Goal: Task Accomplishment & Management: Manage account settings

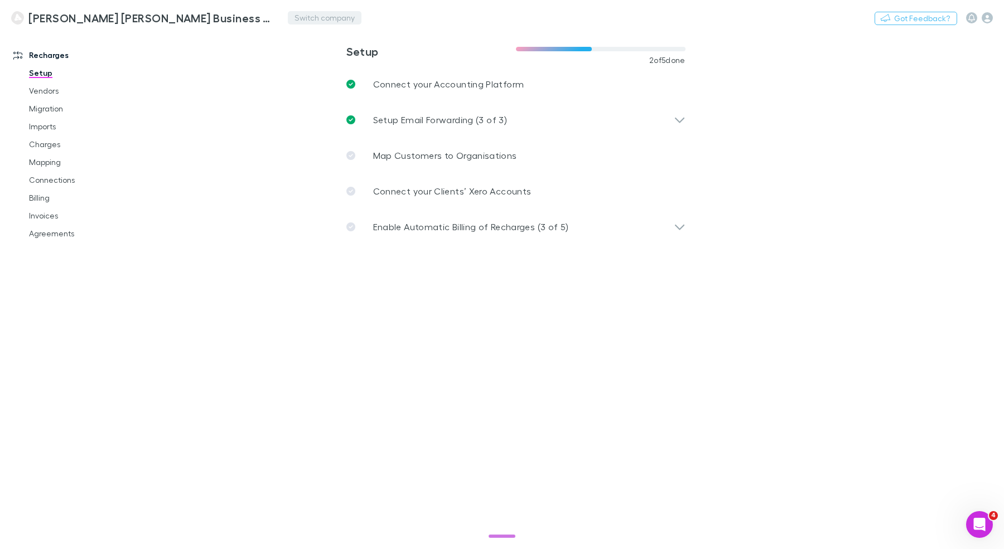
click at [308, 16] on button "Switch company" at bounding box center [325, 17] width 74 height 13
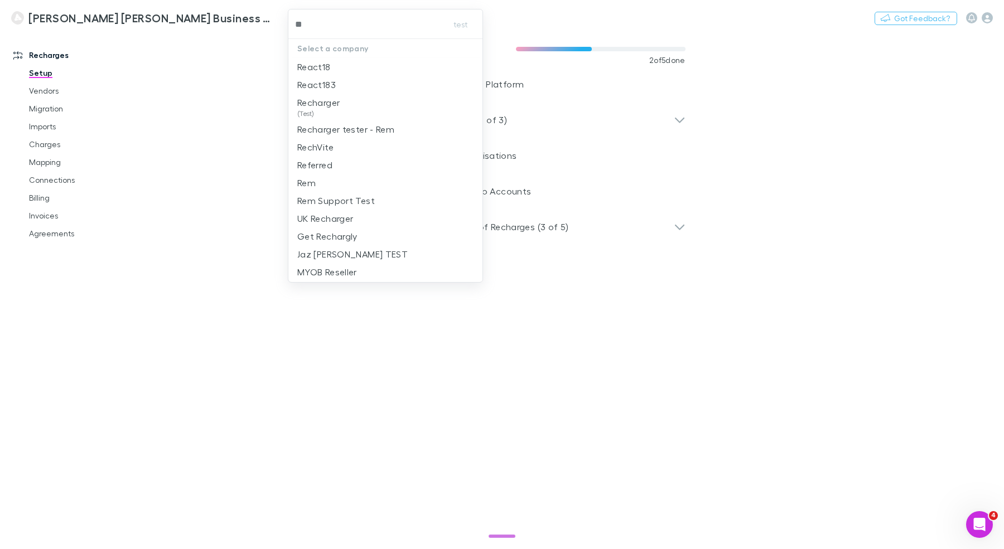
type input "***"
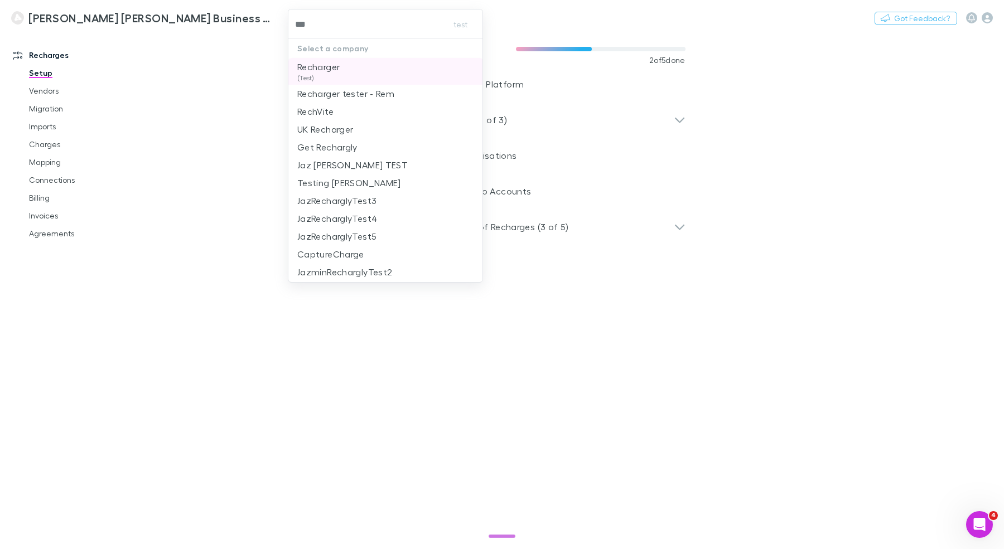
click at [326, 70] on p "Recharger" at bounding box center [318, 66] width 42 height 13
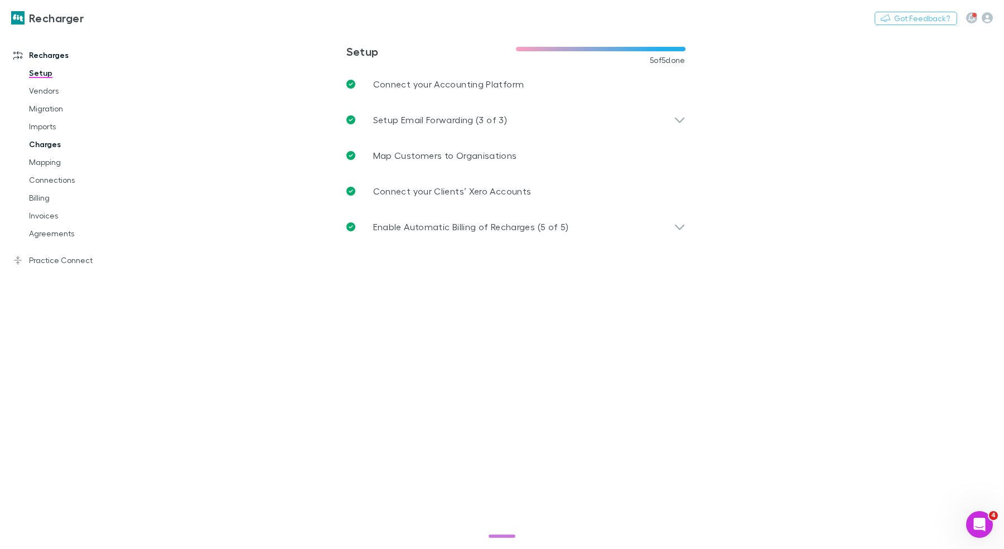
click at [61, 144] on link "Charges" at bounding box center [79, 144] width 123 height 18
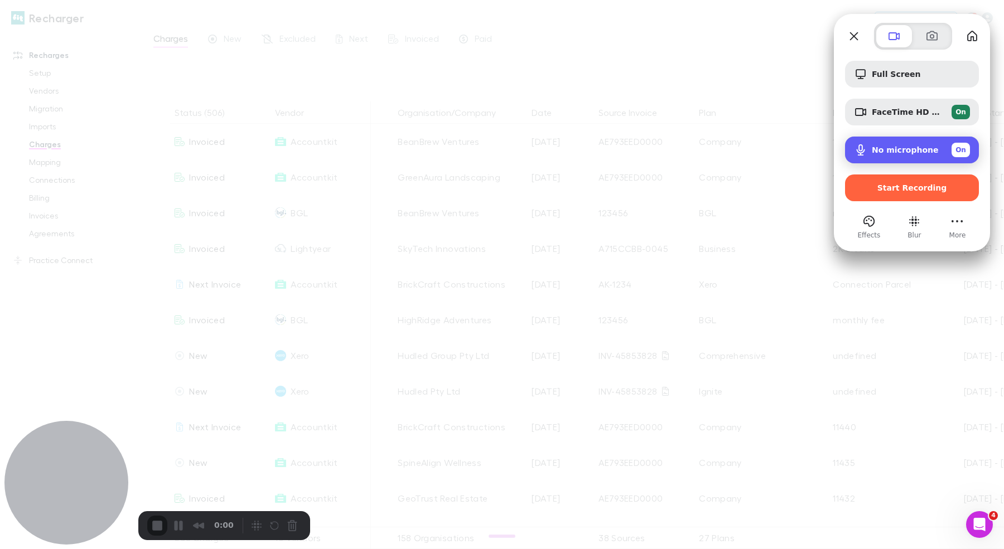
click at [928, 154] on div "No microphone On" at bounding box center [921, 150] width 98 height 14
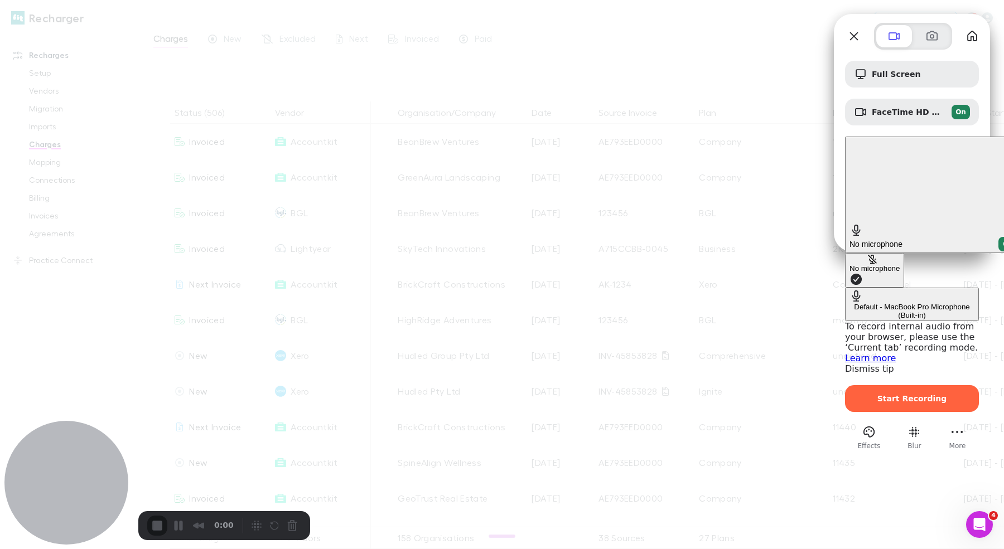
click at [889, 240] on span "No microphone" at bounding box center [875, 244] width 53 height 9
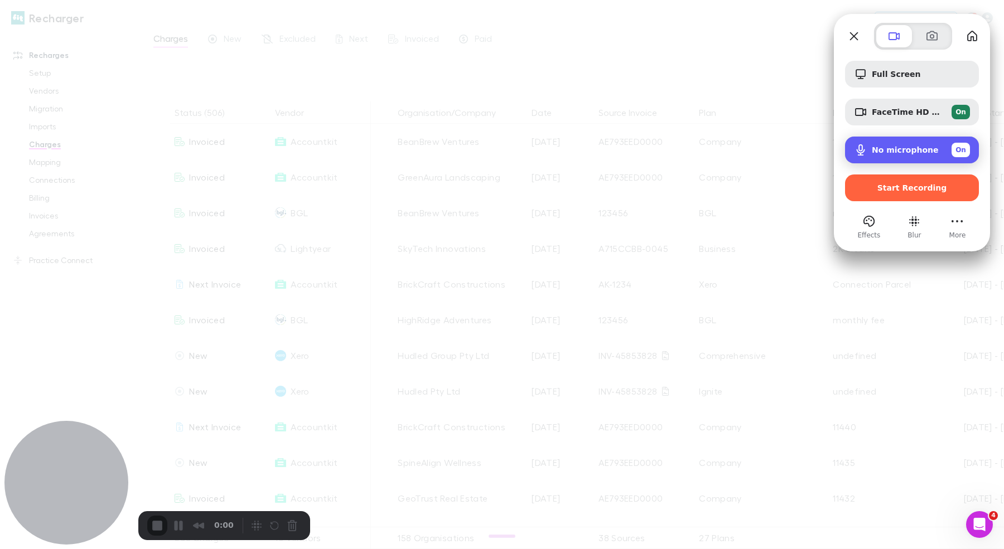
click at [889, 147] on span "No microphone" at bounding box center [905, 150] width 67 height 9
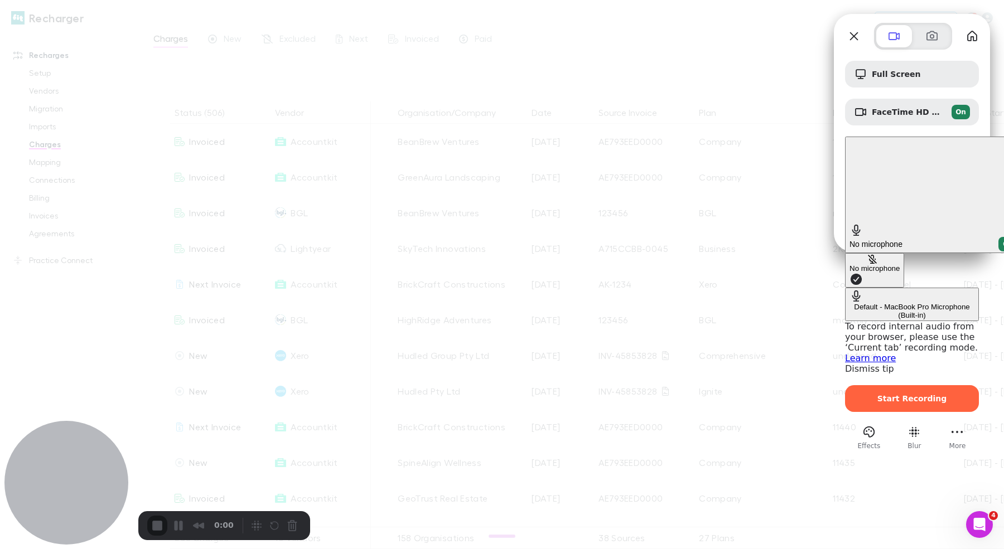
click at [817, 74] on div at bounding box center [502, 274] width 1004 height 549
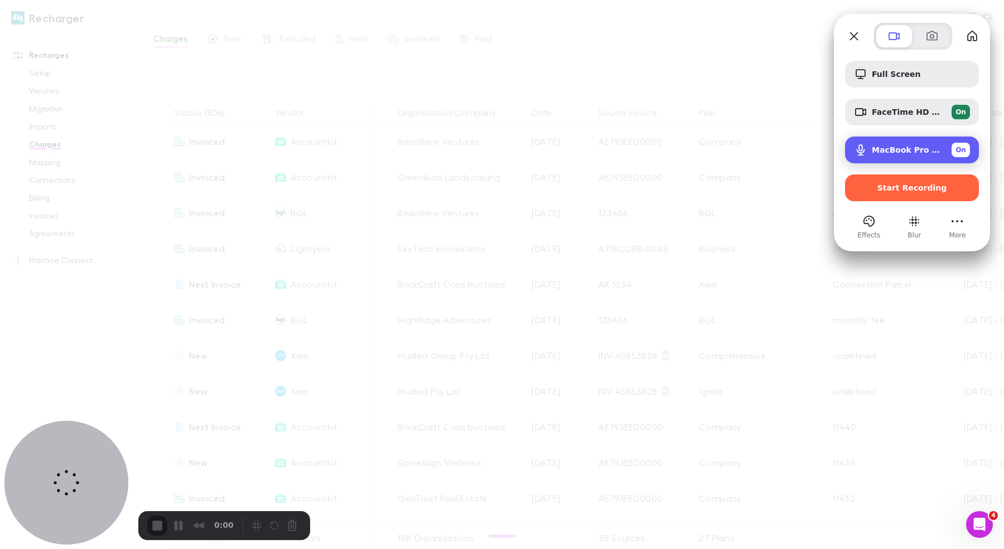
click at [900, 157] on div "MacBook Pro Microphone (Built-in) On" at bounding box center [921, 150] width 98 height 14
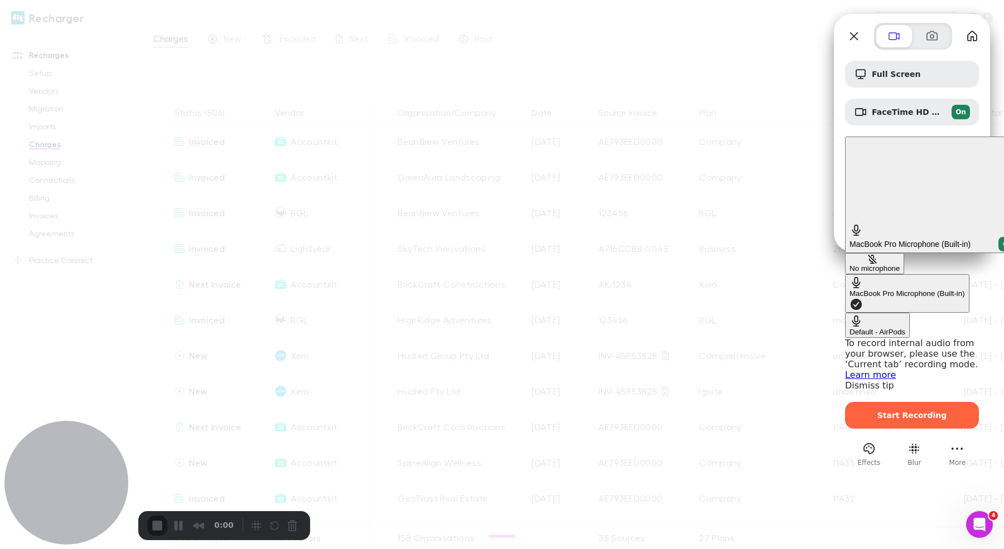
click at [849, 328] on div "Default - AirPods" at bounding box center [877, 332] width 56 height 8
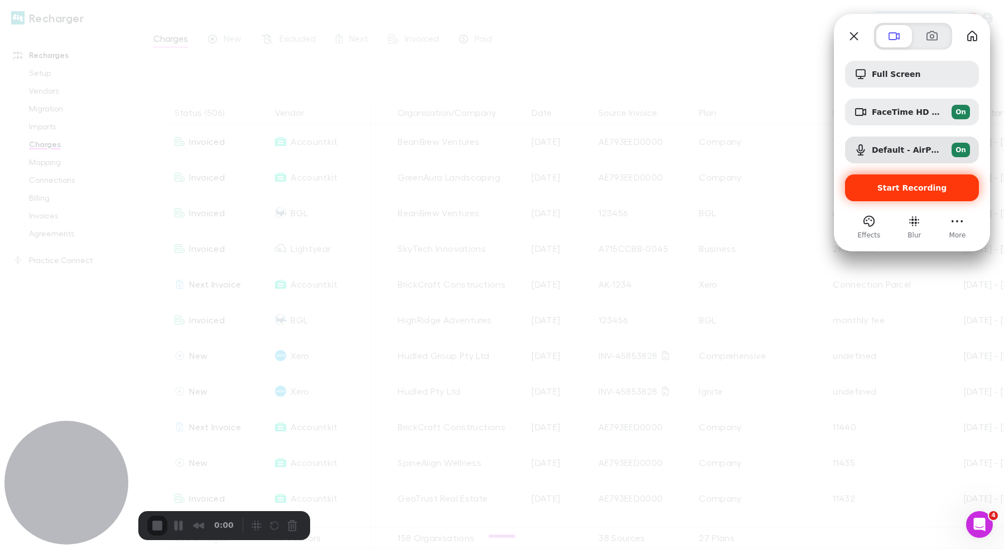
click at [891, 191] on span "Start Recording" at bounding box center [912, 187] width 70 height 9
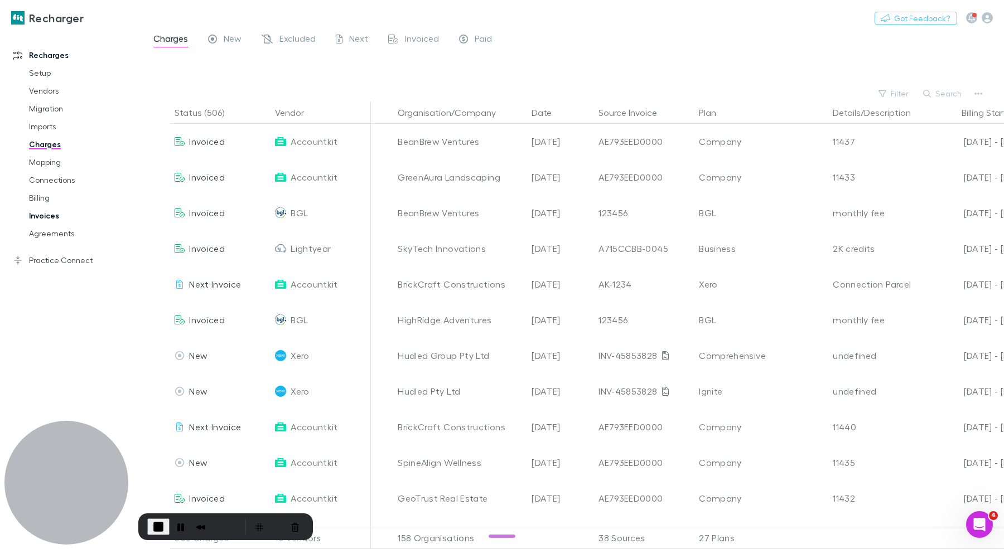
drag, startPoint x: 78, startPoint y: 232, endPoint x: 122, endPoint y: 207, distance: 50.4
click at [78, 232] on link "Agreements" at bounding box center [79, 234] width 123 height 18
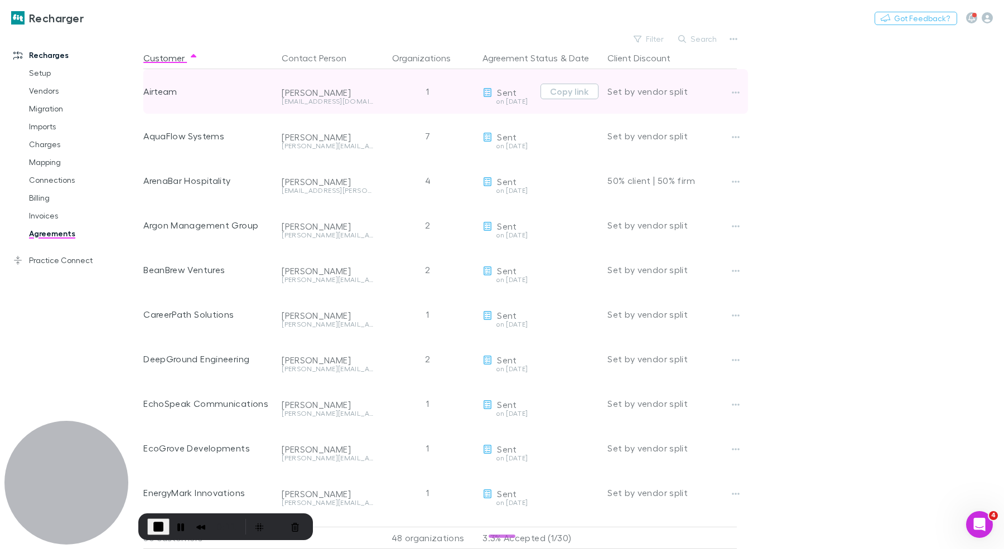
click at [166, 90] on div "Airteam" at bounding box center [207, 91] width 129 height 45
copy div "Airteam"
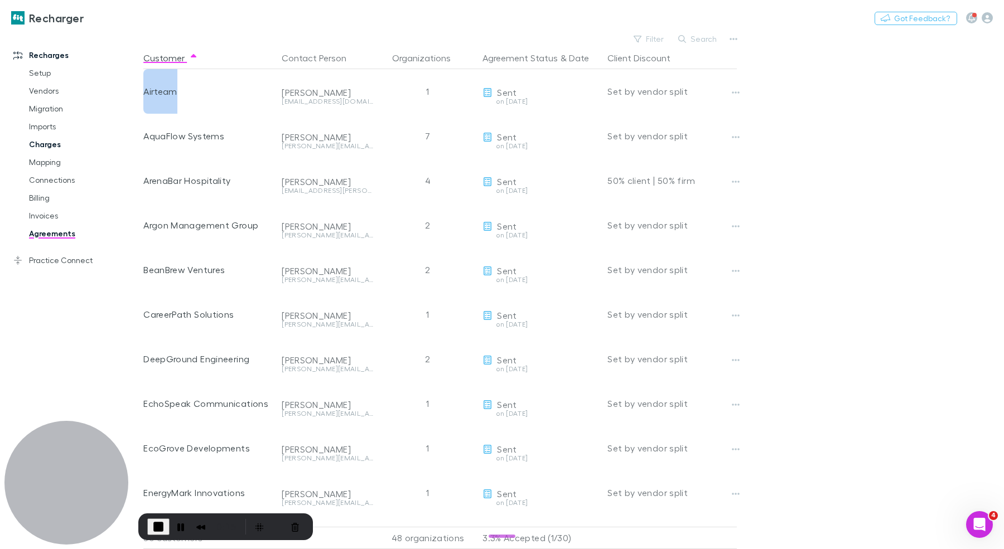
click at [44, 148] on link "Charges" at bounding box center [79, 144] width 123 height 18
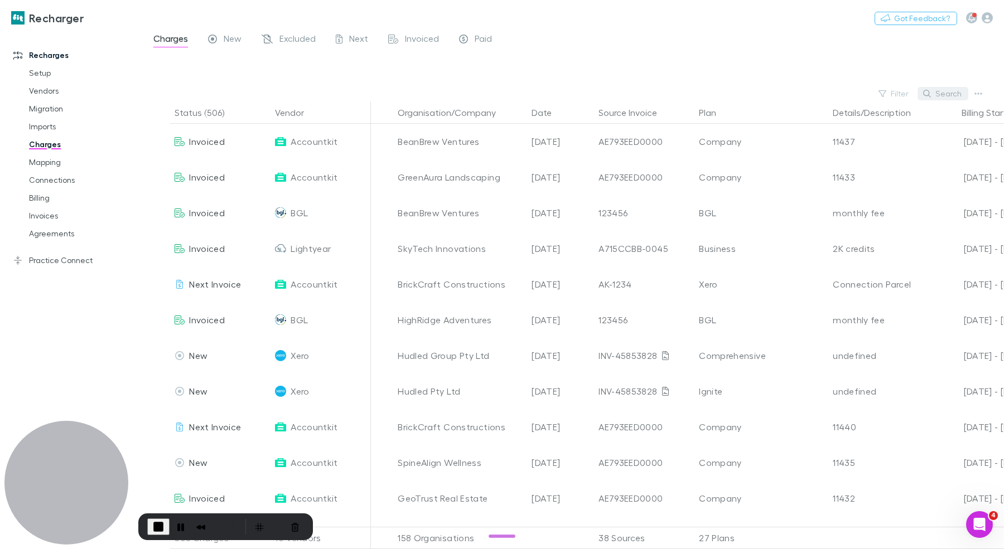
click at [945, 91] on button "Search" at bounding box center [942, 93] width 51 height 13
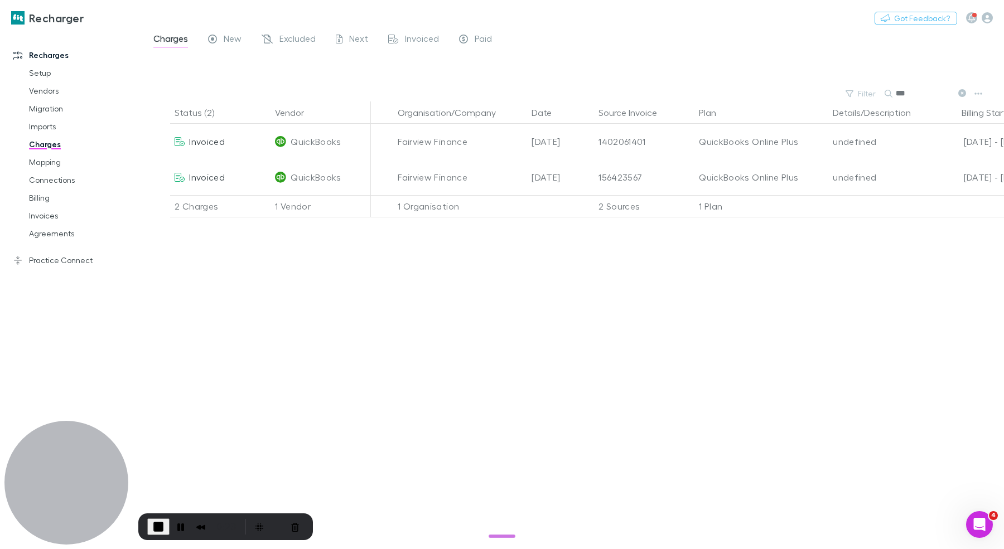
type input "***"
drag, startPoint x: 960, startPoint y: 91, endPoint x: 2, endPoint y: 163, distance: 960.1
click at [960, 91] on icon at bounding box center [962, 93] width 8 height 8
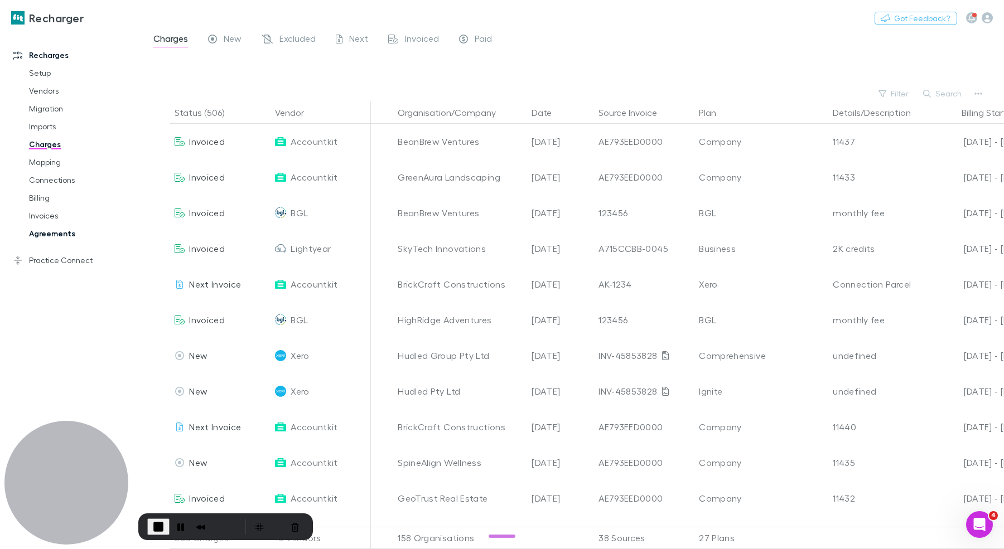
click at [50, 233] on link "Agreements" at bounding box center [79, 234] width 123 height 18
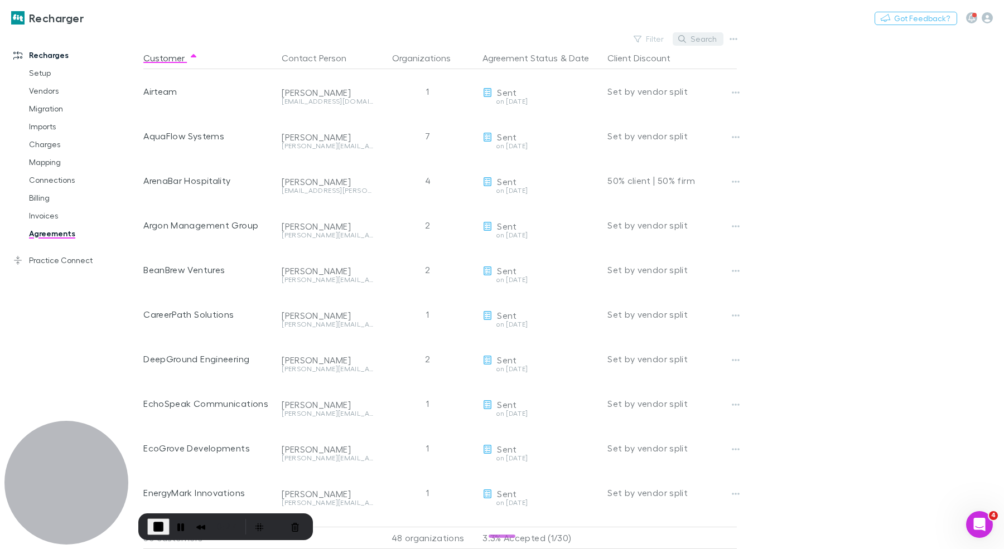
click at [713, 42] on button "Search" at bounding box center [697, 38] width 51 height 13
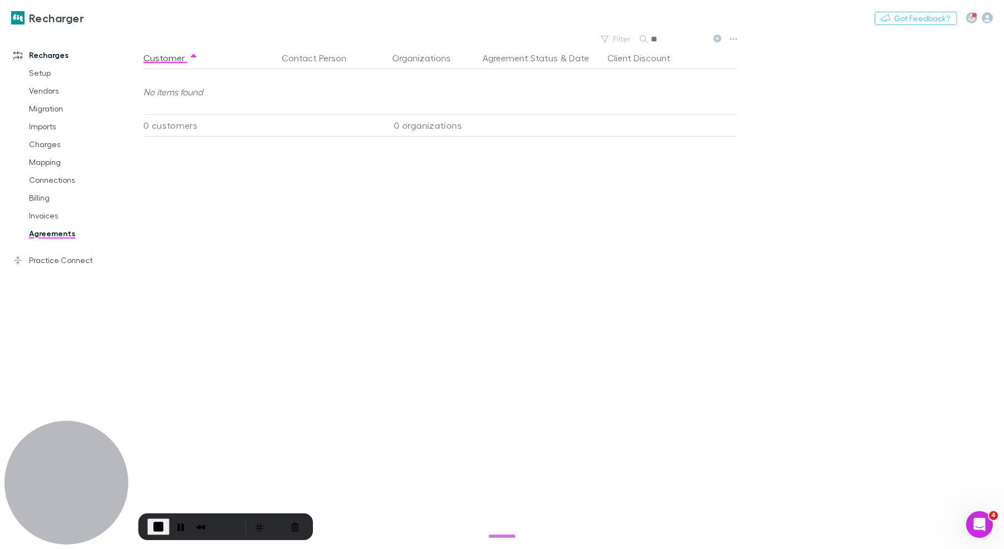
type input "*"
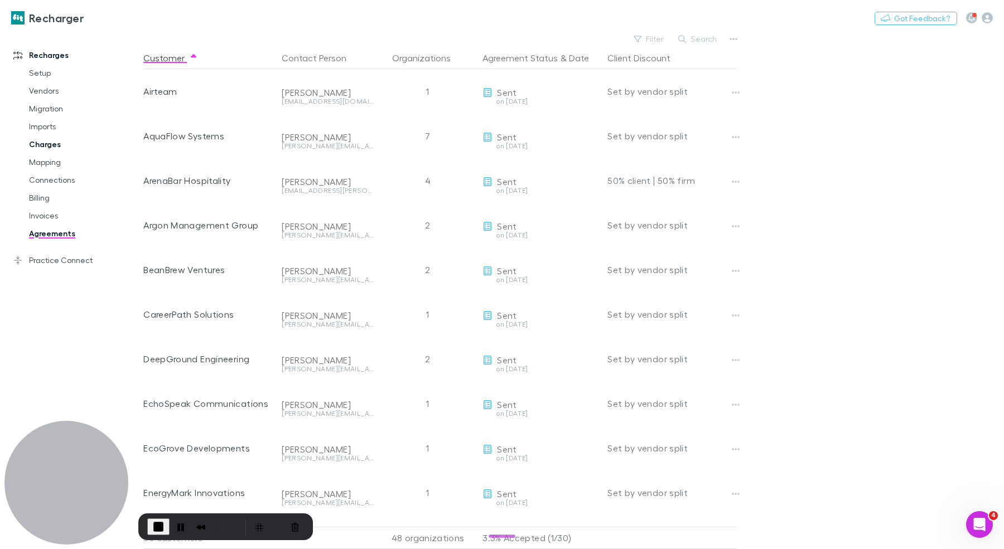
click at [56, 147] on link "Charges" at bounding box center [79, 144] width 123 height 18
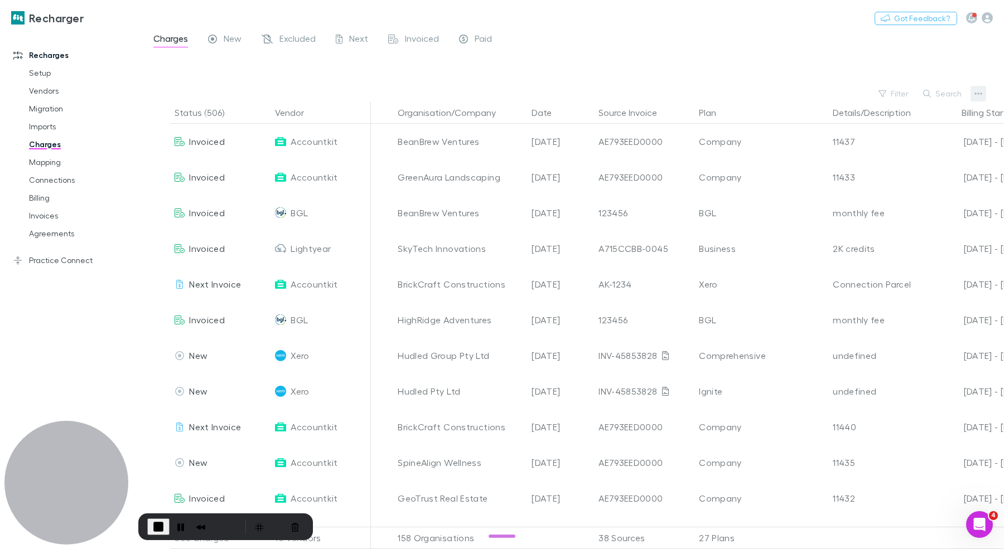
click at [975, 93] on icon "button" at bounding box center [978, 94] width 8 height 2
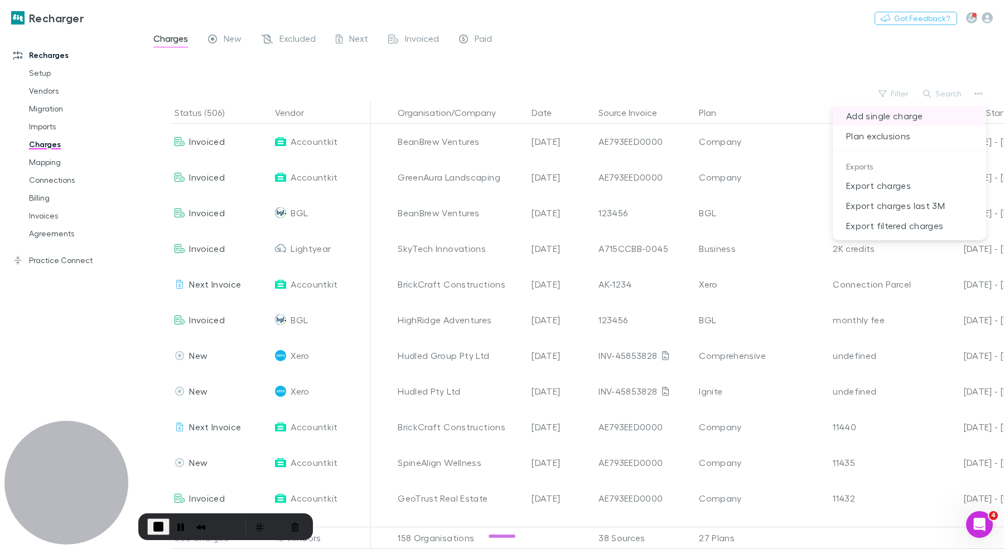
click at [870, 115] on p "Add single charge" at bounding box center [908, 116] width 153 height 20
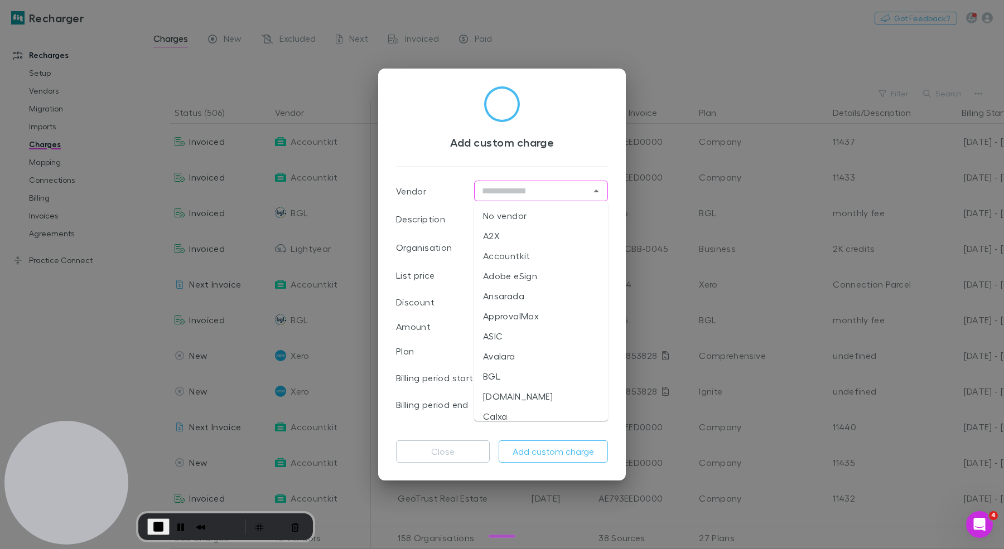
click at [541, 192] on input "text" at bounding box center [531, 191] width 109 height 14
click at [503, 210] on li "Xero" at bounding box center [541, 216] width 134 height 20
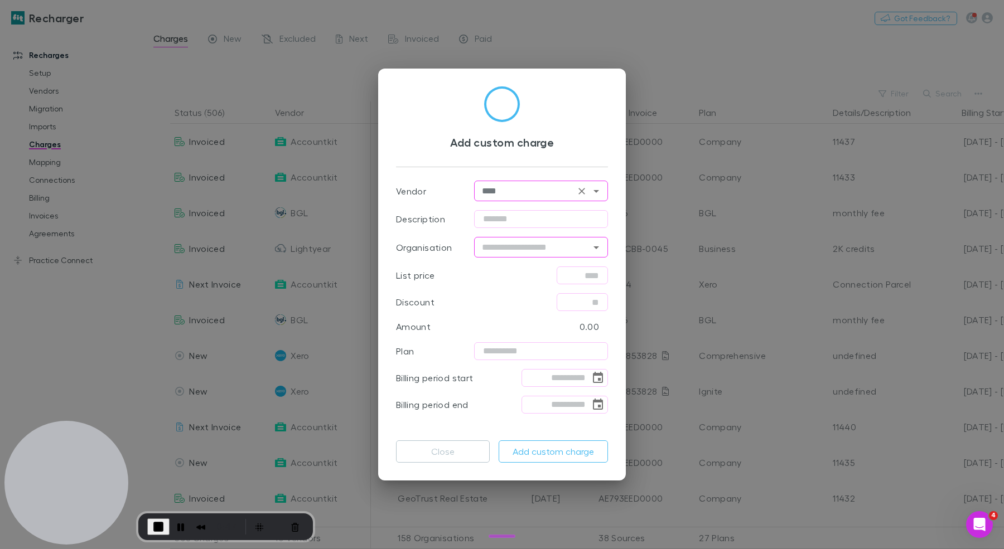
type input "****"
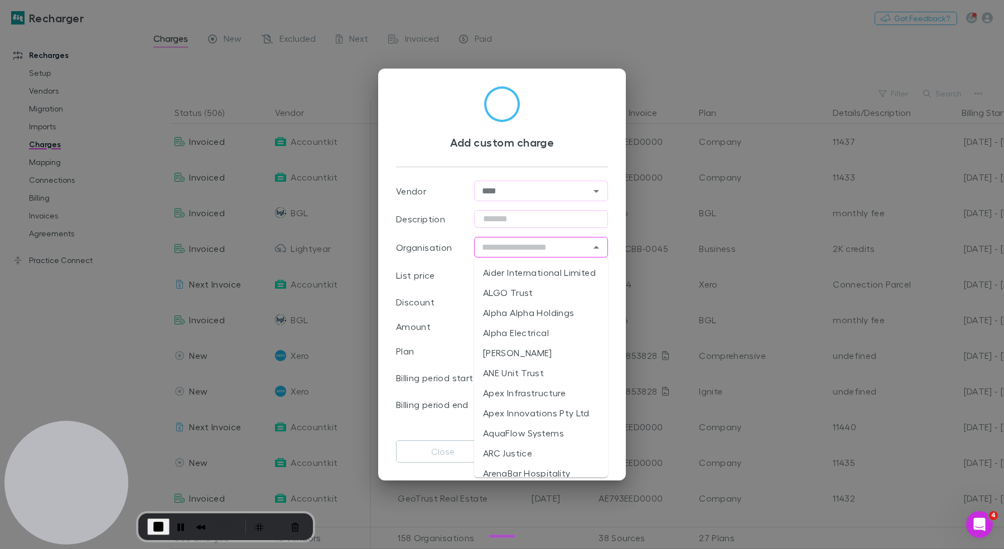
click at [544, 243] on input "text" at bounding box center [531, 247] width 109 height 14
type input "*"
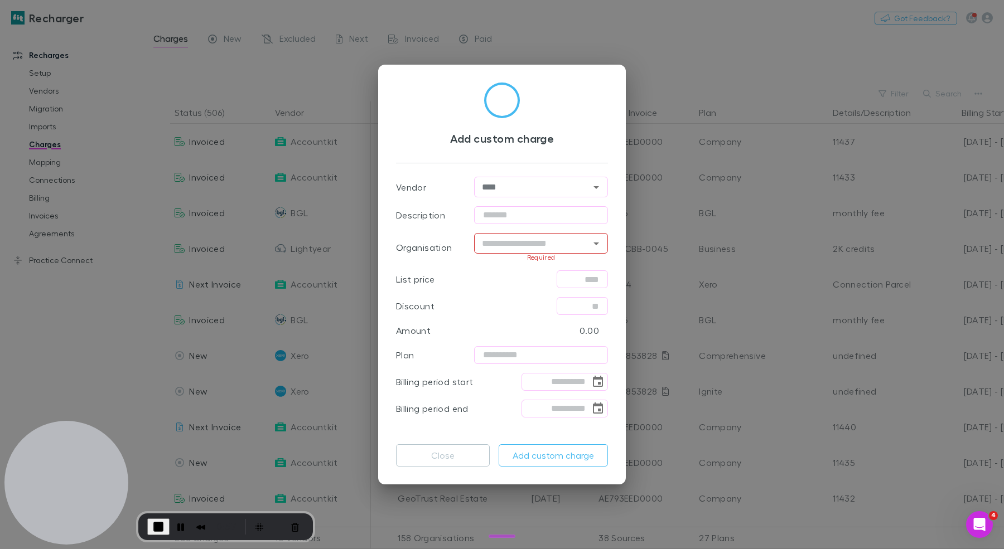
click at [579, 149] on div "Add custom charge" at bounding box center [502, 123] width 212 height 80
click at [660, 76] on div "Add custom charge Vendor **** ​ Description ​ Organisation ​ Required List pric…" at bounding box center [502, 274] width 1004 height 549
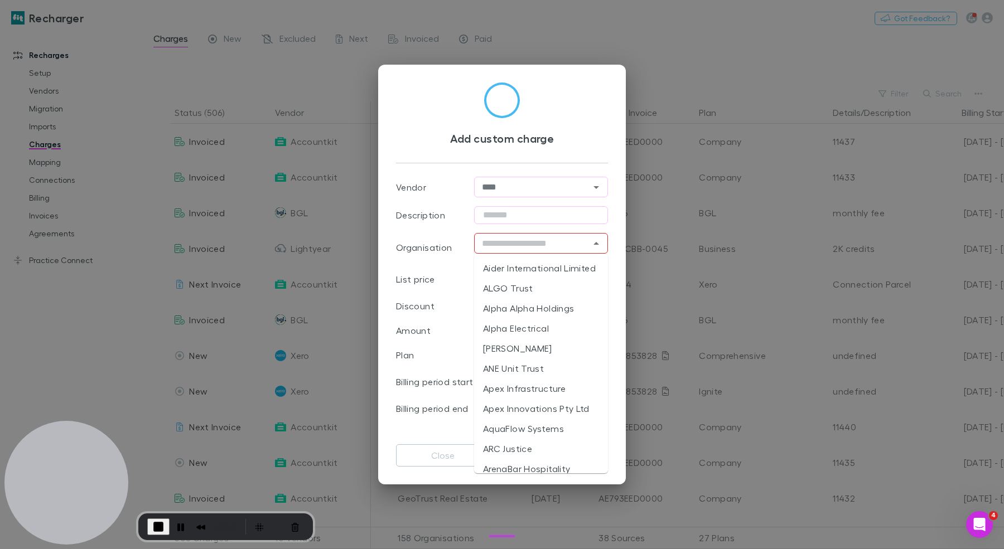
click at [573, 247] on input "text" at bounding box center [531, 243] width 109 height 14
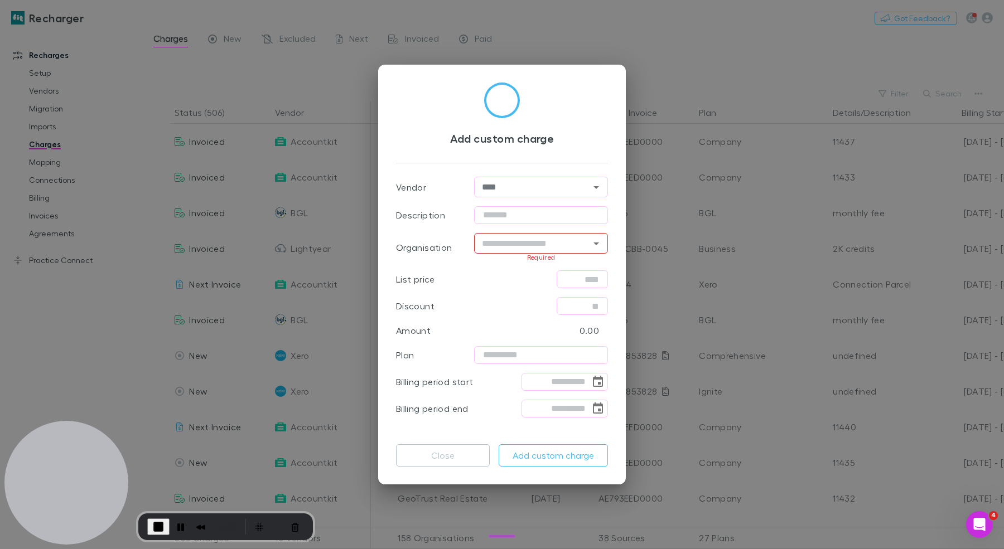
click at [152, 521] on span "End Recording" at bounding box center [158, 526] width 13 height 13
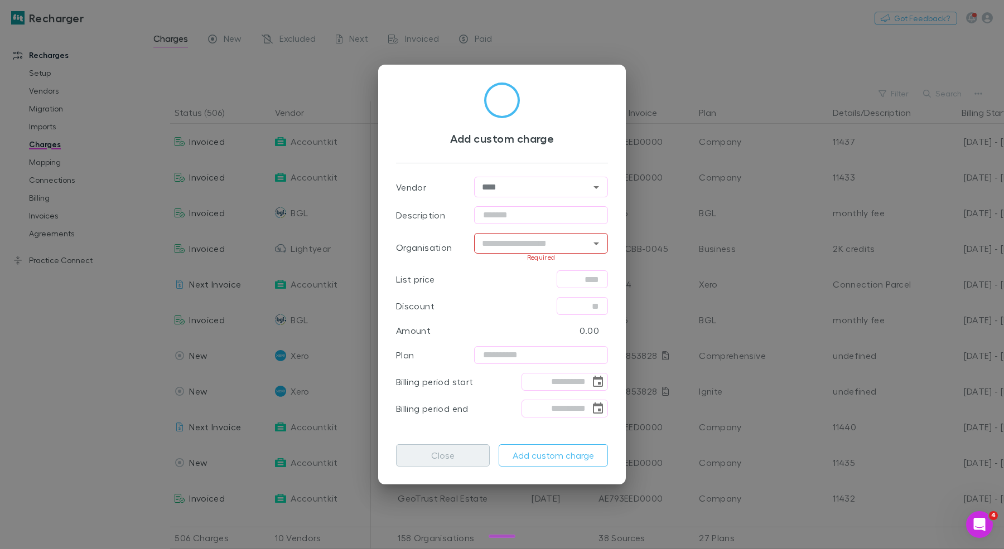
click at [438, 453] on button "Close" at bounding box center [443, 455] width 94 height 22
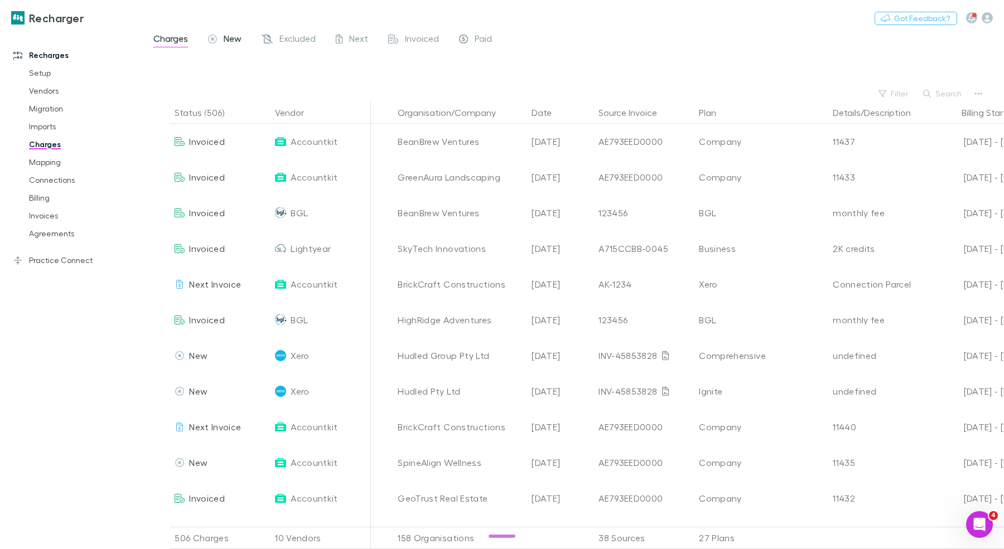
click at [233, 37] on span "New" at bounding box center [233, 40] width 18 height 14
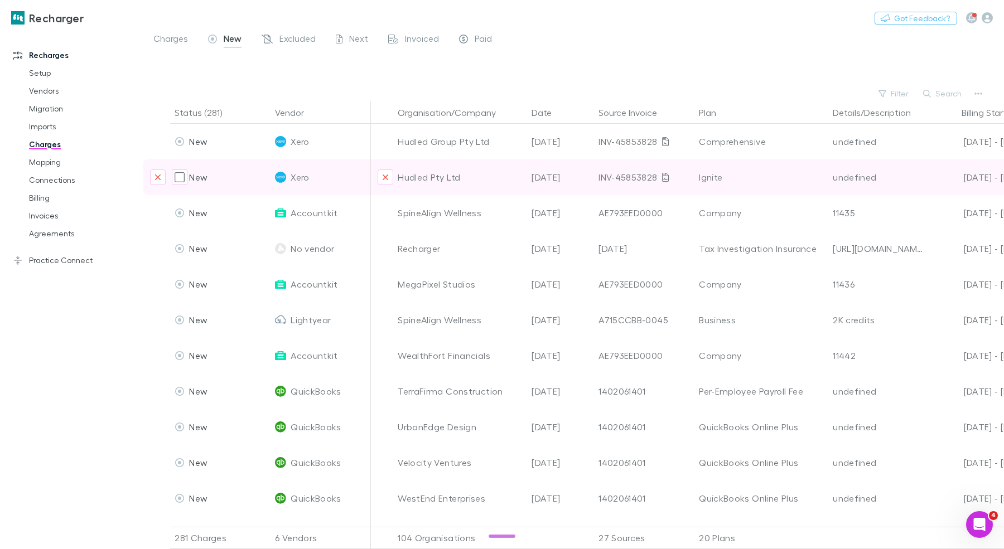
click at [430, 174] on div "Hudled Pty Ltd" at bounding box center [460, 177] width 125 height 36
copy div "Hudled Pty Ltd"
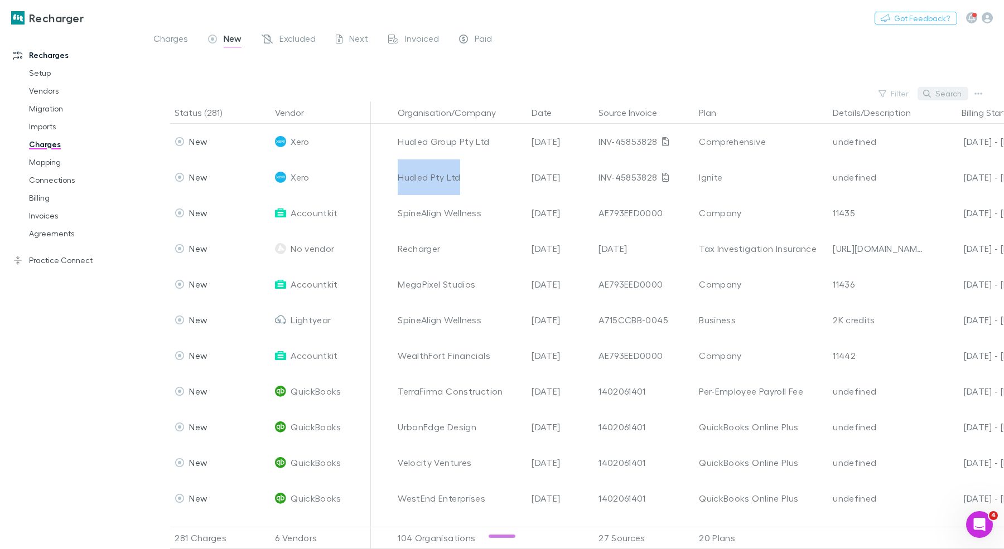
click at [936, 96] on button "Search" at bounding box center [942, 93] width 51 height 13
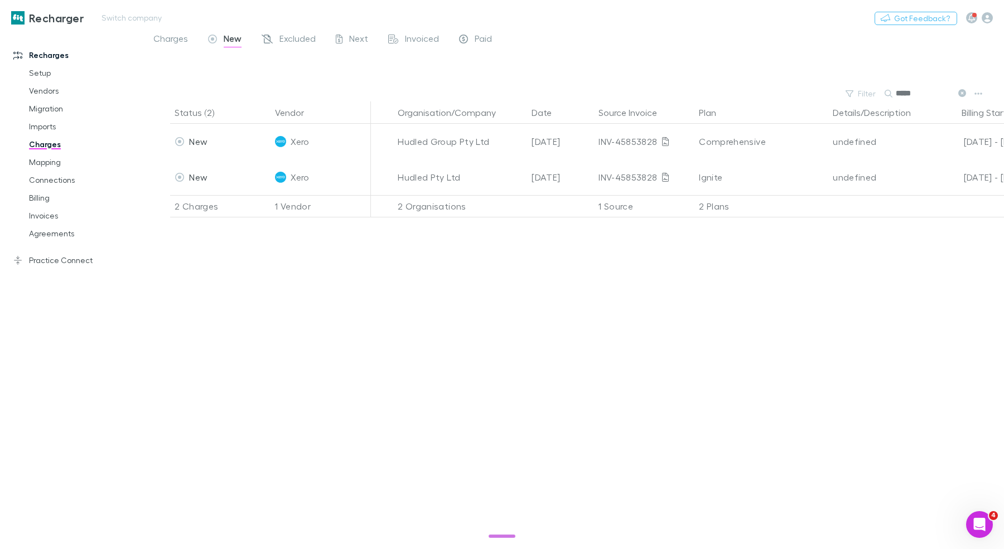
type input "*****"
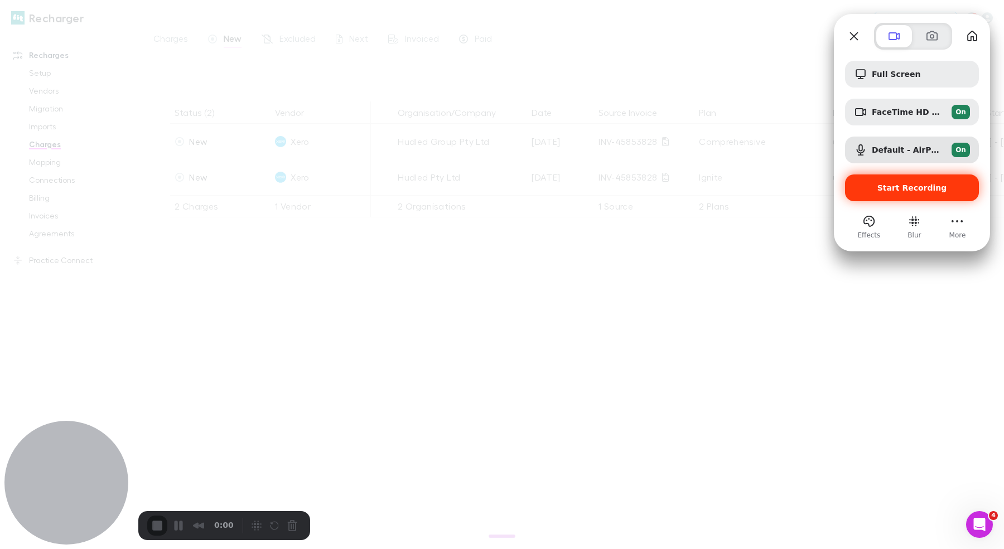
click at [921, 183] on span "Start Recording" at bounding box center [912, 187] width 70 height 9
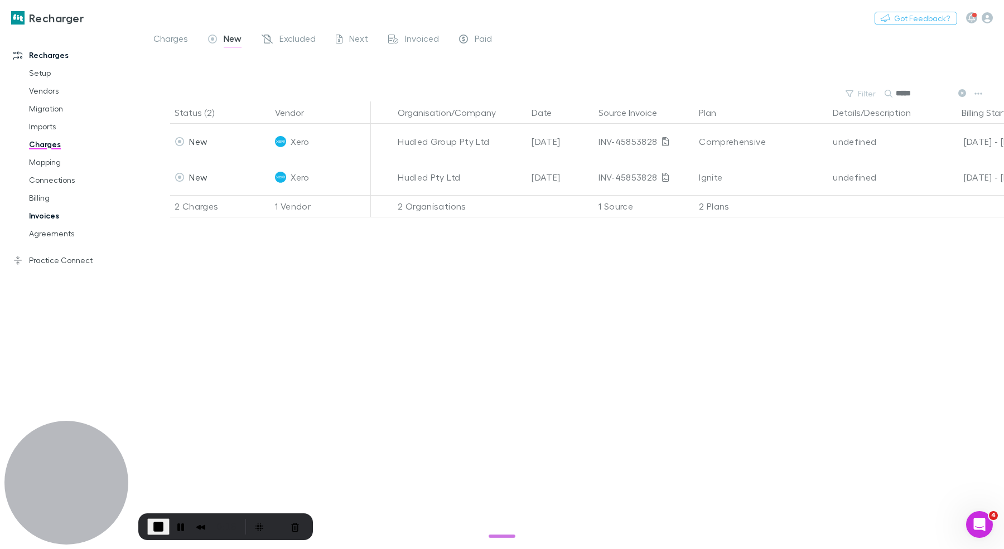
drag, startPoint x: 47, startPoint y: 212, endPoint x: 58, endPoint y: 215, distance: 11.5
click at [47, 212] on link "Invoices" at bounding box center [79, 216] width 123 height 18
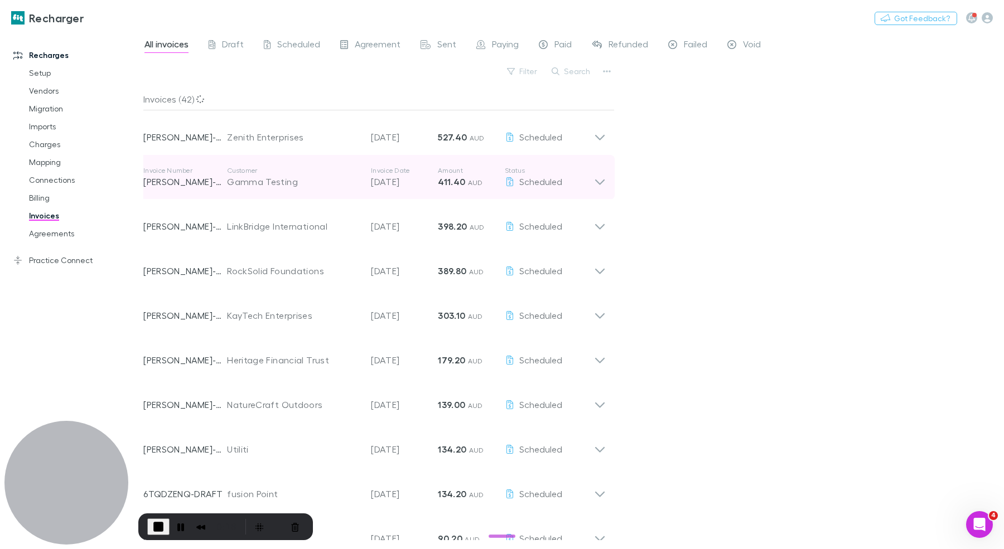
click at [356, 196] on div "Invoice Number RECH-0048 Customer Gamma Testing Invoice Date 29 Nov 2025 Amount…" at bounding box center [368, 177] width 451 height 40
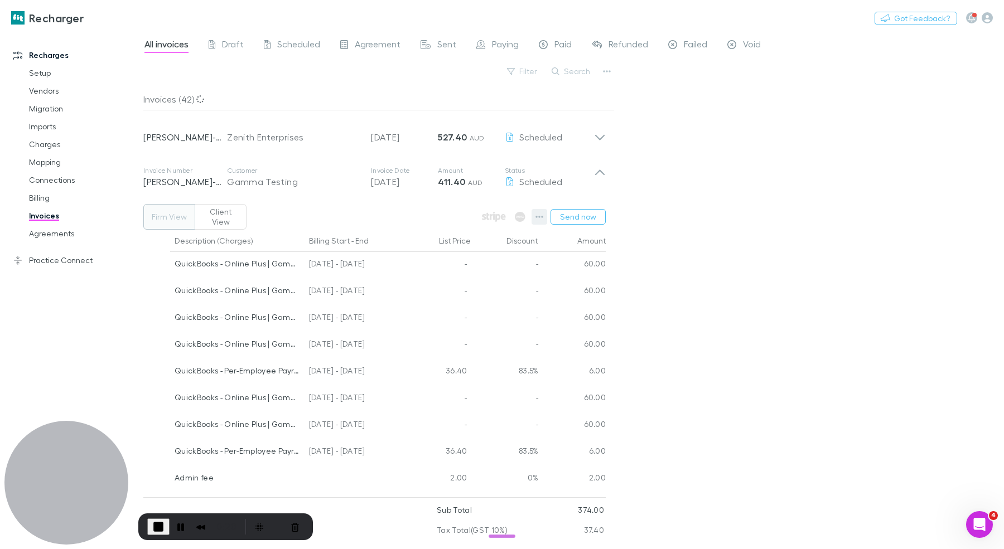
click at [545, 212] on button "button" at bounding box center [539, 217] width 16 height 16
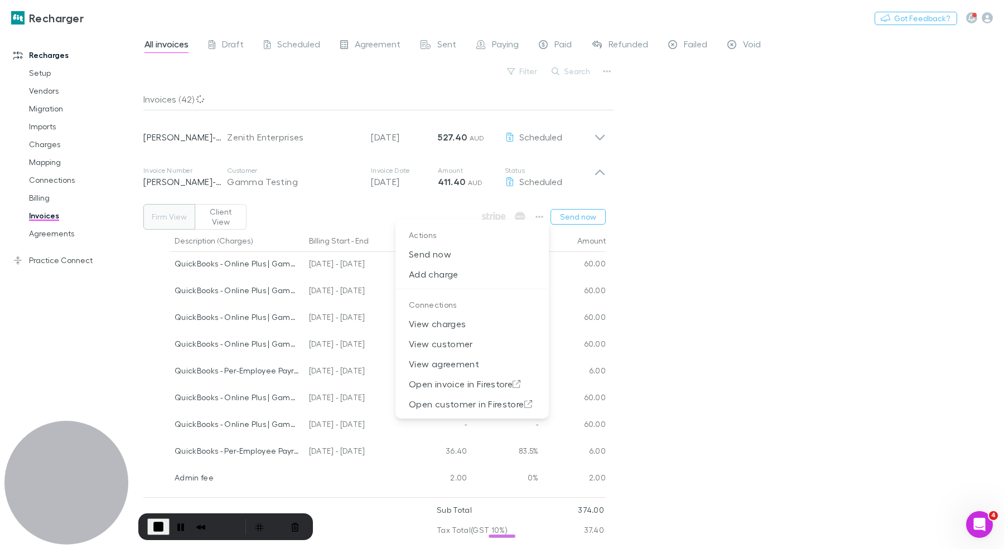
click at [773, 188] on div at bounding box center [502, 274] width 1004 height 549
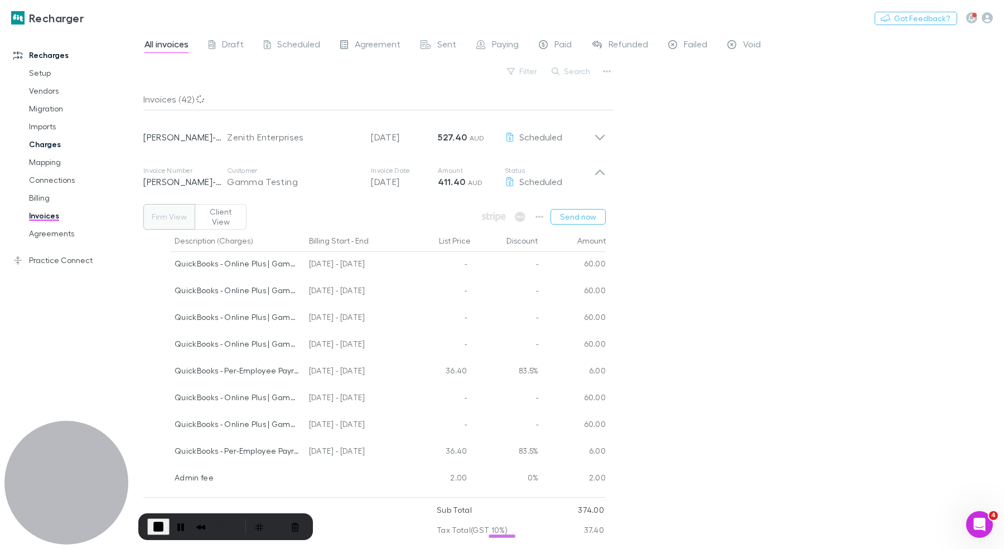
click at [64, 138] on link "Charges" at bounding box center [79, 144] width 123 height 18
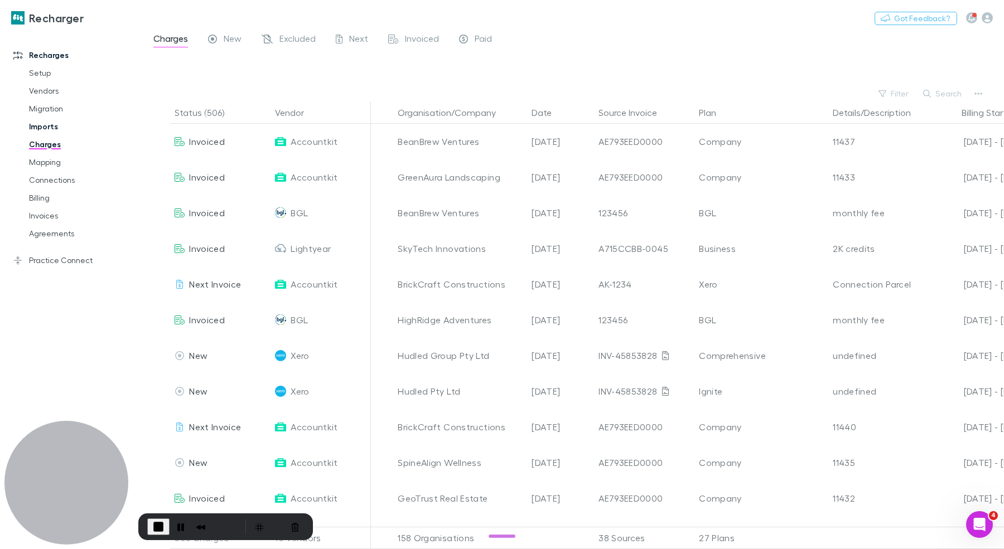
click at [53, 128] on link "Imports" at bounding box center [79, 127] width 123 height 18
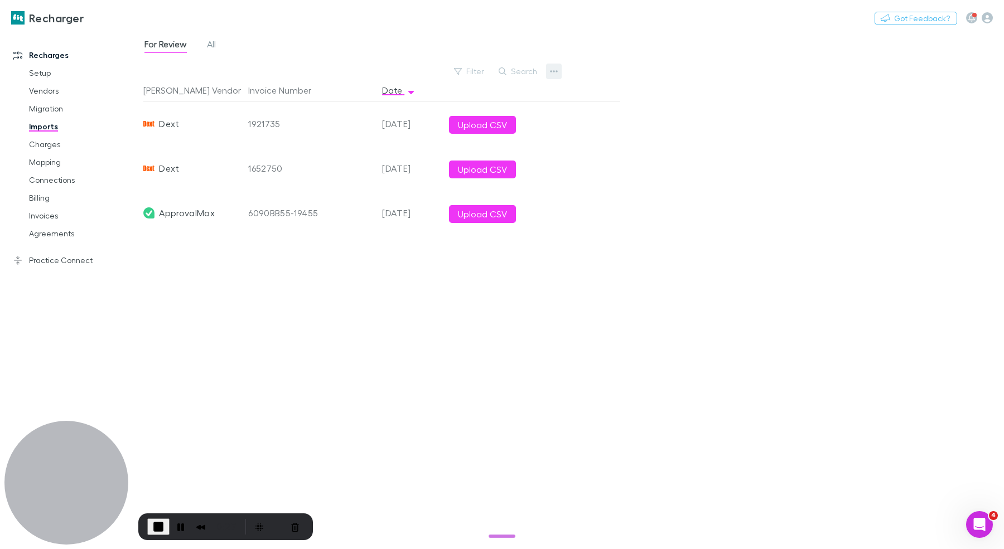
click at [553, 70] on icon "button" at bounding box center [554, 71] width 8 height 9
click at [480, 88] on p "Custom CSV Import" at bounding box center [484, 94] width 153 height 20
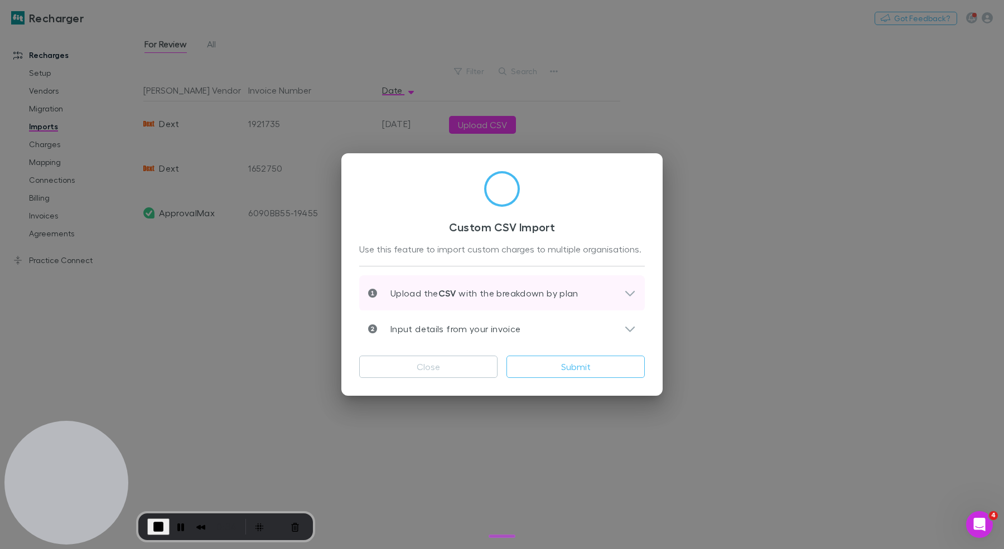
click at [511, 283] on div "Upload the CSV with the breakdown by plan" at bounding box center [501, 293] width 285 height 36
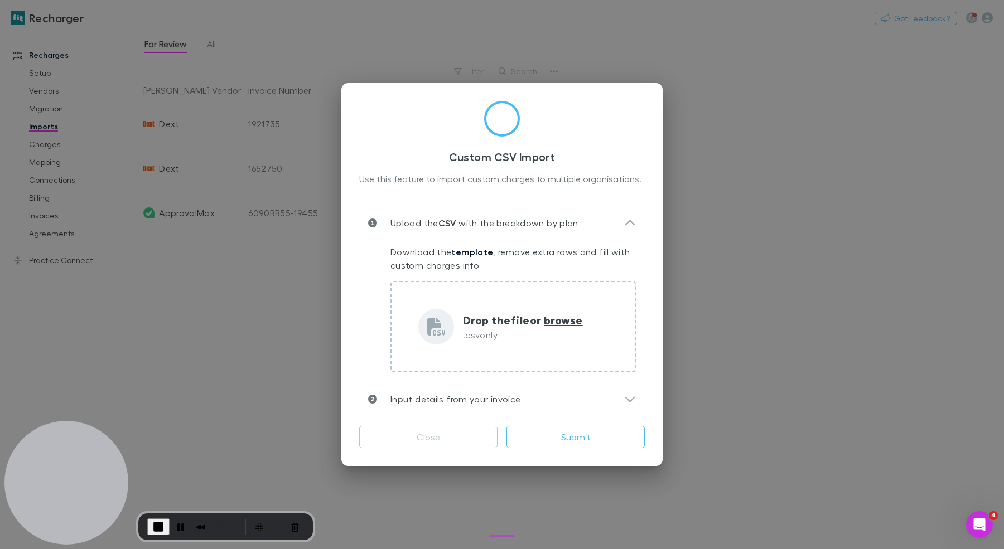
click at [718, 235] on div "Custom CSV Import Use this feature to import custom charges to multiple organis…" at bounding box center [502, 274] width 1004 height 549
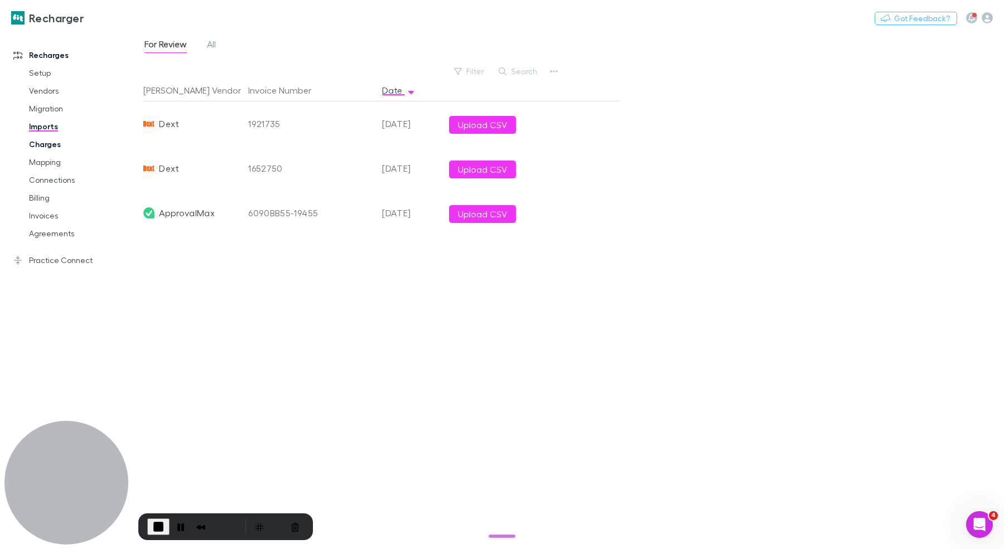
click at [37, 146] on link "Charges" at bounding box center [79, 144] width 123 height 18
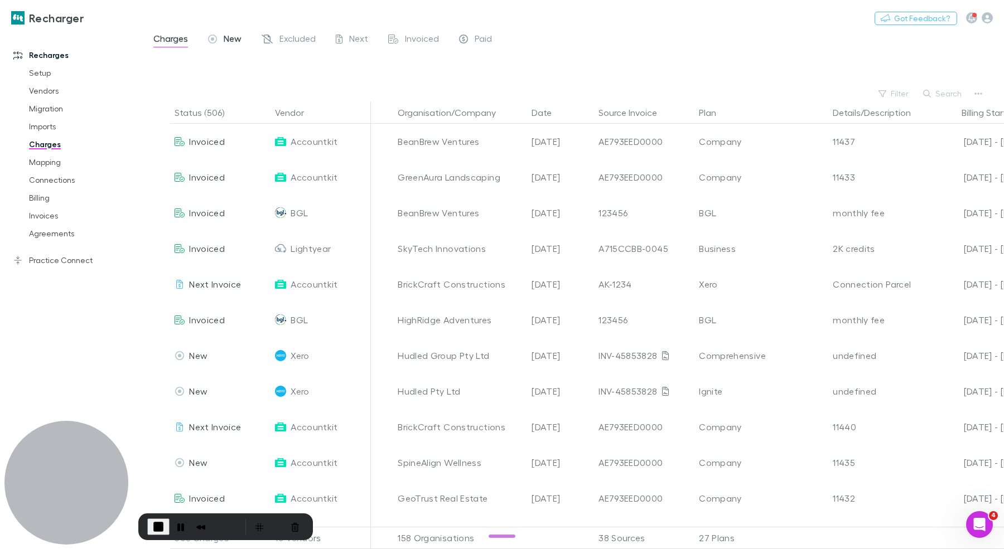
click at [221, 38] on div "New" at bounding box center [224, 40] width 33 height 14
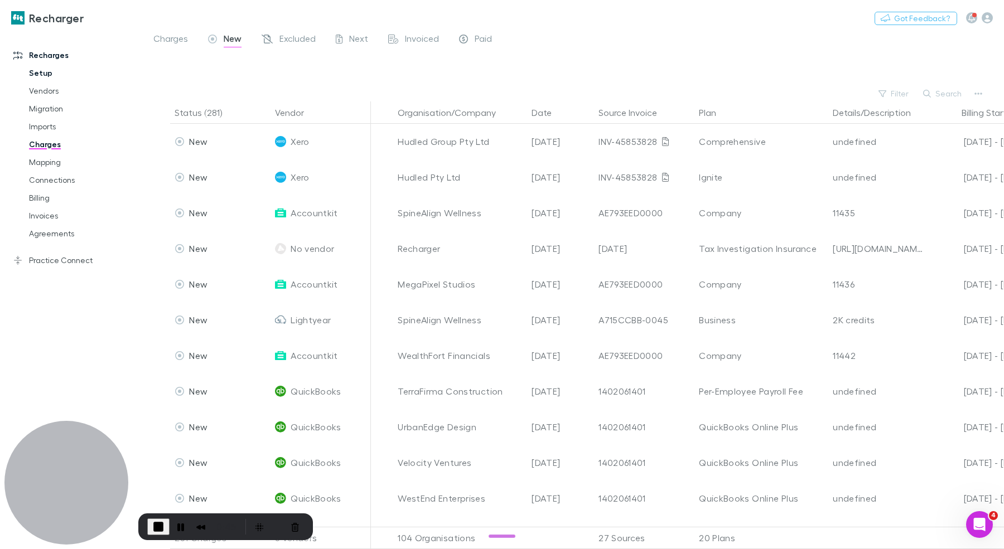
click at [43, 66] on link "Setup" at bounding box center [79, 73] width 123 height 18
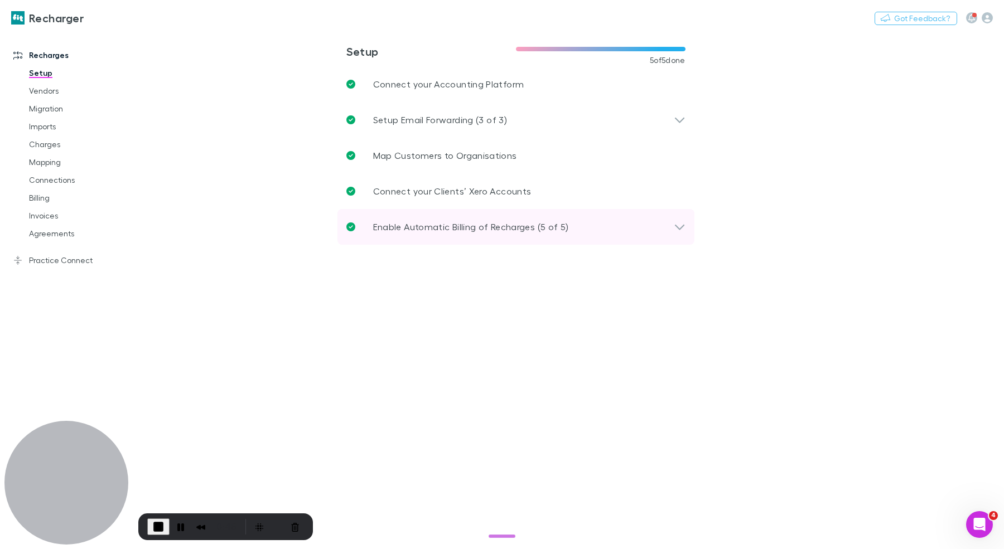
click at [472, 226] on p "Enable Automatic Billing of Recharges (5 of 5)" at bounding box center [471, 226] width 196 height 13
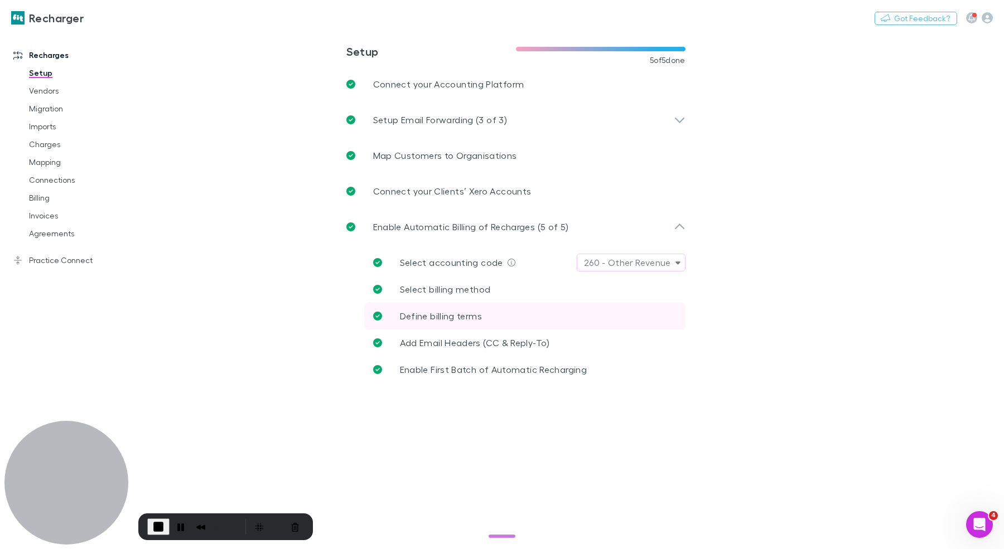
click at [489, 319] on link "Define billing terms" at bounding box center [524, 316] width 321 height 27
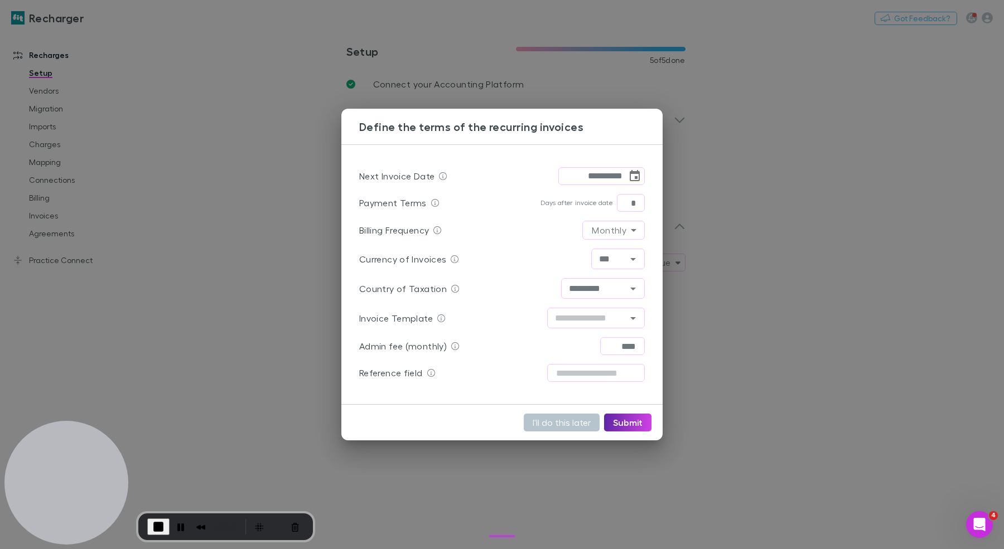
drag, startPoint x: 207, startPoint y: 308, endPoint x: 284, endPoint y: 286, distance: 80.1
click at [207, 308] on div "**********" at bounding box center [502, 274] width 1004 height 549
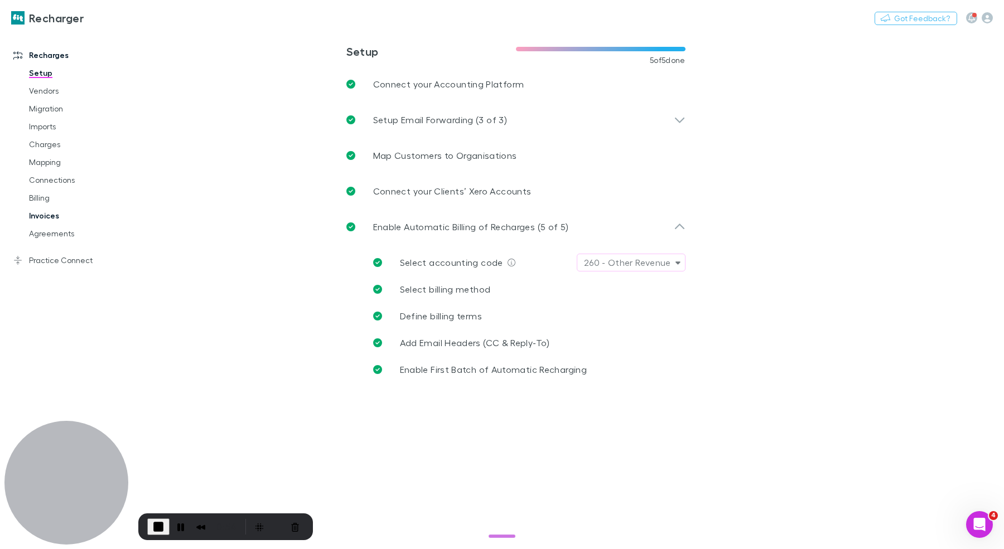
click at [38, 214] on link "Invoices" at bounding box center [79, 216] width 123 height 18
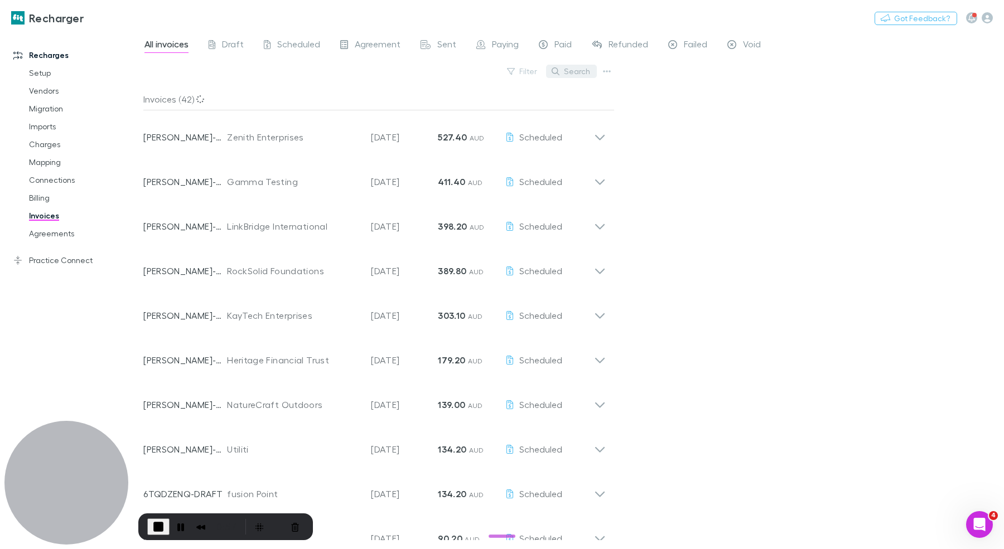
click at [576, 67] on button "Search" at bounding box center [571, 71] width 51 height 13
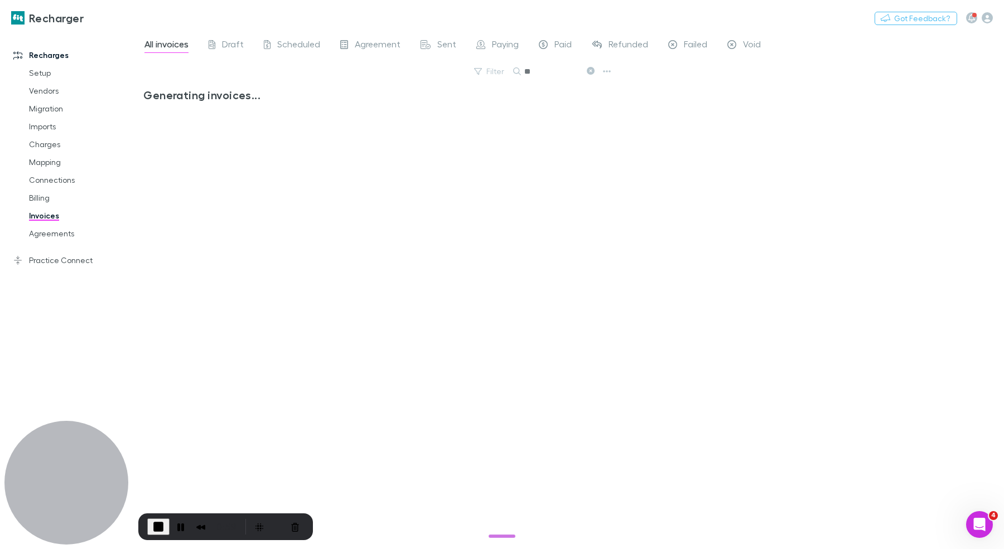
type input "*"
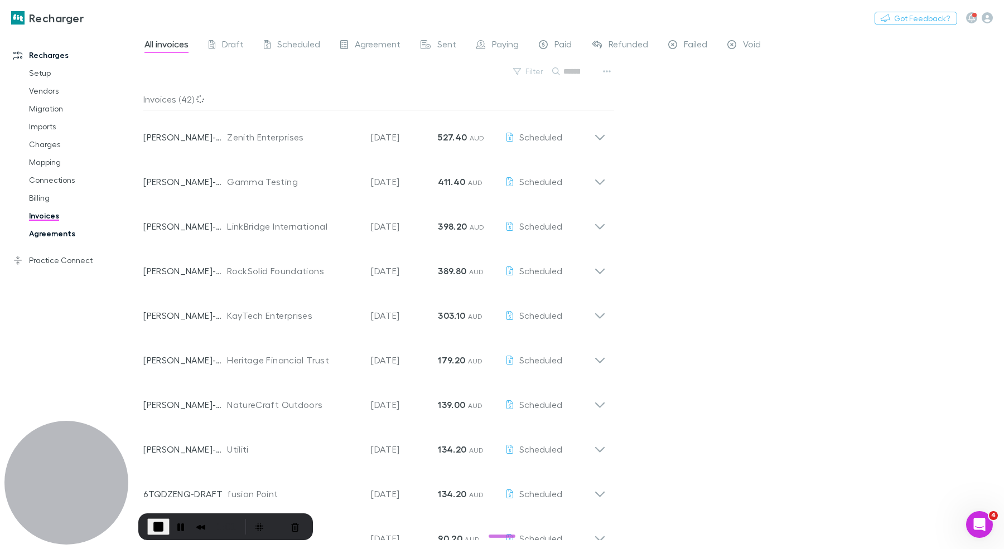
click at [43, 239] on link "Agreements" at bounding box center [79, 234] width 123 height 18
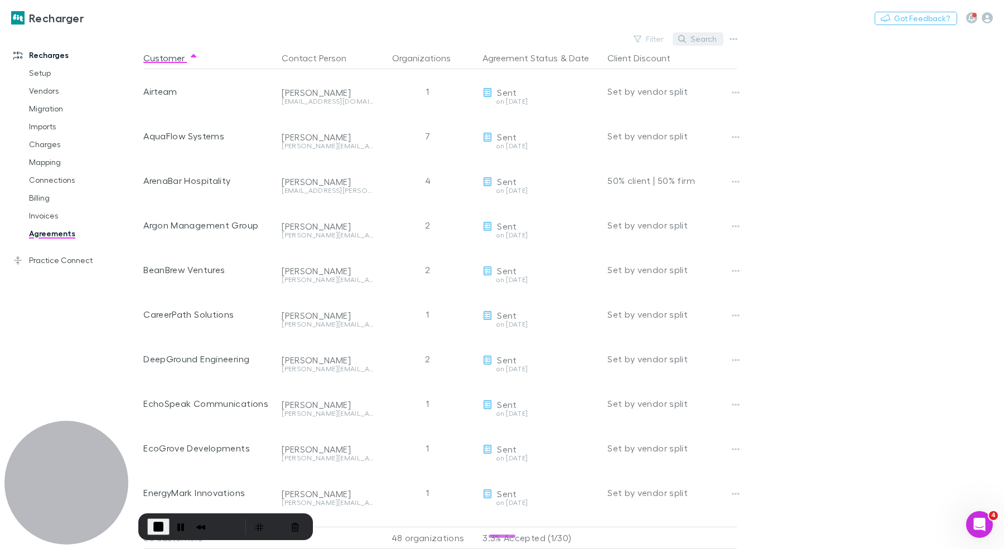
drag, startPoint x: 691, startPoint y: 40, endPoint x: 700, endPoint y: 37, distance: 9.2
click at [700, 37] on button "Search" at bounding box center [697, 38] width 51 height 13
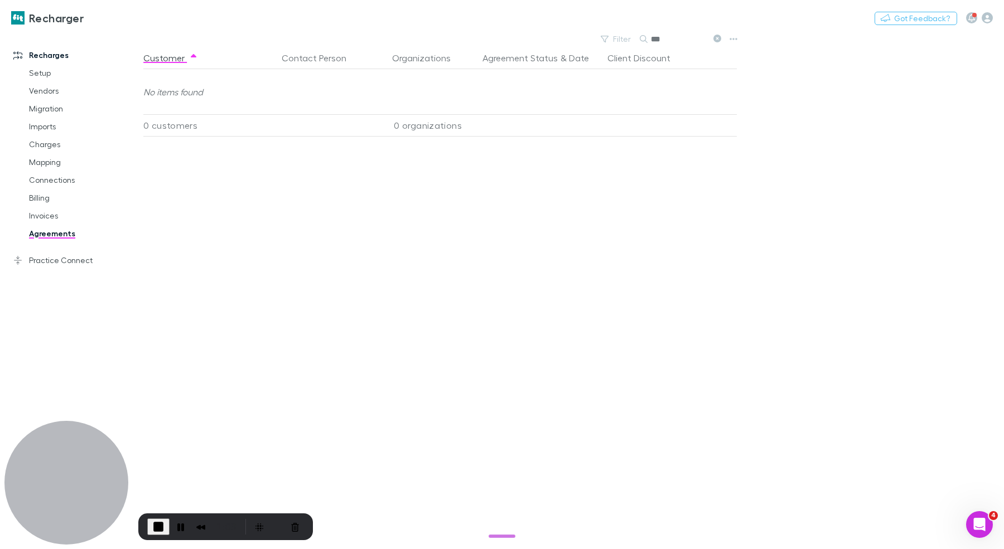
type input "****"
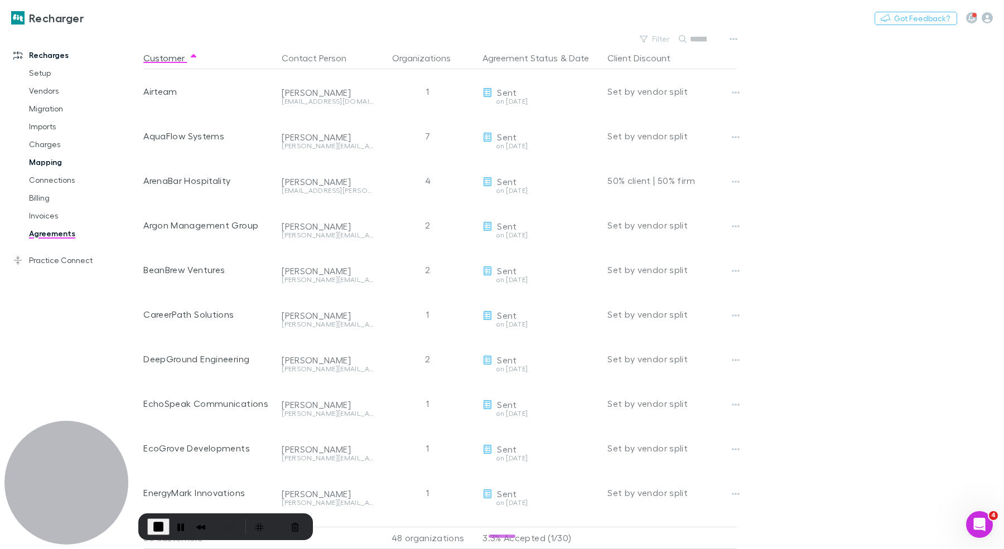
click at [41, 162] on link "Mapping" at bounding box center [79, 162] width 123 height 18
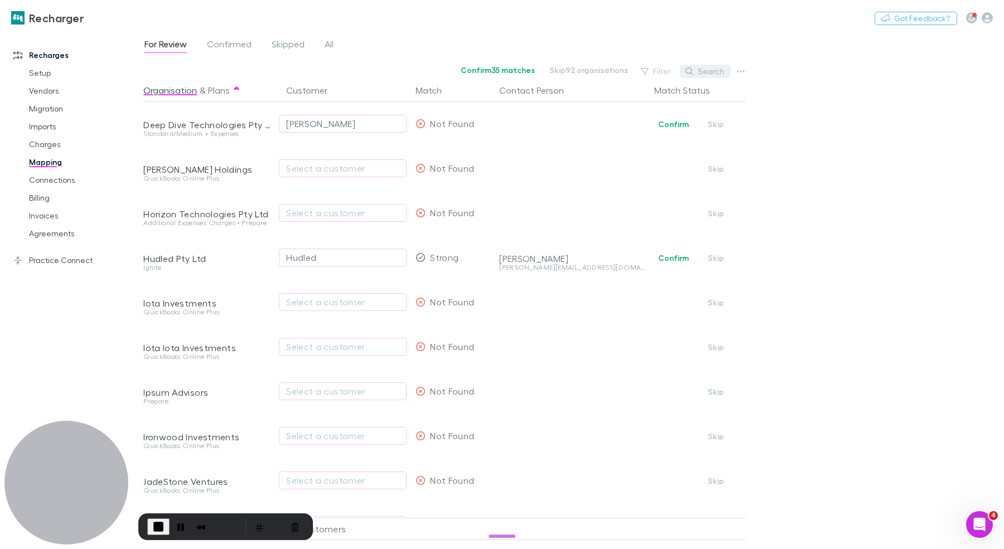
click at [715, 69] on button "Search" at bounding box center [705, 71] width 51 height 13
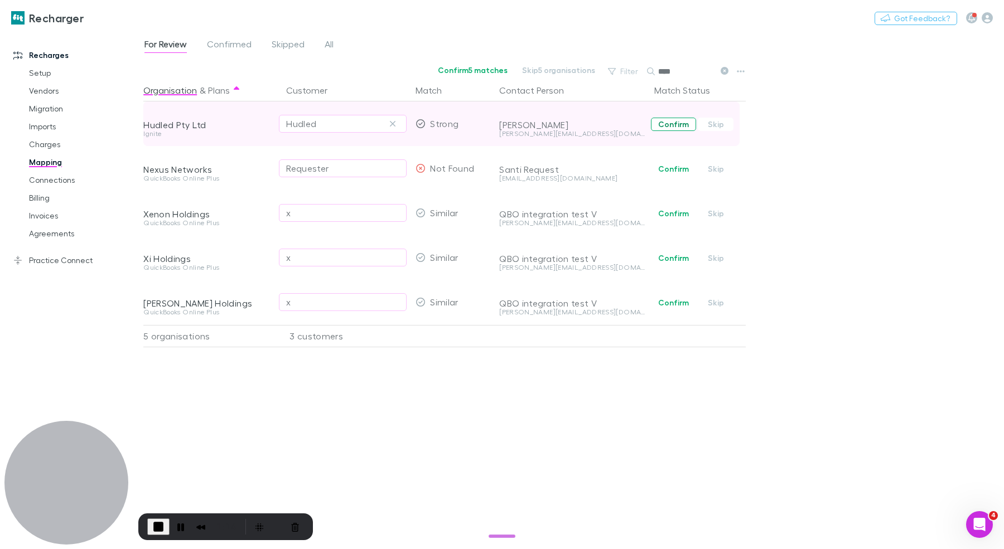
type input "****"
click at [659, 122] on button "Confirm" at bounding box center [673, 124] width 45 height 13
click at [58, 214] on link "Invoices" at bounding box center [79, 216] width 123 height 18
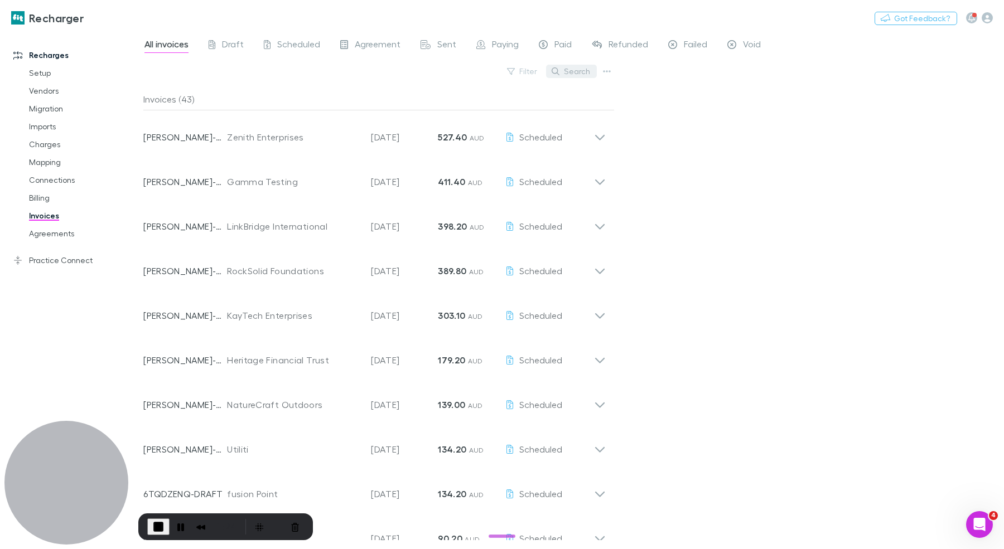
click at [568, 69] on button "Search" at bounding box center [571, 71] width 51 height 13
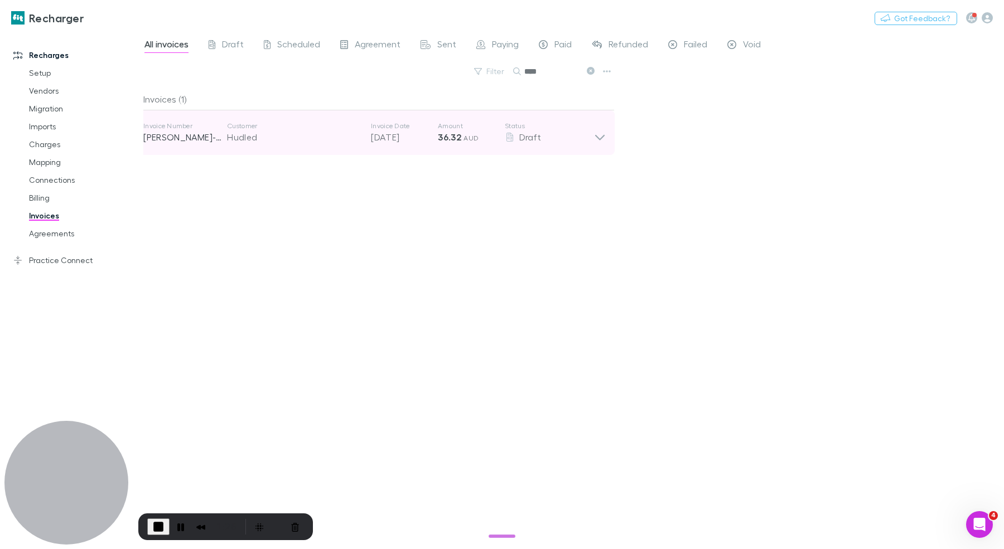
type input "****"
click at [314, 133] on div "Hudled" at bounding box center [293, 136] width 133 height 13
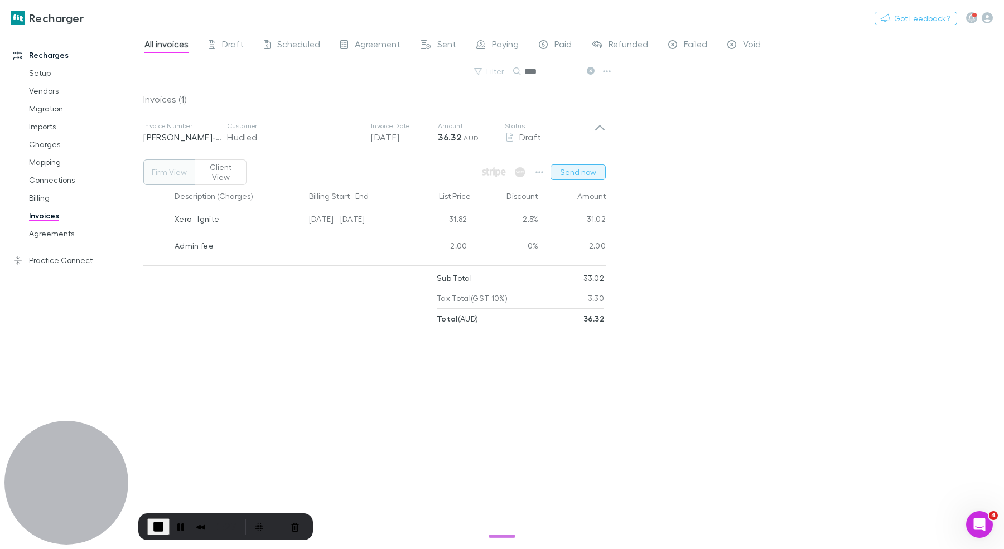
click at [560, 167] on button "Send now" at bounding box center [577, 172] width 55 height 16
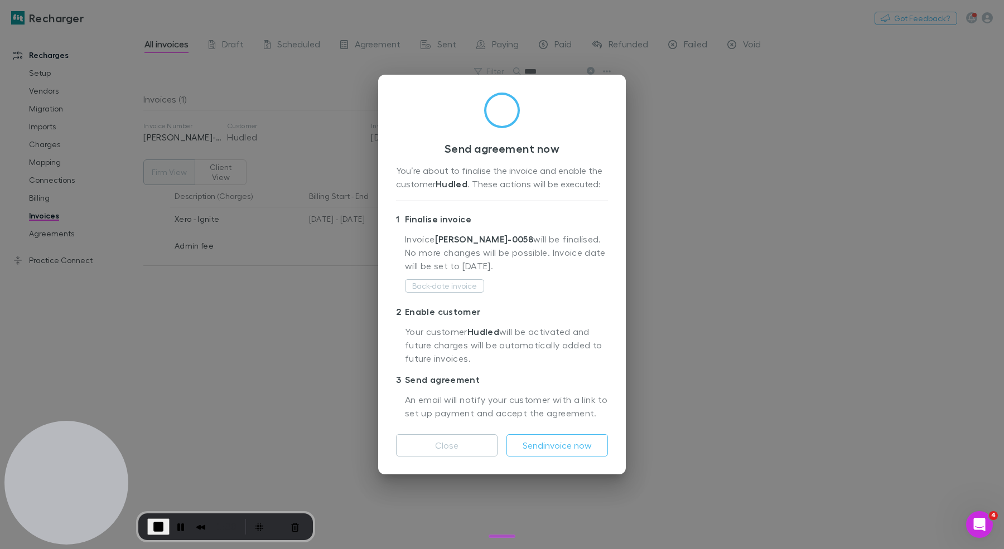
drag, startPoint x: 442, startPoint y: 442, endPoint x: 449, endPoint y: 375, distance: 67.3
click at [442, 443] on button "Close" at bounding box center [446, 445] width 101 height 22
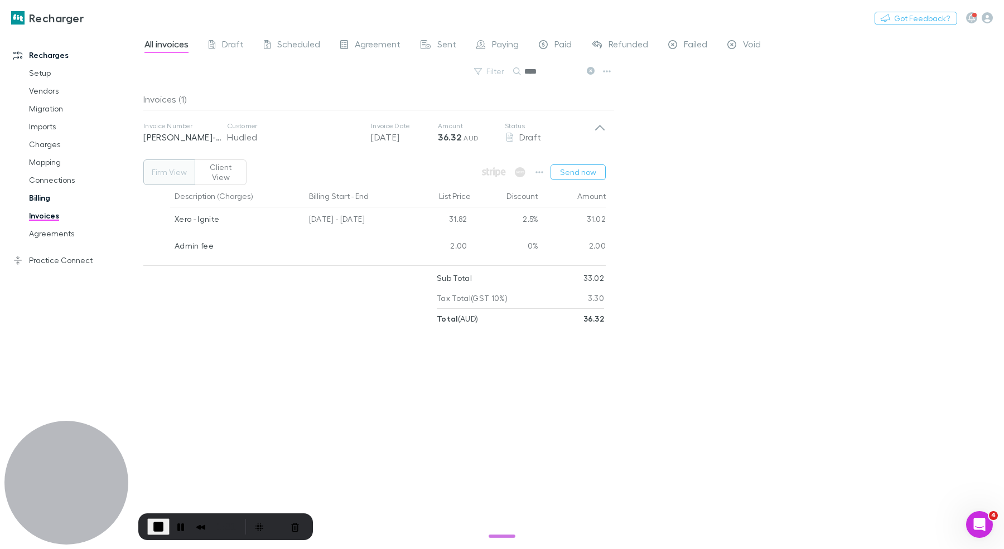
click at [59, 196] on link "Billing" at bounding box center [79, 198] width 123 height 18
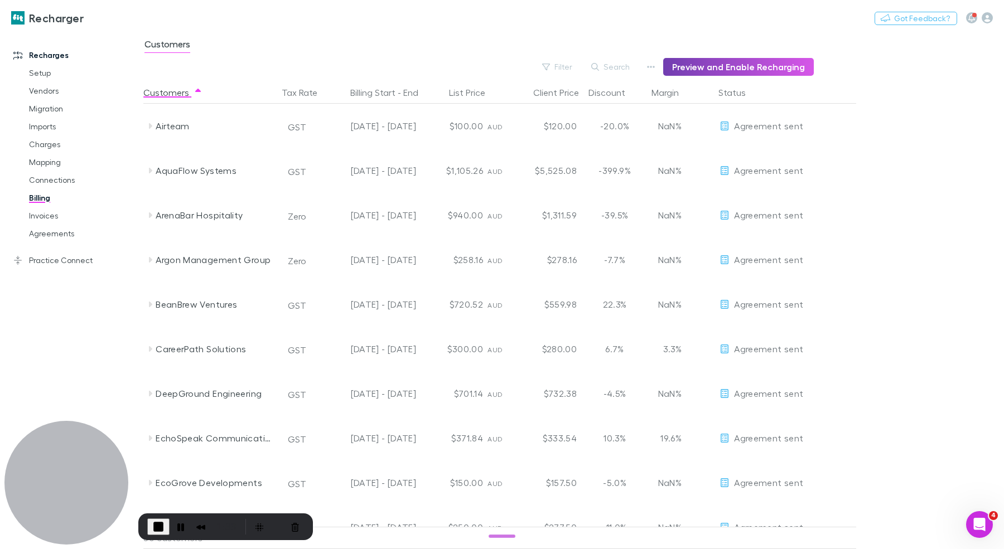
click at [698, 66] on button "Preview and Enable Recharging" at bounding box center [738, 67] width 151 height 18
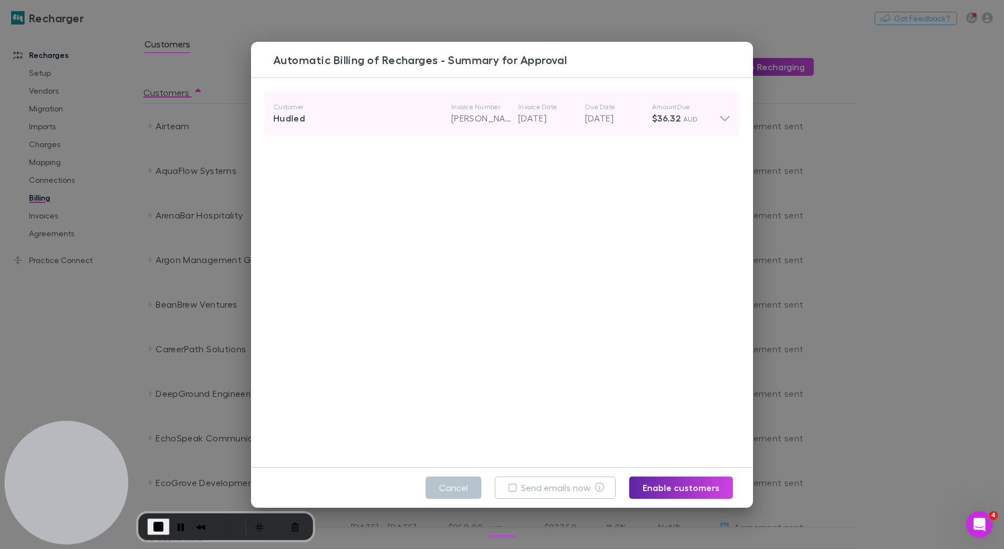
click at [473, 101] on div "Customer Hudled Invoice Number RECH-0058 Invoice Date 29 Nov 2025 Due Date 08 D…" at bounding box center [496, 114] width 446 height 40
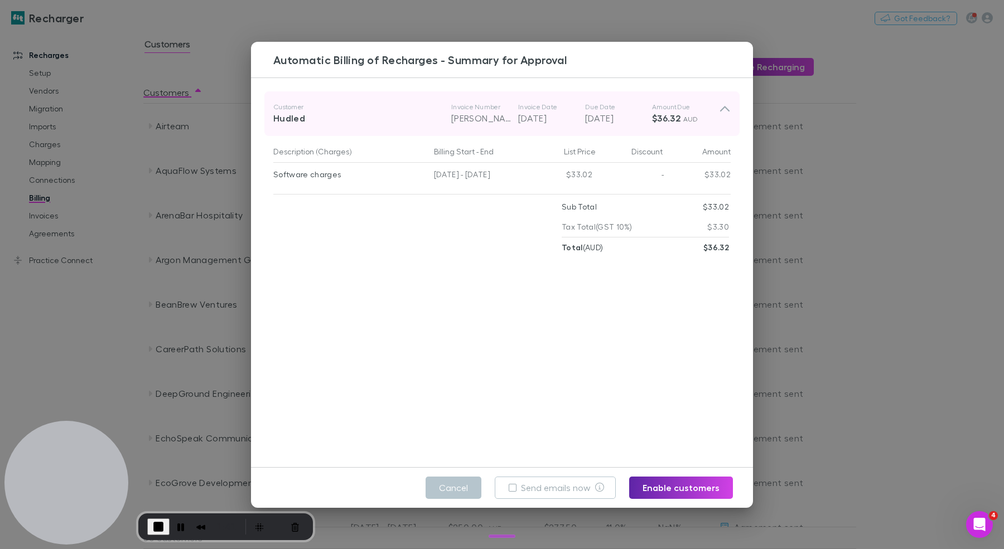
click at [486, 106] on p "Invoice Number" at bounding box center [484, 107] width 67 height 9
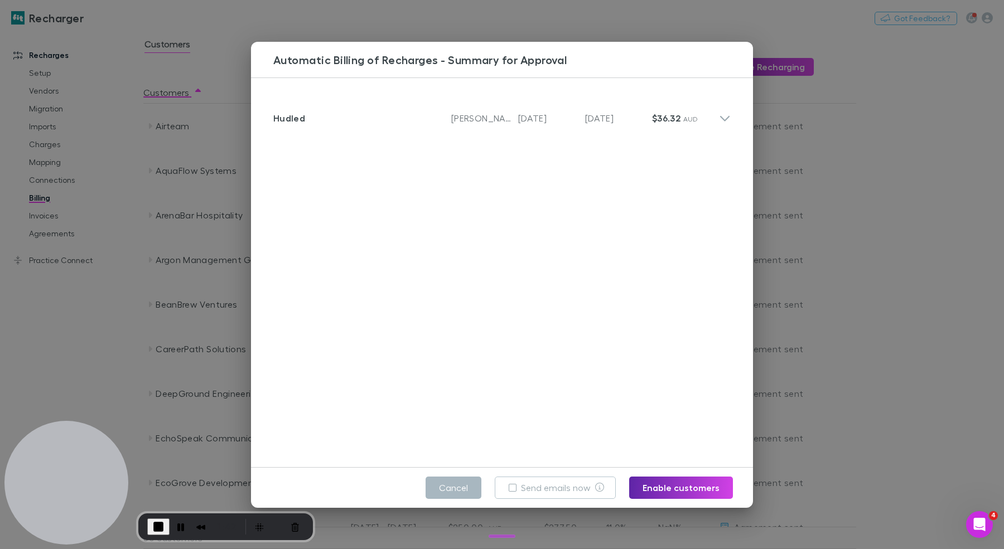
click at [447, 487] on button "Cancel" at bounding box center [453, 488] width 56 height 22
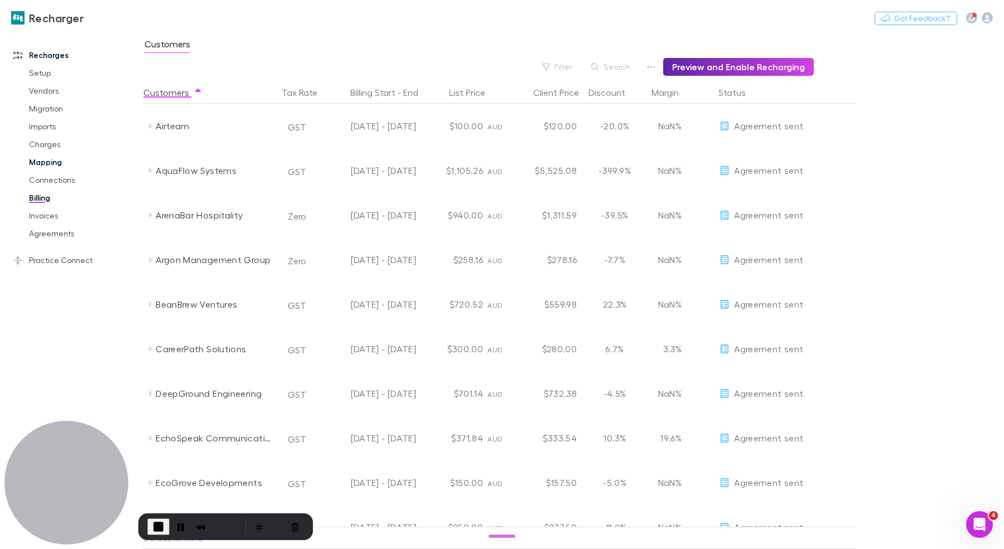
click at [49, 164] on link "Mapping" at bounding box center [79, 162] width 123 height 18
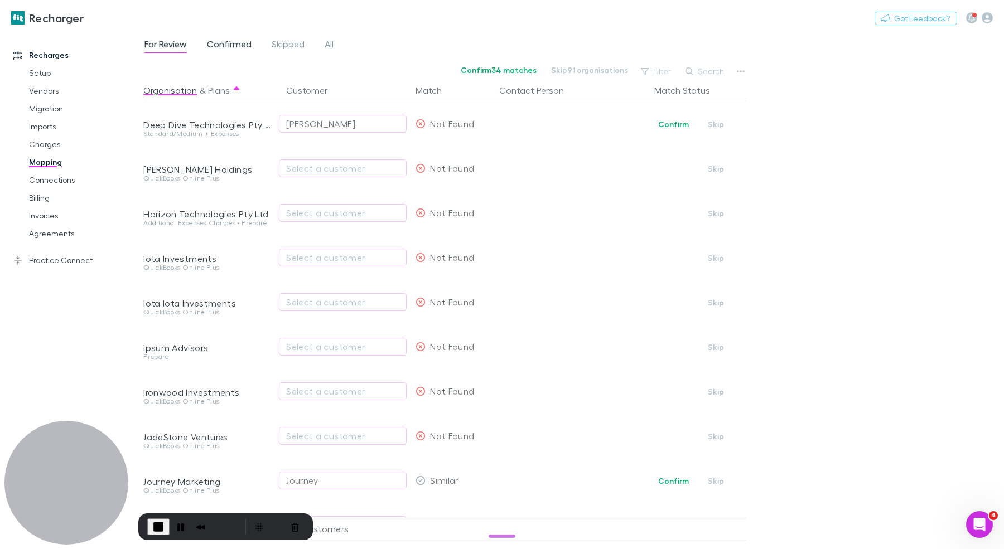
click at [222, 44] on span "Confirmed" at bounding box center [229, 45] width 45 height 14
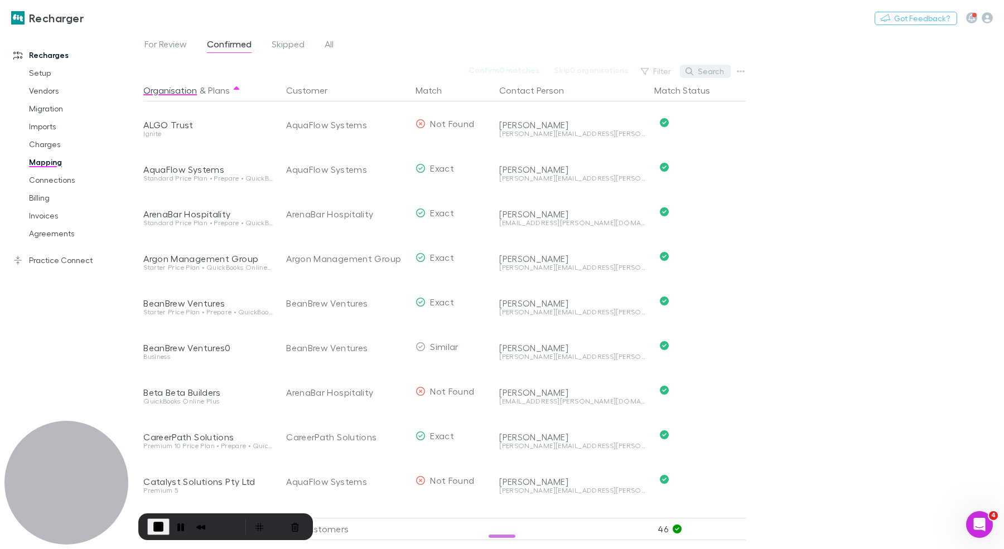
click at [695, 70] on button "Search" at bounding box center [705, 71] width 51 height 13
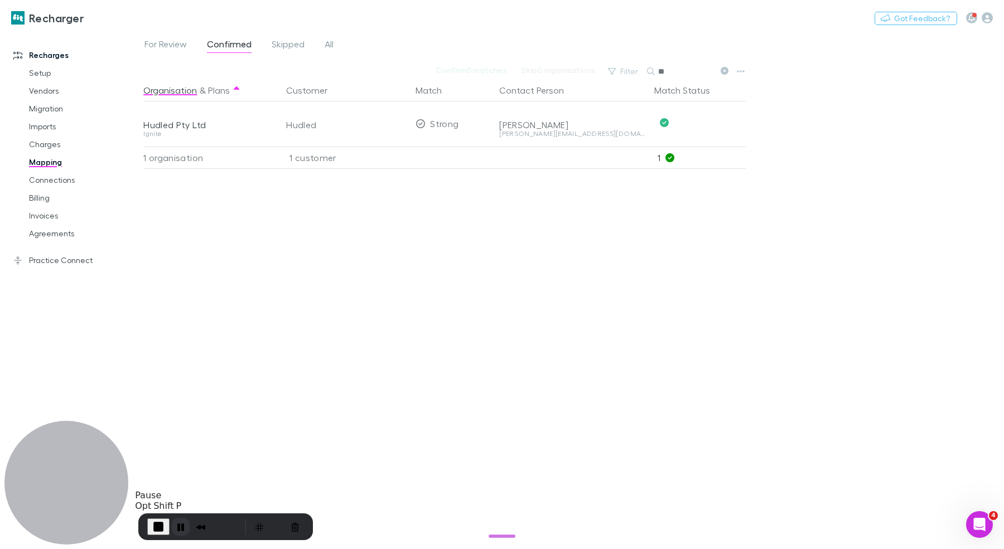
type input "**"
click at [180, 526] on button "Pause Recording" at bounding box center [181, 527] width 18 height 18
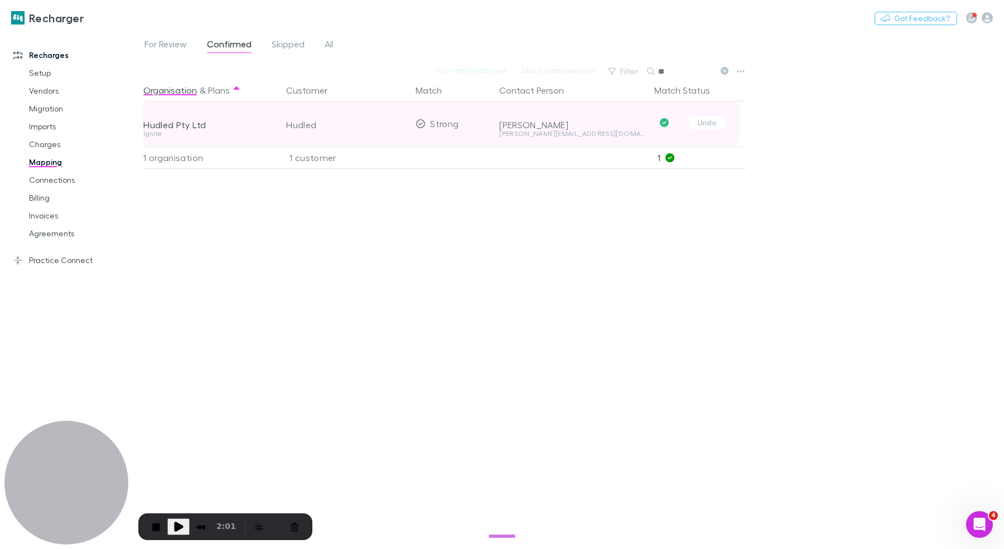
click at [196, 125] on div "Hudled Pty Ltd" at bounding box center [207, 124] width 129 height 11
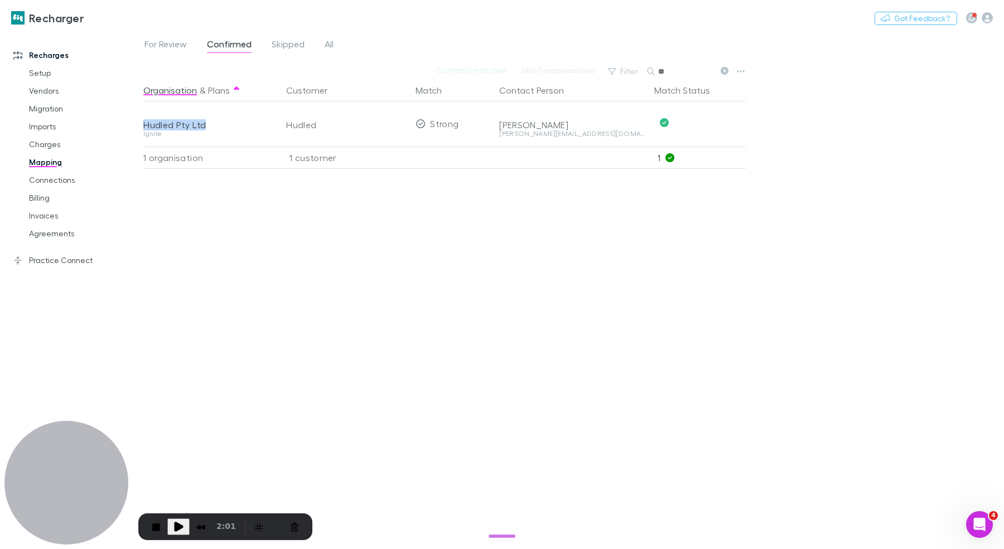
copy div "Hudled Pty Ltd"
click at [982, 20] on icon "button" at bounding box center [986, 17] width 11 height 11
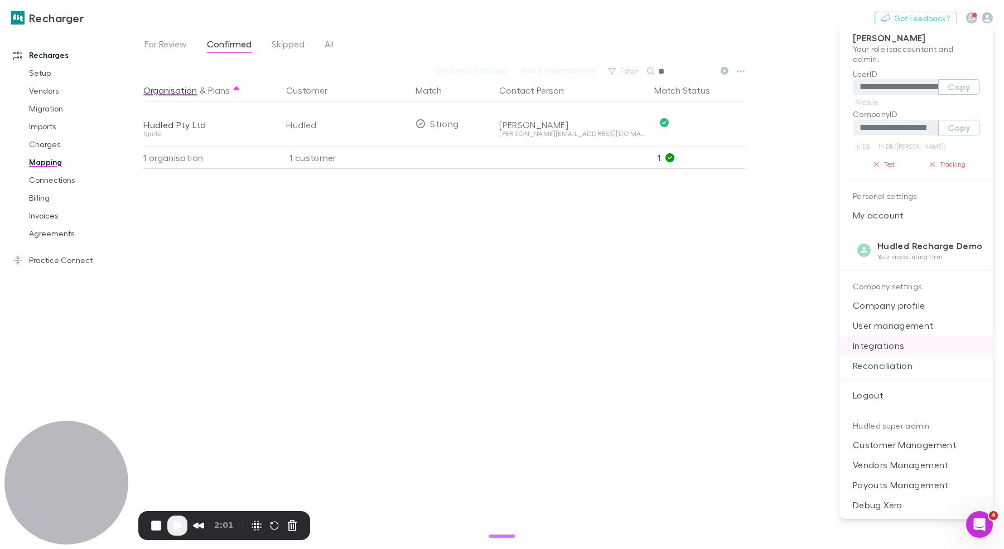
click at [899, 347] on p "Integrations" at bounding box center [915, 346] width 153 height 20
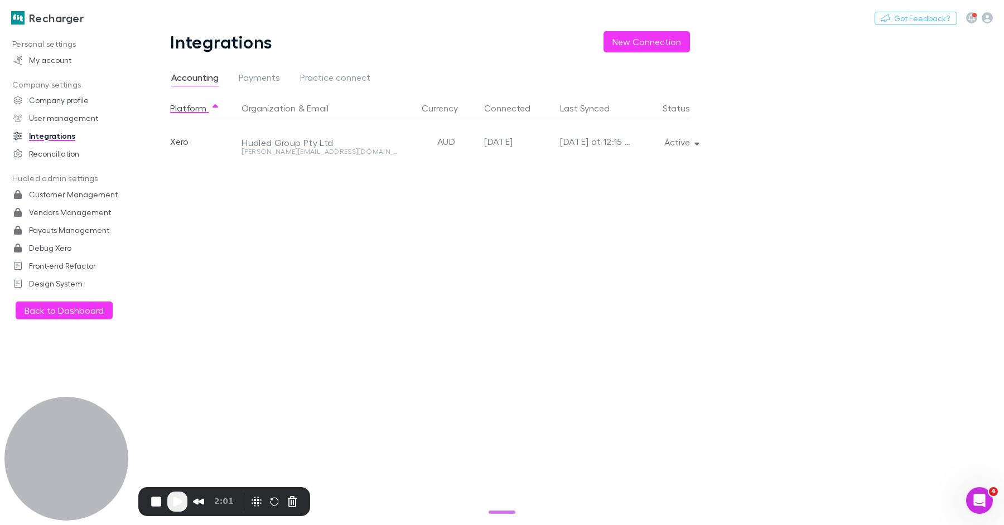
click at [60, 13] on h3 "Recharger" at bounding box center [56, 17] width 55 height 13
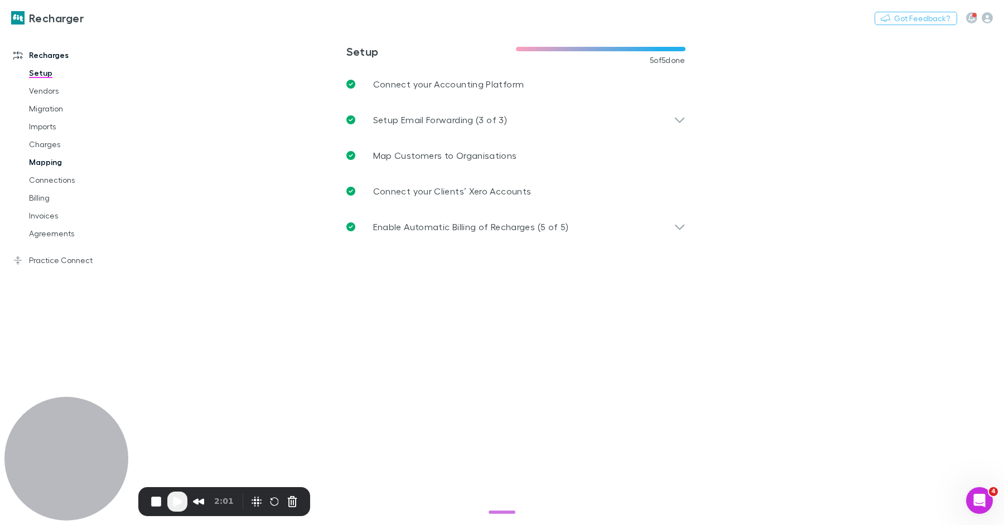
click at [57, 171] on link "Mapping" at bounding box center [79, 162] width 123 height 18
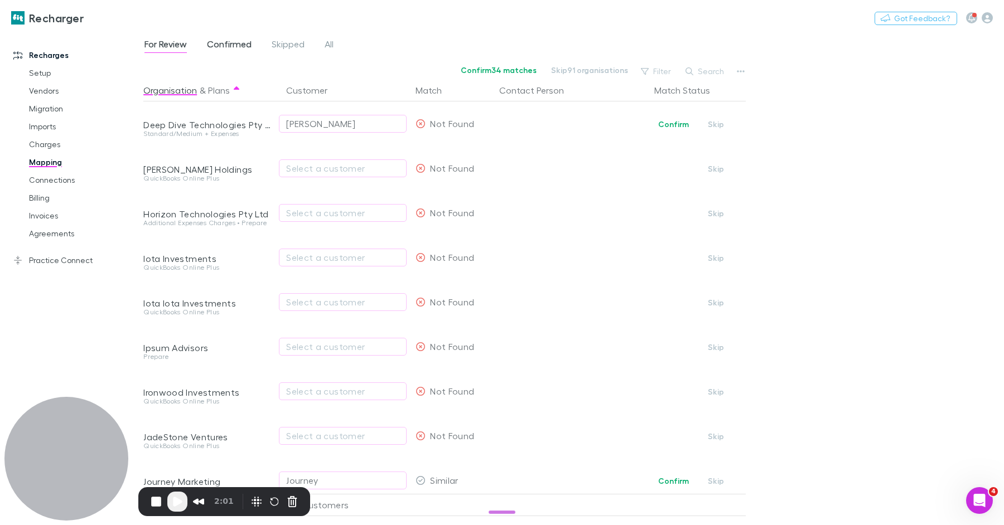
click at [246, 44] on span "Confirmed" at bounding box center [229, 45] width 45 height 14
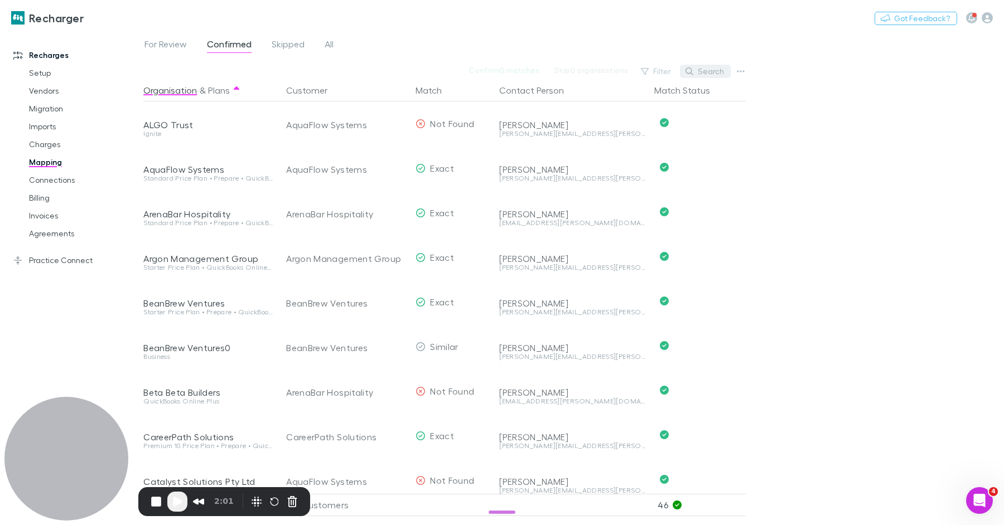
click at [706, 69] on button "Search" at bounding box center [705, 71] width 51 height 13
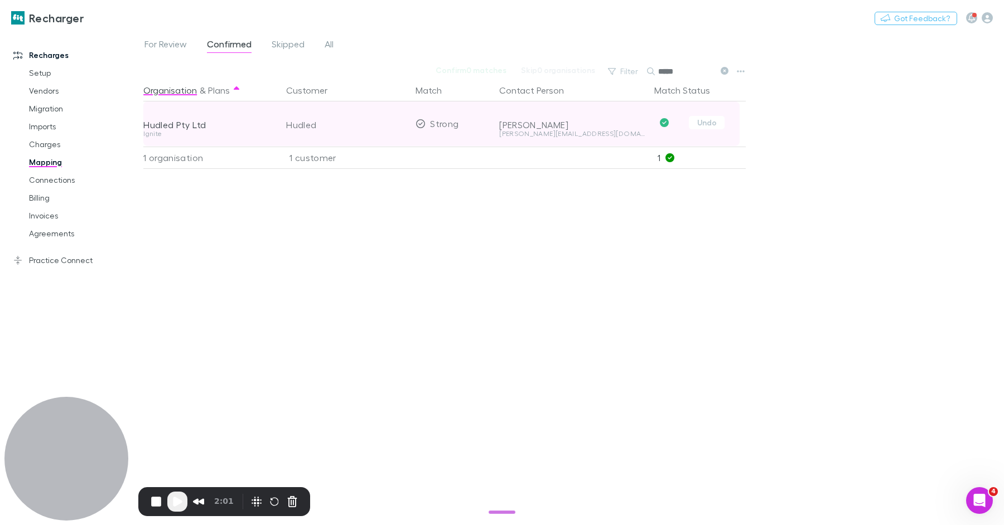
type input "*****"
click at [192, 125] on div "Hudled Pty Ltd" at bounding box center [207, 124] width 129 height 11
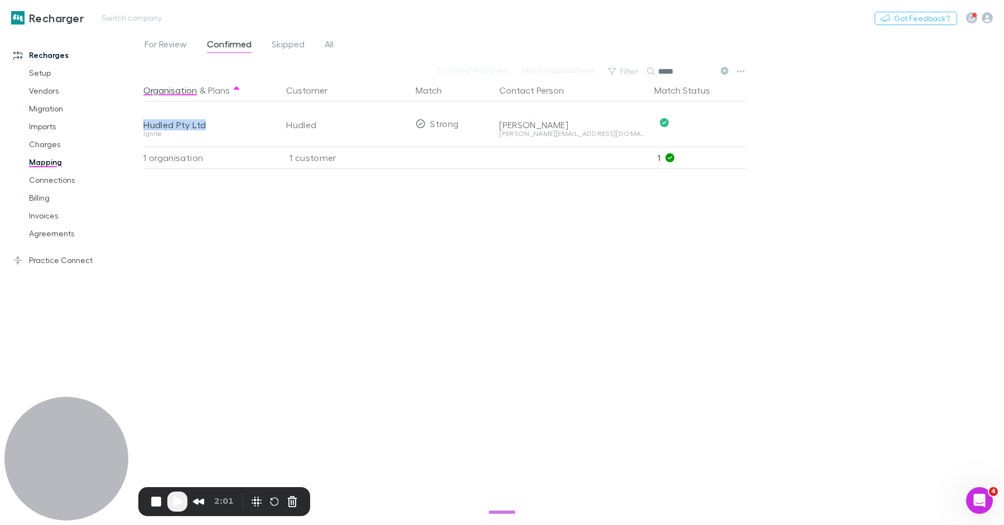
copy div "Hudled Pty Ltd"
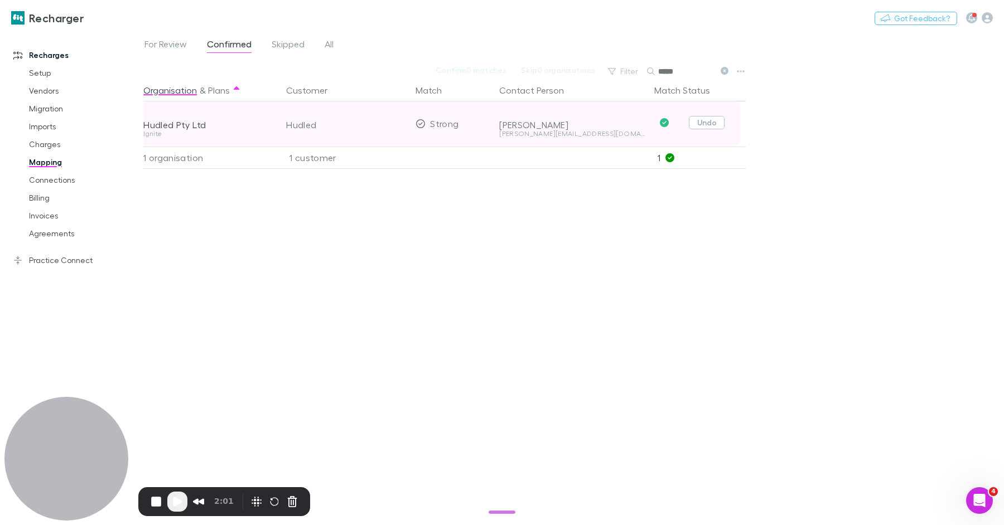
click at [698, 127] on button "Undo" at bounding box center [707, 122] width 36 height 13
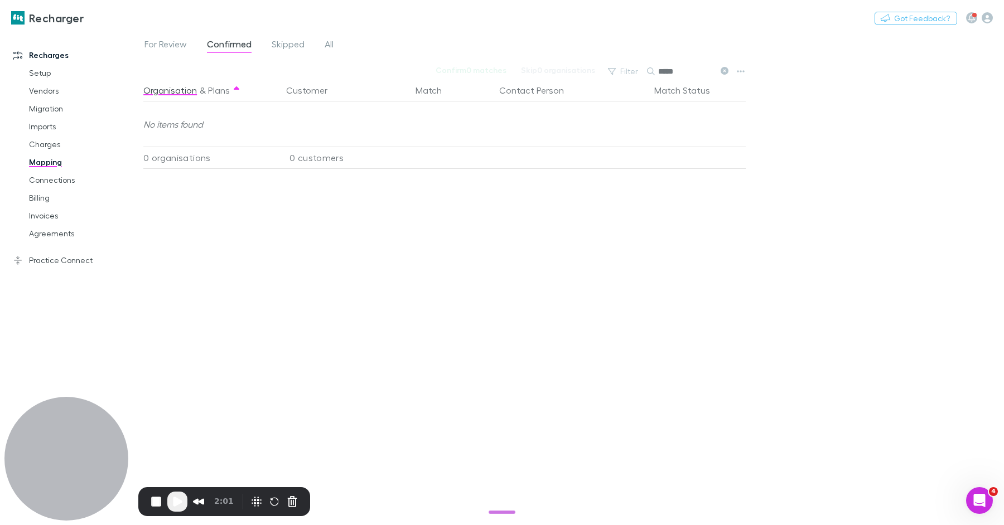
click at [139, 41] on div "Recharges Setup Vendors Migration Imports Charges Mapping Connections Billing I…" at bounding box center [71, 139] width 139 height 205
click at [153, 45] on span "For Review" at bounding box center [165, 45] width 42 height 14
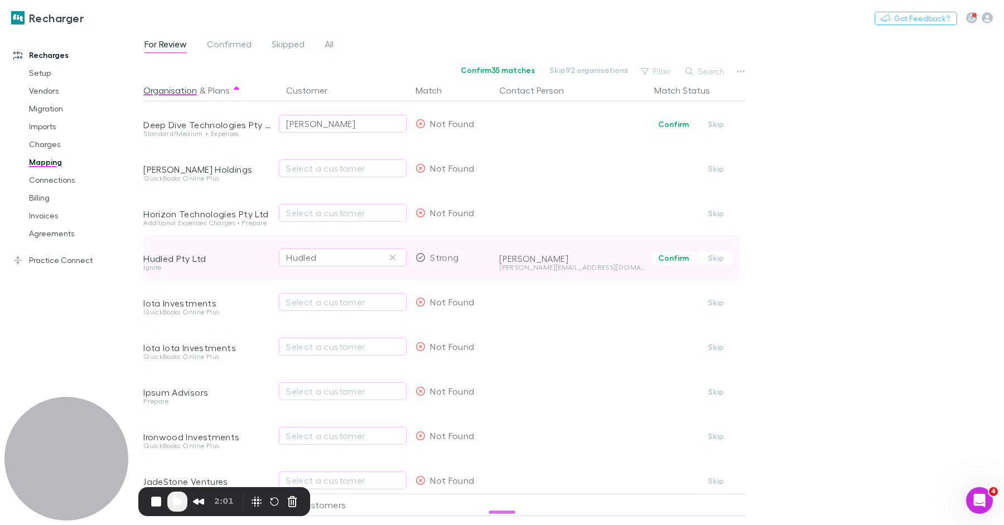
click at [352, 256] on div "Hudled" at bounding box center [342, 257] width 113 height 13
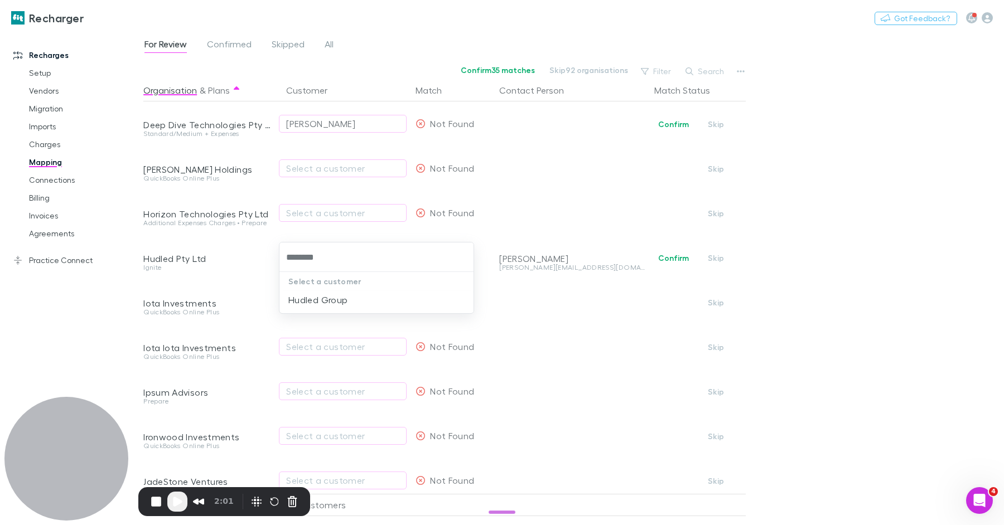
type input "*********"
click at [746, 69] on button "button" at bounding box center [741, 72] width 16 height 16
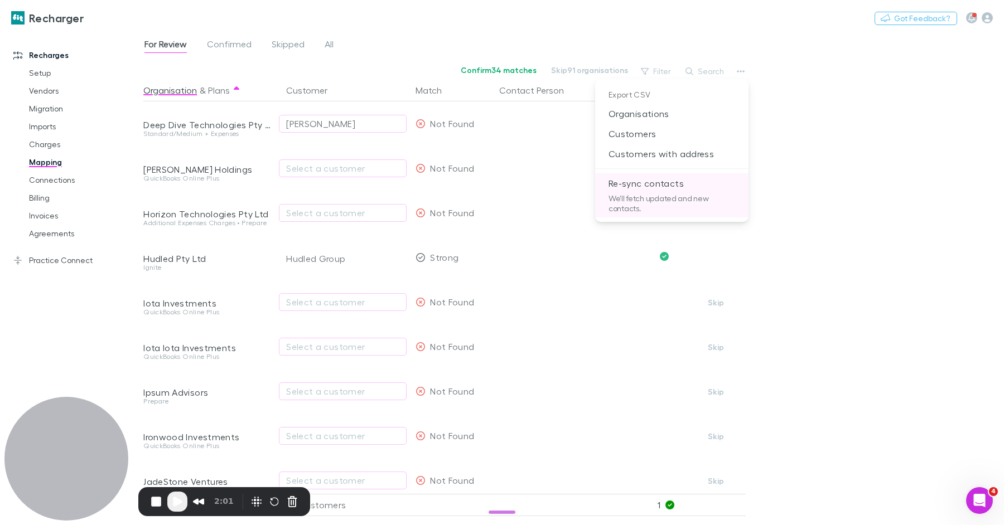
click at [666, 181] on p "Re-sync contacts" at bounding box center [671, 183] width 153 height 20
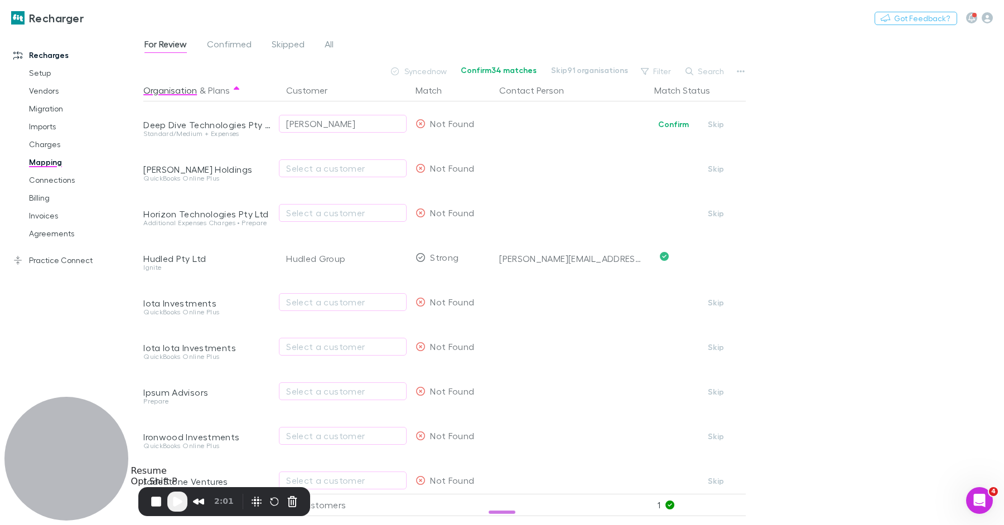
drag, startPoint x: 181, startPoint y: 497, endPoint x: 188, endPoint y: 498, distance: 7.3
click at [181, 497] on span "Play Recording" at bounding box center [177, 501] width 13 height 13
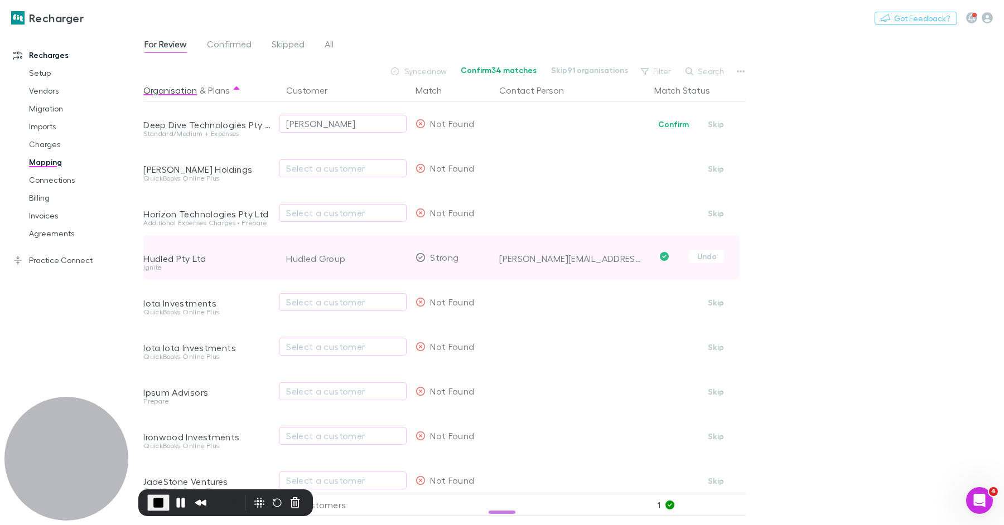
click at [543, 260] on div "alex@hudled.com" at bounding box center [572, 258] width 146 height 11
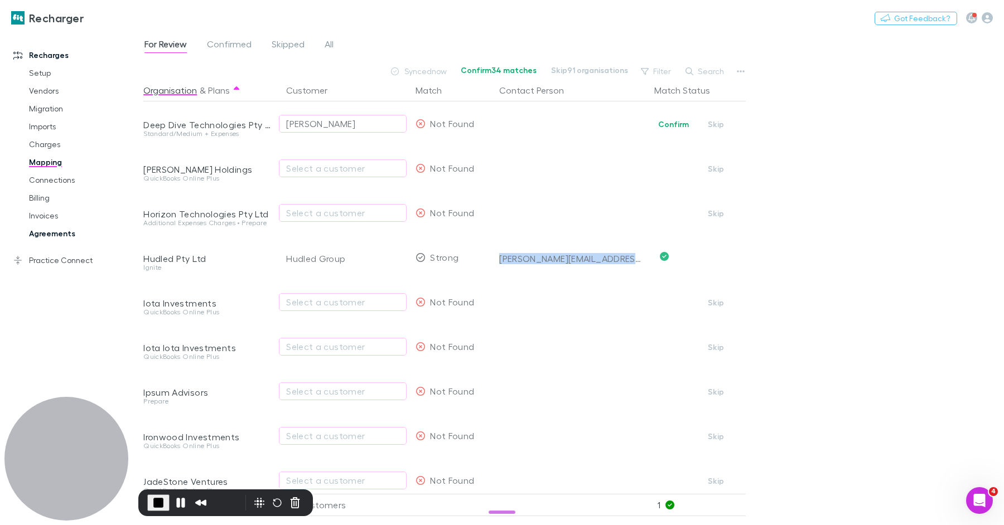
click at [58, 233] on link "Agreements" at bounding box center [79, 234] width 123 height 18
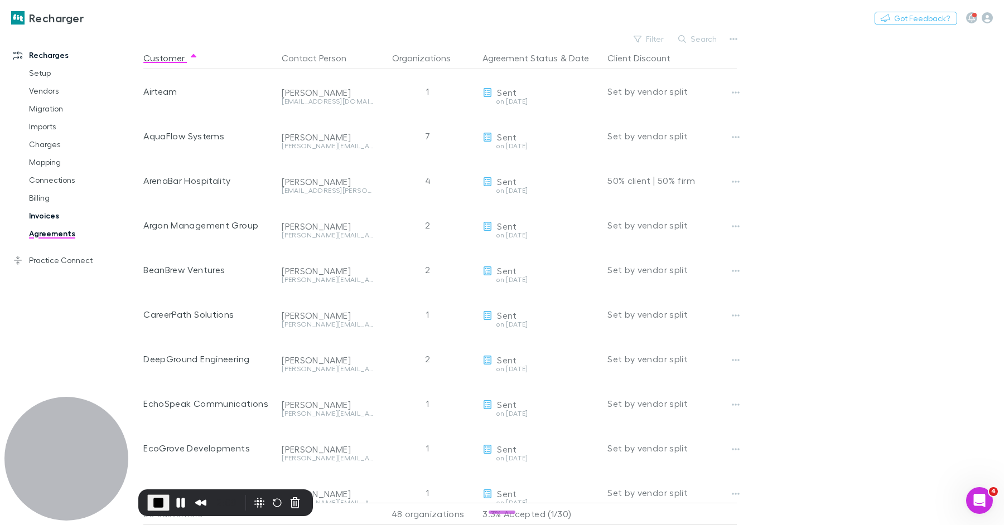
click at [36, 215] on link "Invoices" at bounding box center [79, 216] width 123 height 18
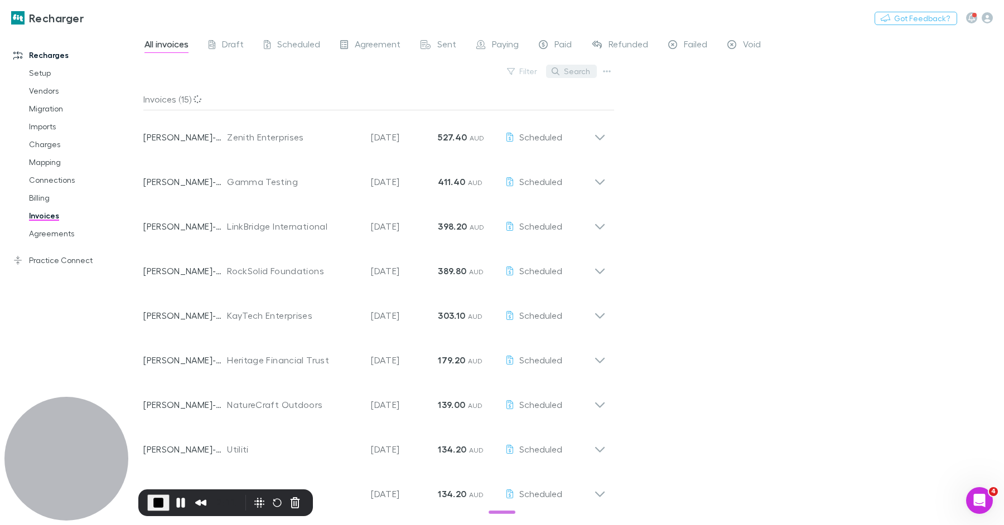
click at [575, 71] on button "Search" at bounding box center [571, 71] width 51 height 13
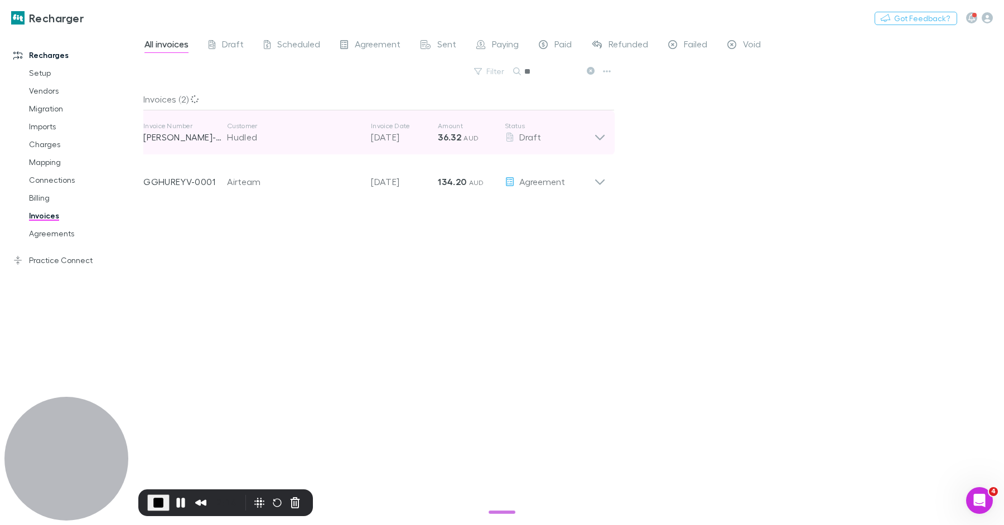
type input "**"
click at [493, 128] on p "Amount" at bounding box center [471, 126] width 67 height 9
click at [465, 142] on span "AUD" at bounding box center [470, 138] width 15 height 8
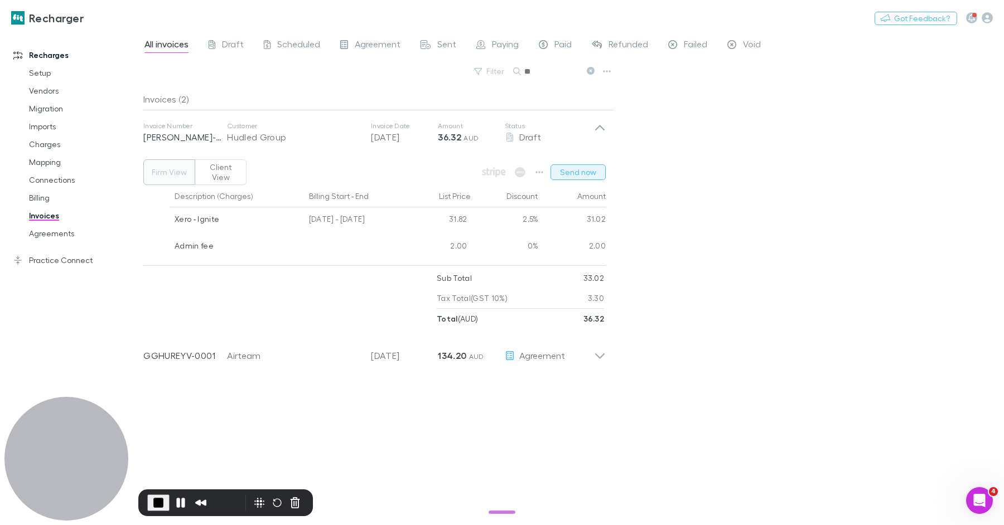
click at [570, 170] on button "Send now" at bounding box center [577, 172] width 55 height 16
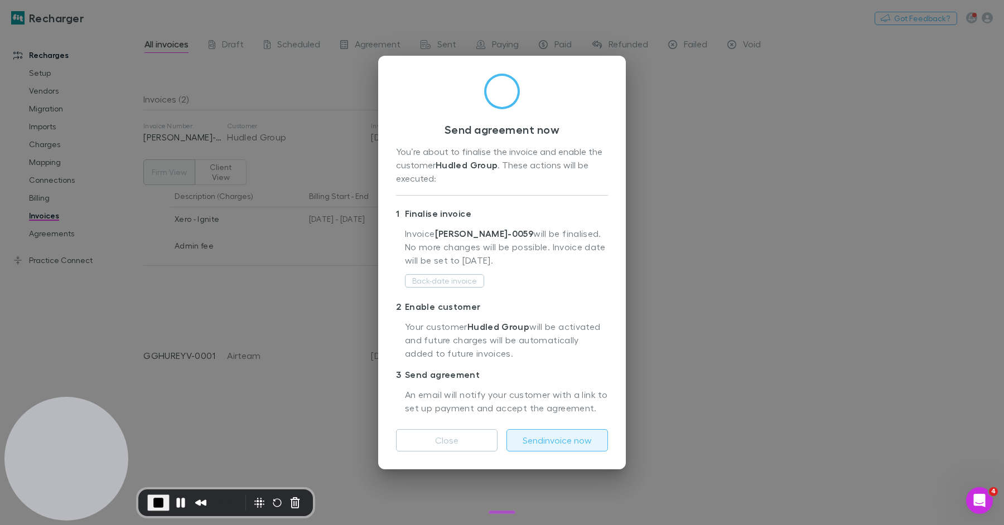
click at [535, 435] on button "Send invoice now" at bounding box center [556, 440] width 101 height 22
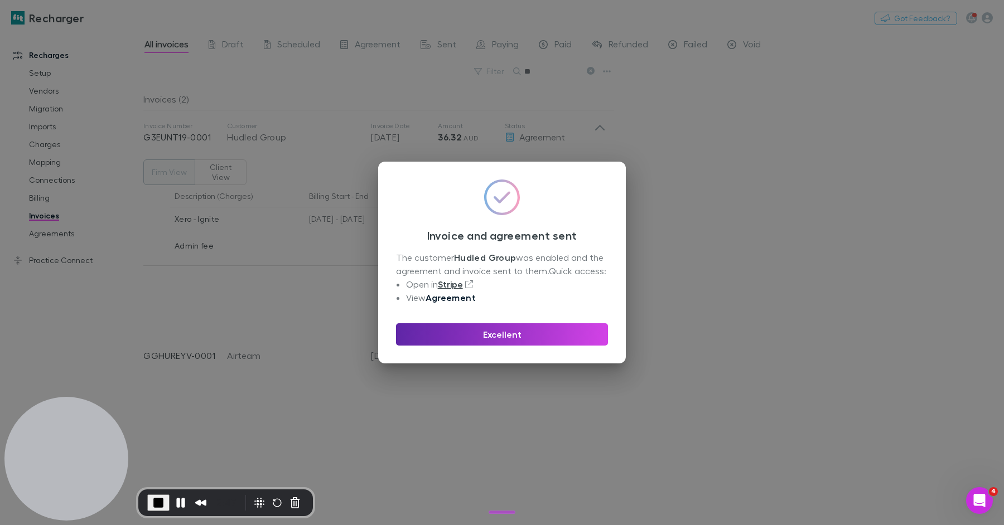
click at [449, 301] on link "Agreement" at bounding box center [450, 297] width 50 height 11
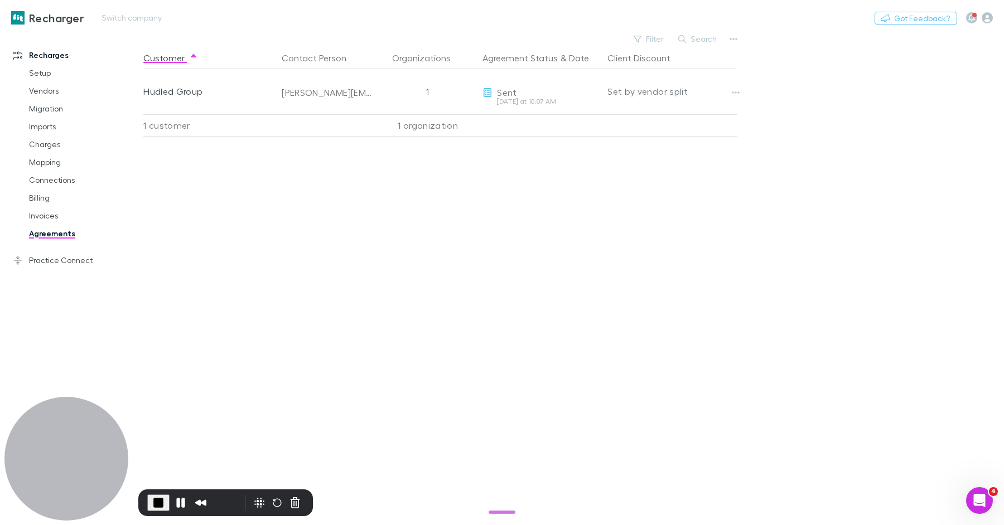
drag, startPoint x: 572, startPoint y: 95, endPoint x: 522, endPoint y: 27, distance: 84.2
click at [0, 0] on button "Copy link" at bounding box center [0, 0] width 0 height 0
click at [57, 145] on link "Charges" at bounding box center [79, 144] width 123 height 18
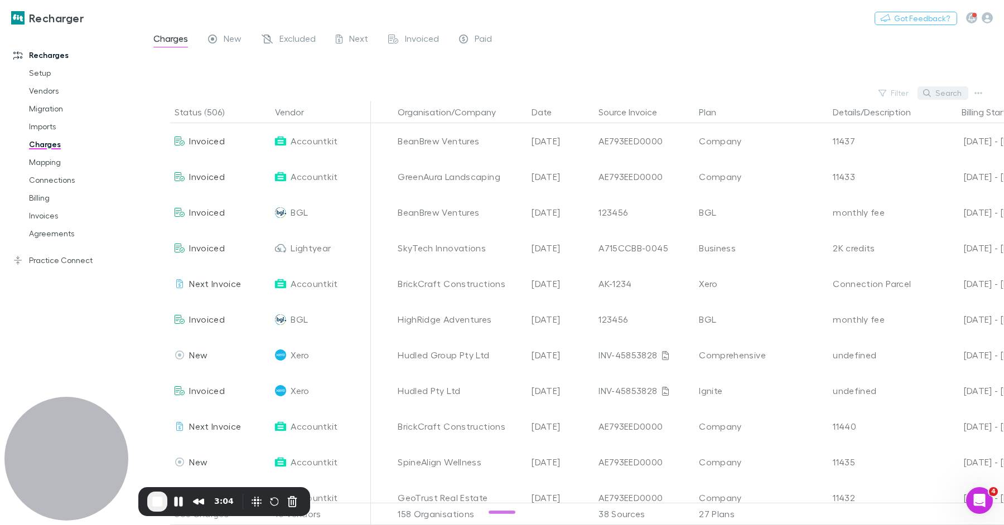
click at [940, 95] on button "Search" at bounding box center [942, 92] width 51 height 13
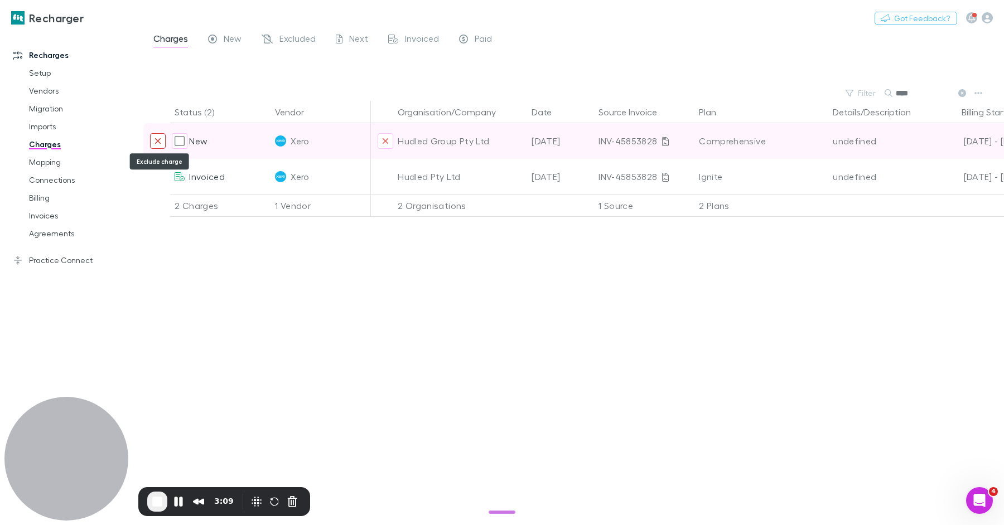
type input "****"
click at [159, 143] on icon "Exclude charge" at bounding box center [157, 141] width 7 height 9
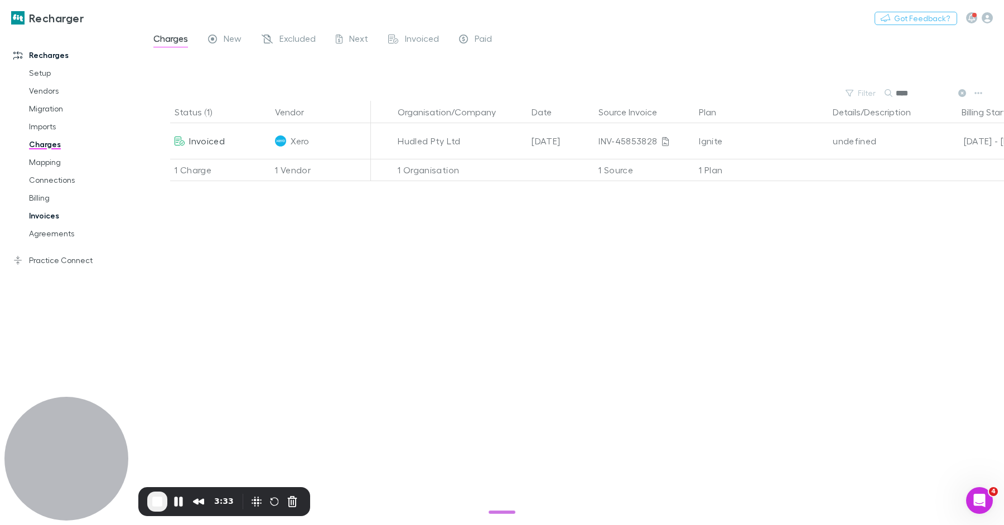
click at [40, 212] on link "Invoices" at bounding box center [79, 216] width 123 height 18
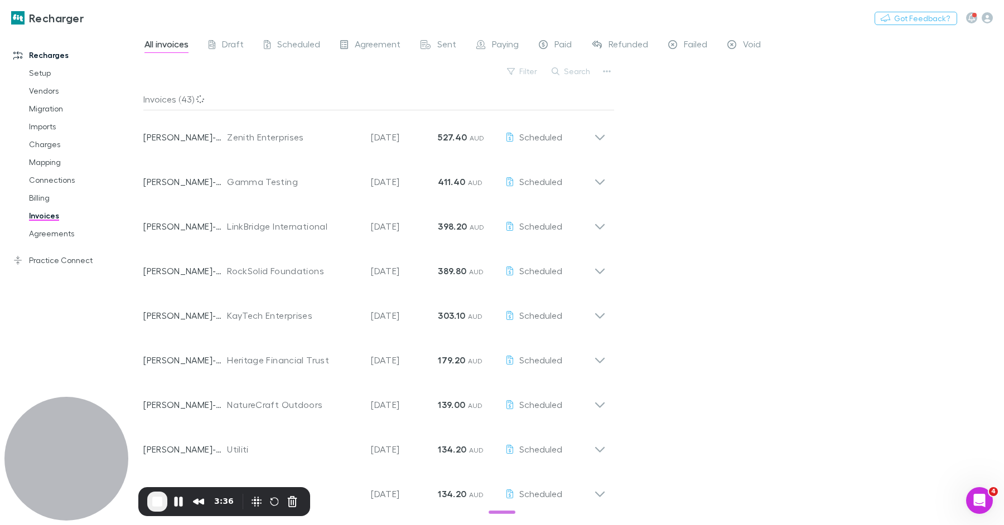
click at [582, 73] on button "Search" at bounding box center [571, 71] width 51 height 13
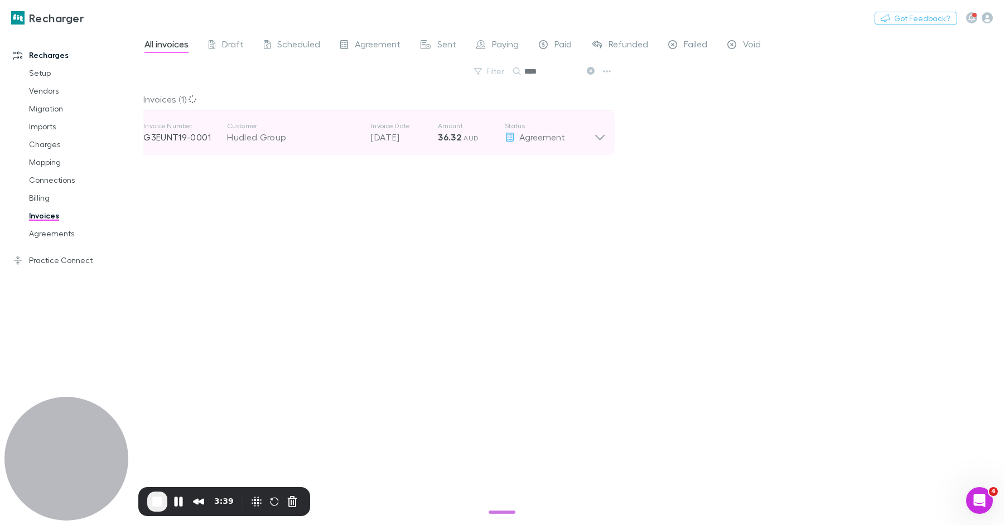
type input "****"
click at [534, 130] on div "Agreement" at bounding box center [549, 136] width 89 height 13
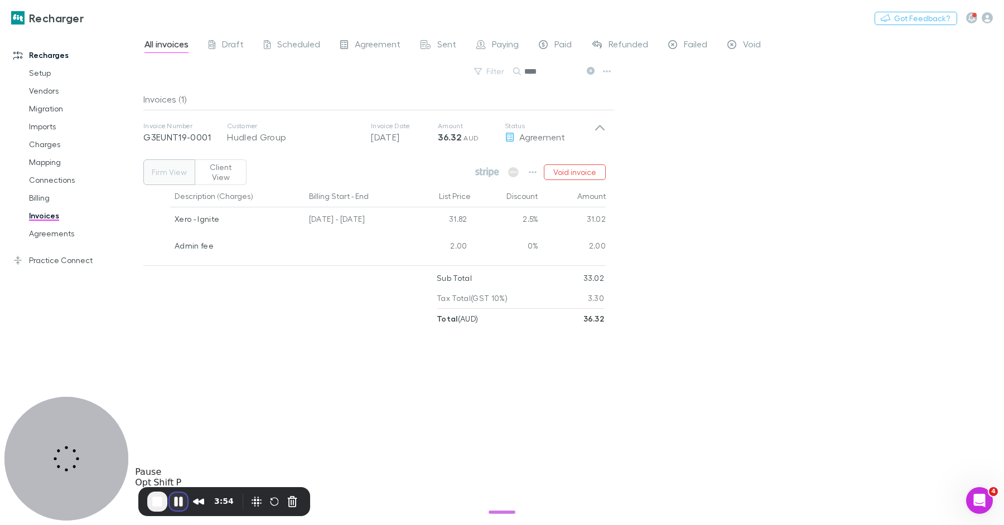
click at [181, 498] on button "Pause Recording" at bounding box center [179, 502] width 18 height 18
click at [215, 208] on div "Xero - Ignite" at bounding box center [237, 218] width 125 height 23
click at [52, 159] on link "Mapping" at bounding box center [79, 162] width 123 height 18
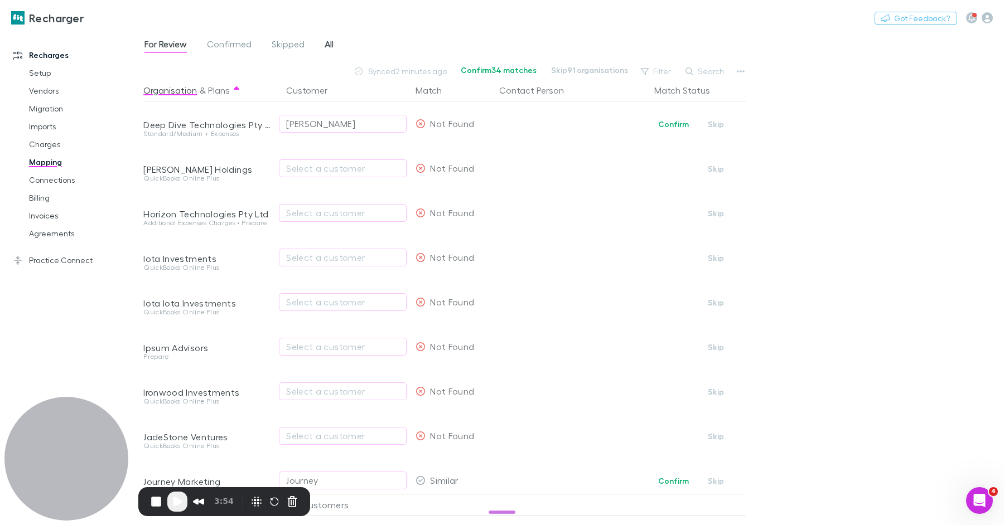
click at [331, 43] on span "All" at bounding box center [329, 45] width 9 height 14
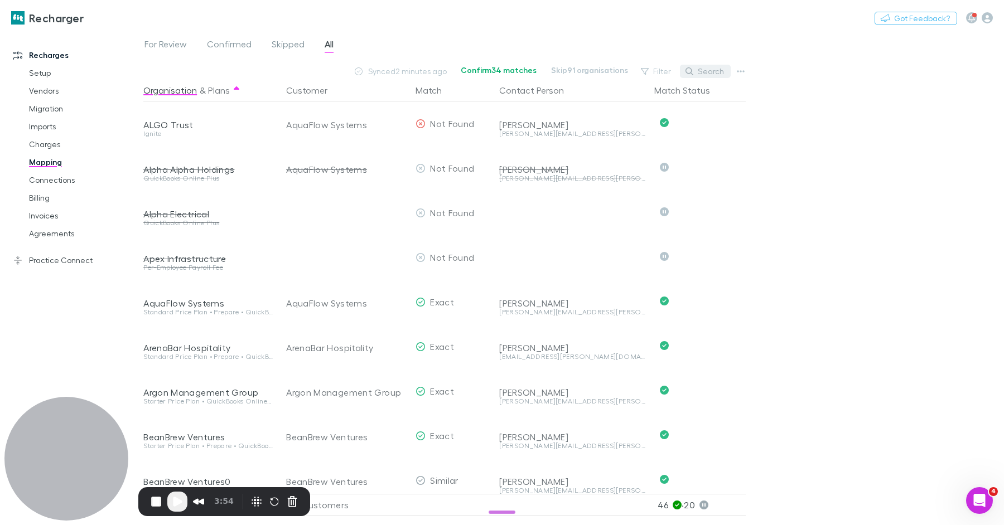
click at [718, 67] on button "Search" at bounding box center [705, 71] width 51 height 13
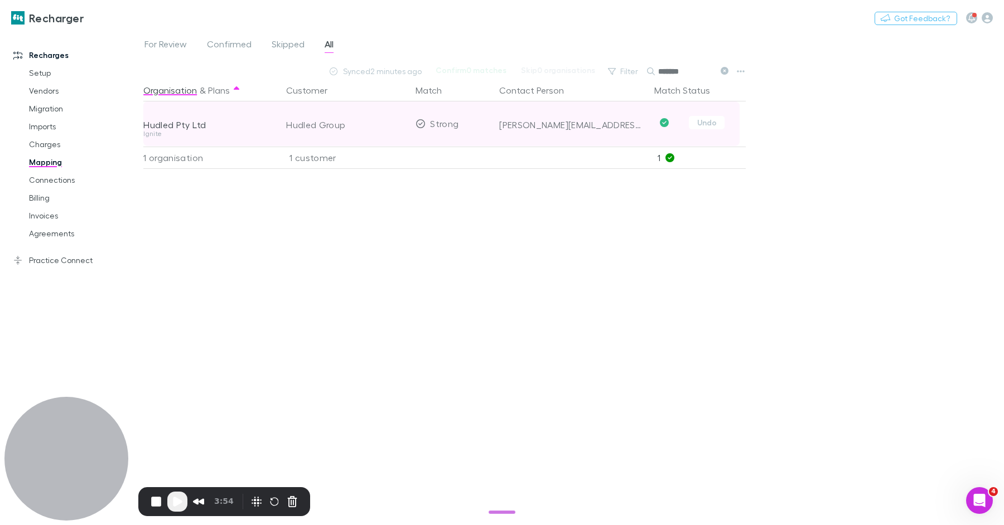
type input "******"
click at [185, 126] on div "Hudled Pty Ltd" at bounding box center [207, 124] width 129 height 11
copy div "Hudled Pty Ltd"
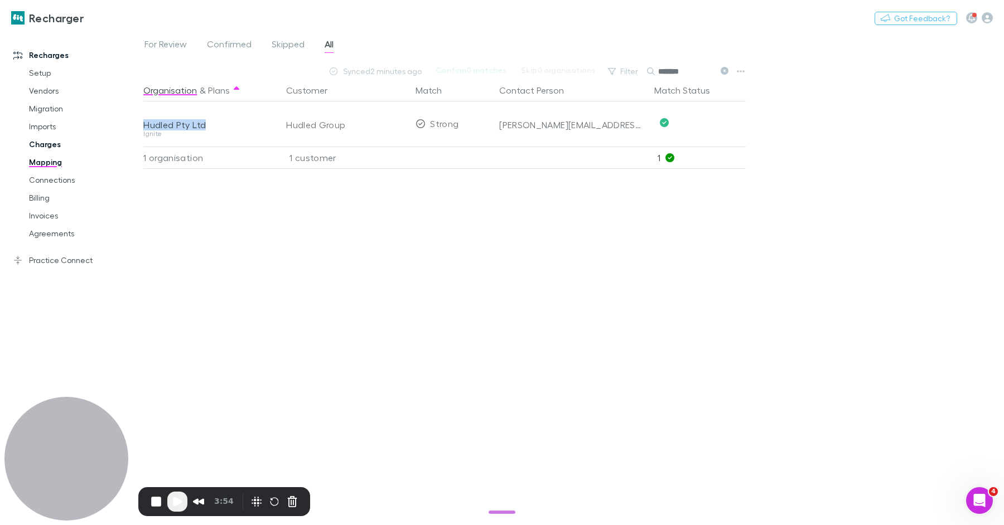
click at [51, 142] on link "Charges" at bounding box center [79, 144] width 123 height 18
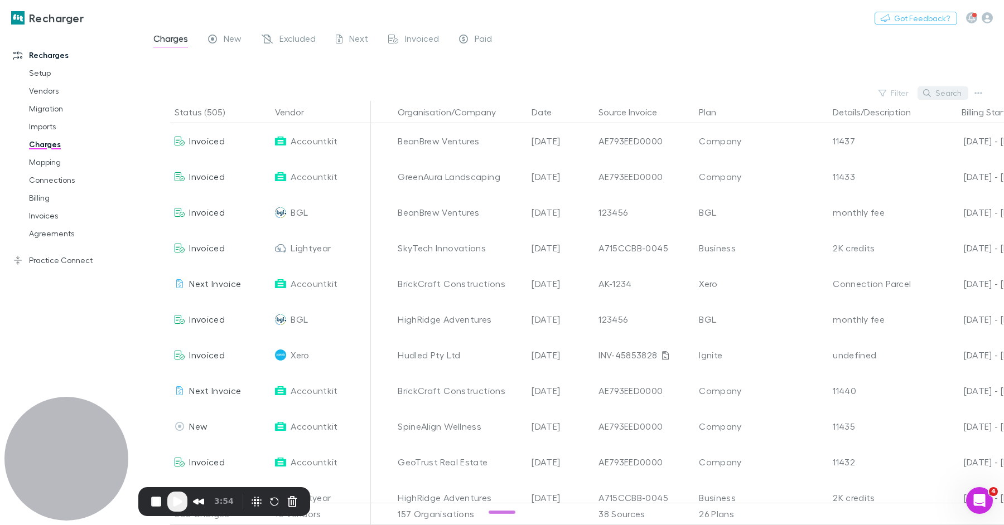
click at [951, 93] on button "Search" at bounding box center [942, 92] width 51 height 13
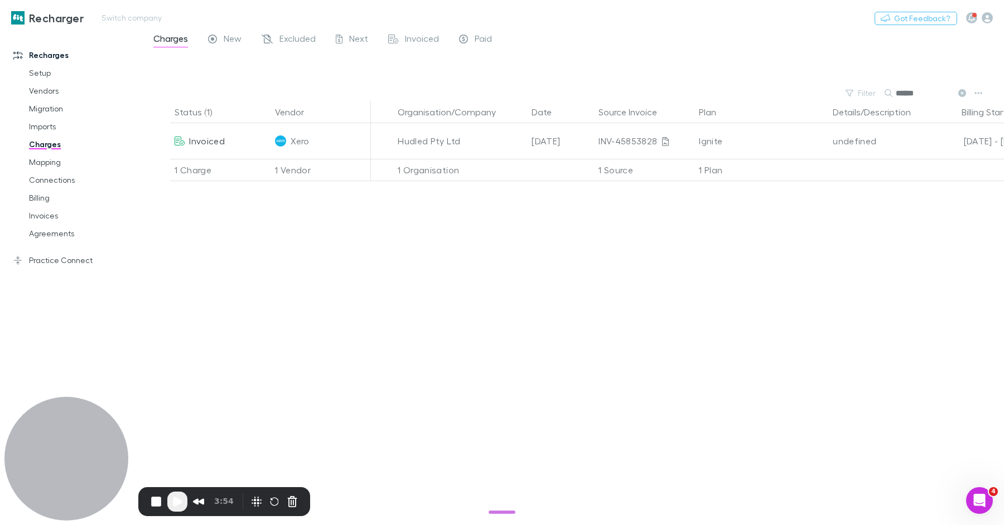
type input "******"
click at [57, 234] on link "Agreements" at bounding box center [79, 234] width 123 height 18
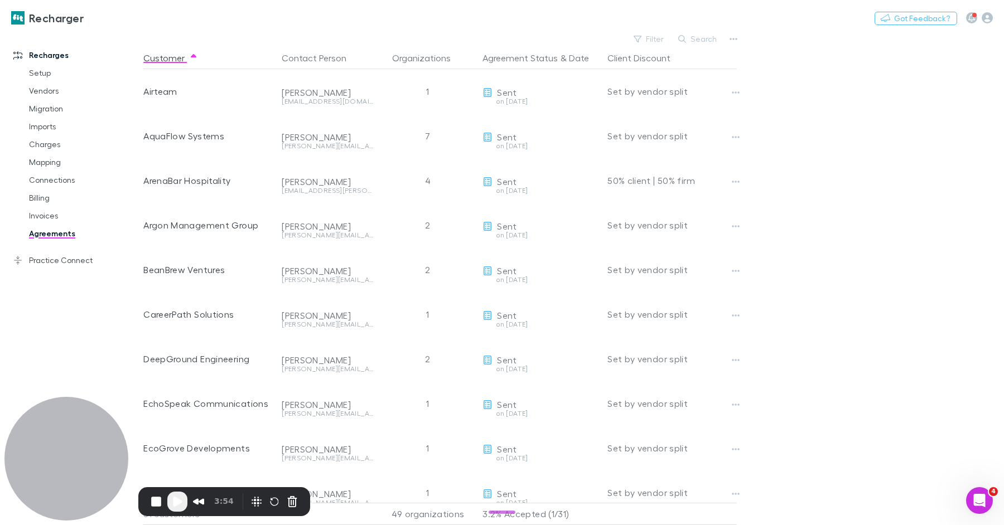
click at [701, 41] on button "Search" at bounding box center [697, 38] width 51 height 13
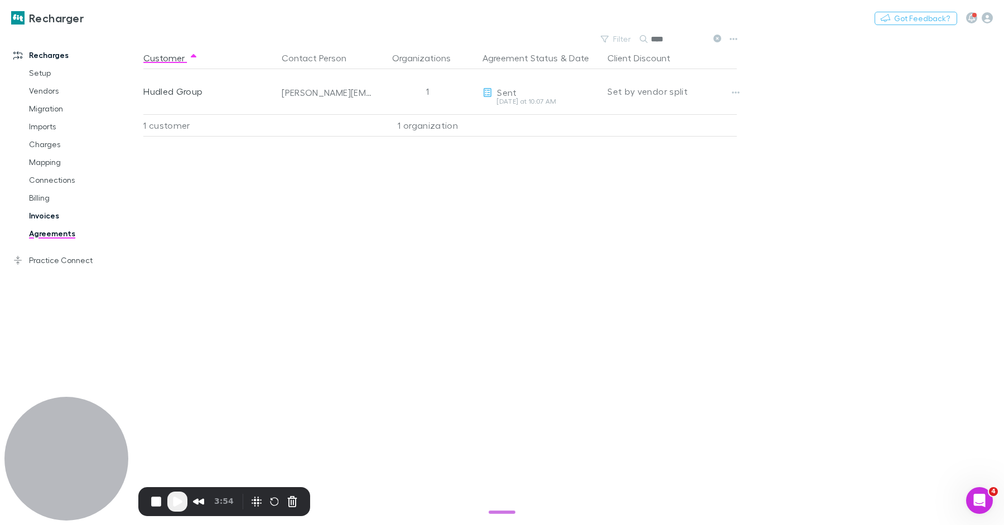
type input "****"
click at [37, 216] on link "Invoices" at bounding box center [79, 216] width 123 height 18
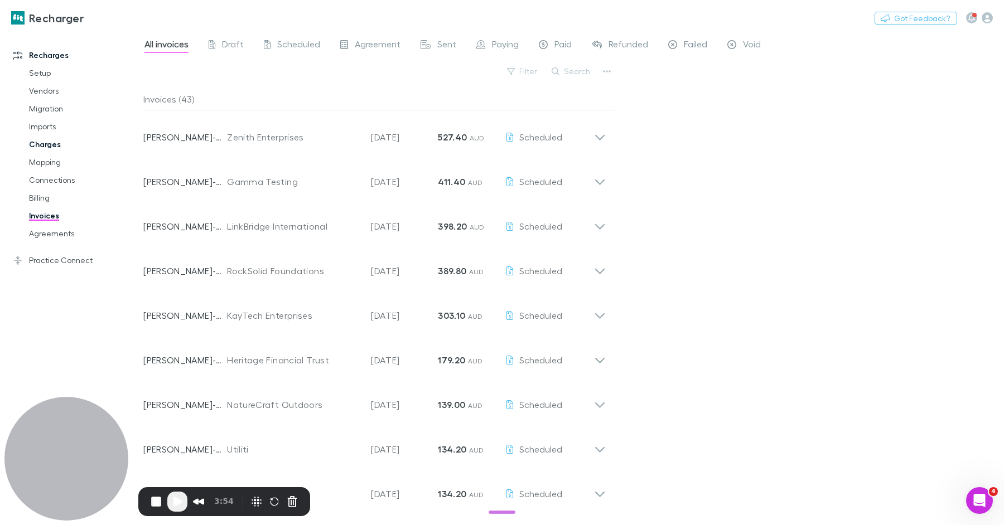
click at [57, 144] on link "Charges" at bounding box center [79, 144] width 123 height 18
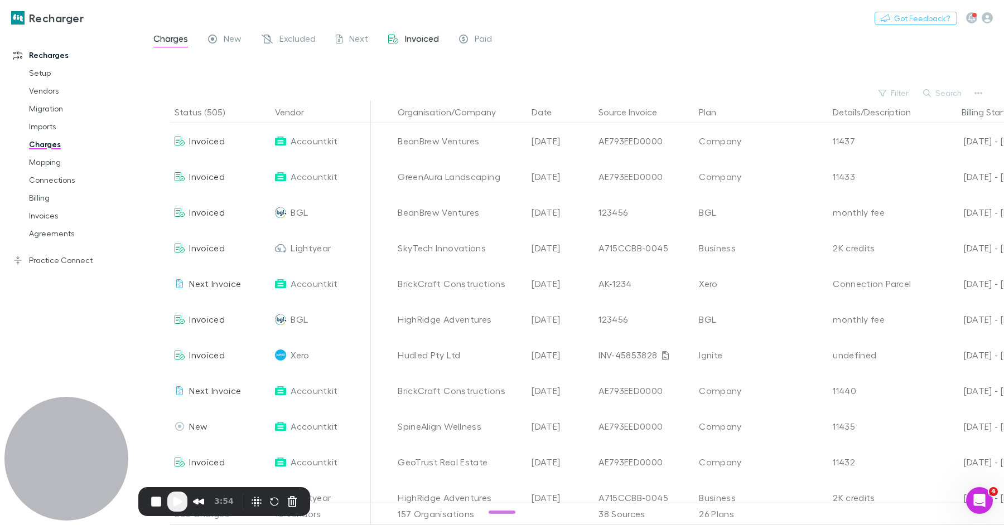
click at [404, 40] on div "Invoiced" at bounding box center [413, 40] width 51 height 14
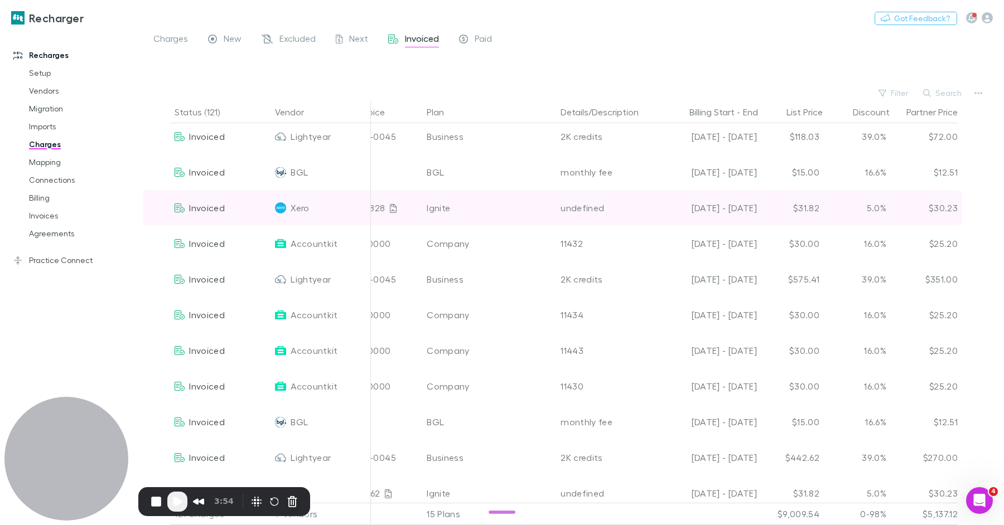
scroll to position [112, 0]
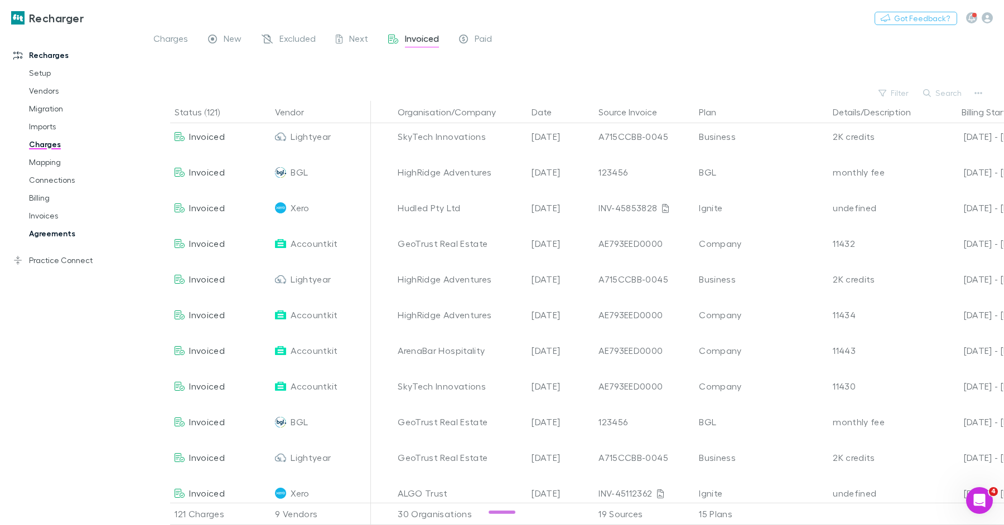
click at [64, 230] on link "Agreements" at bounding box center [79, 234] width 123 height 18
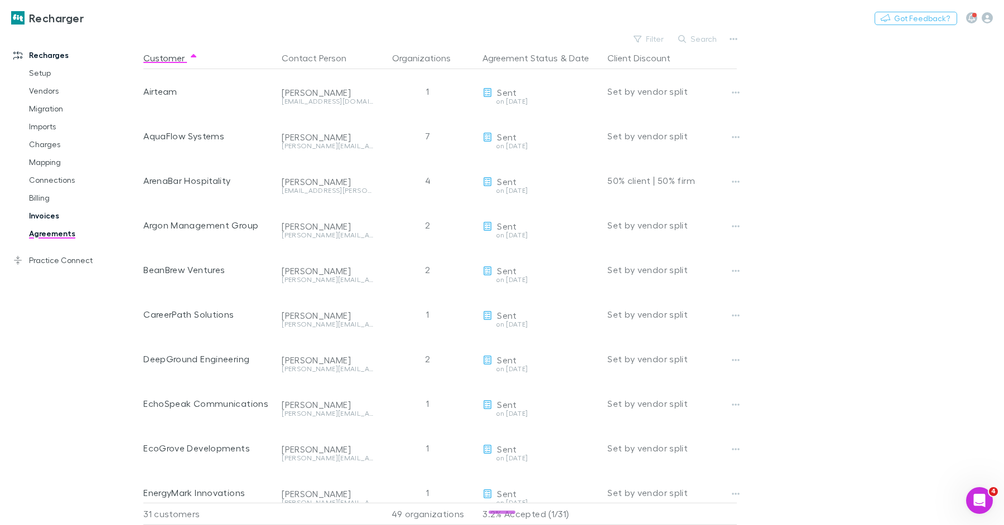
click at [61, 218] on link "Invoices" at bounding box center [79, 216] width 123 height 18
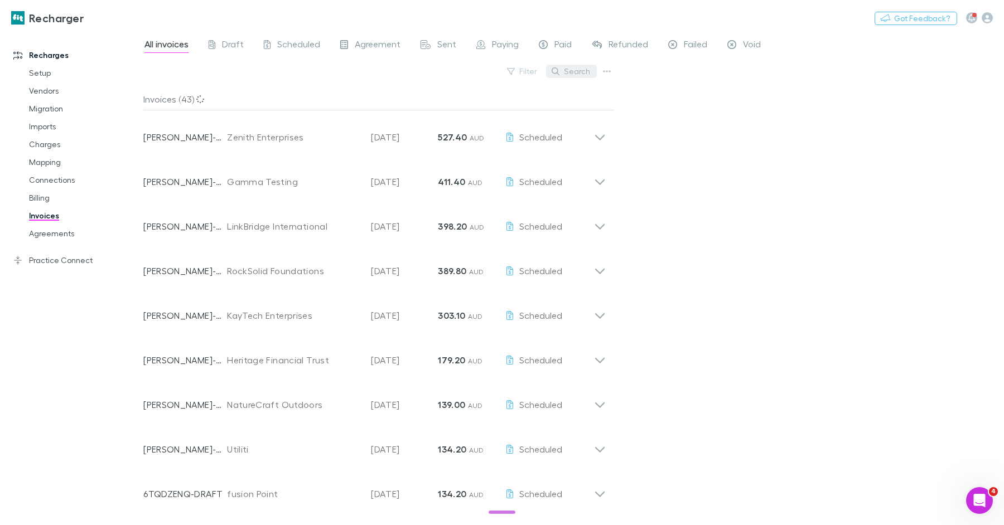
click at [578, 71] on button "Search" at bounding box center [571, 71] width 51 height 13
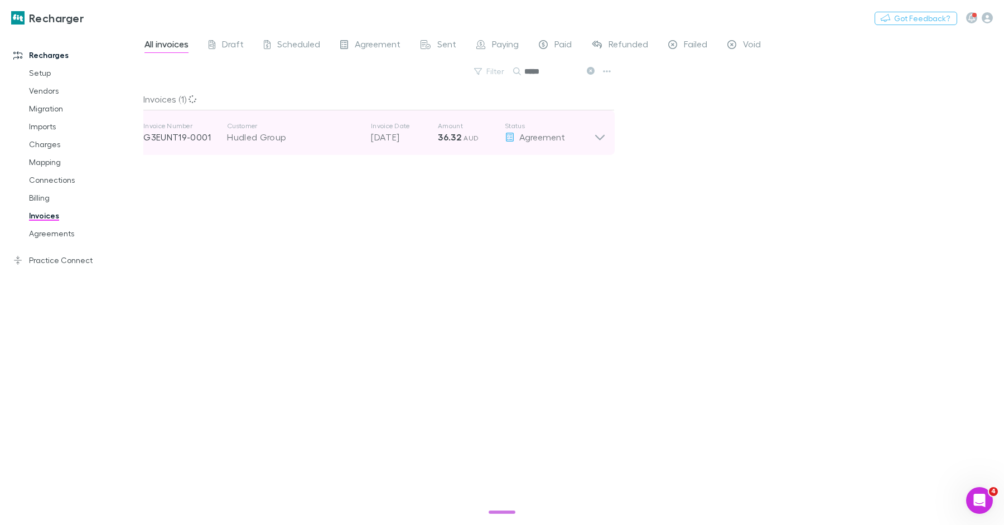
type input "*****"
click at [547, 135] on span "Agreement" at bounding box center [542, 137] width 46 height 11
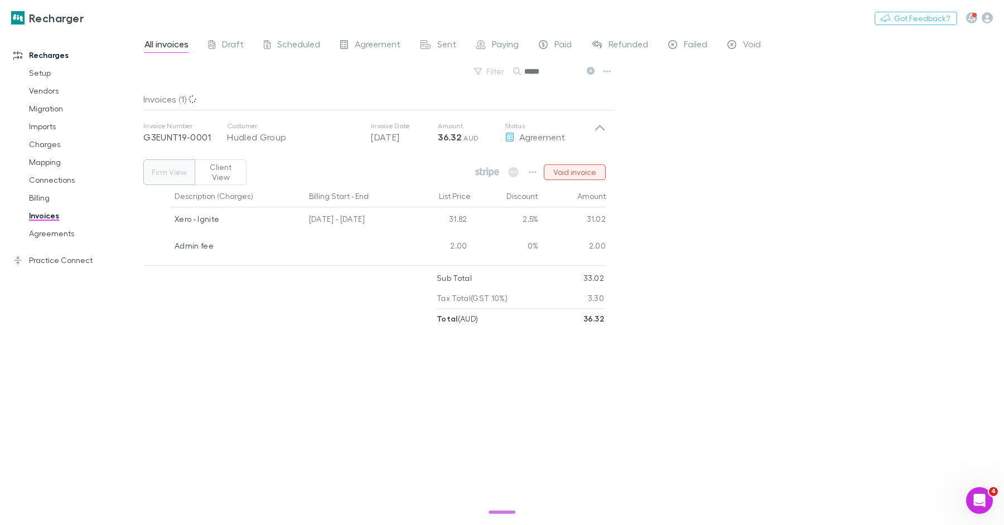
click at [597, 173] on button "Void invoice" at bounding box center [575, 172] width 62 height 16
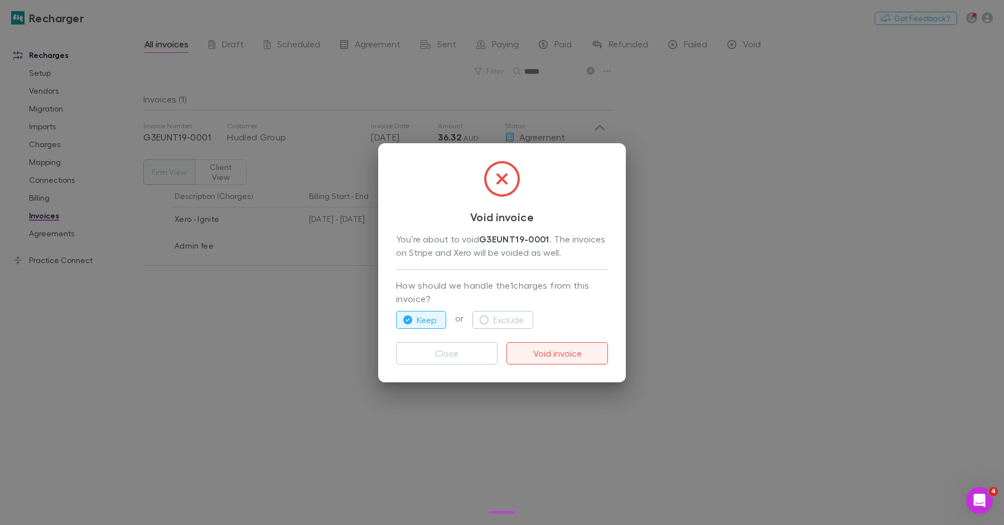
click at [560, 342] on button "Void invoice" at bounding box center [556, 353] width 101 height 22
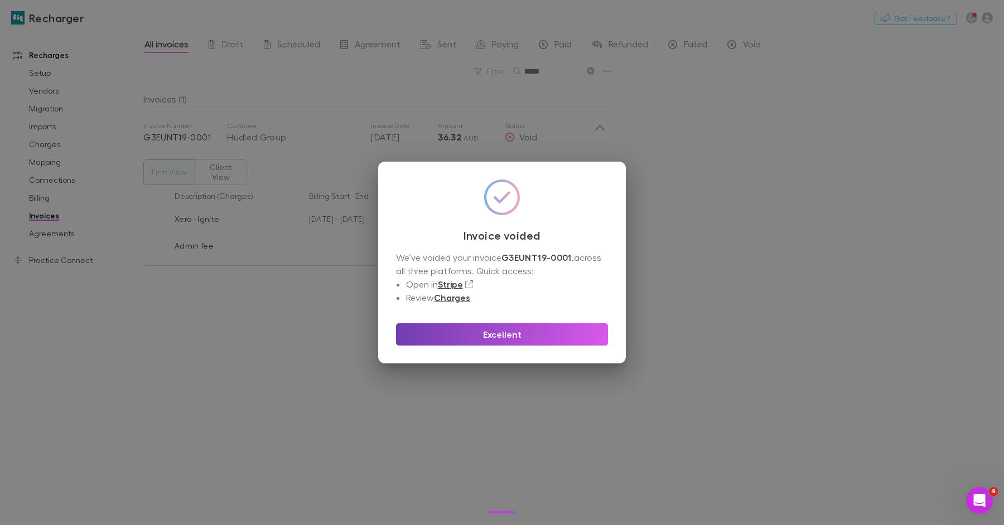
click at [493, 325] on button "Excellent" at bounding box center [502, 334] width 212 height 22
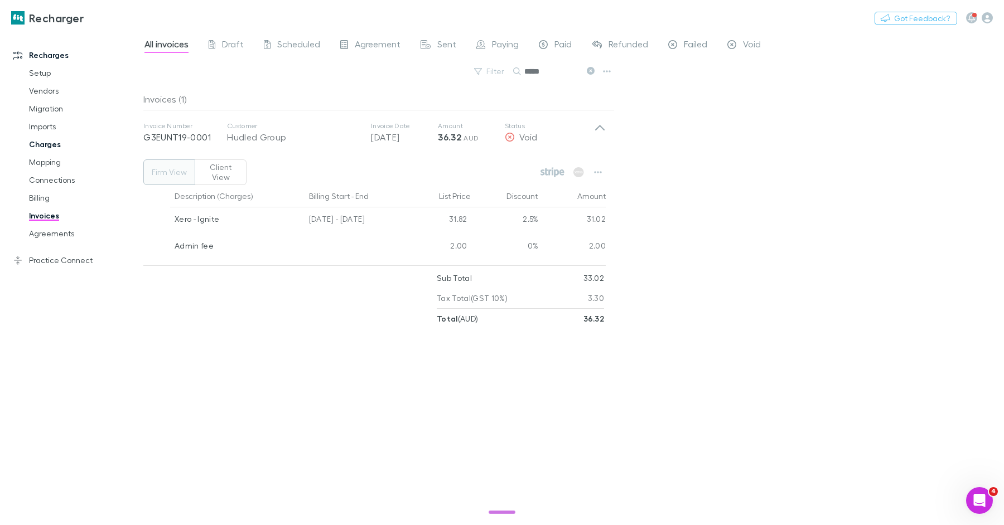
click at [55, 144] on link "Charges" at bounding box center [79, 144] width 123 height 18
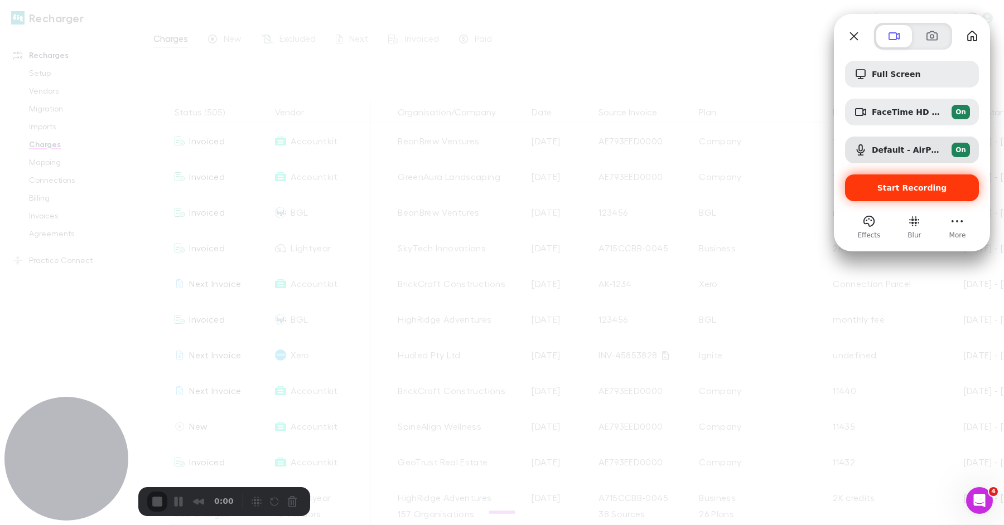
click at [909, 197] on div "Start Recording" at bounding box center [912, 188] width 134 height 27
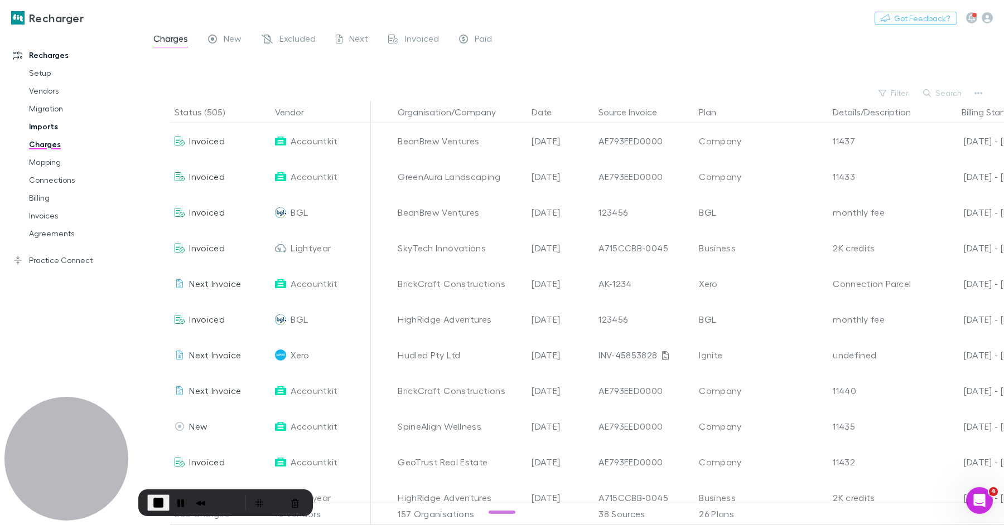
click at [52, 125] on link "Imports" at bounding box center [79, 127] width 123 height 18
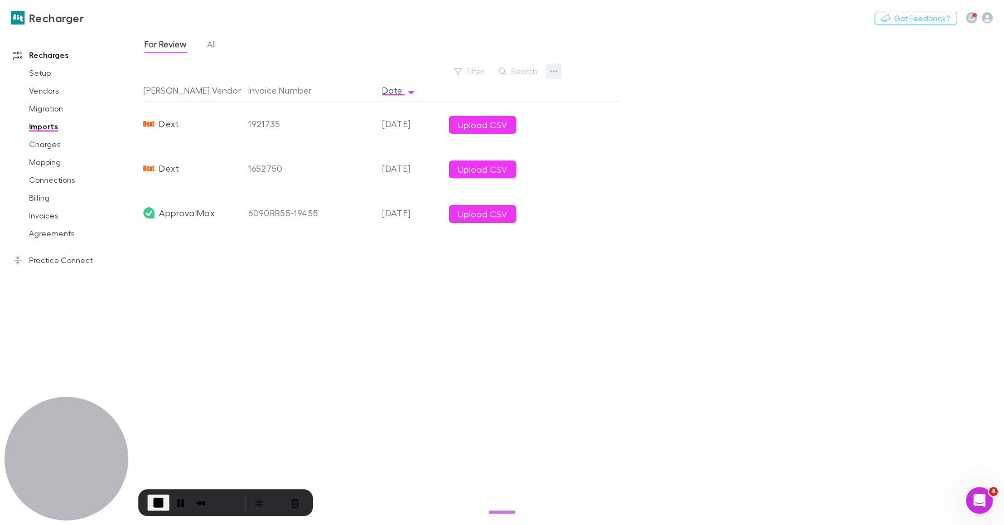
click at [553, 77] on button "button" at bounding box center [554, 72] width 16 height 16
click at [433, 32] on div at bounding box center [502, 262] width 1004 height 525
click at [555, 73] on icon "button" at bounding box center [554, 71] width 8 height 9
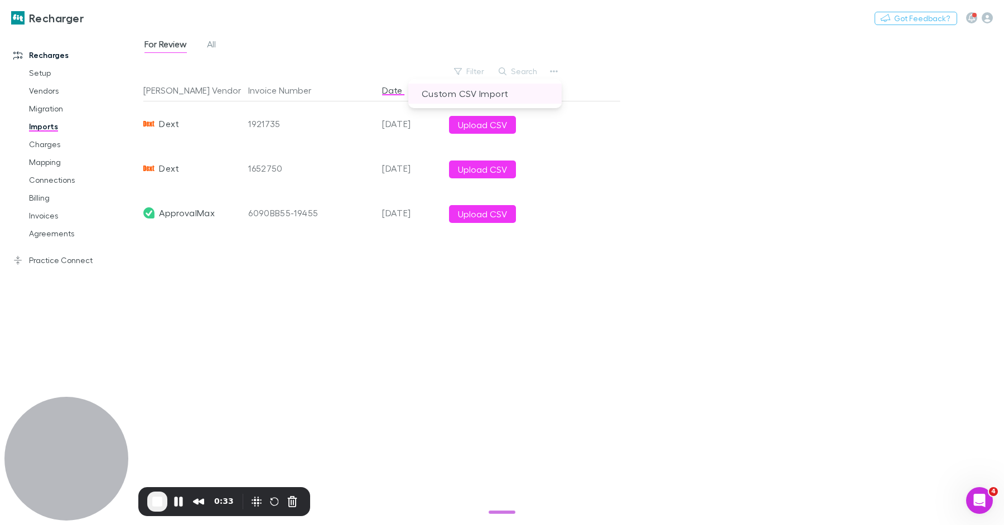
click at [495, 98] on p "Custom CSV Import" at bounding box center [484, 94] width 153 height 20
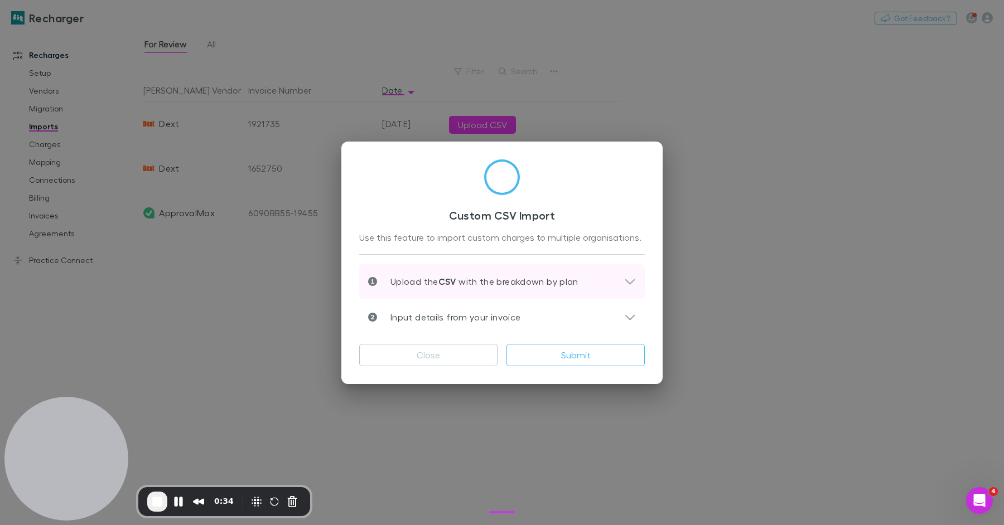
click at [471, 278] on p "Upload the CSV with the breakdown by plan" at bounding box center [477, 281] width 201 height 13
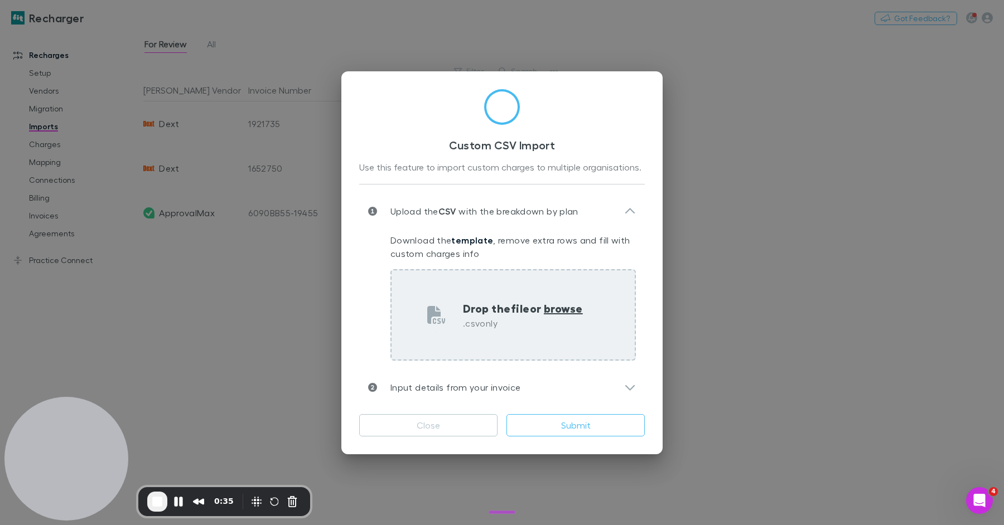
click at [552, 301] on span "browse" at bounding box center [563, 308] width 39 height 14
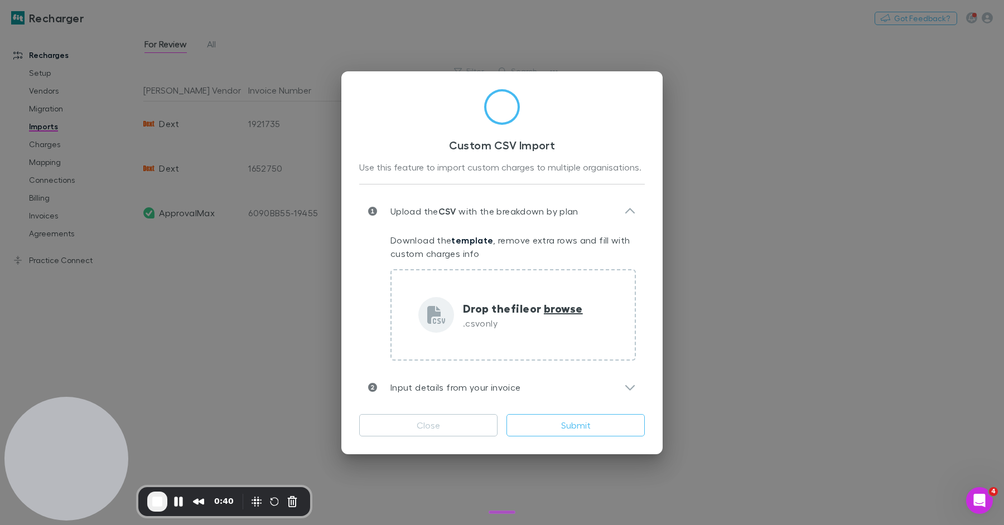
type input "**********"
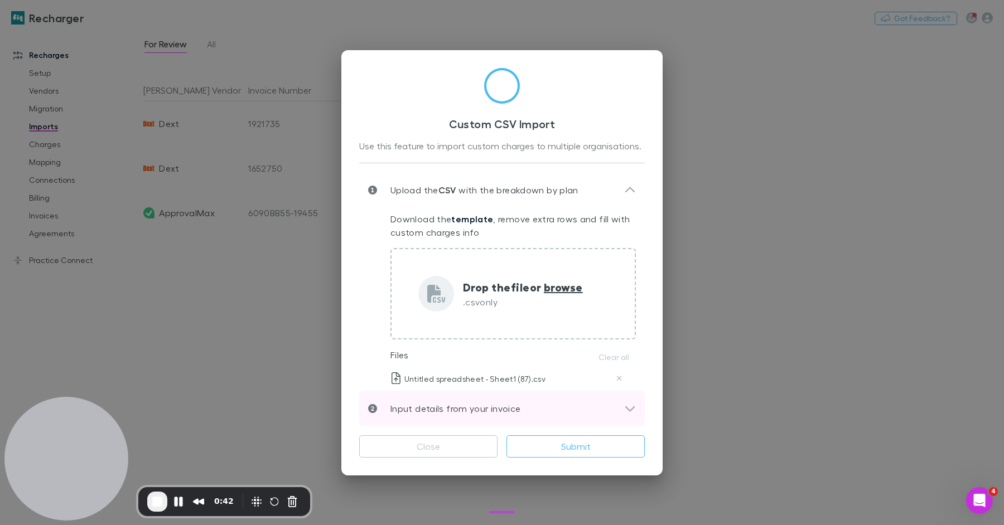
click at [491, 408] on p "Input details from your invoice" at bounding box center [448, 408] width 143 height 13
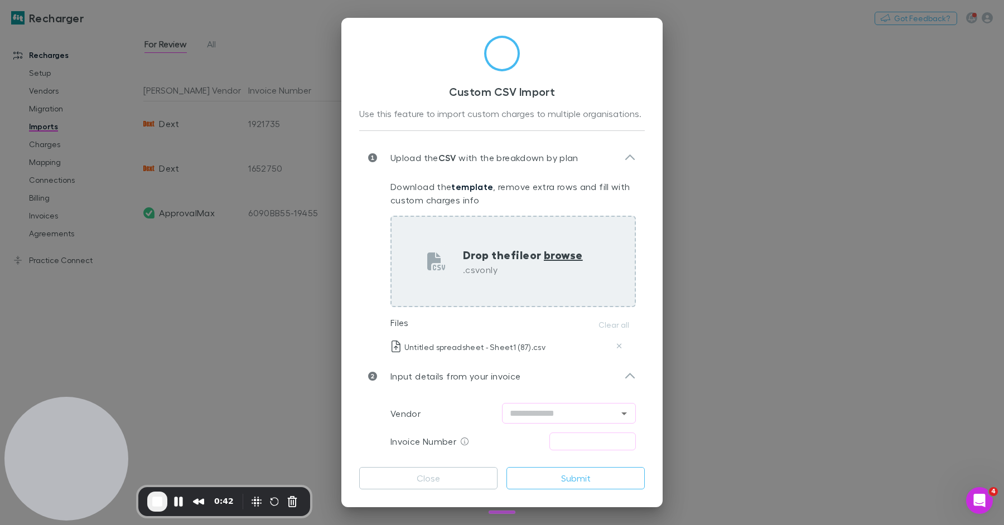
scroll to position [78, 0]
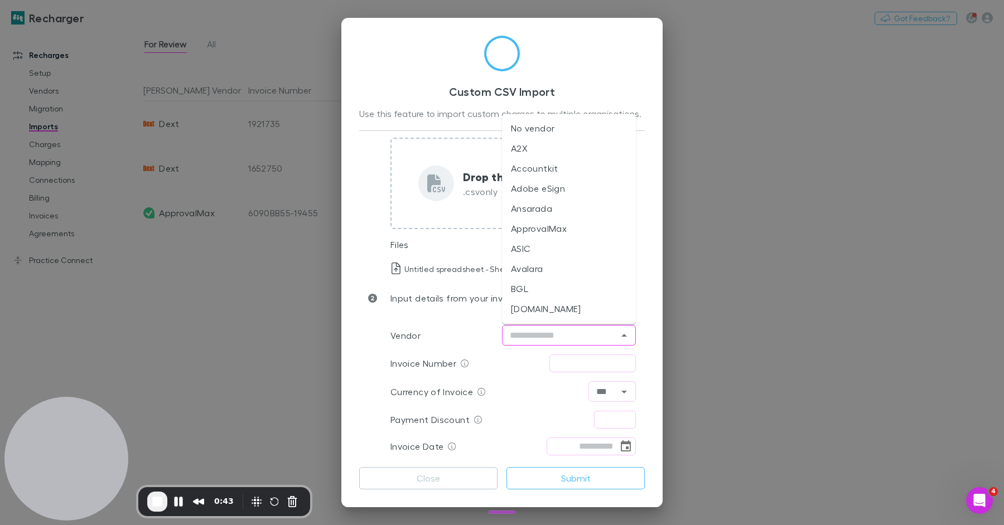
click at [580, 328] on input "text" at bounding box center [559, 335] width 109 height 14
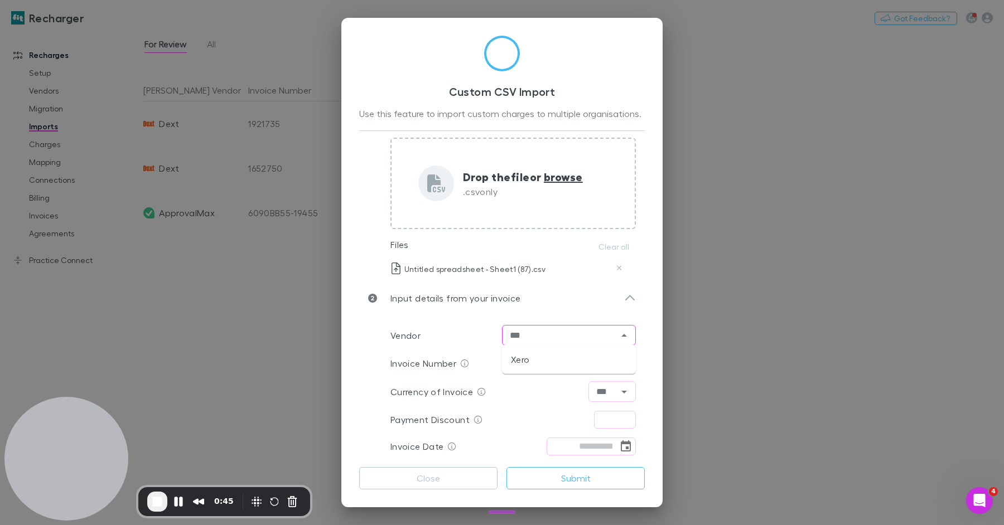
drag, startPoint x: 538, startPoint y: 356, endPoint x: 554, endPoint y: 357, distance: 16.8
click at [538, 356] on li "Xero" at bounding box center [569, 360] width 134 height 20
type input "****"
click at [582, 367] on input "text" at bounding box center [592, 364] width 86 height 18
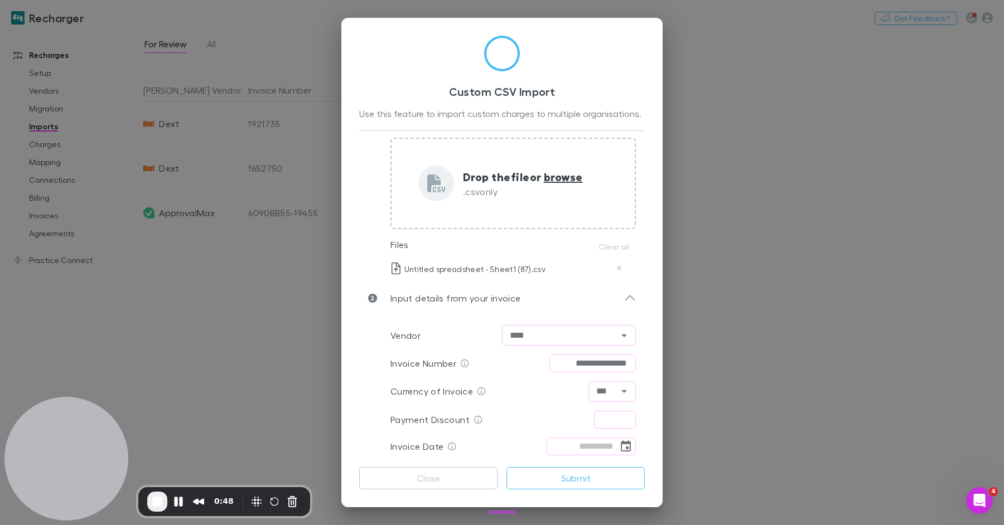
type input "**********"
type input "****"
type input "**********"
click at [572, 483] on button "Submit" at bounding box center [575, 478] width 138 height 22
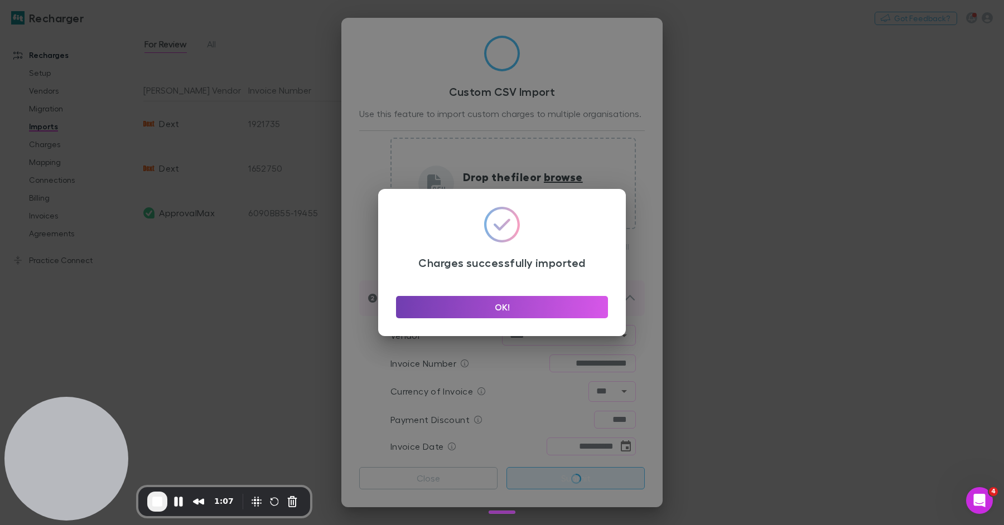
click at [489, 314] on button "OK!" at bounding box center [502, 307] width 212 height 22
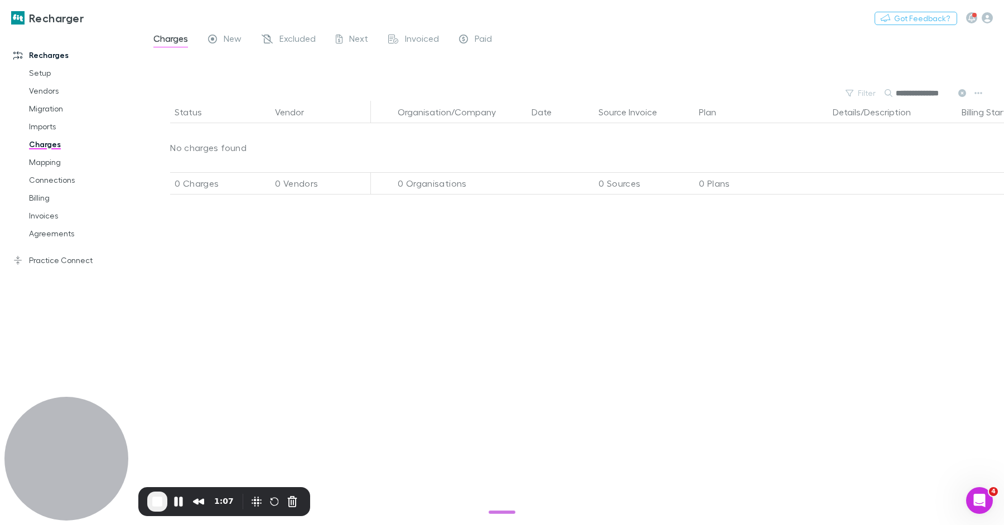
scroll to position [0, 6]
drag, startPoint x: 49, startPoint y: 161, endPoint x: 57, endPoint y: 162, distance: 8.0
click at [50, 161] on link "Mapping" at bounding box center [79, 162] width 123 height 18
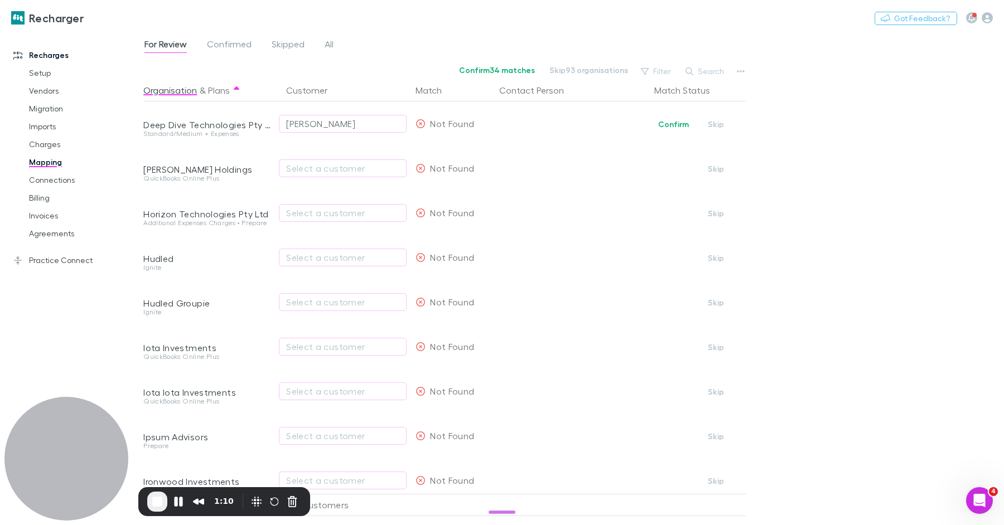
click at [715, 68] on button "Search" at bounding box center [705, 71] width 51 height 13
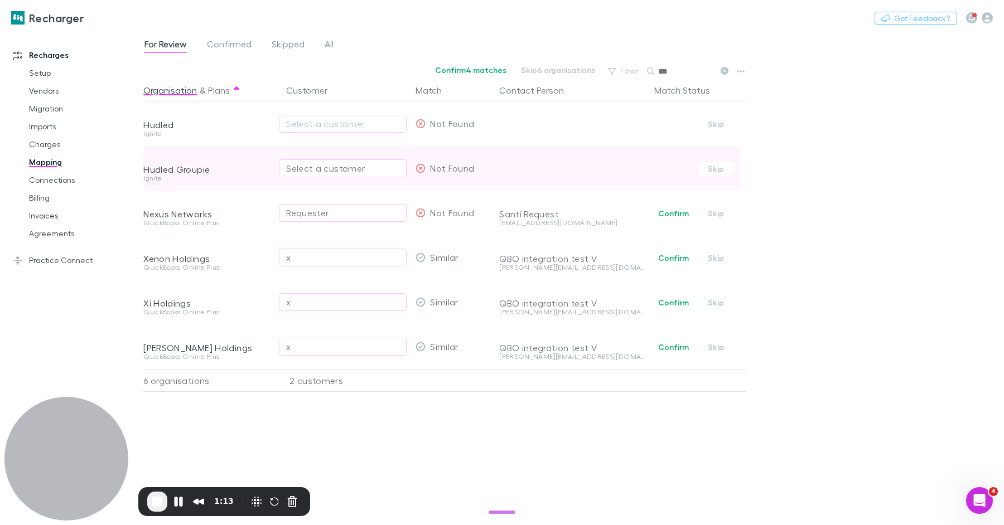
type input "***"
click at [318, 174] on div "Select a customer" at bounding box center [342, 168] width 113 height 13
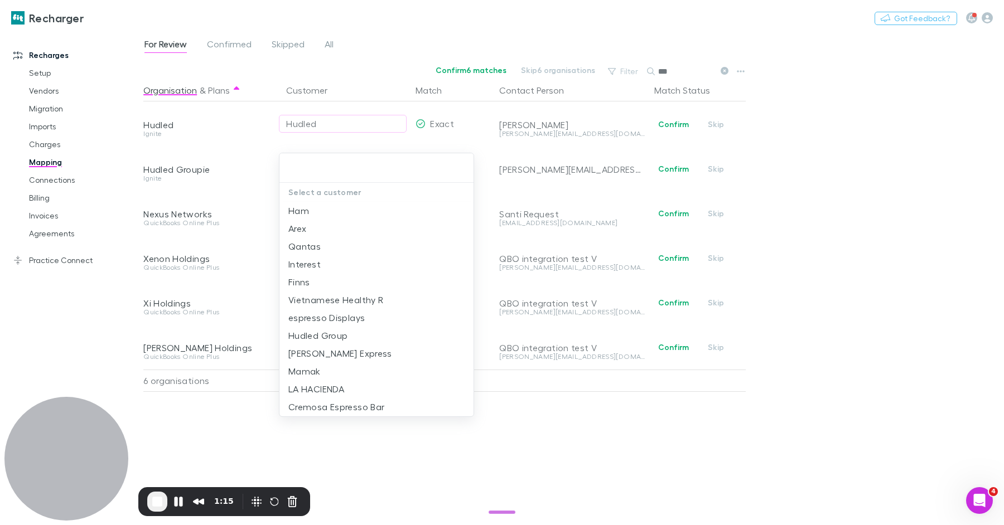
click at [343, 176] on input "text" at bounding box center [376, 168] width 185 height 21
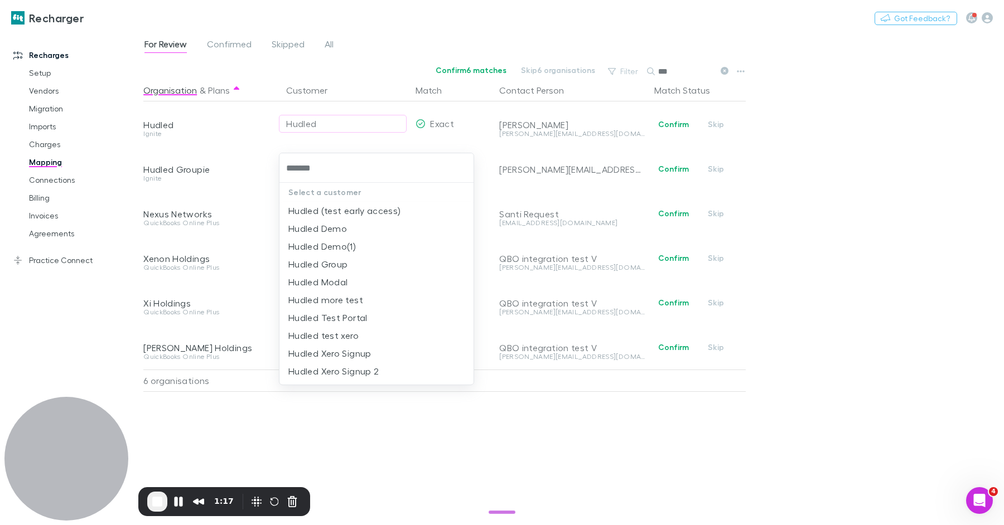
type input "********"
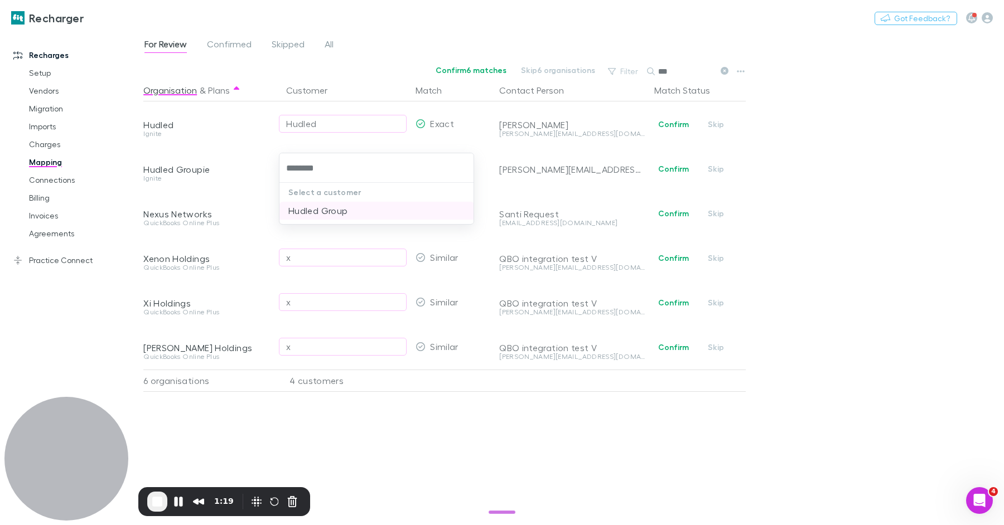
click at [306, 213] on li "Hudled Group" at bounding box center [376, 211] width 195 height 18
click at [62, 230] on link "Agreements" at bounding box center [79, 234] width 123 height 18
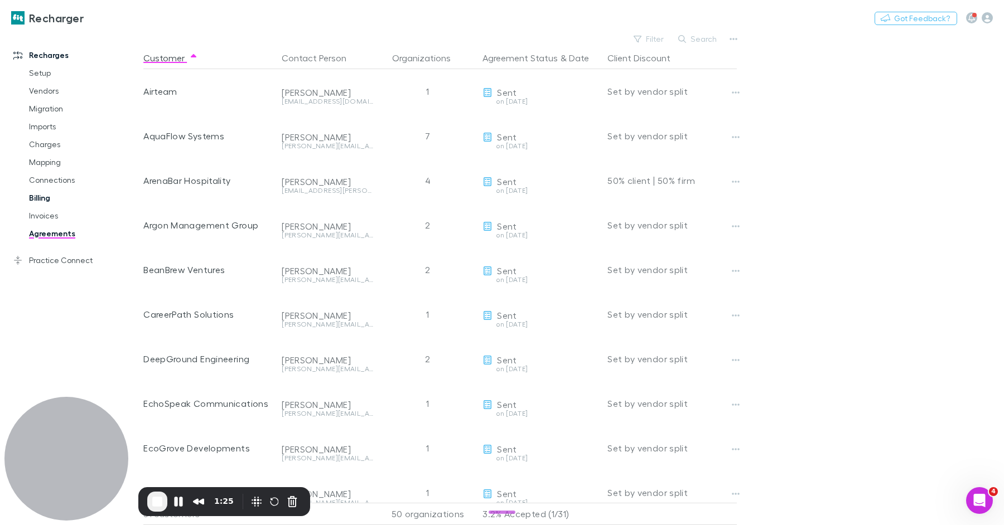
click at [46, 201] on link "Billing" at bounding box center [79, 198] width 123 height 18
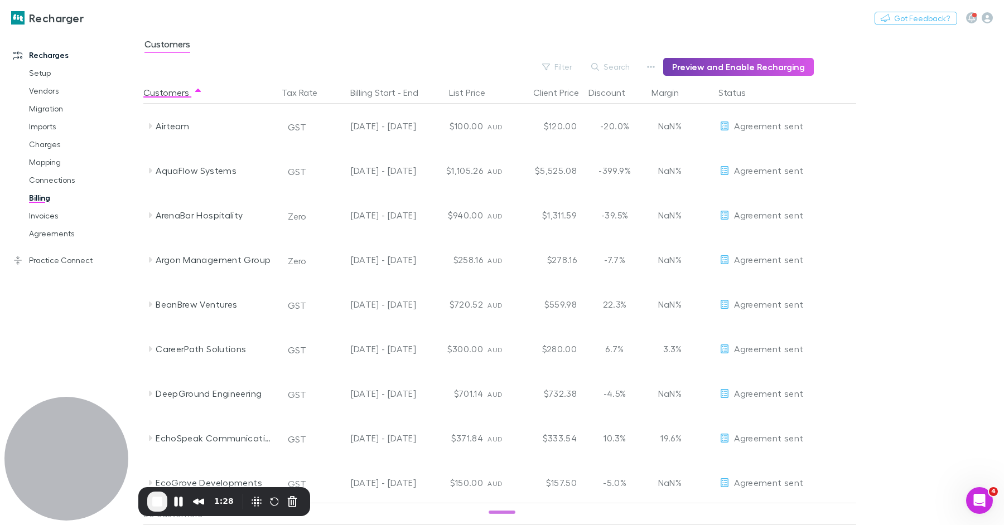
click at [689, 66] on button "Preview and Enable Recharging" at bounding box center [738, 67] width 151 height 18
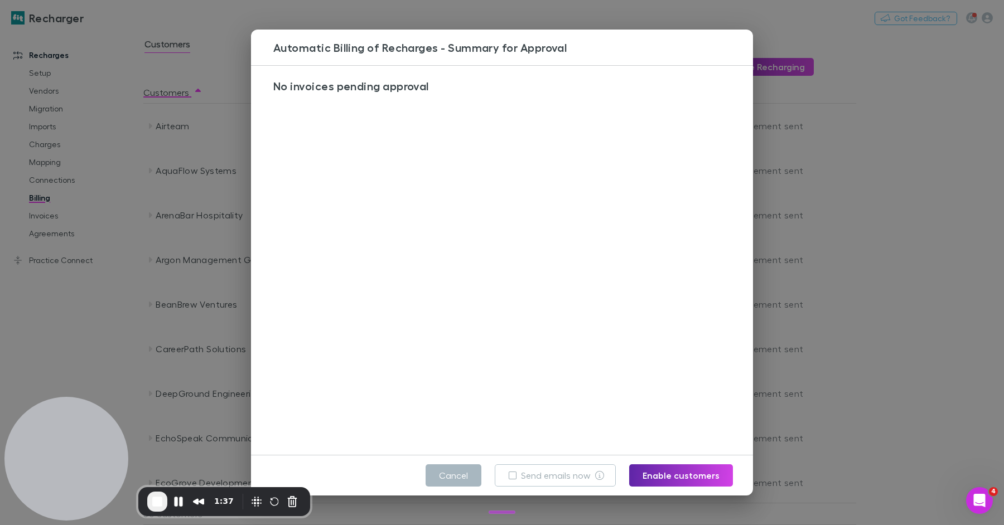
click at [456, 477] on button "Cancel" at bounding box center [453, 475] width 56 height 22
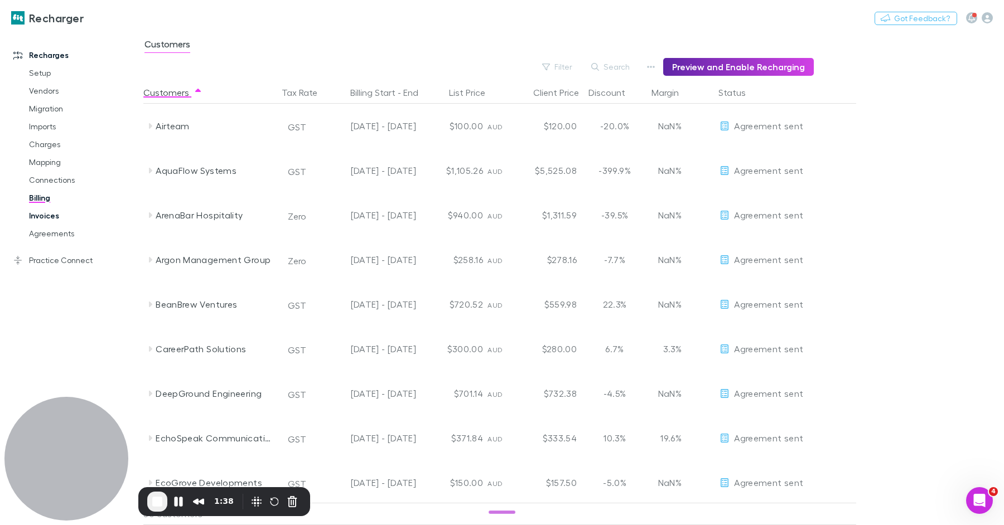
click at [54, 217] on link "Invoices" at bounding box center [79, 216] width 123 height 18
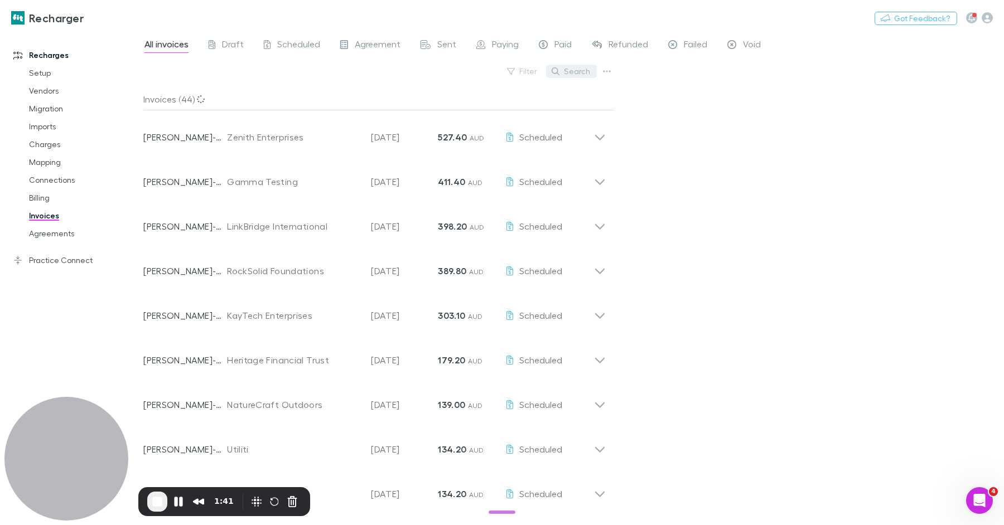
click at [571, 68] on button "Search" at bounding box center [571, 71] width 51 height 13
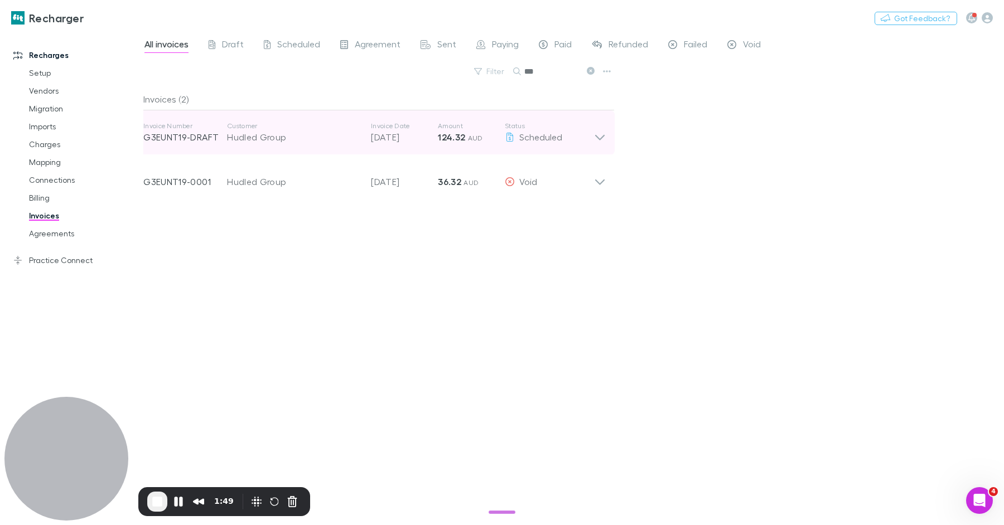
type input "***"
click at [417, 138] on p "29 Nov 2025" at bounding box center [404, 136] width 67 height 13
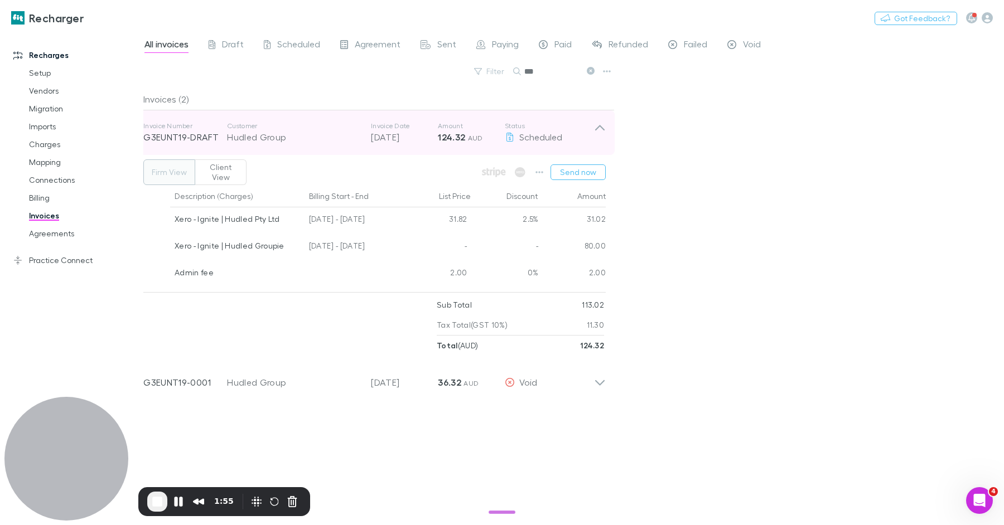
click at [338, 135] on div "Hudled Group" at bounding box center [293, 136] width 133 height 13
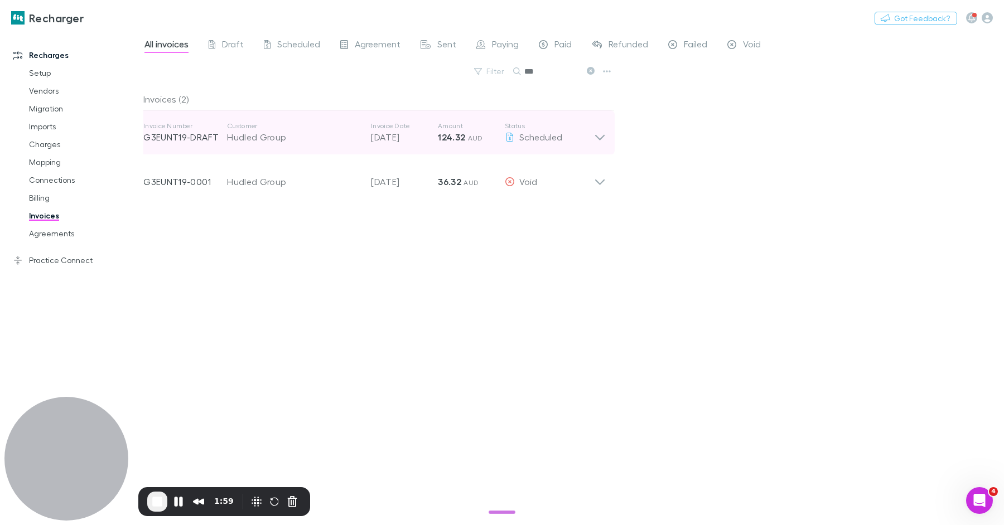
click at [282, 143] on div "Hudled Group" at bounding box center [293, 136] width 133 height 13
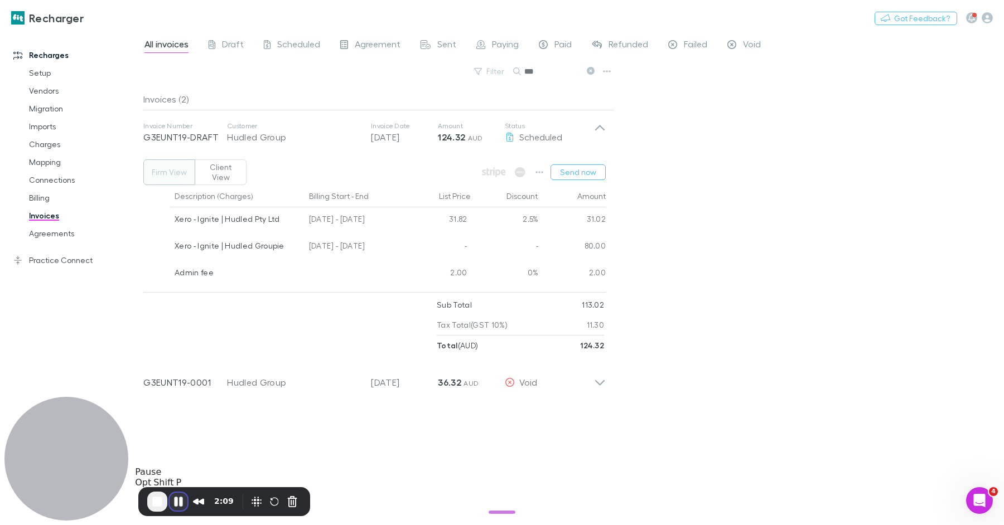
click at [182, 505] on button "Pause Recording" at bounding box center [179, 502] width 18 height 18
click at [31, 69] on link "Setup" at bounding box center [79, 73] width 123 height 18
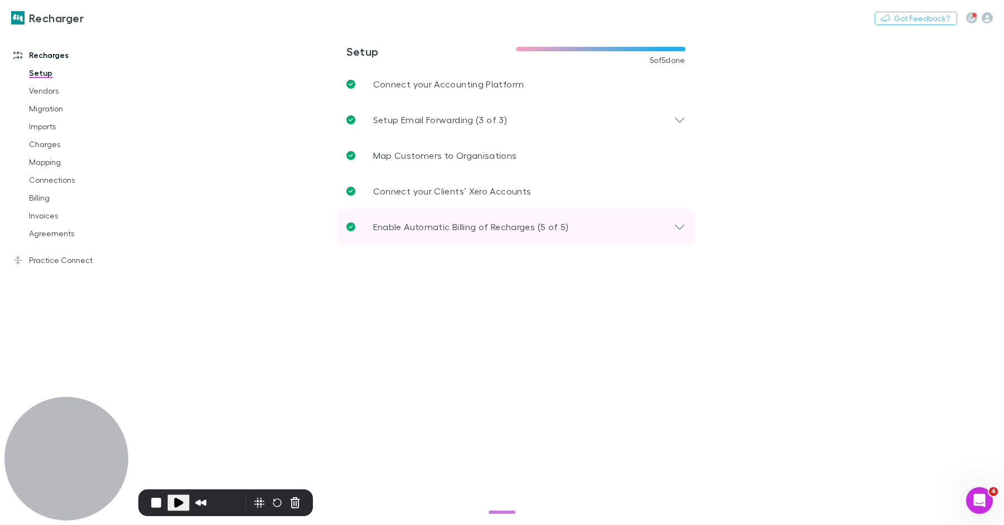
click at [418, 239] on div "Enable Automatic Billing of Recharges (5 of 5)" at bounding box center [515, 227] width 357 height 36
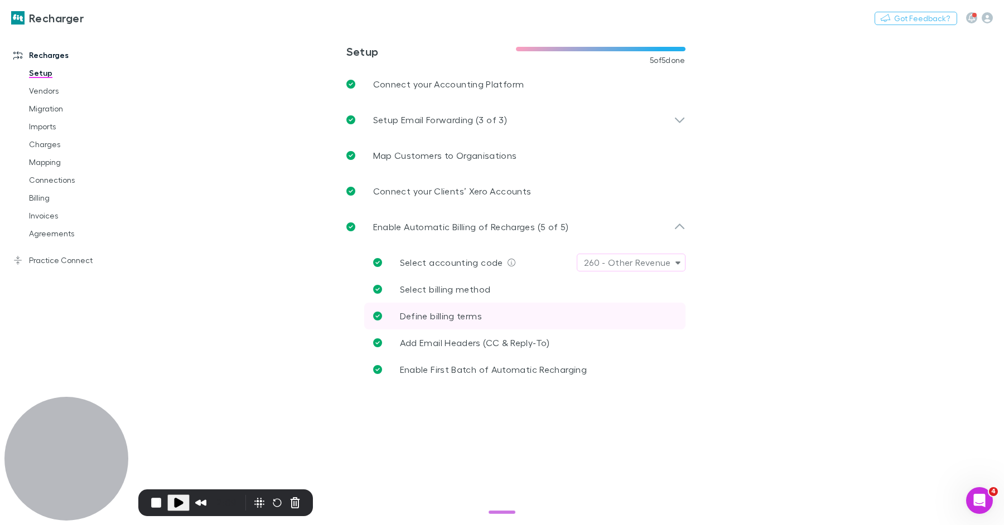
click at [497, 309] on link "Define billing terms" at bounding box center [524, 316] width 321 height 27
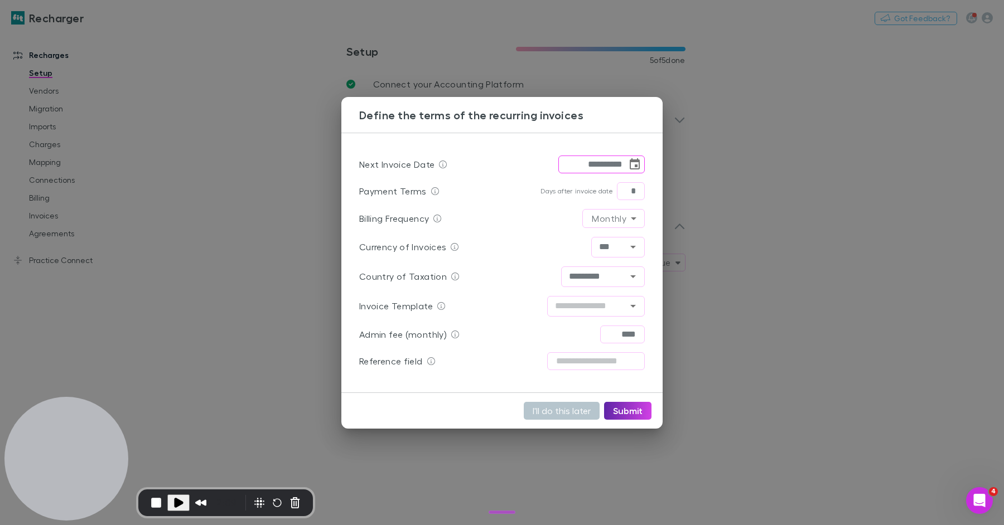
drag, startPoint x: 599, startPoint y: 163, endPoint x: 607, endPoint y: 164, distance: 7.9
click at [602, 163] on input "**********" at bounding box center [592, 165] width 69 height 18
click at [646, 413] on button "Submit" at bounding box center [627, 411] width 47 height 18
type input "**********"
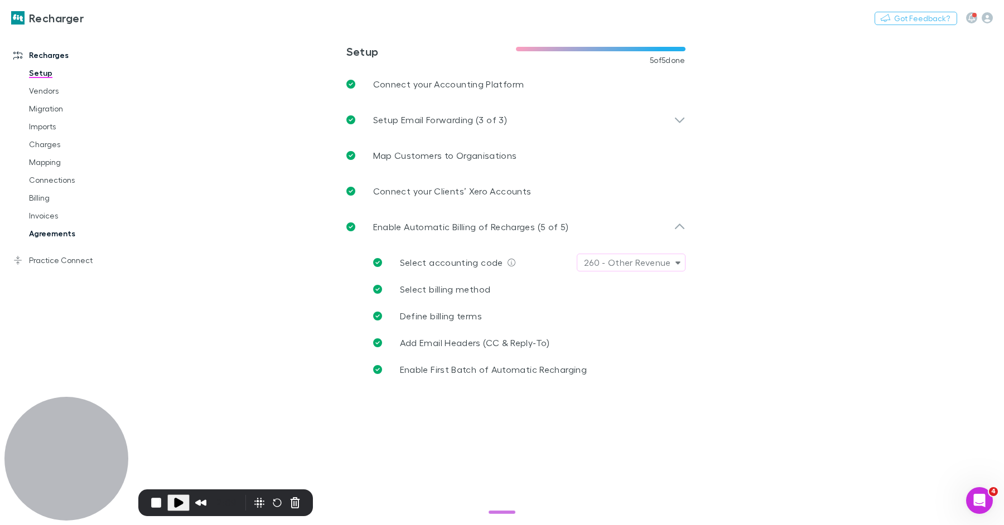
click at [38, 236] on link "Agreements" at bounding box center [79, 234] width 123 height 18
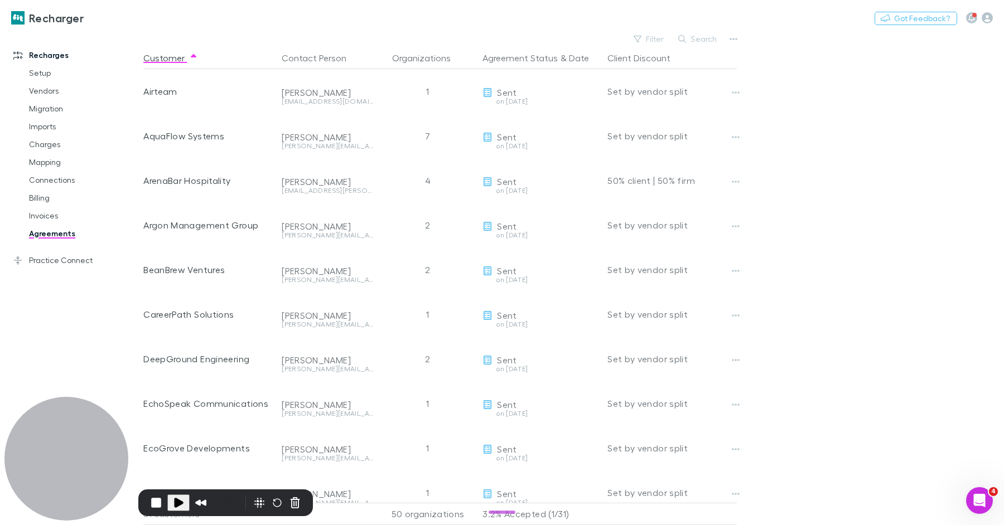
click at [701, 38] on button "Search" at bounding box center [697, 38] width 51 height 13
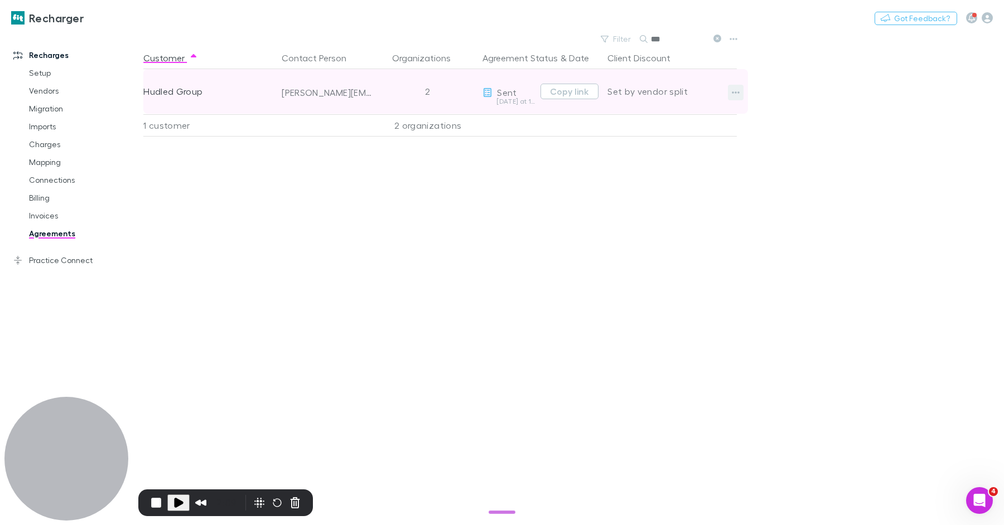
type input "***"
click at [736, 95] on icon "button" at bounding box center [736, 92] width 8 height 9
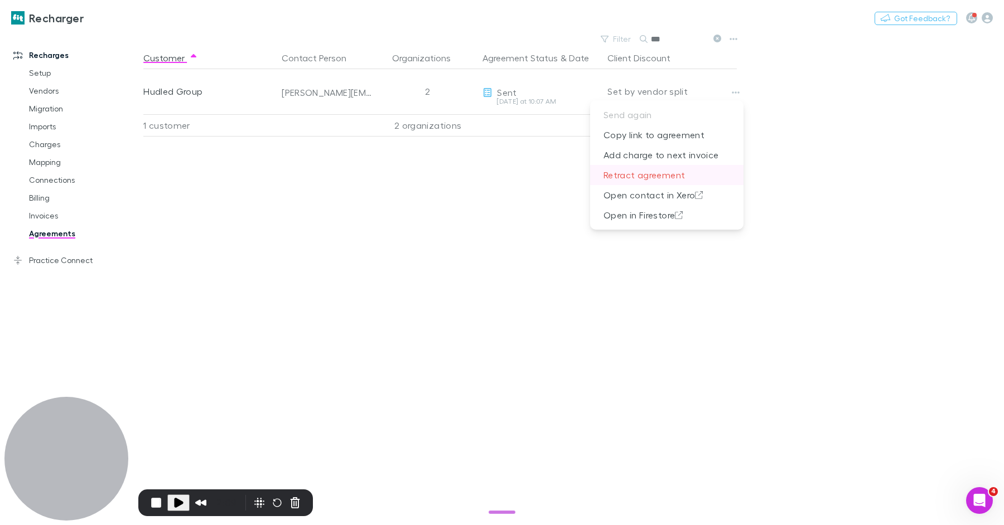
click at [682, 168] on p "Retract agreement" at bounding box center [666, 175] width 153 height 20
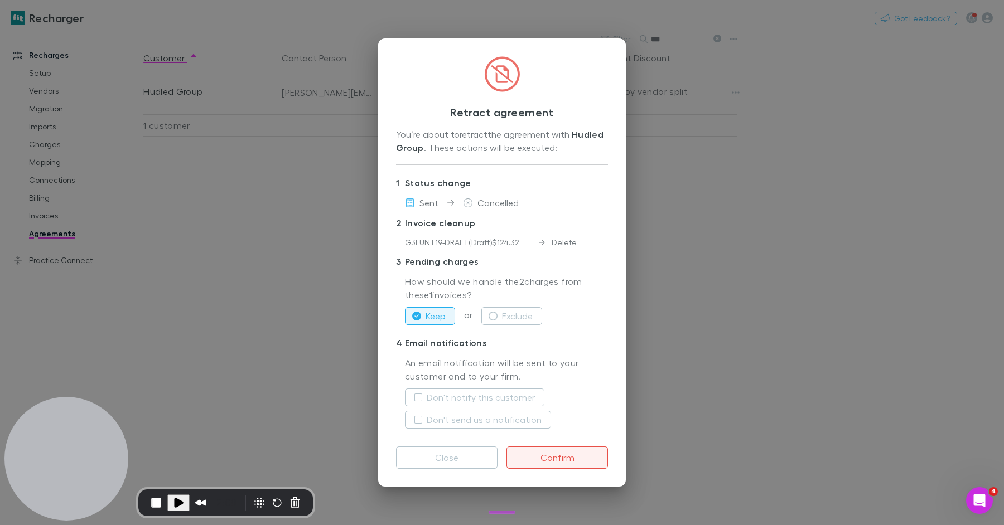
click at [576, 453] on button "Confirm" at bounding box center [556, 458] width 101 height 22
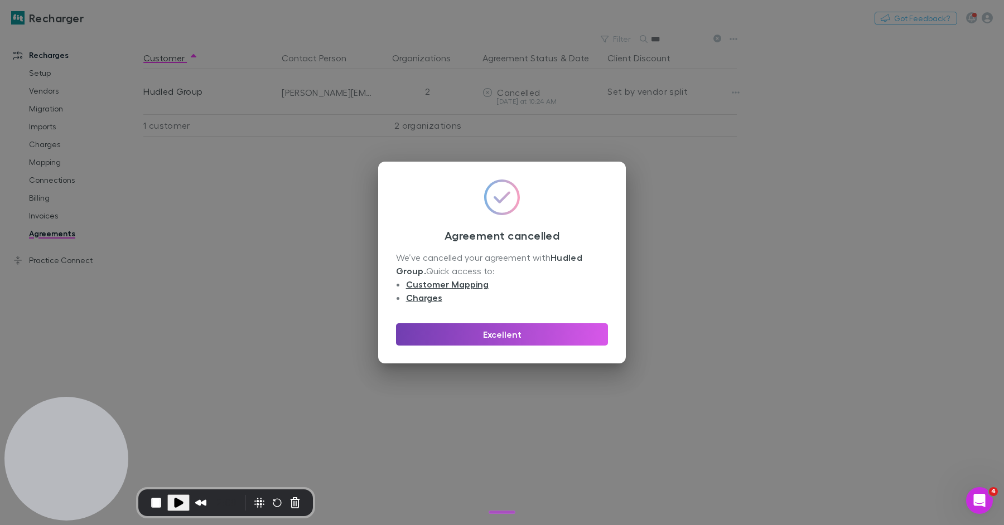
drag, startPoint x: 539, startPoint y: 337, endPoint x: 494, endPoint y: 317, distance: 48.7
click at [539, 337] on button "Excellent" at bounding box center [502, 334] width 212 height 22
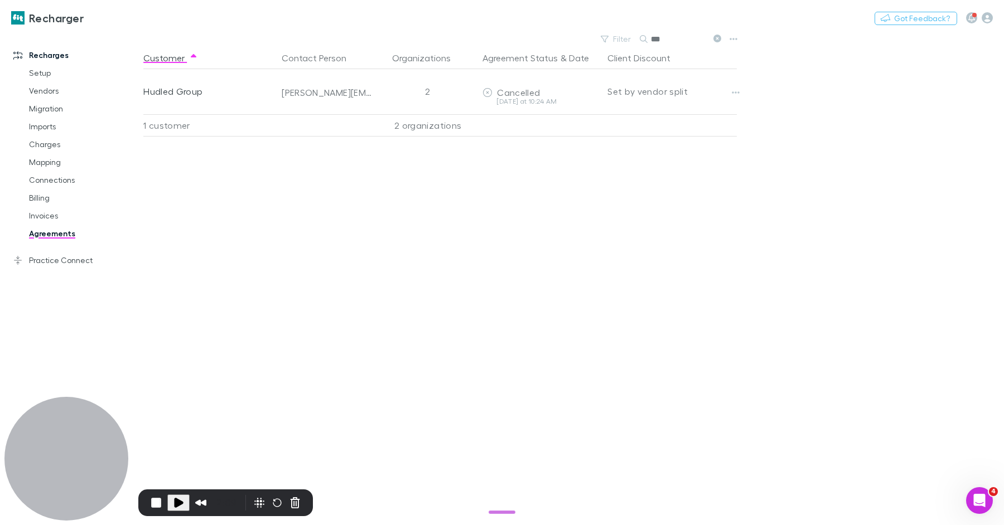
scroll to position [0, 7]
click at [61, 167] on link "Mapping" at bounding box center [79, 162] width 123 height 18
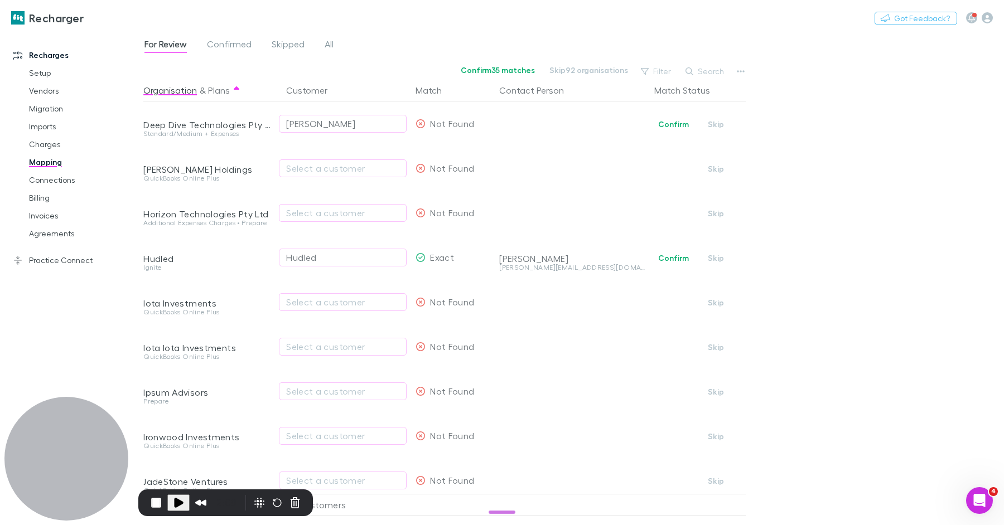
click at [723, 69] on button "Search" at bounding box center [705, 71] width 51 height 13
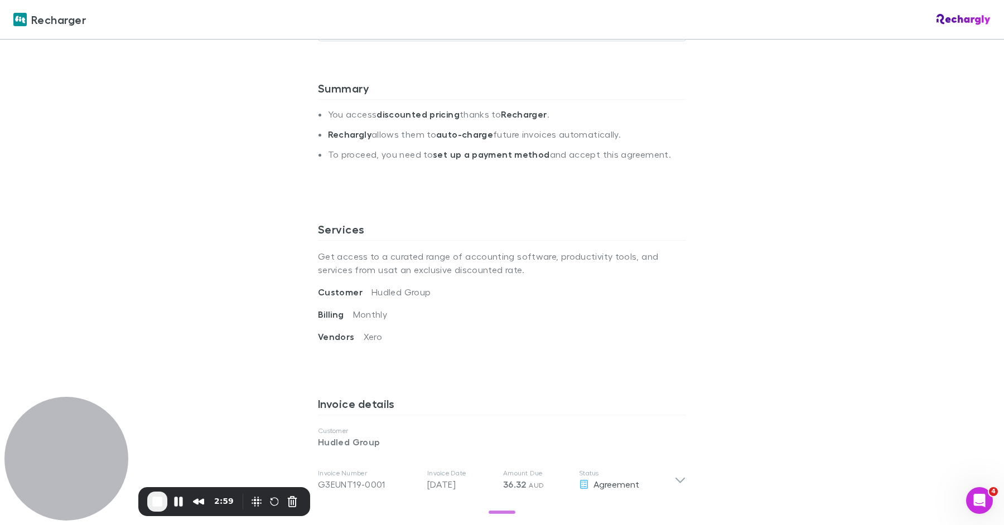
scroll to position [299, 0]
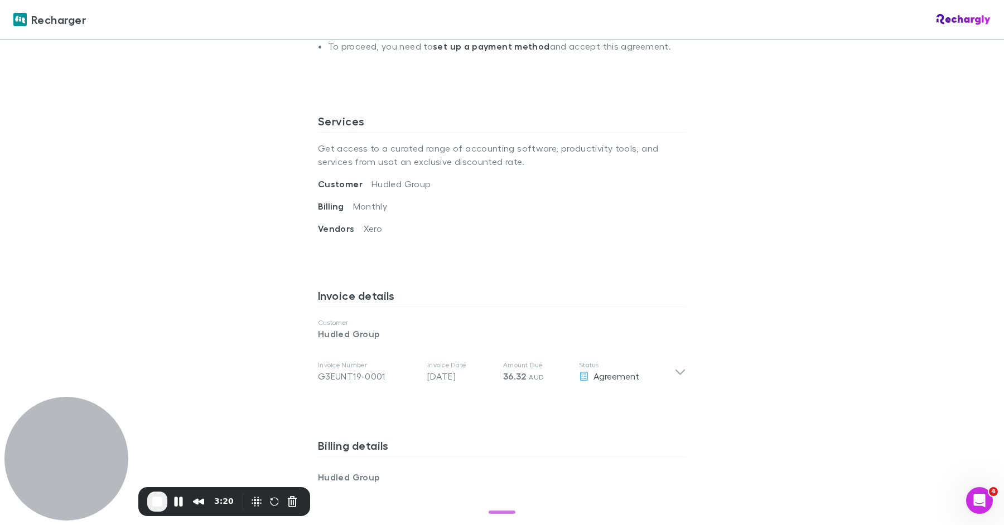
scroll to position [340, 0]
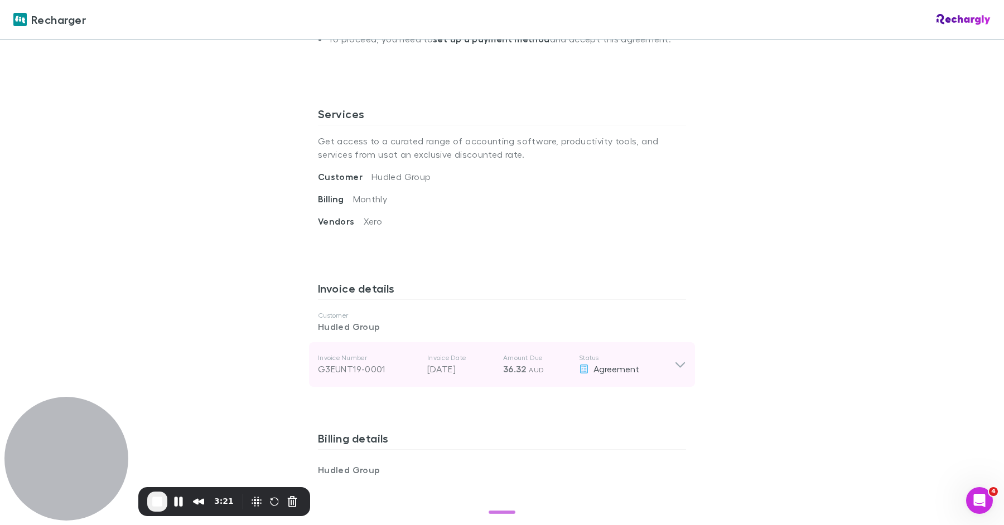
click at [538, 354] on p "Amount Due" at bounding box center [536, 358] width 67 height 9
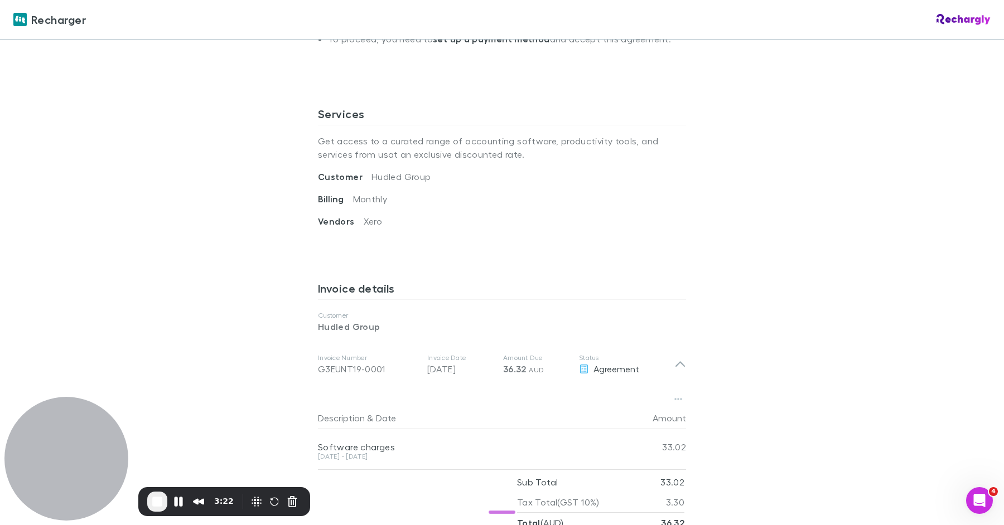
scroll to position [445, 0]
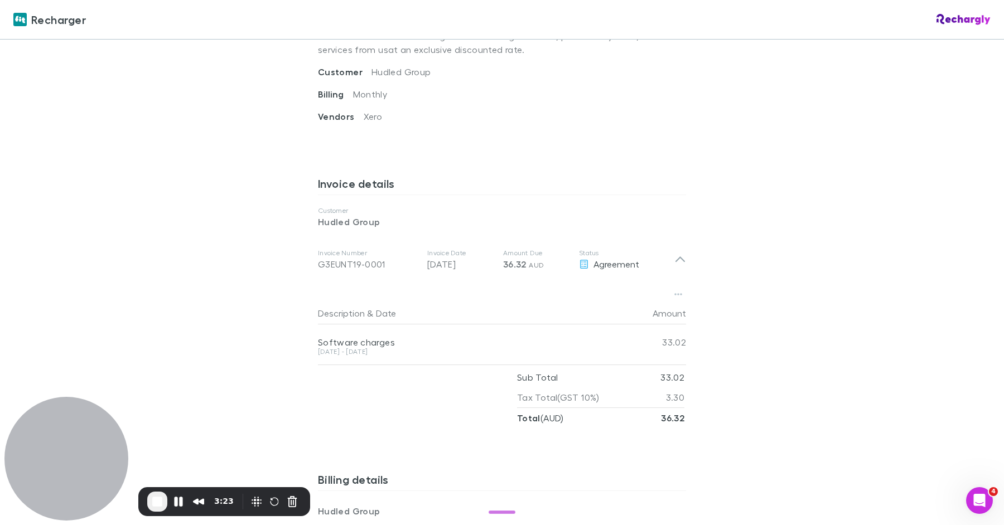
drag, startPoint x: 535, startPoint y: 258, endPoint x: 503, endPoint y: 82, distance: 178.5
click at [535, 258] on p "36.32 AUD" at bounding box center [536, 264] width 67 height 13
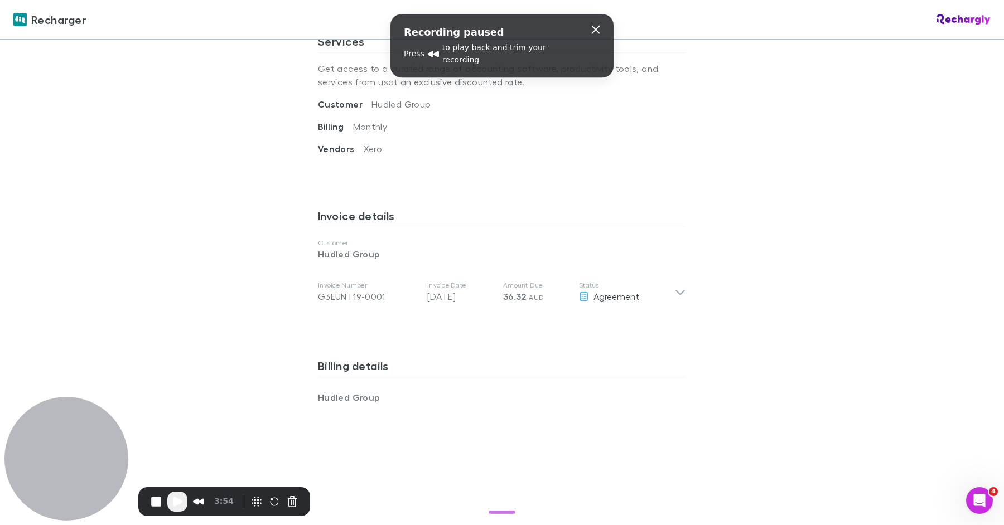
scroll to position [422, 0]
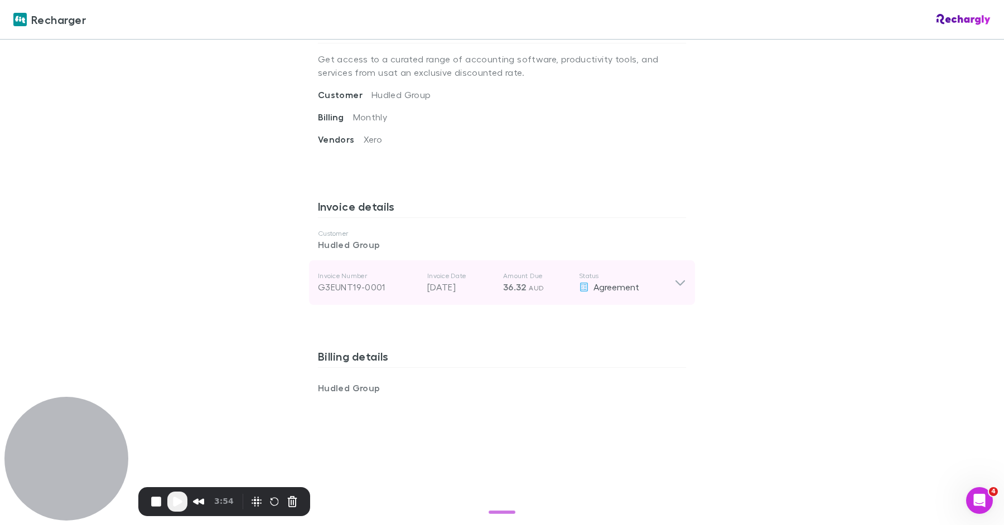
click at [496, 286] on div "Invoice Number G3EUNT19-0001 Invoice Date [DATE] Amount Due 36.32 AUD Status Ag…" at bounding box center [496, 283] width 356 height 40
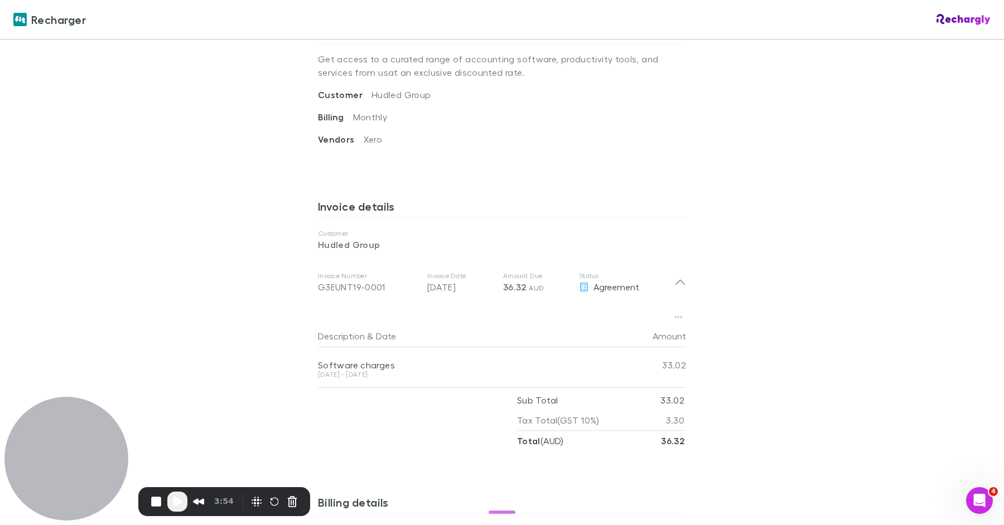
scroll to position [460, 0]
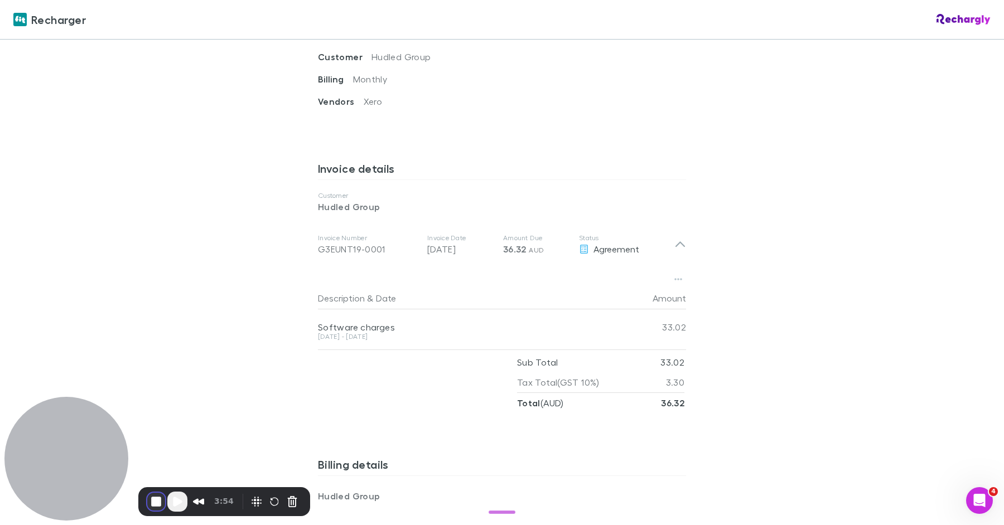
click at [157, 500] on button "End Recording" at bounding box center [156, 502] width 18 height 18
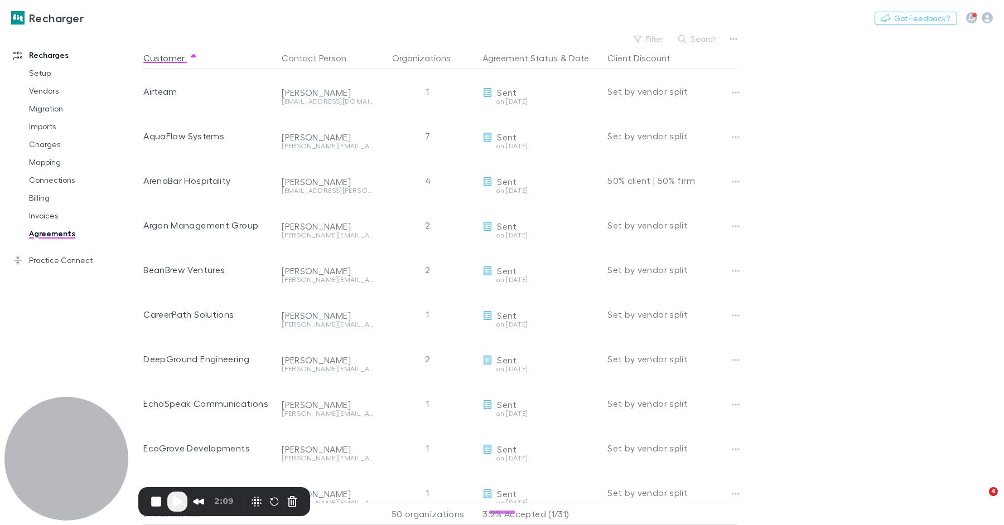
click at [704, 36] on button "Search" at bounding box center [697, 38] width 51 height 13
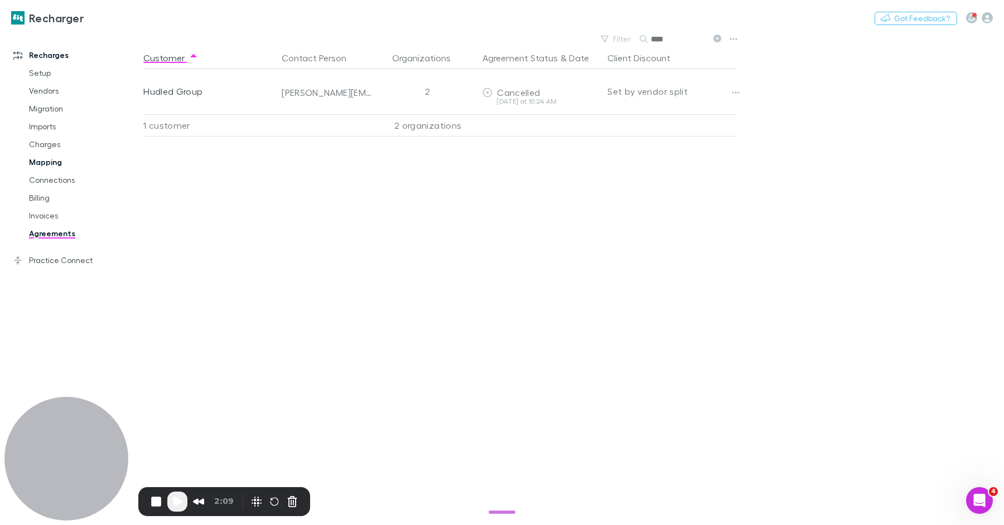
type input "****"
click at [43, 167] on link "Mapping" at bounding box center [79, 162] width 123 height 18
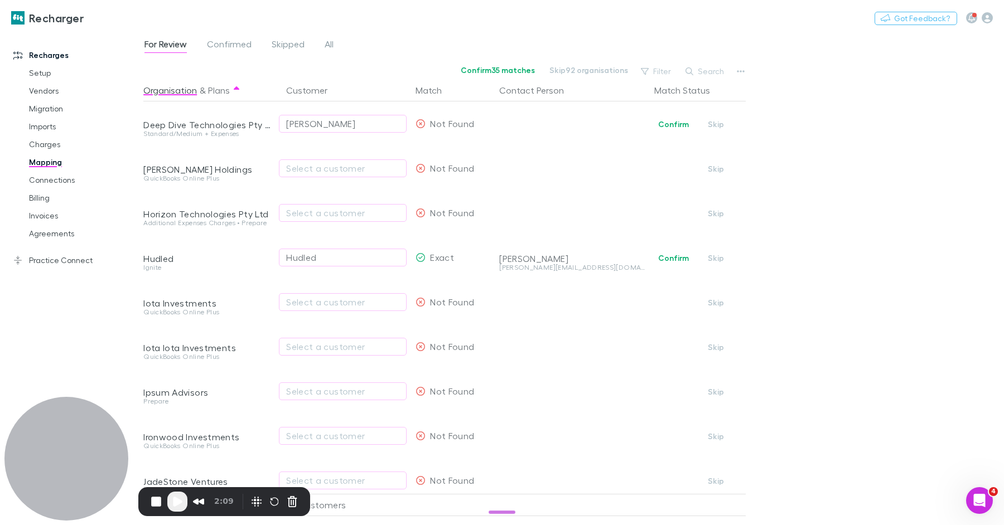
click at [719, 72] on button "Search" at bounding box center [705, 71] width 51 height 13
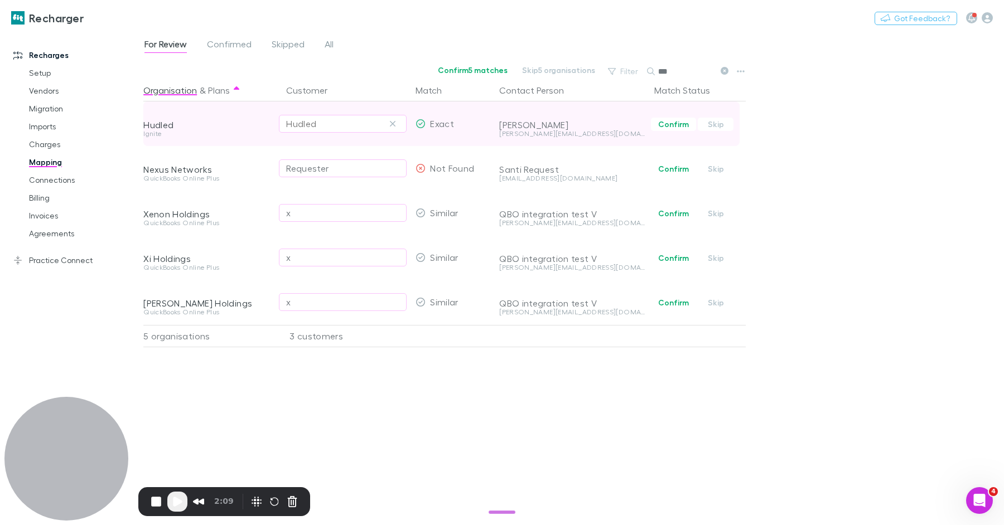
type input "***"
click at [334, 123] on div "Hudled" at bounding box center [342, 123] width 113 height 13
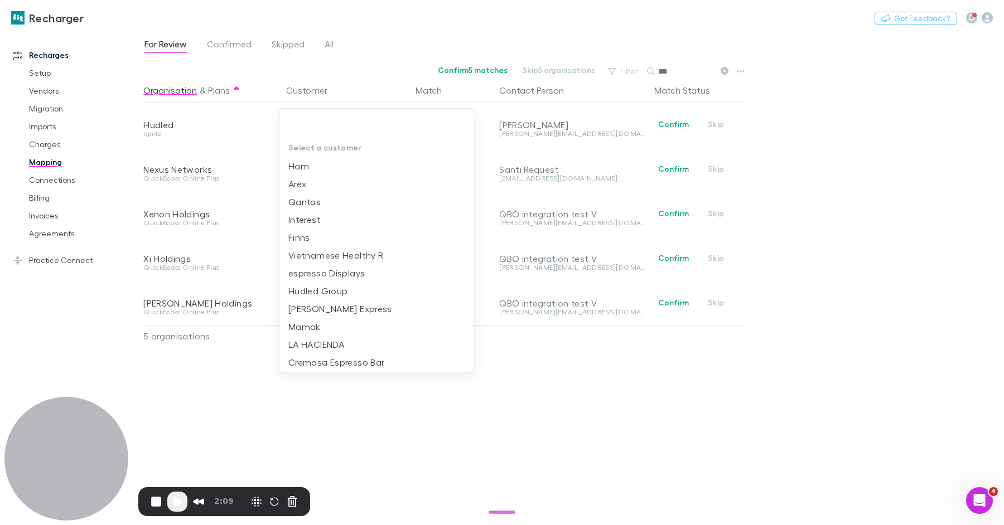
click at [410, 31] on div at bounding box center [502, 262] width 1004 height 525
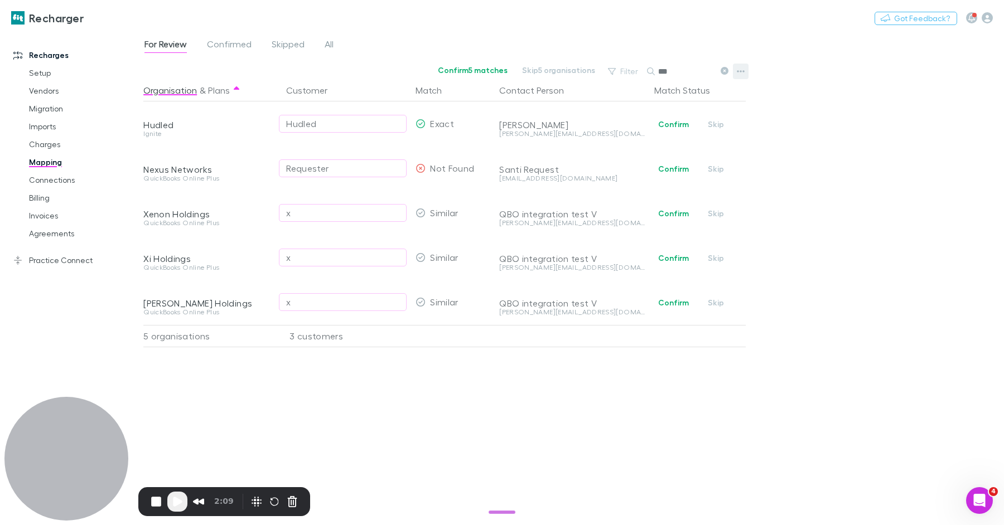
click at [742, 73] on icon "button" at bounding box center [741, 71] width 8 height 9
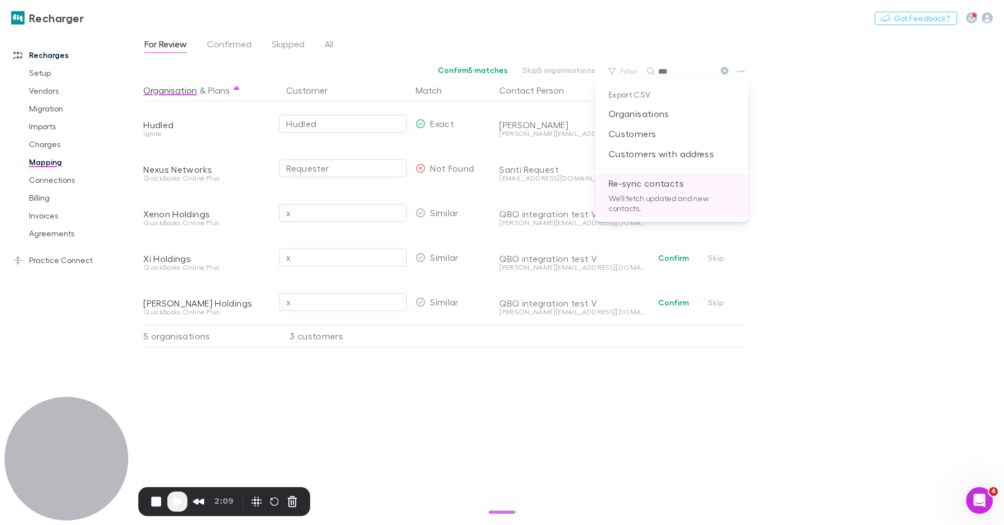
drag, startPoint x: 693, startPoint y: 154, endPoint x: 682, endPoint y: 204, distance: 50.1
click at [682, 204] on ul "Export CSV Organisations Customers Customers with address Re-sync contacts We'l…" at bounding box center [671, 150] width 153 height 143
click at [682, 204] on p "We'll fetch updated and new contacts." at bounding box center [671, 205] width 153 height 24
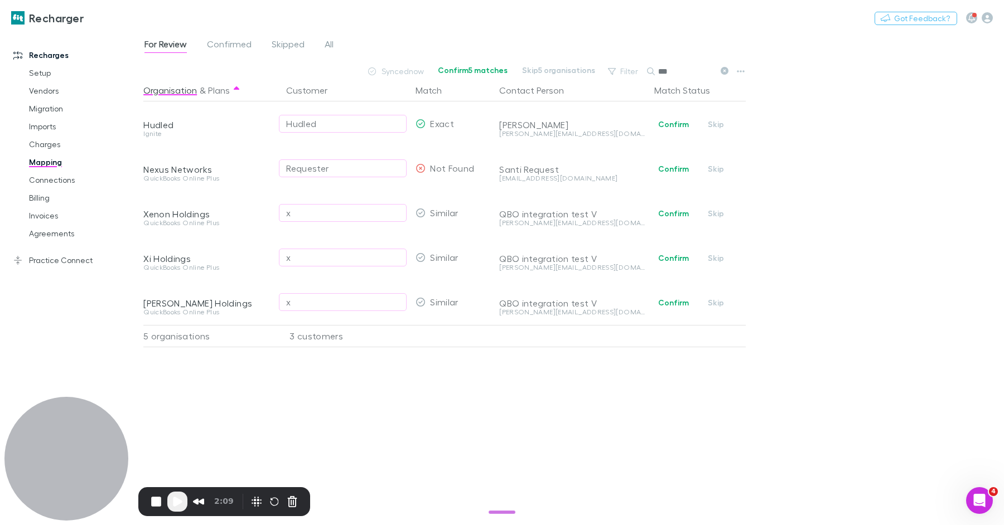
click at [179, 505] on span "Play Recording" at bounding box center [177, 501] width 13 height 13
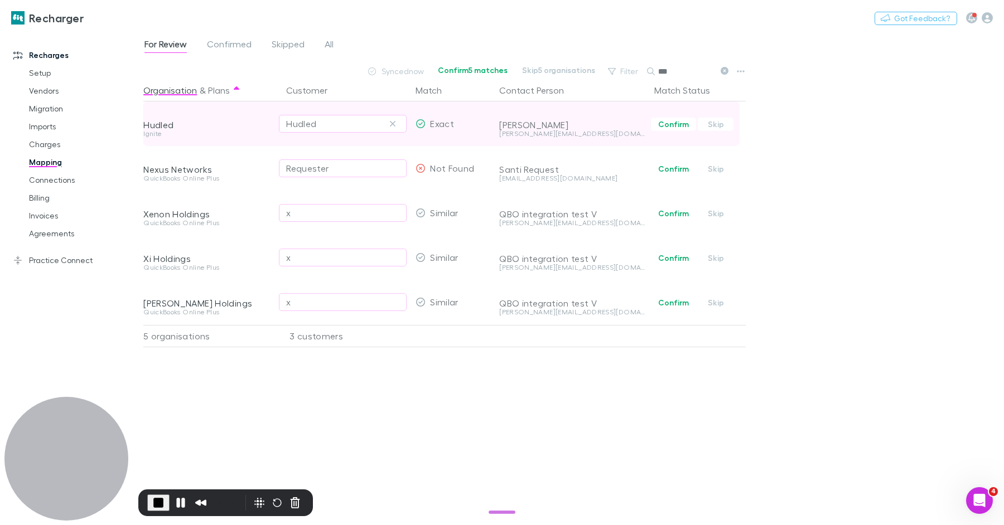
click at [515, 133] on div "alex@hudled.com" at bounding box center [572, 133] width 146 height 7
click at [663, 122] on button "Confirm" at bounding box center [673, 124] width 45 height 13
click at [46, 196] on link "Billing" at bounding box center [79, 198] width 123 height 18
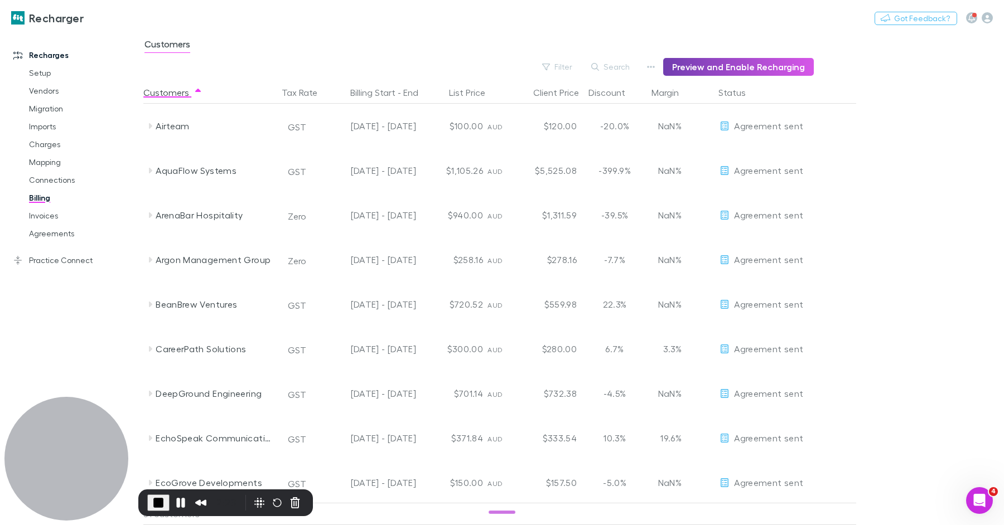
click at [709, 71] on button "Preview and Enable Recharging" at bounding box center [738, 67] width 151 height 18
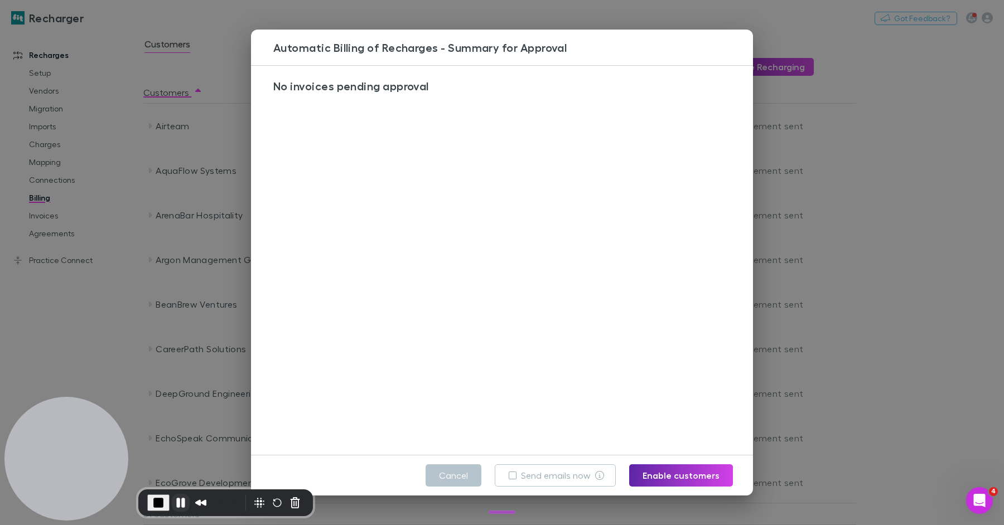
click at [178, 501] on button "Pause Recording" at bounding box center [181, 503] width 18 height 18
click at [460, 476] on button "Cancel" at bounding box center [453, 475] width 56 height 22
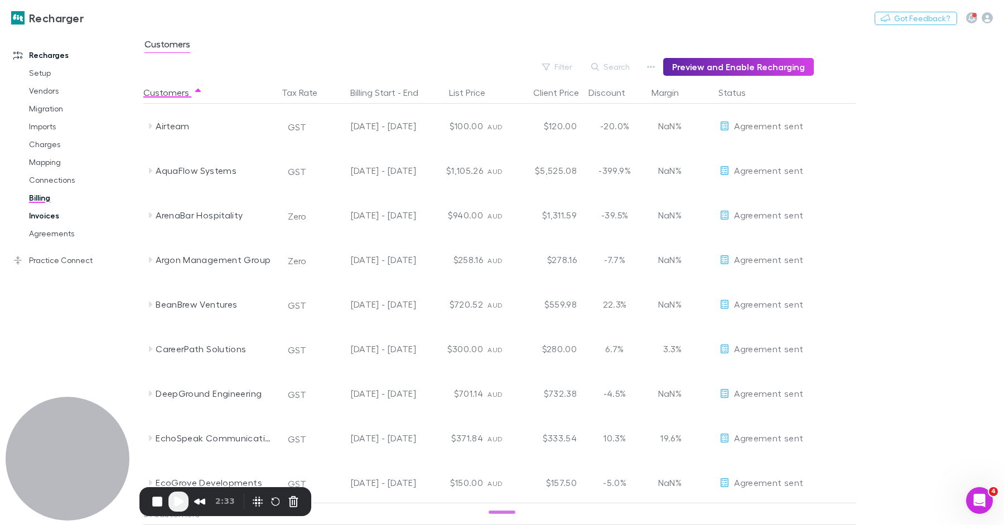
click at [55, 215] on link "Invoices" at bounding box center [79, 216] width 123 height 18
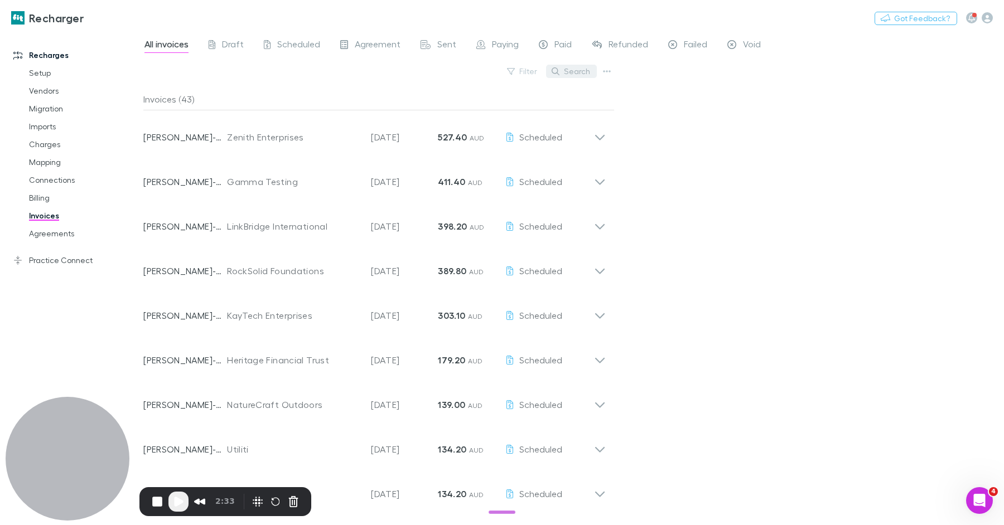
click at [574, 69] on button "Search" at bounding box center [571, 71] width 51 height 13
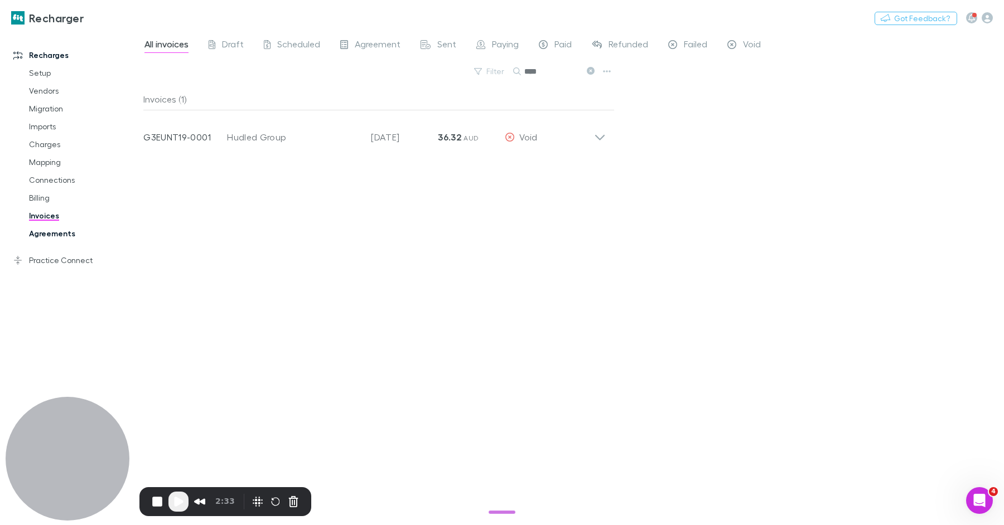
type input "****"
click at [71, 230] on link "Agreements" at bounding box center [79, 234] width 123 height 18
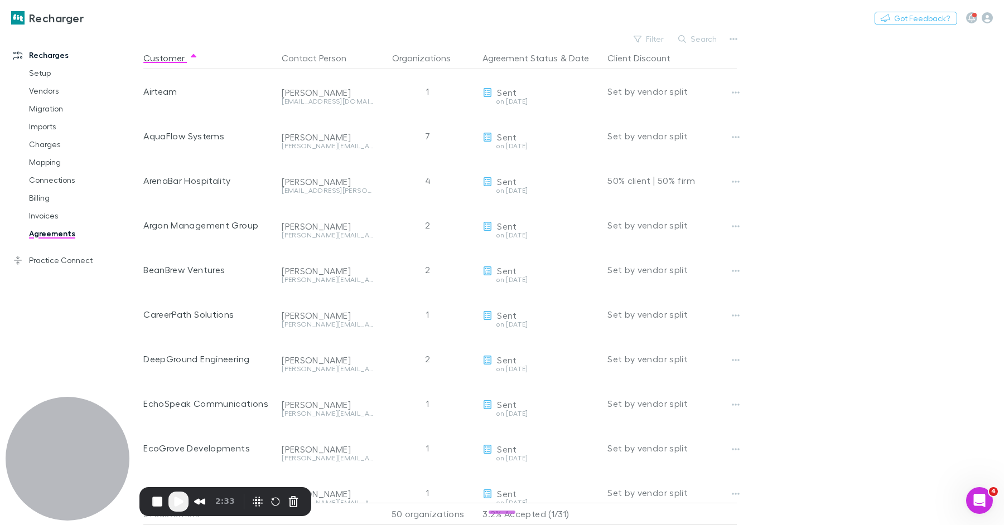
click at [691, 40] on button "Search" at bounding box center [697, 38] width 51 height 13
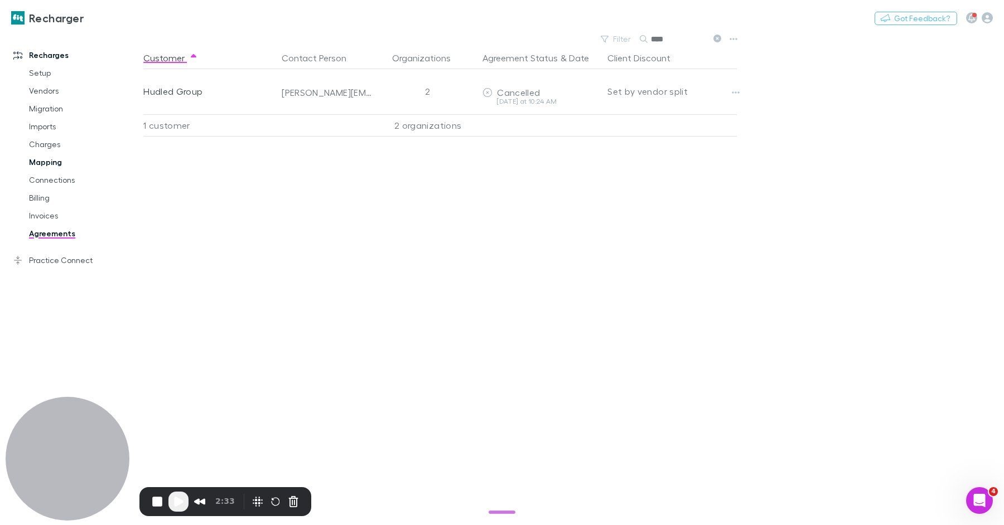
type input "****"
click at [43, 163] on link "Mapping" at bounding box center [79, 162] width 123 height 18
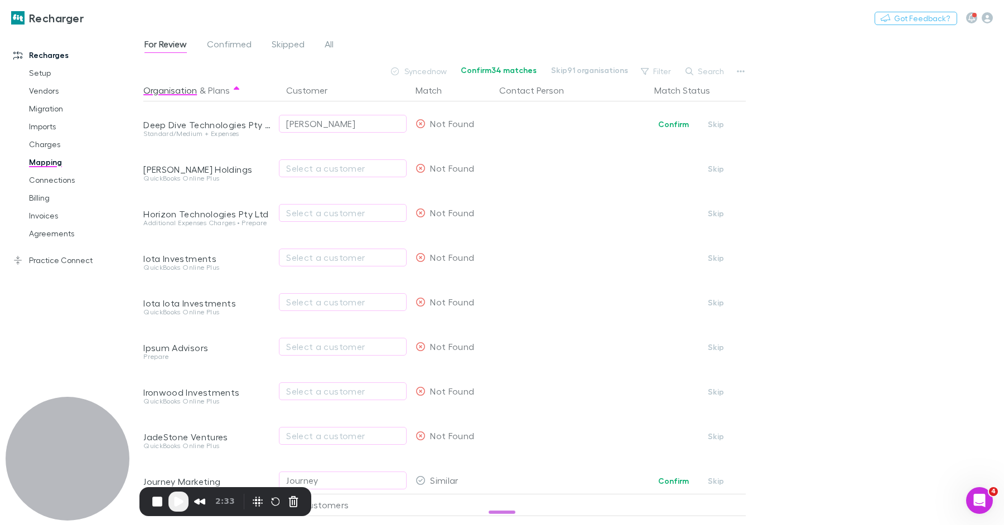
drag, startPoint x: 715, startPoint y: 66, endPoint x: 723, endPoint y: 61, distance: 10.1
click at [723, 61] on div "For Review Confirmed Skipped All Synced now Confirm 34 matches Skip 91 organisa…" at bounding box center [573, 278] width 860 height 494
drag, startPoint x: 715, startPoint y: 67, endPoint x: 714, endPoint y: 73, distance: 6.4
click at [715, 68] on button "Search" at bounding box center [705, 71] width 51 height 13
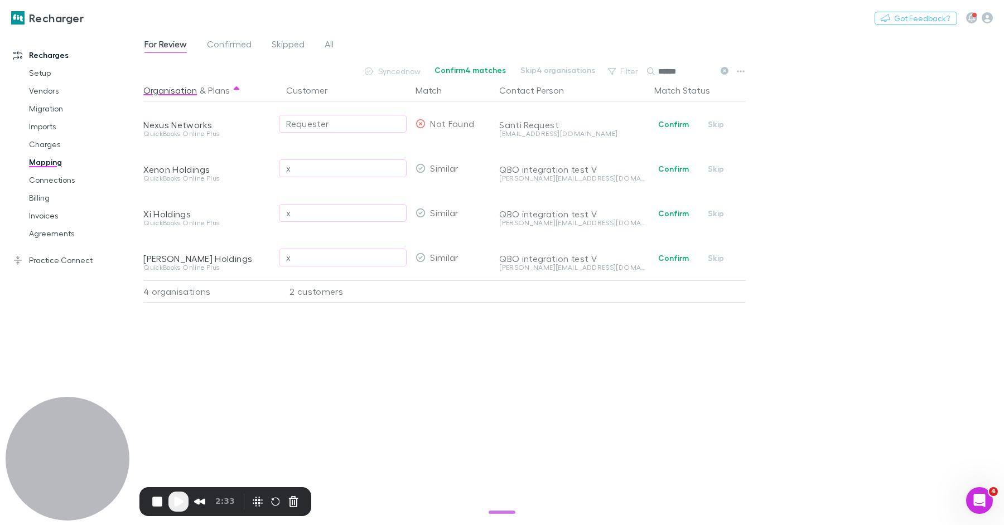
type input "******"
click at [206, 45] on div "For Review Confirmed Skipped All" at bounding box center [243, 46] width 200 height 18
drag, startPoint x: 235, startPoint y: 43, endPoint x: 244, endPoint y: 43, distance: 9.5
click at [235, 43] on span "Confirmed" at bounding box center [229, 45] width 45 height 14
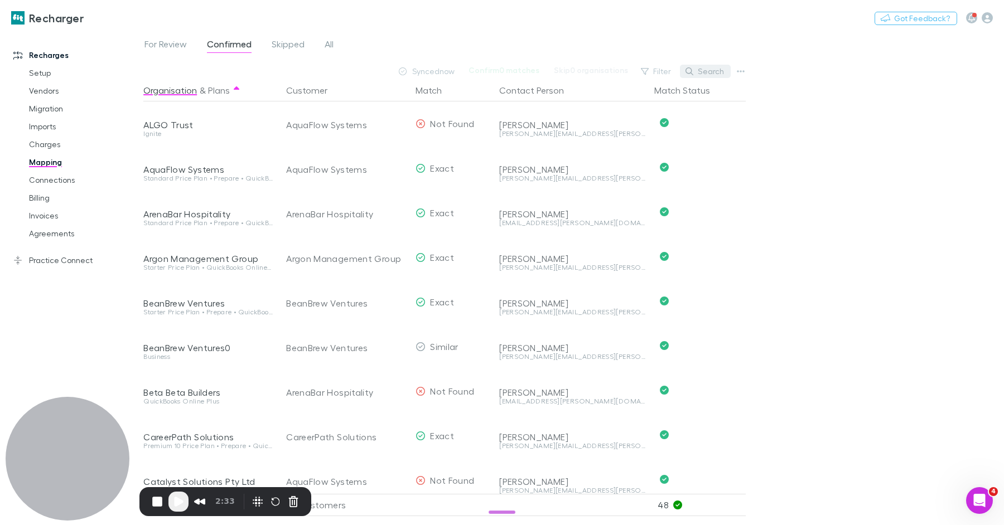
click at [704, 68] on button "Search" at bounding box center [705, 71] width 51 height 13
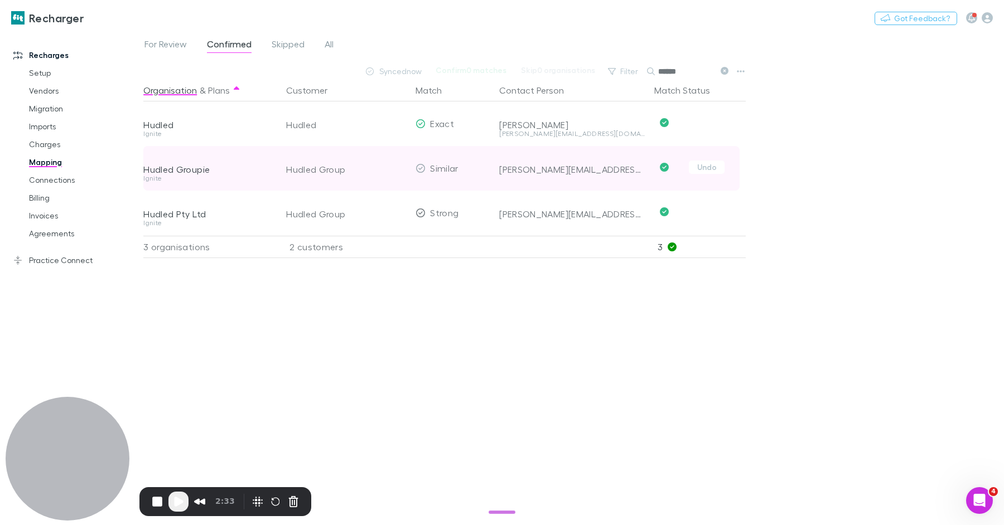
type input "******"
click at [332, 174] on div "Hudled Group" at bounding box center [346, 169] width 120 height 45
click at [697, 167] on button "Undo" at bounding box center [707, 167] width 36 height 13
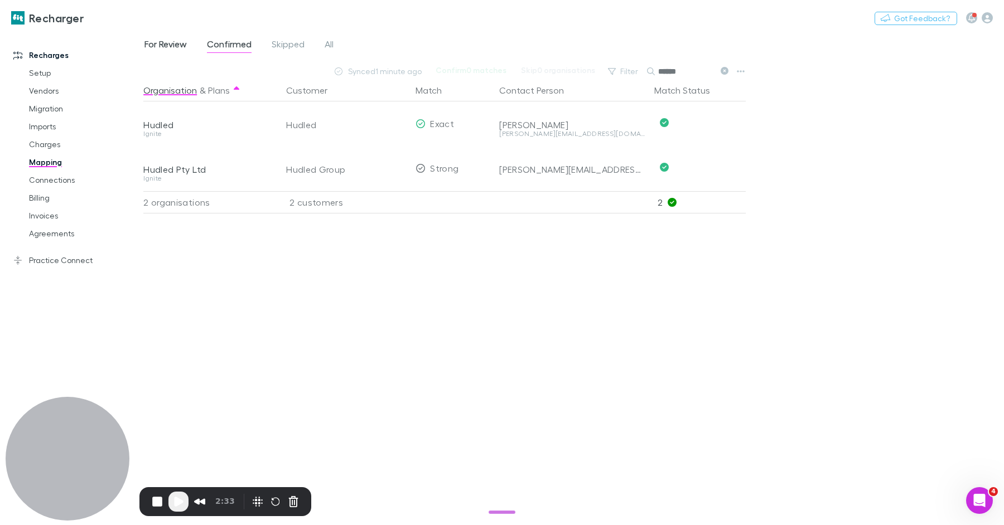
click at [166, 45] on span "For Review" at bounding box center [165, 45] width 42 height 14
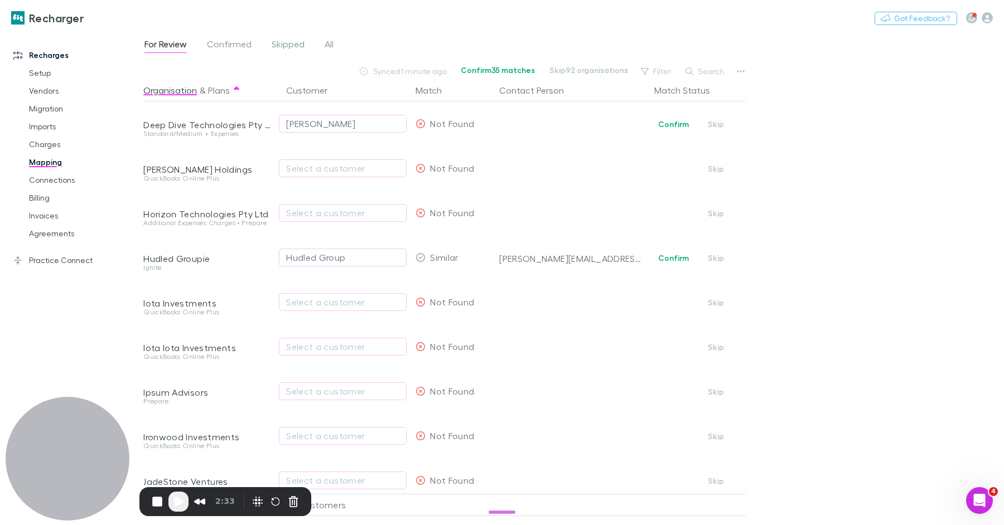
drag, startPoint x: 716, startPoint y: 69, endPoint x: 725, endPoint y: 66, distance: 9.9
click at [722, 66] on button "Search" at bounding box center [705, 71] width 51 height 13
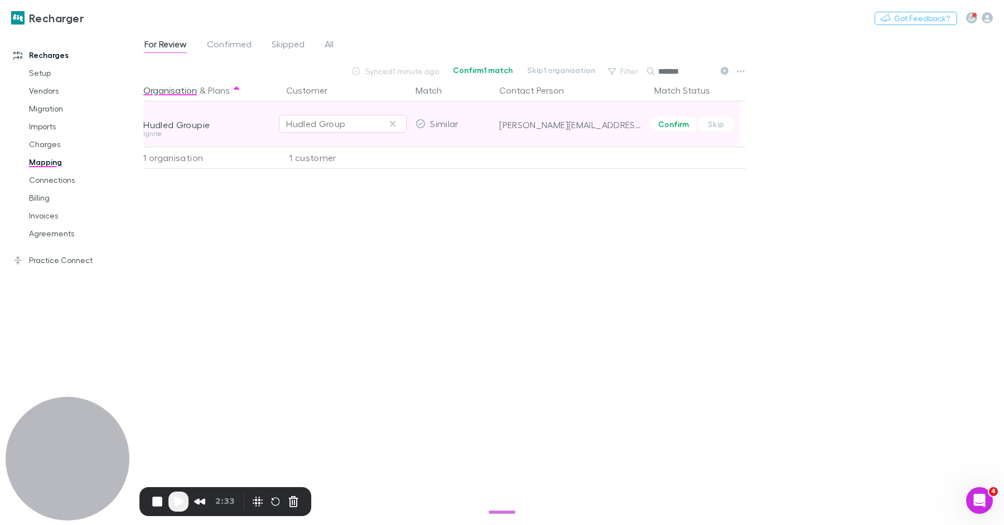
type input "******"
click at [335, 117] on div "Hudled Group" at bounding box center [315, 123] width 59 height 13
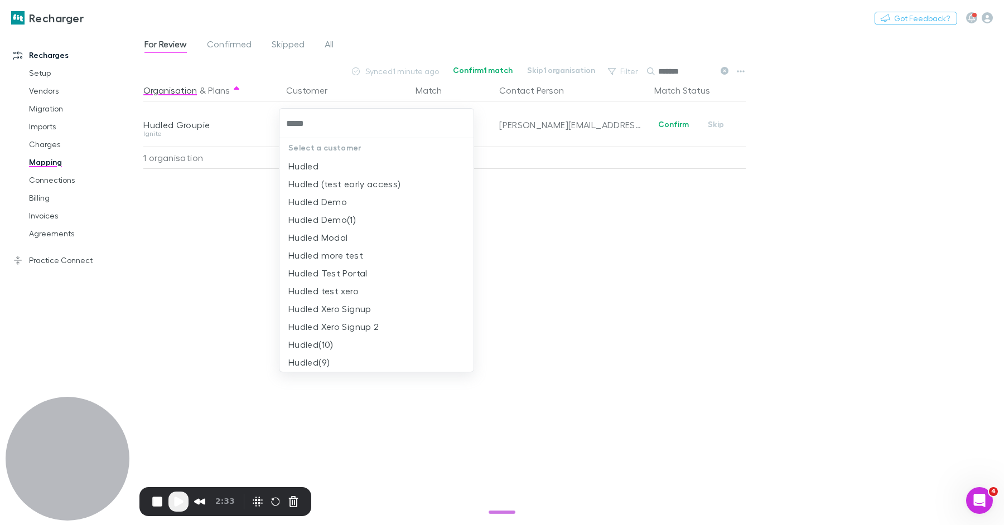
type input "******"
click at [321, 165] on li "Hudled" at bounding box center [376, 166] width 195 height 18
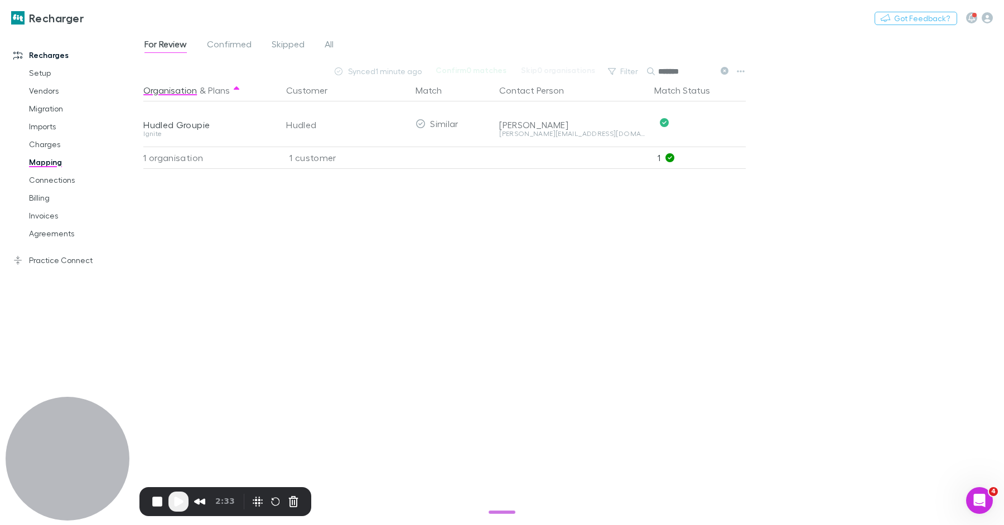
drag, startPoint x: 283, startPoint y: 214, endPoint x: 270, endPoint y: 212, distance: 13.0
click at [279, 212] on div "Organisation & Plans Customer Match Contact Person Match Status Hudled Groupie …" at bounding box center [445, 297] width 605 height 437
click at [42, 201] on link "Billing" at bounding box center [79, 198] width 123 height 18
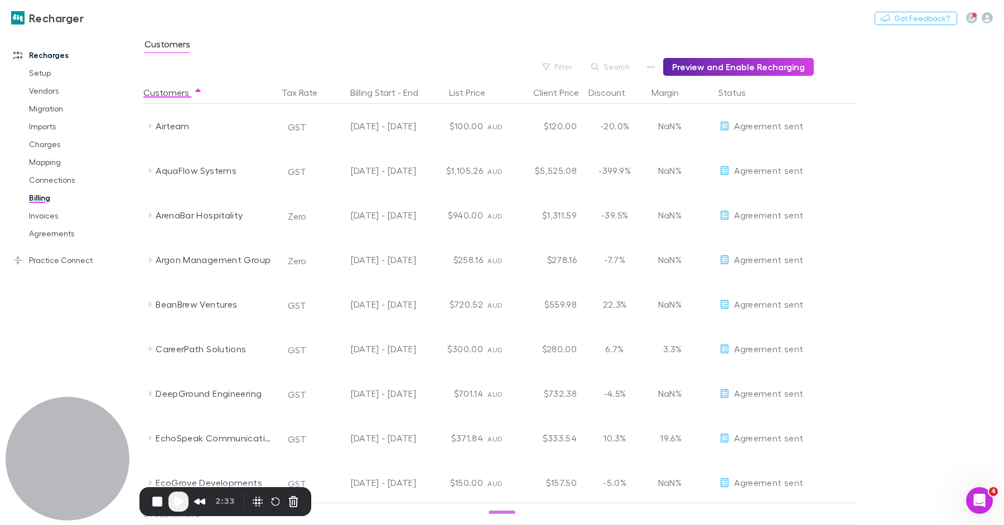
click at [700, 56] on div "Customers" at bounding box center [573, 47] width 860 height 21
click at [698, 61] on button "Preview and Enable Recharging" at bounding box center [738, 67] width 151 height 18
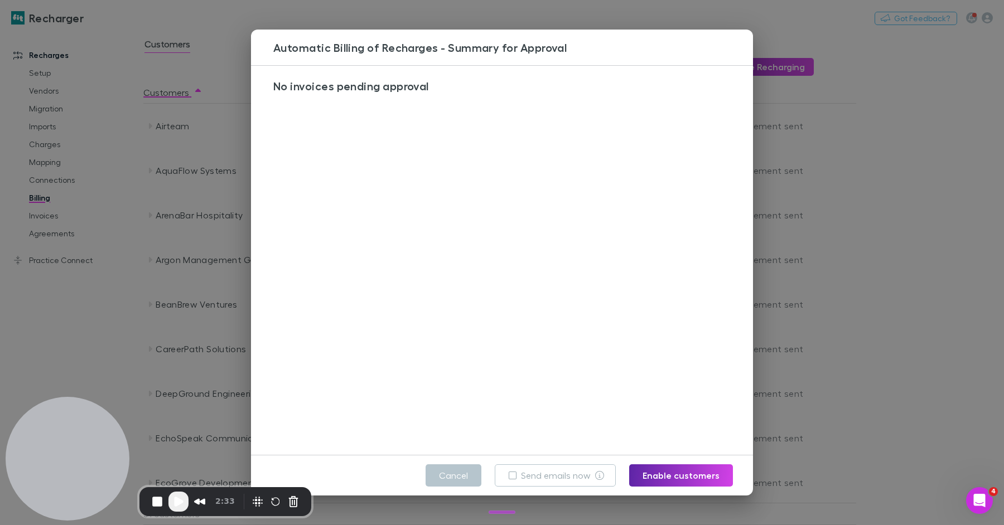
click at [277, 158] on div "No invoices pending approval" at bounding box center [502, 260] width 502 height 389
click at [586, 189] on div "No invoices pending approval" at bounding box center [502, 260] width 502 height 389
drag, startPoint x: 905, startPoint y: 191, endPoint x: 192, endPoint y: 158, distance: 713.9
click at [904, 191] on div "Automatic Billing of Recharges - Summary for Approval No invoices pending appro…" at bounding box center [502, 262] width 1004 height 525
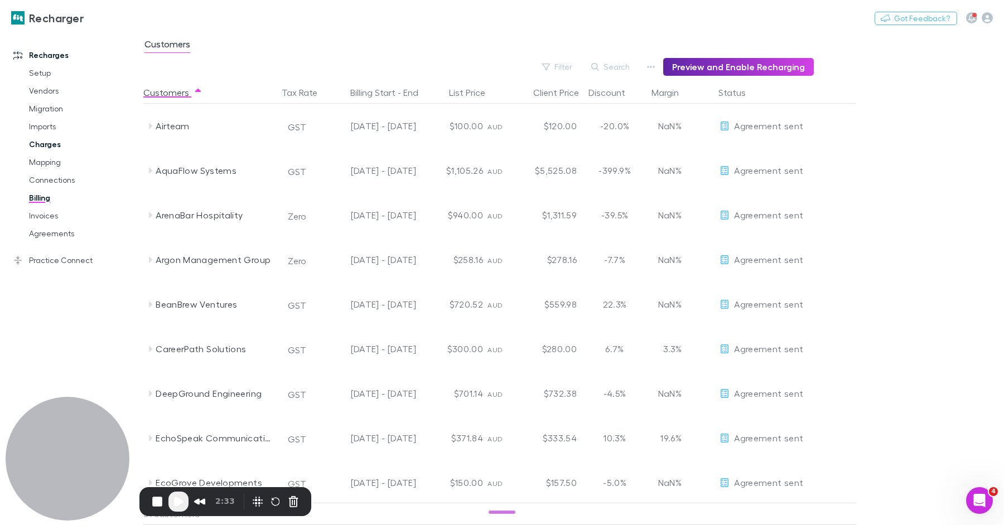
click at [57, 144] on link "Charges" at bounding box center [79, 144] width 123 height 18
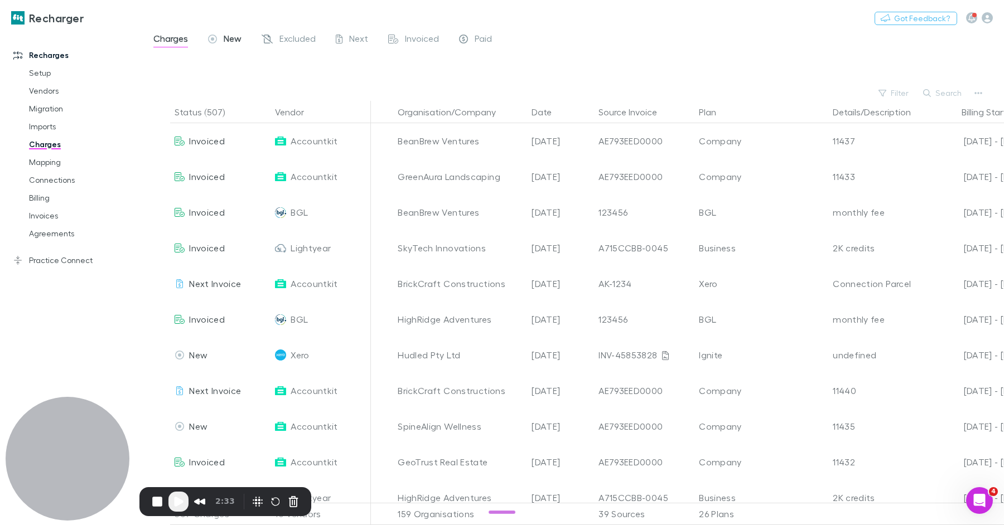
click at [236, 38] on span "New" at bounding box center [233, 40] width 18 height 14
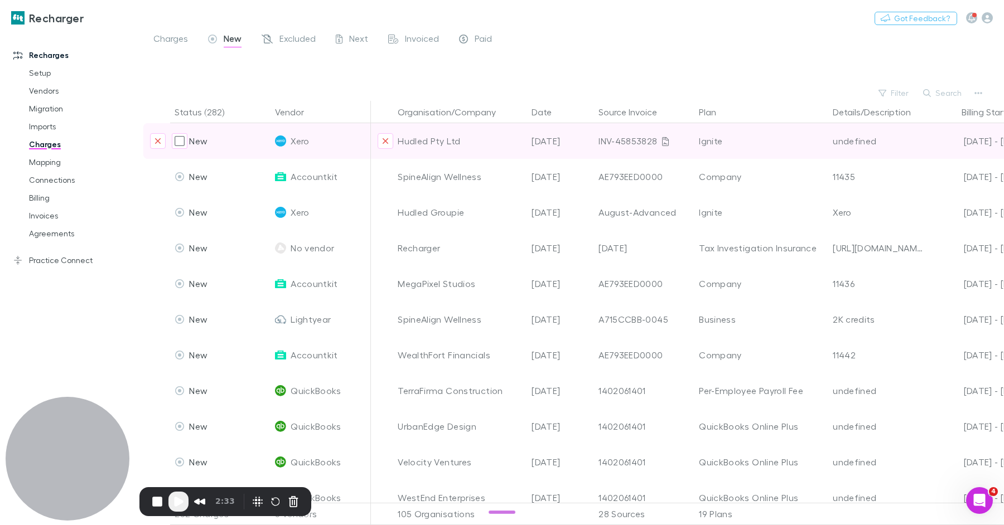
click at [434, 142] on div "Hudled Pty Ltd" at bounding box center [460, 141] width 125 height 36
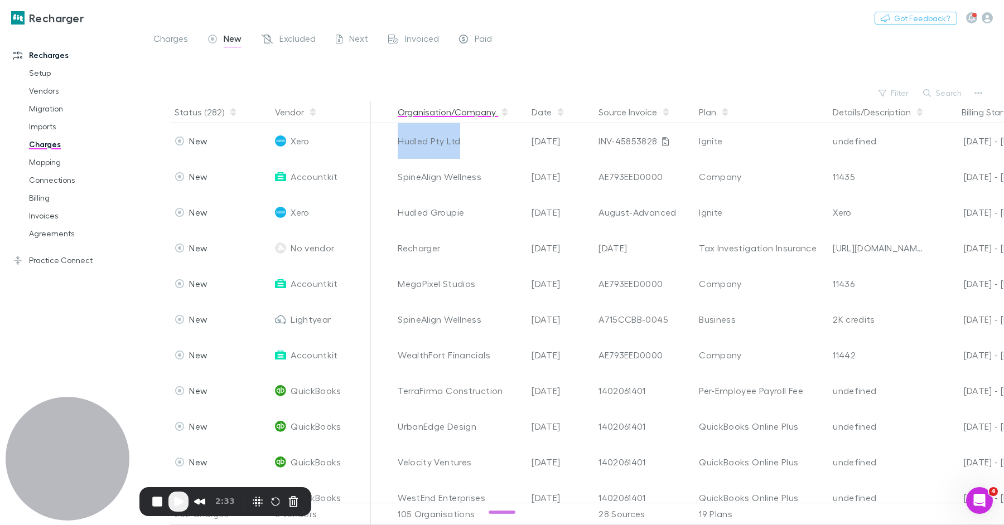
copy div "Hudled Pty Ltd"
drag, startPoint x: 52, startPoint y: 163, endPoint x: 118, endPoint y: 150, distance: 67.1
click at [52, 163] on link "Mapping" at bounding box center [79, 162] width 123 height 18
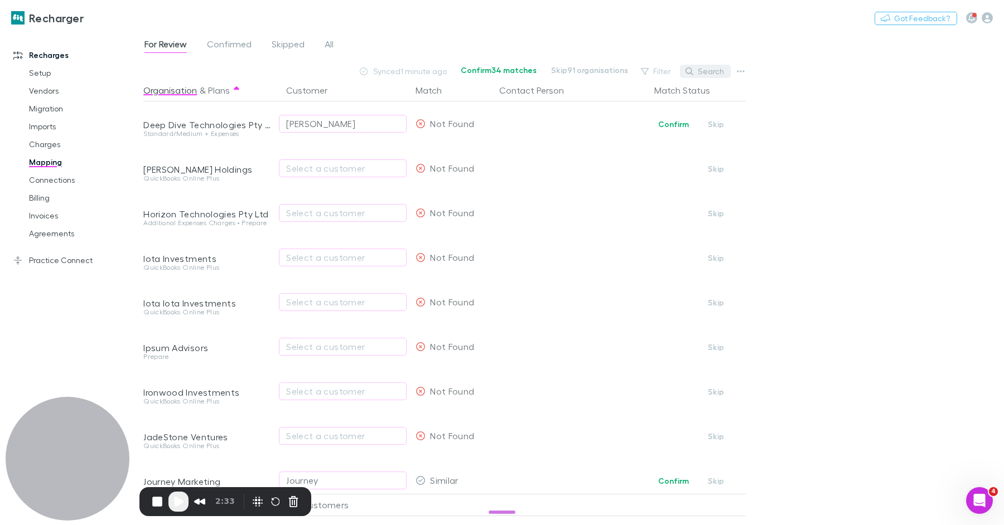
click at [707, 70] on button "Search" at bounding box center [705, 71] width 51 height 13
paste input "**********"
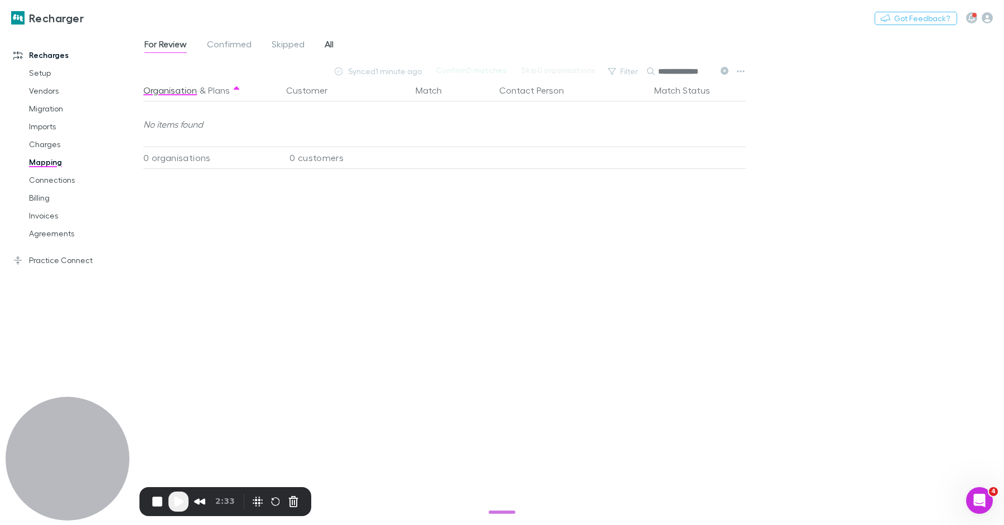
type input "**********"
click at [332, 49] on span "All" at bounding box center [329, 45] width 9 height 14
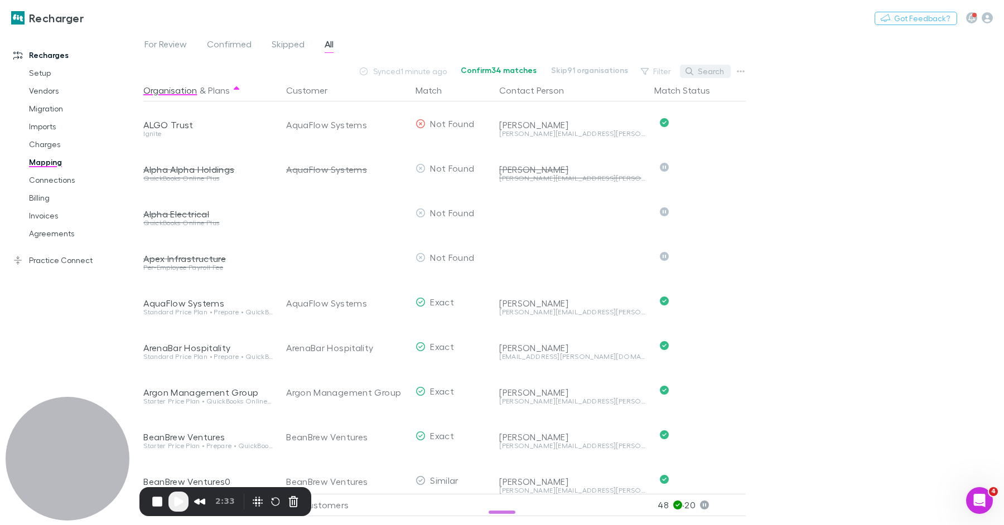
click at [693, 71] on icon "button" at bounding box center [689, 71] width 8 height 8
paste input "**********"
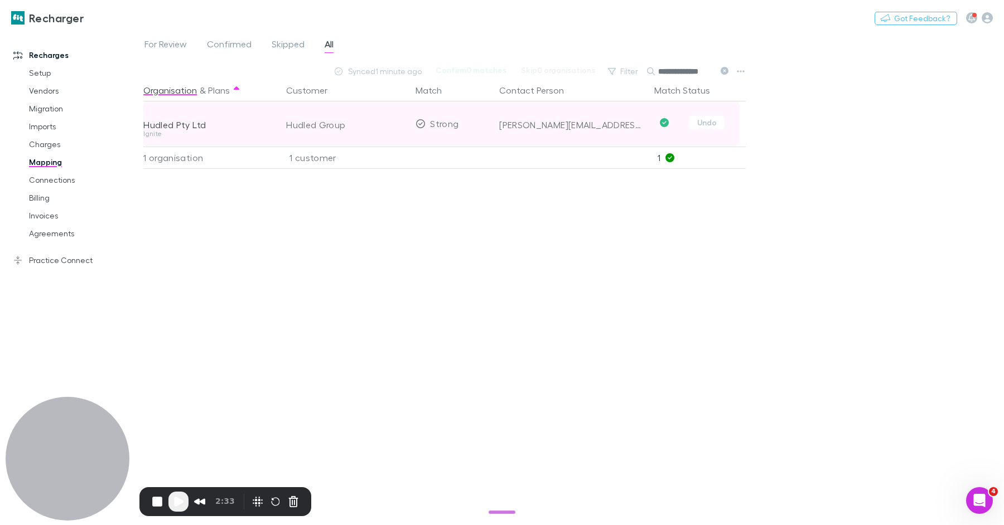
type input "**********"
drag, startPoint x: 338, startPoint y: 126, endPoint x: 353, endPoint y: 125, distance: 15.1
click at [338, 126] on div "Hudled Group" at bounding box center [346, 125] width 120 height 45
click at [711, 125] on button "Undo" at bounding box center [707, 122] width 36 height 13
click at [352, 119] on div "Hudled Group" at bounding box center [342, 123] width 113 height 13
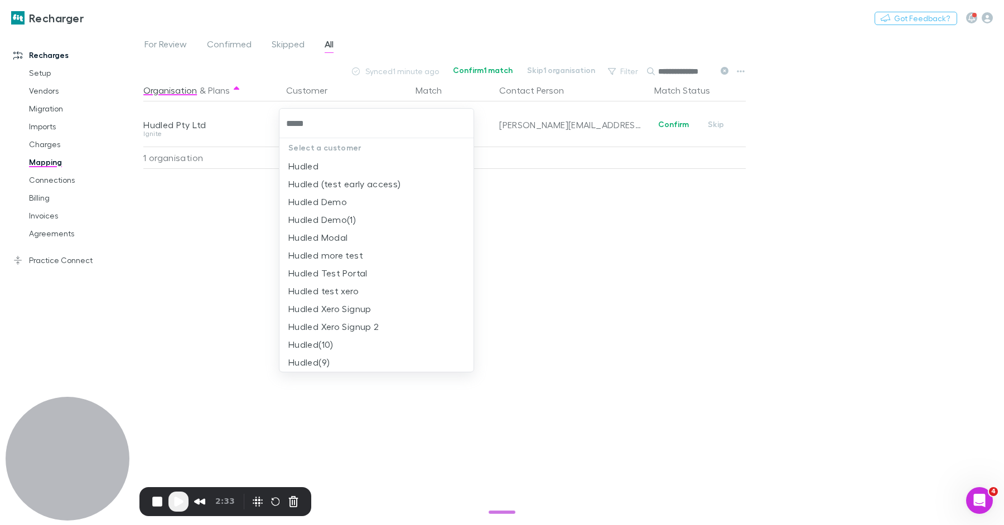
type input "******"
click at [343, 171] on li "Hudled" at bounding box center [376, 166] width 195 height 18
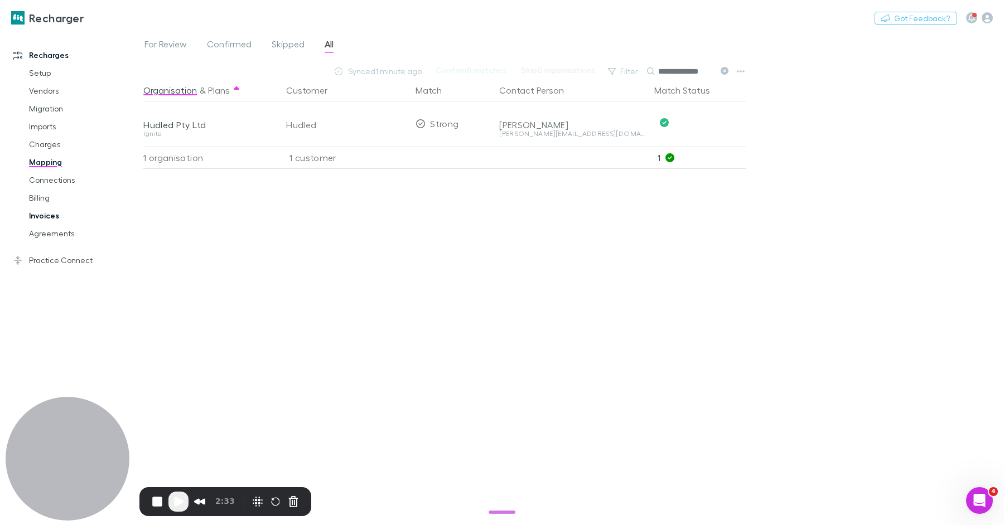
click at [57, 216] on link "Invoices" at bounding box center [79, 216] width 123 height 18
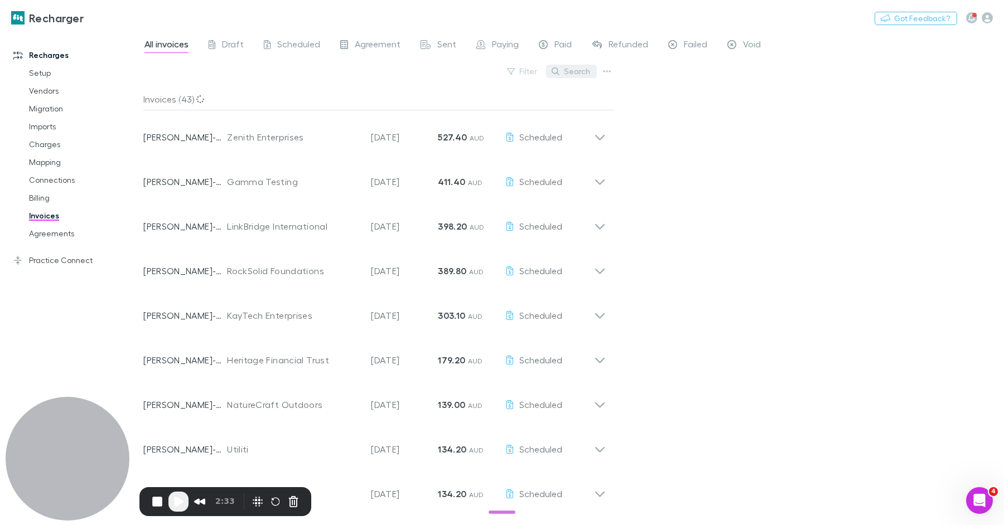
click at [575, 74] on button "Search" at bounding box center [571, 71] width 51 height 13
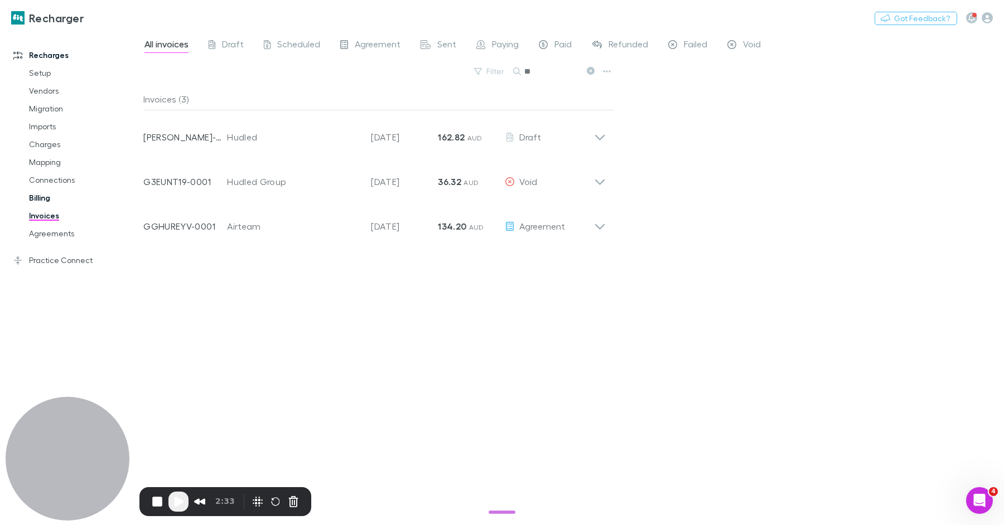
type input "**"
click at [51, 199] on link "Billing" at bounding box center [79, 198] width 123 height 18
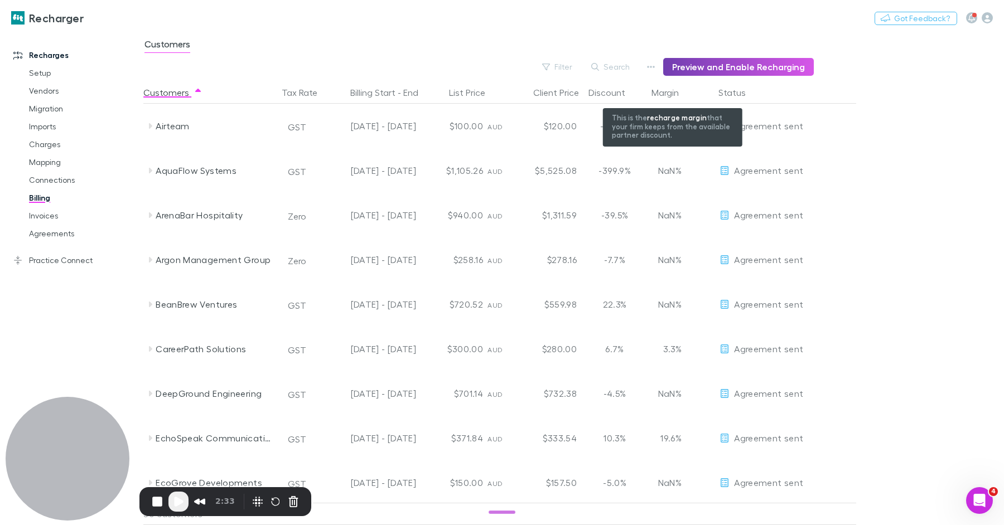
click at [712, 61] on button "Preview and Enable Recharging" at bounding box center [738, 67] width 151 height 18
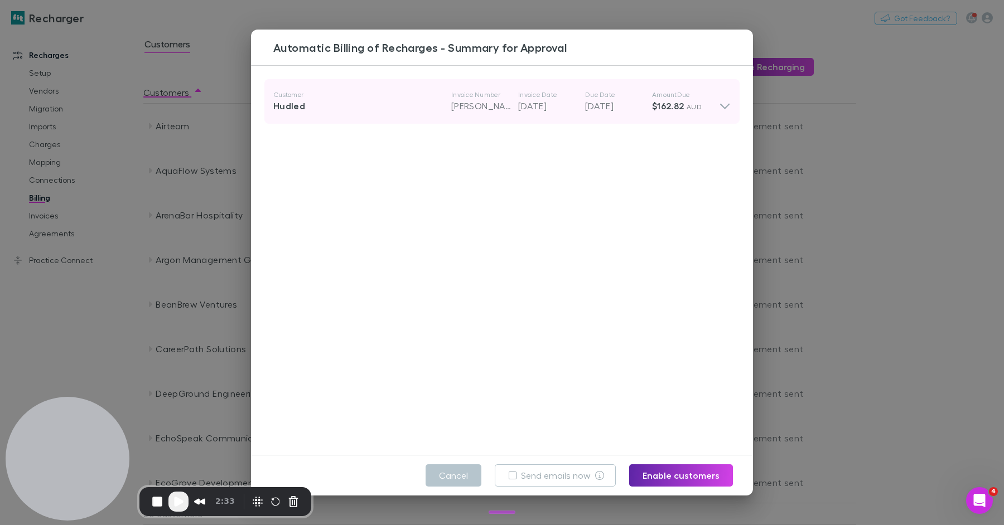
click at [449, 106] on div "Hudled" at bounding box center [362, 105] width 178 height 13
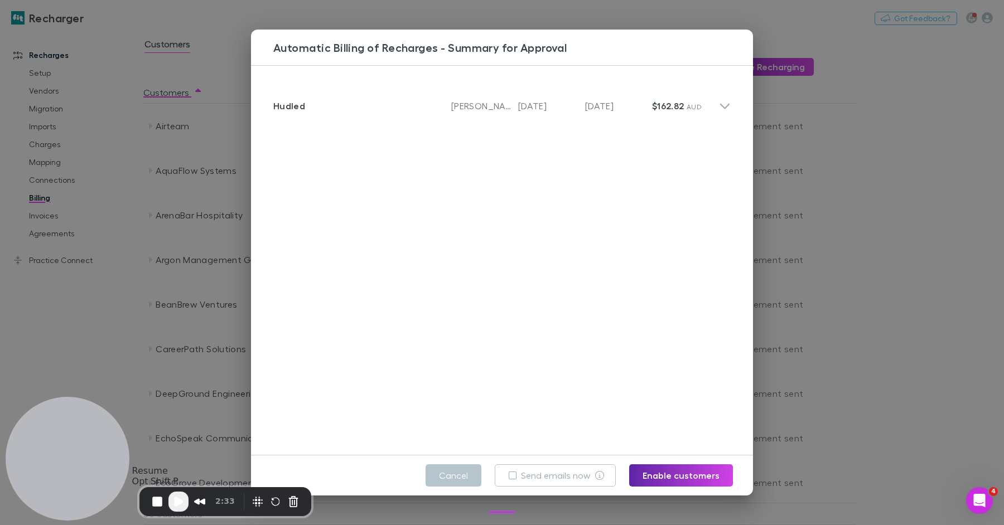
click at [179, 495] on span "Play Recording" at bounding box center [178, 501] width 13 height 13
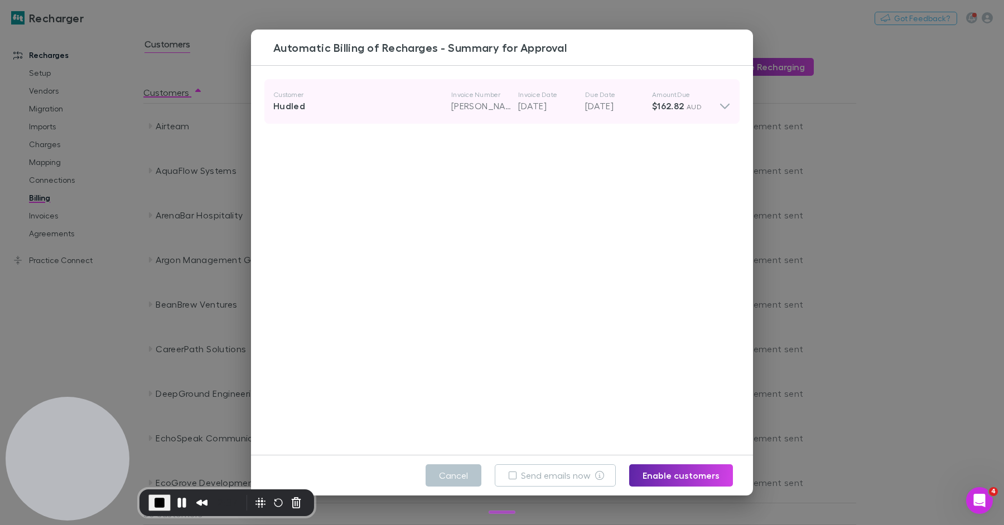
click at [435, 98] on p "Customer" at bounding box center [362, 94] width 178 height 9
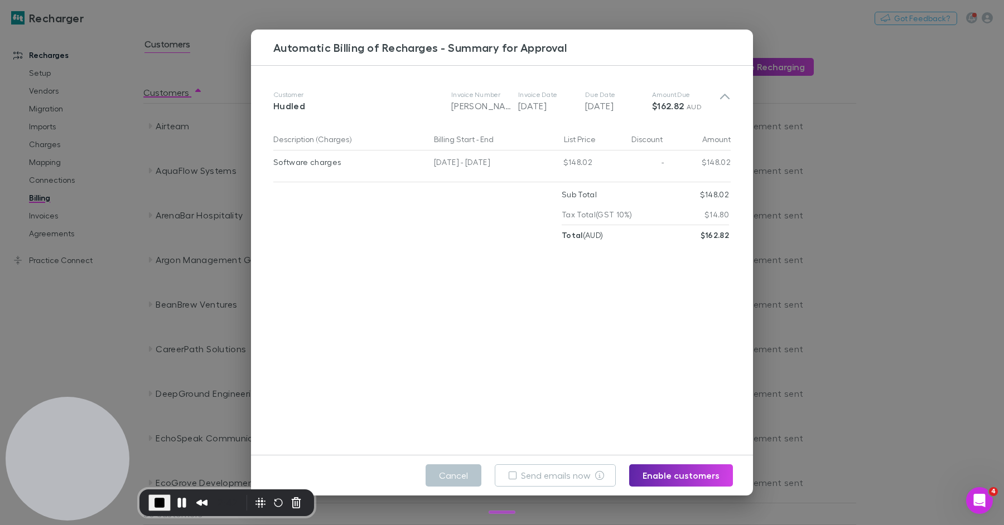
drag, startPoint x: 532, startPoint y: 480, endPoint x: 570, endPoint y: 460, distance: 42.6
click at [533, 480] on label "Send emails now" at bounding box center [556, 475] width 70 height 13
click at [657, 472] on button "Enable customers" at bounding box center [681, 475] width 104 height 22
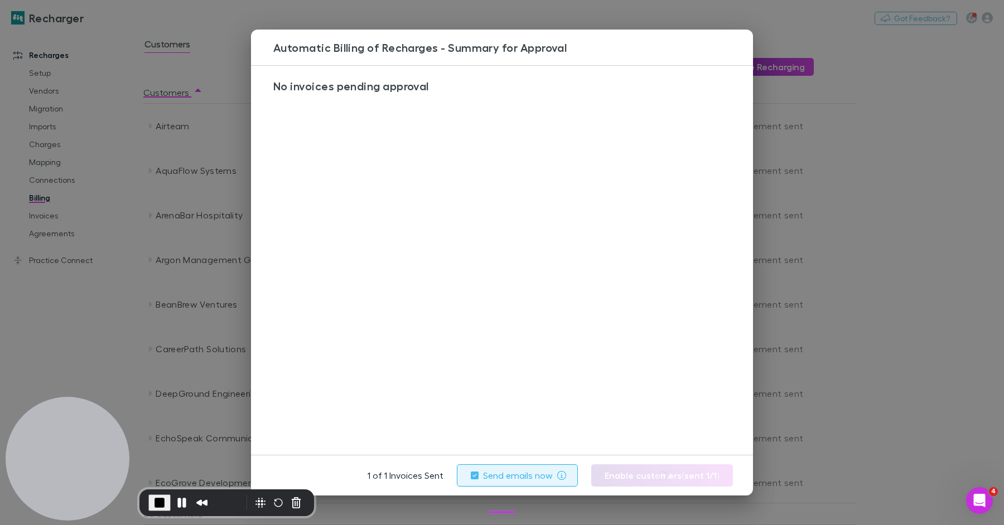
drag, startPoint x: 866, startPoint y: 236, endPoint x: 844, endPoint y: 241, distance: 22.4
click at [866, 236] on div "Automatic Billing of Recharges - Summary for Approval No invoices pending appro…" at bounding box center [502, 262] width 1004 height 525
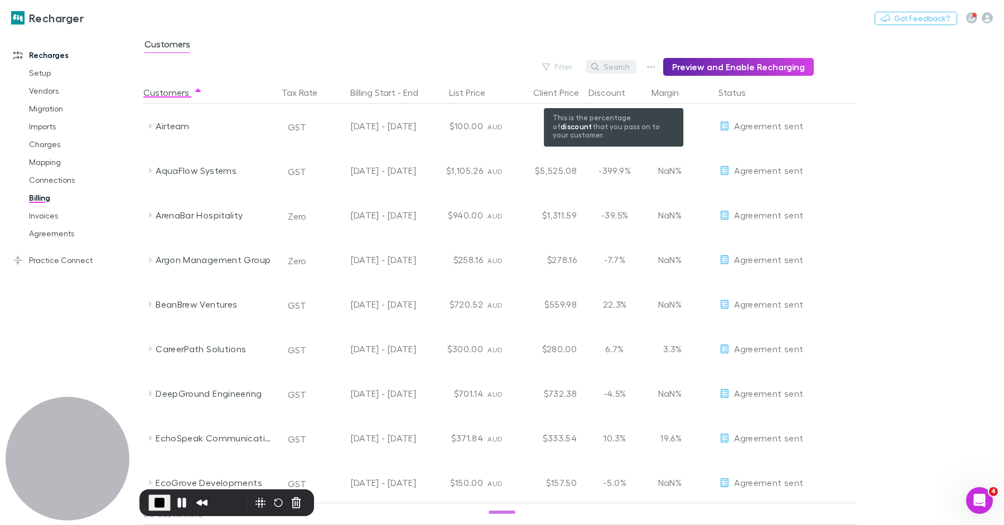
click at [614, 66] on button "Search" at bounding box center [610, 66] width 51 height 13
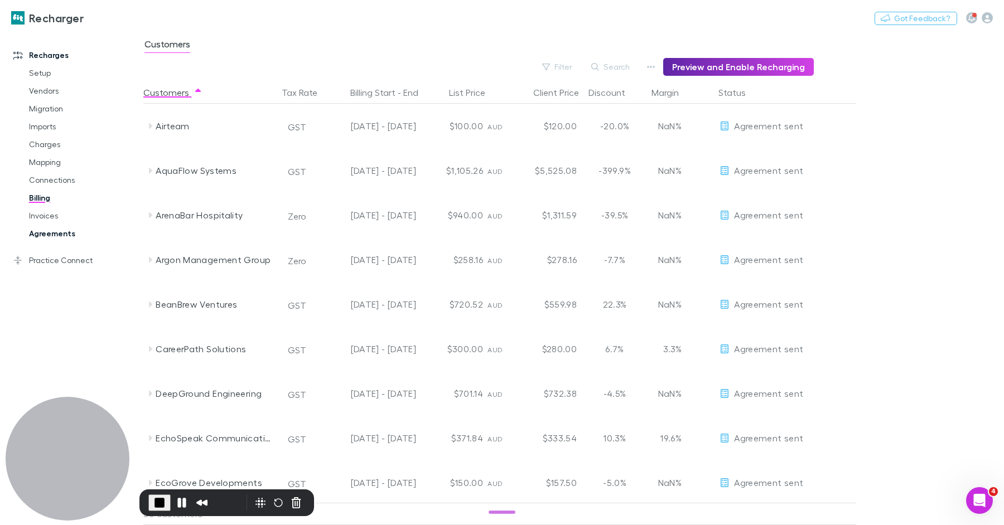
click at [59, 231] on link "Agreements" at bounding box center [79, 234] width 123 height 18
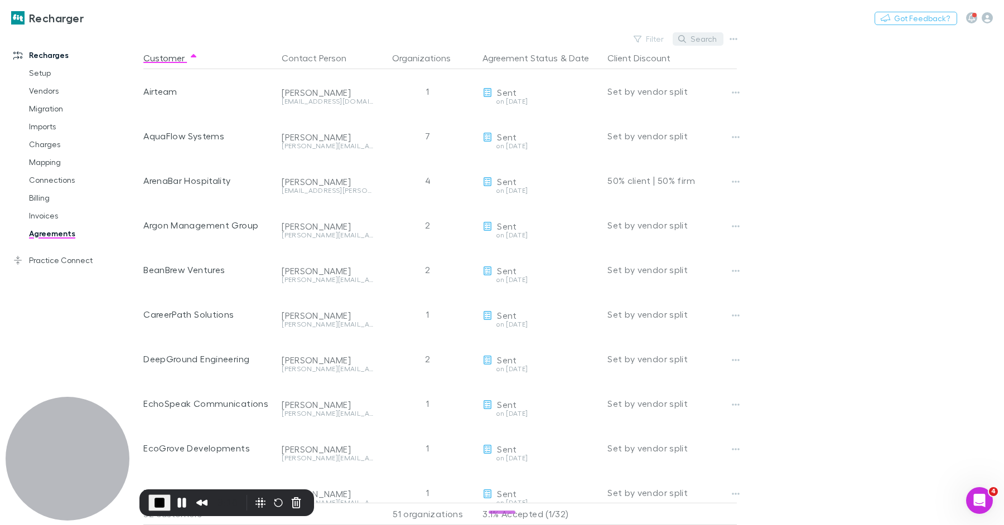
click at [689, 39] on button "Search" at bounding box center [697, 38] width 51 height 13
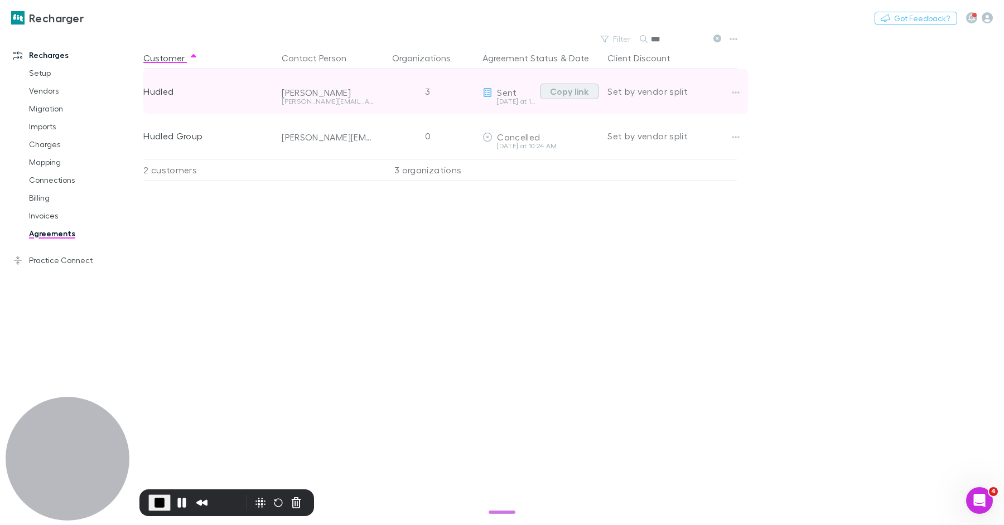
type input "***"
click at [574, 91] on button "Copy link" at bounding box center [569, 92] width 58 height 16
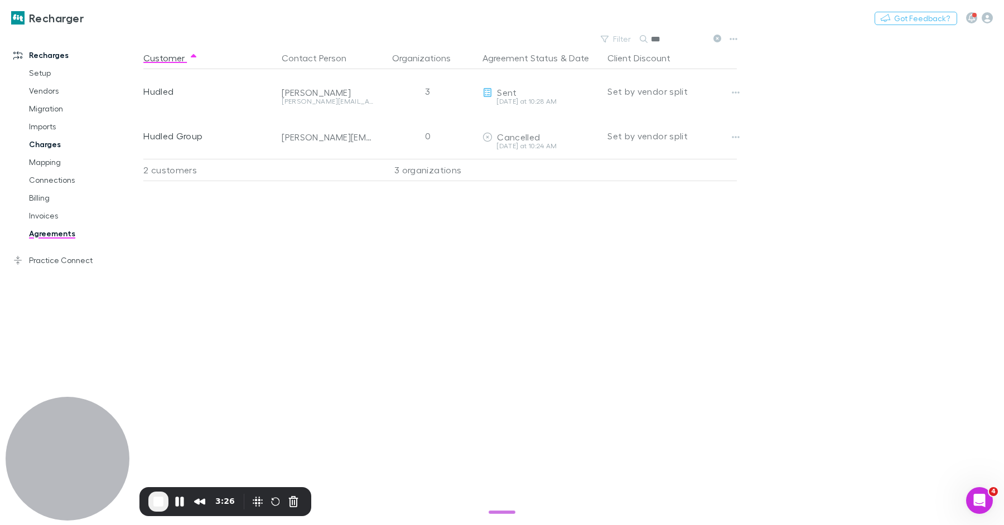
click at [53, 149] on link "Charges" at bounding box center [79, 144] width 123 height 18
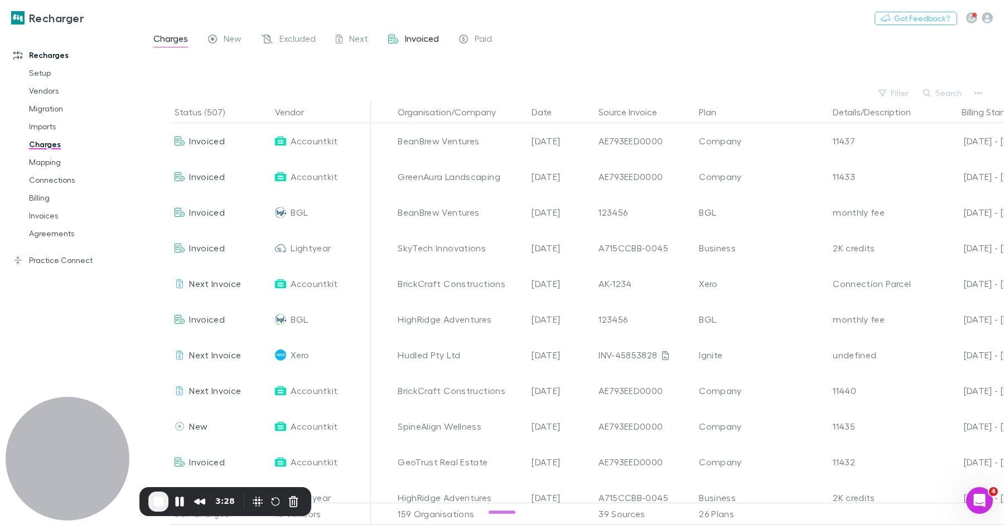
click at [408, 38] on span "Invoiced" at bounding box center [422, 40] width 34 height 14
click at [955, 92] on button "Search" at bounding box center [942, 92] width 51 height 13
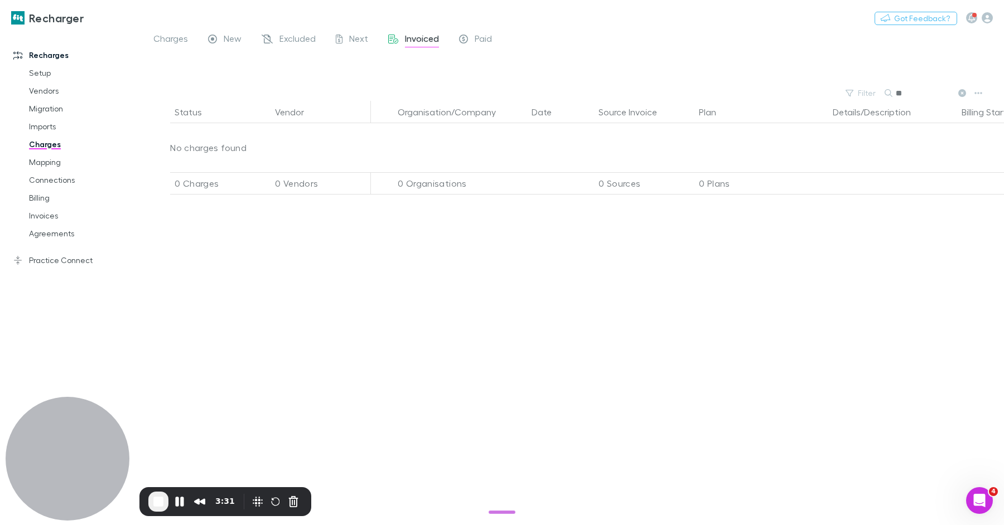
type input "*"
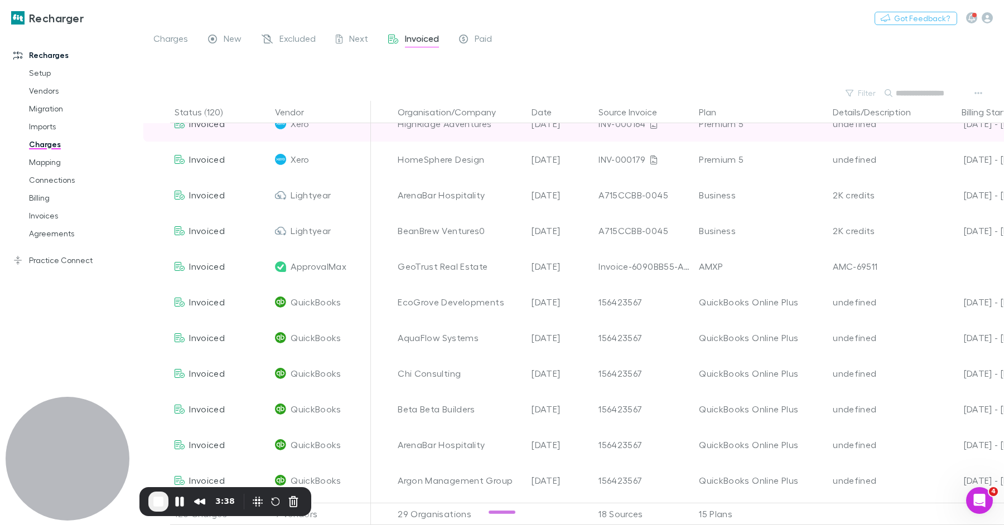
scroll to position [3177, 0]
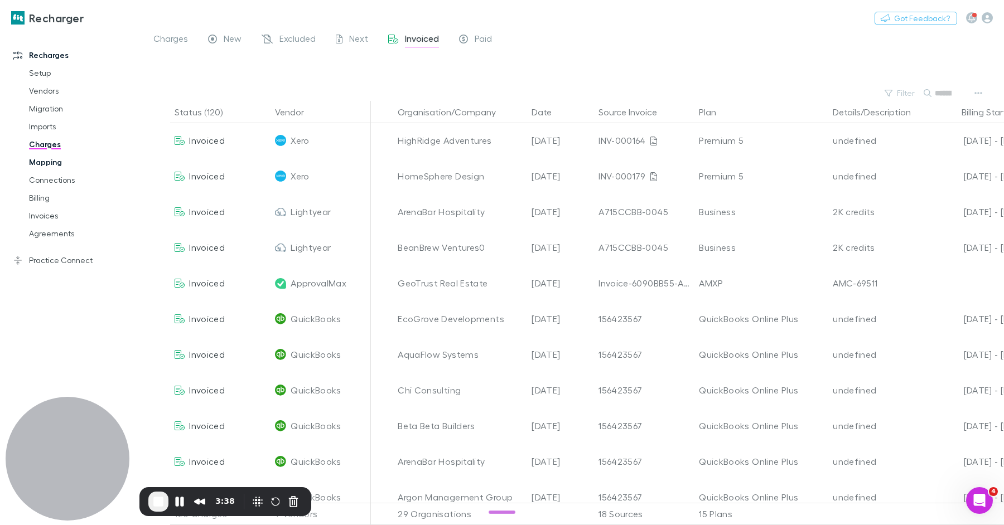
click at [45, 164] on link "Mapping" at bounding box center [79, 162] width 123 height 18
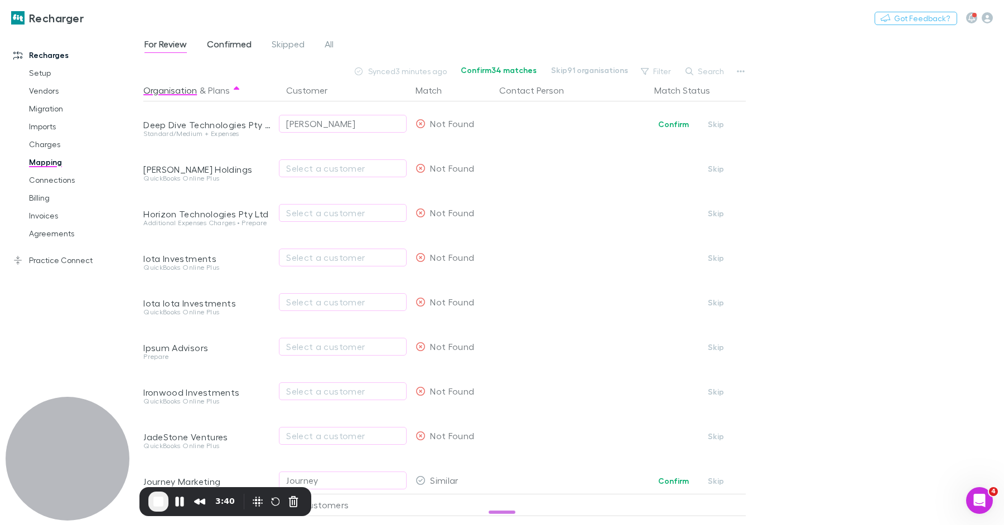
click at [247, 46] on span "Confirmed" at bounding box center [229, 45] width 45 height 14
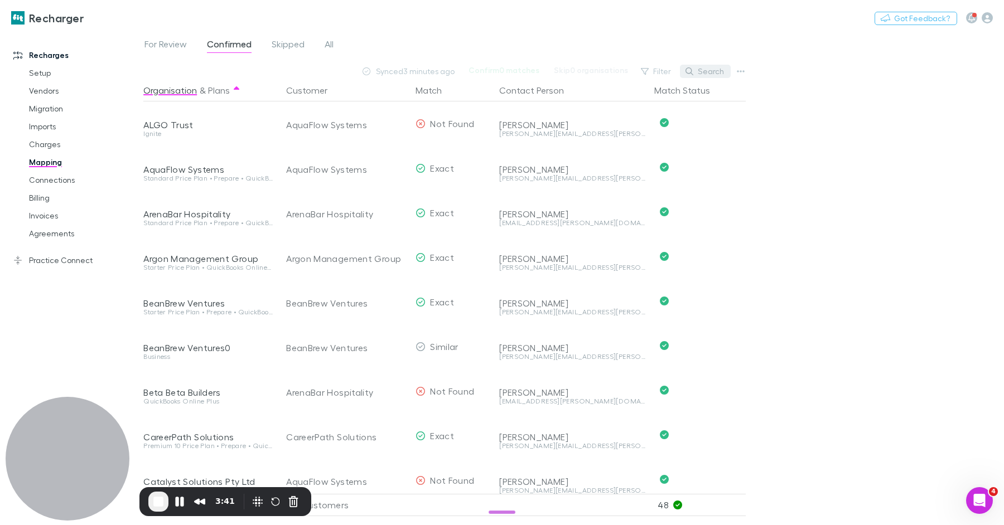
click at [709, 71] on button "Search" at bounding box center [705, 71] width 51 height 13
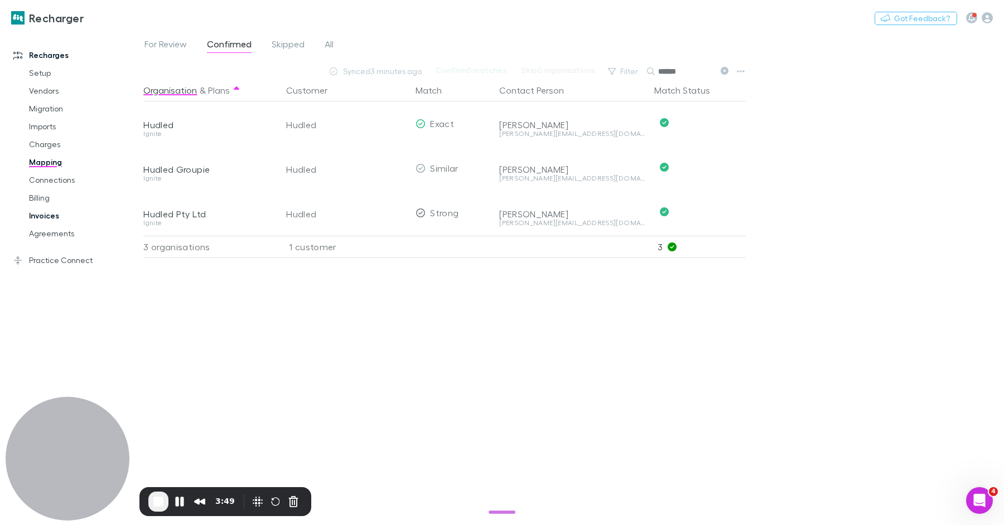
type input "******"
click at [47, 210] on link "Invoices" at bounding box center [79, 216] width 123 height 18
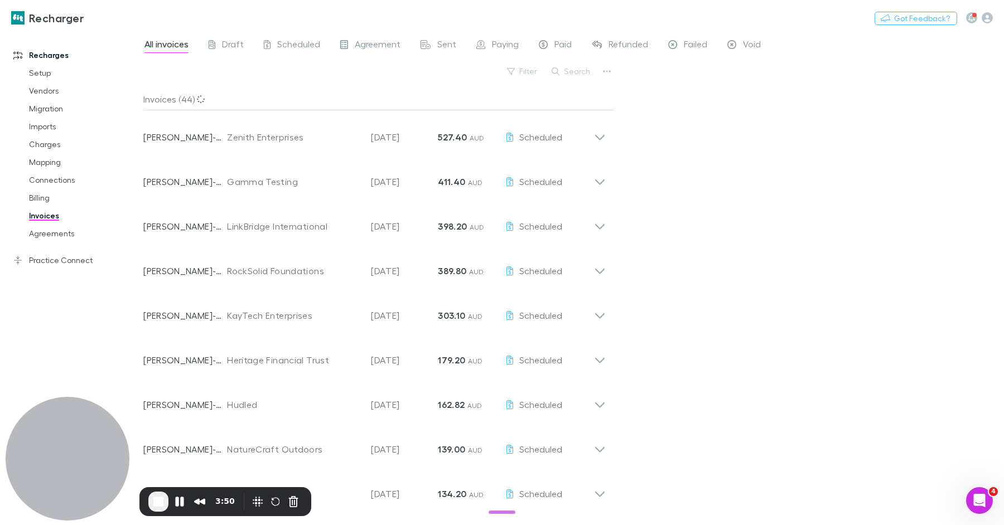
click at [579, 78] on div "Search" at bounding box center [571, 72] width 51 height 16
click at [578, 76] on button "Search" at bounding box center [571, 71] width 51 height 13
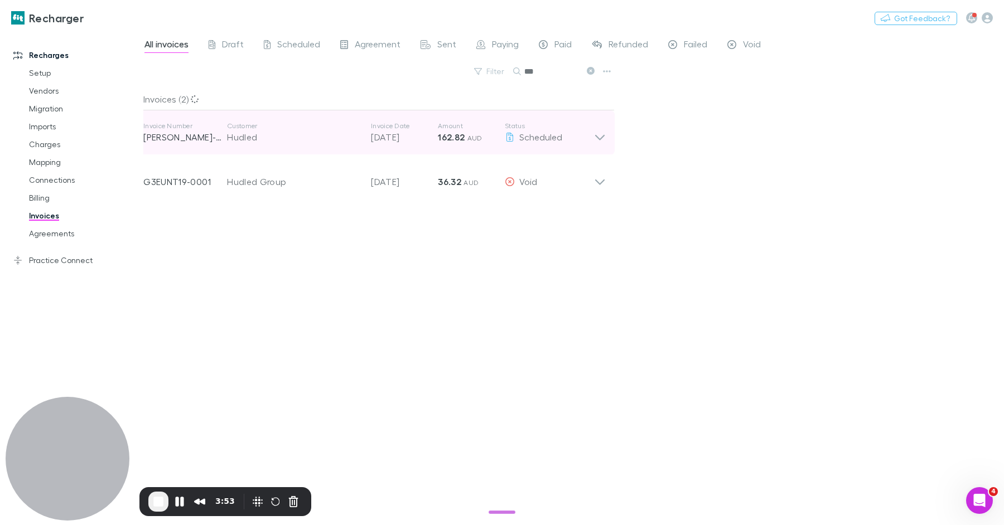
type input "***"
click at [476, 137] on span "AUD" at bounding box center [474, 138] width 15 height 8
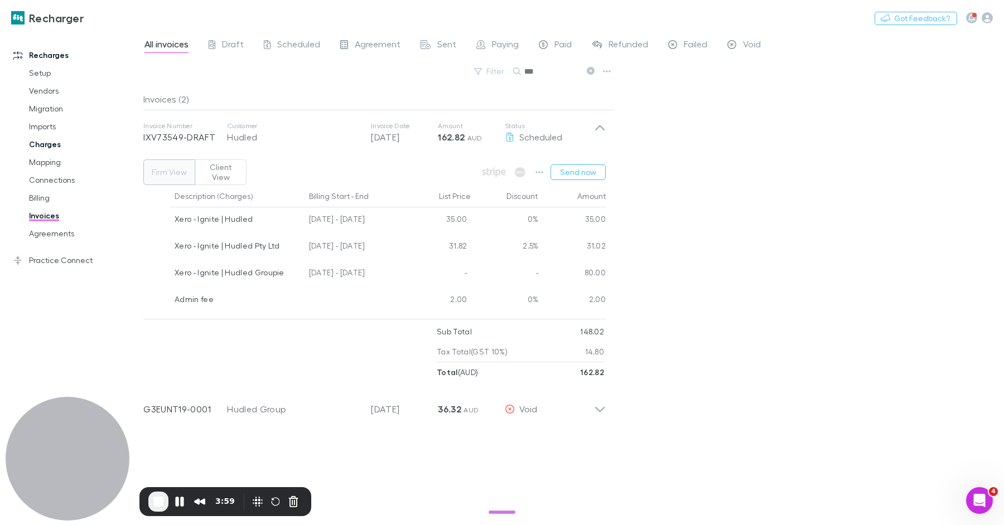
click at [57, 140] on link "Charges" at bounding box center [79, 144] width 123 height 18
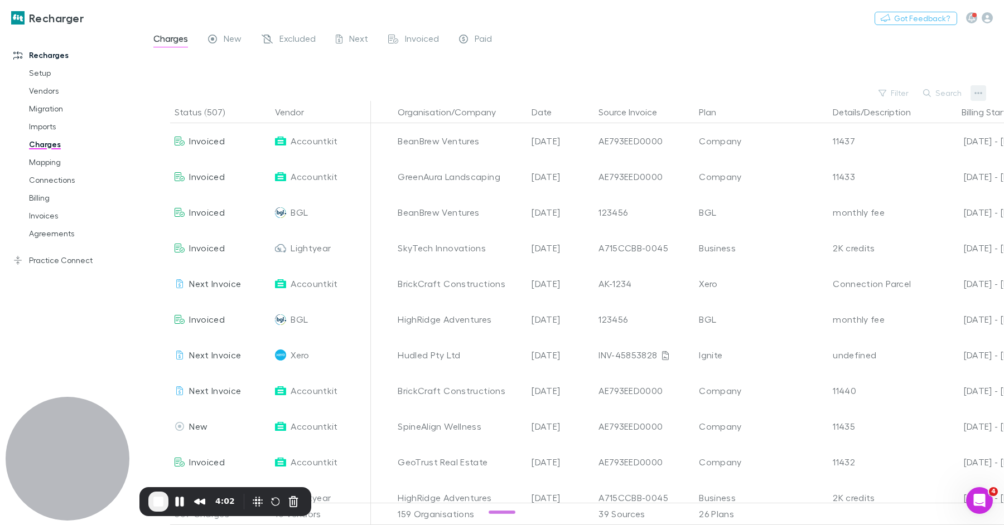
click at [982, 91] on button "button" at bounding box center [978, 93] width 16 height 16
click at [947, 95] on div at bounding box center [502, 262] width 1004 height 525
click at [953, 90] on button "Search" at bounding box center [942, 92] width 51 height 13
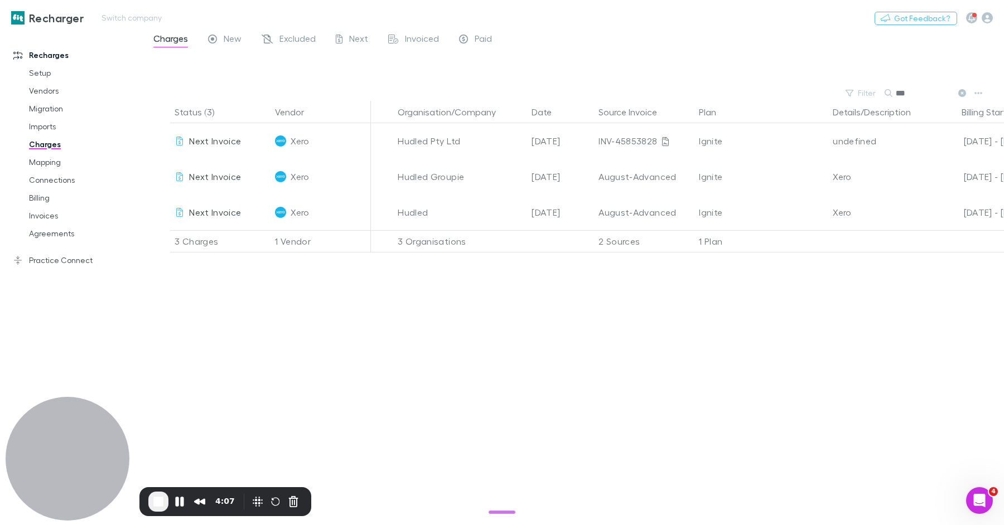
type input "***"
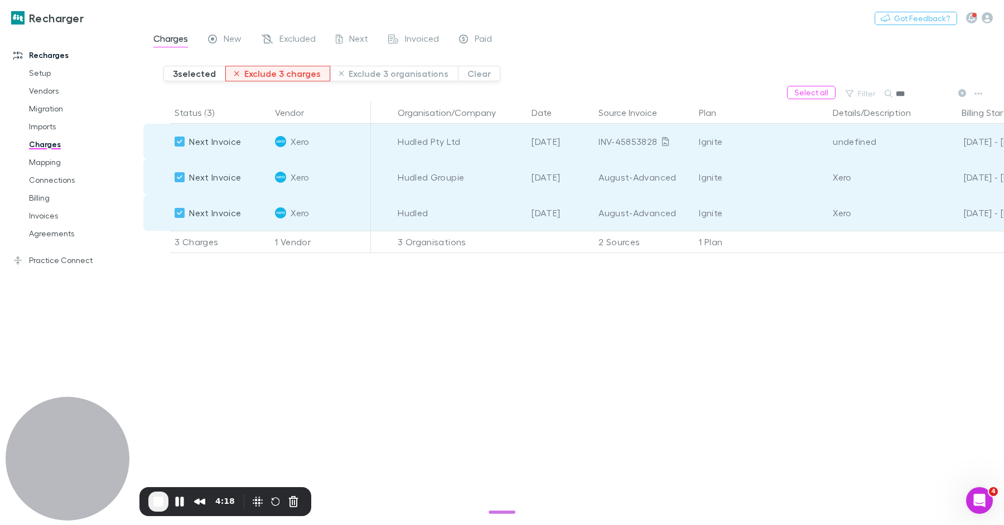
click at [280, 73] on button "Exclude 3 charges" at bounding box center [277, 74] width 105 height 16
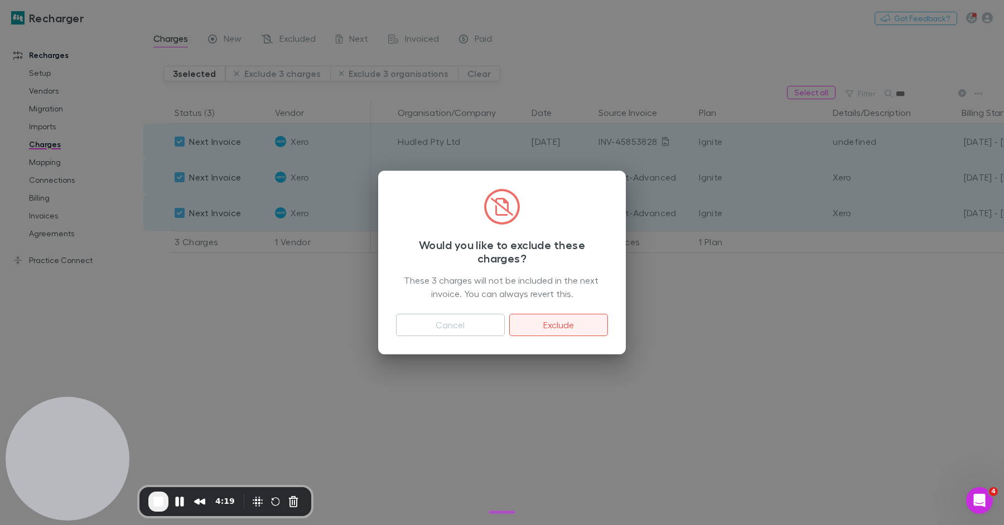
click at [551, 321] on button "Exclude" at bounding box center [558, 325] width 99 height 22
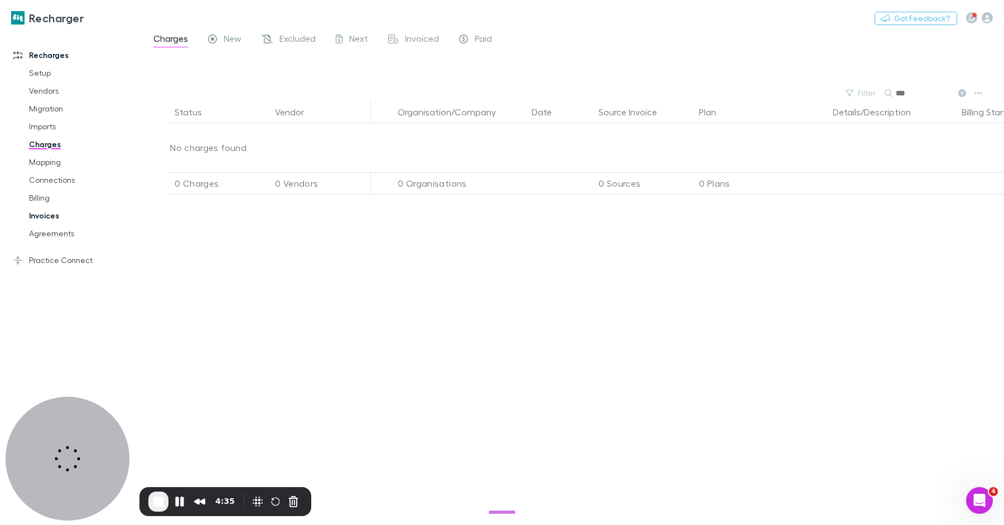
click at [52, 216] on link "Invoices" at bounding box center [79, 216] width 123 height 18
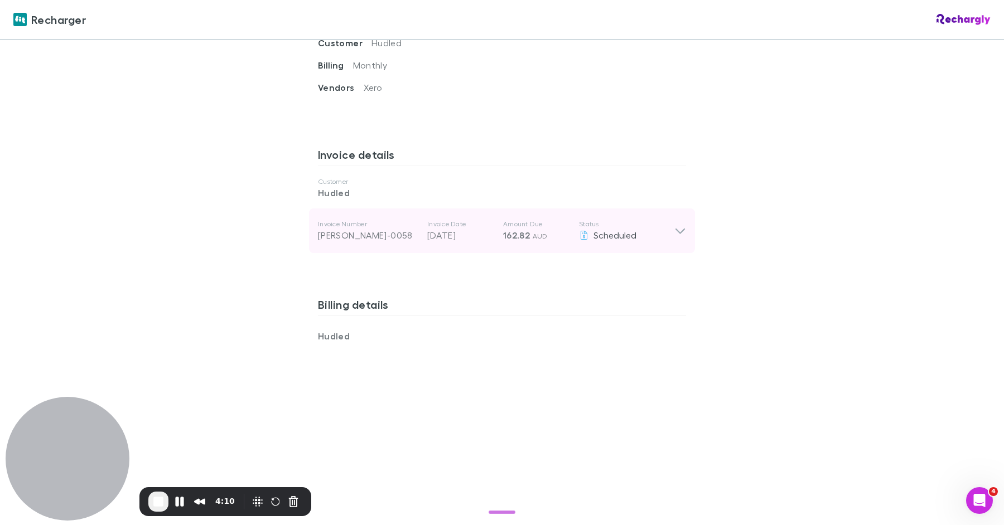
scroll to position [481, 0]
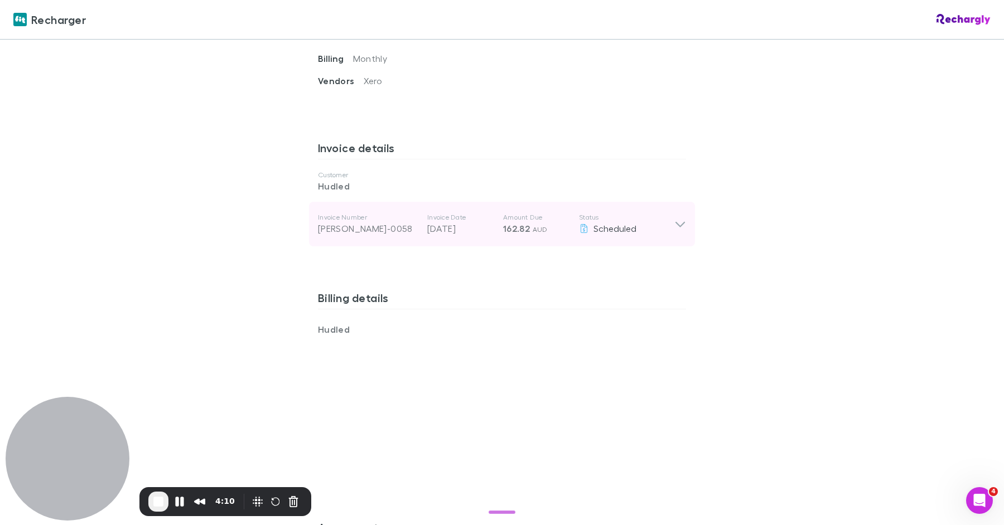
drag, startPoint x: 555, startPoint y: 222, endPoint x: 573, endPoint y: 217, distance: 18.0
click at [555, 222] on p "162.82 AUD" at bounding box center [536, 228] width 67 height 13
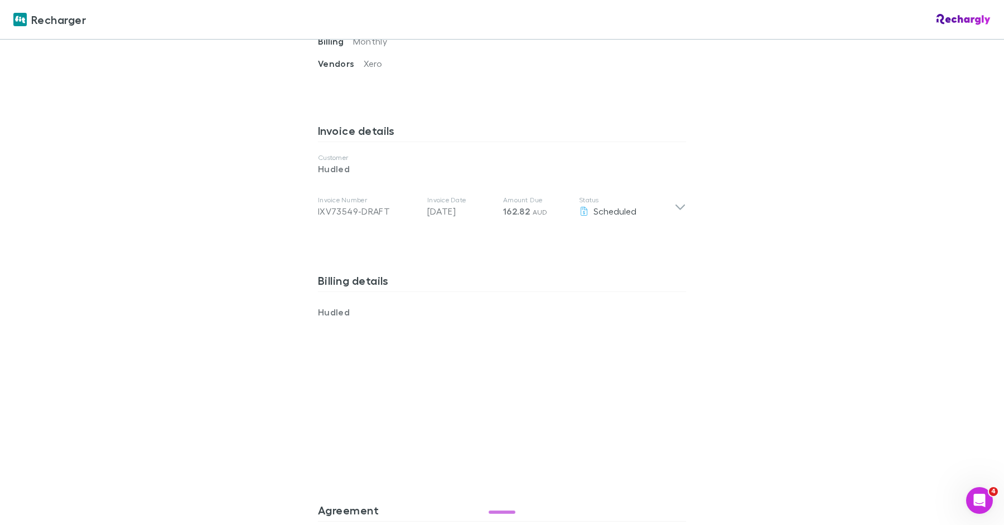
scroll to position [511, 0]
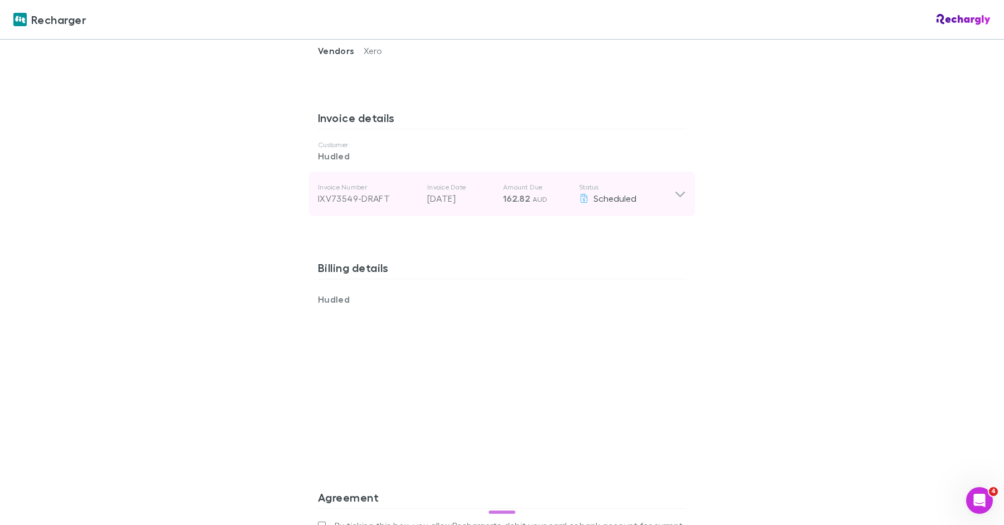
click at [510, 199] on span "162.82" at bounding box center [516, 198] width 27 height 11
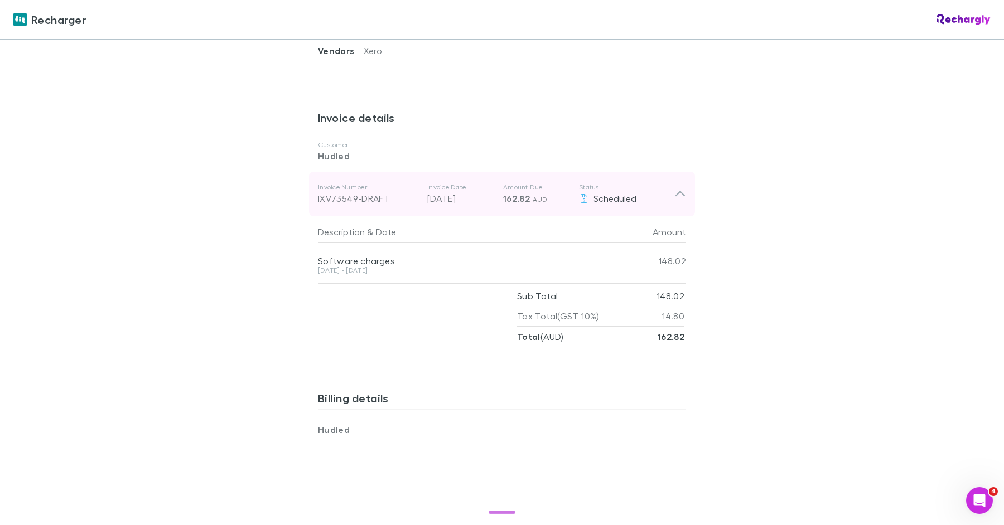
click at [519, 189] on p "Amount Due" at bounding box center [536, 187] width 67 height 9
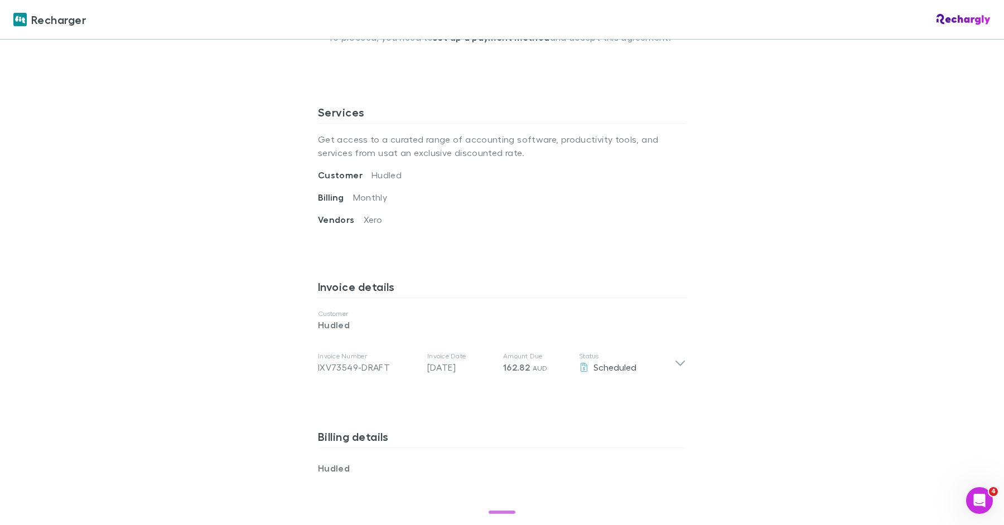
scroll to position [285, 0]
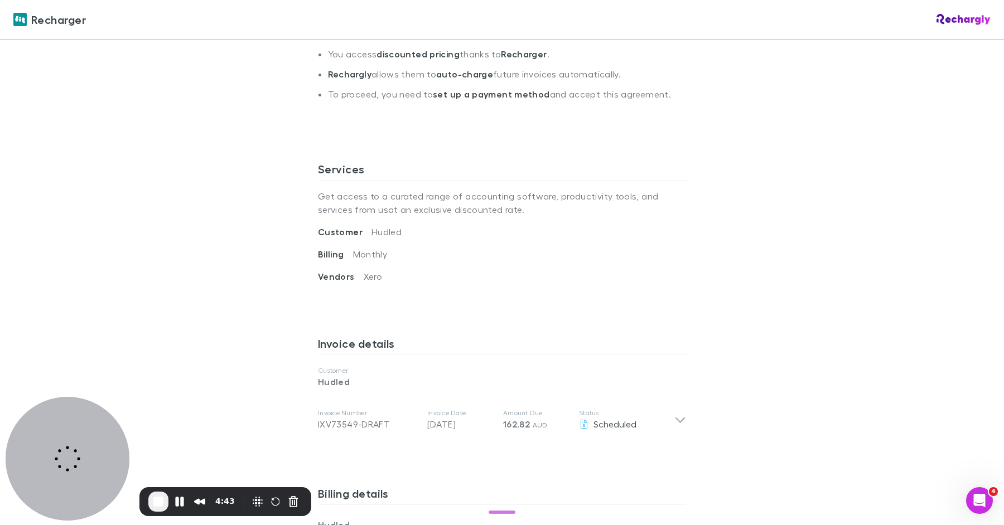
click at [564, 127] on div "Summary You access discounted pricing thanks to Recharger . Rechargly allows th…" at bounding box center [502, 78] width 368 height 150
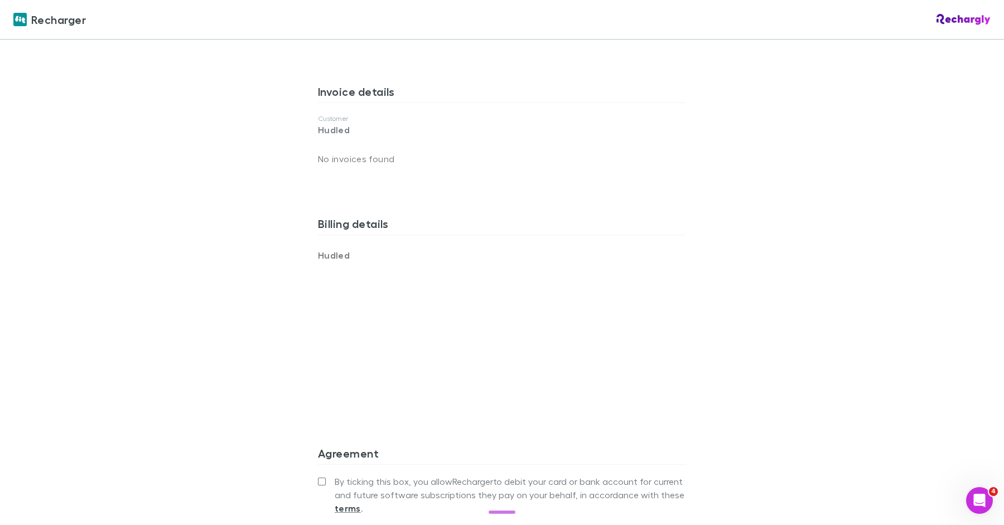
scroll to position [573, 0]
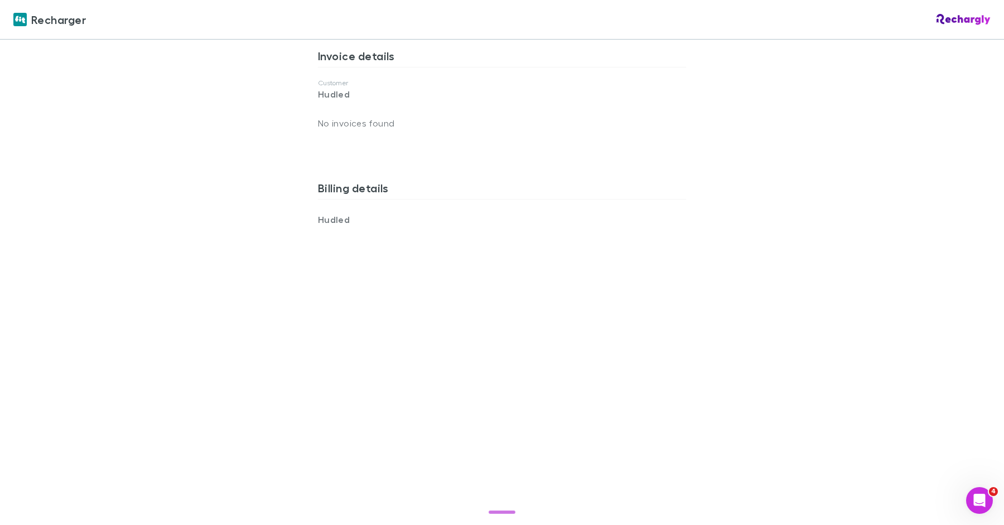
click at [664, 196] on div "Billing details Hudled" at bounding box center [502, 350] width 368 height 357
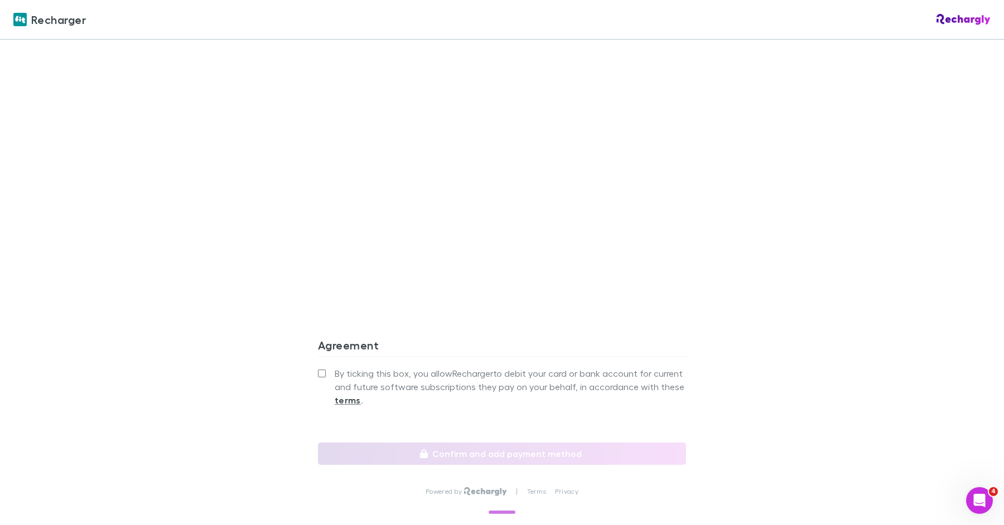
scroll to position [785, 0]
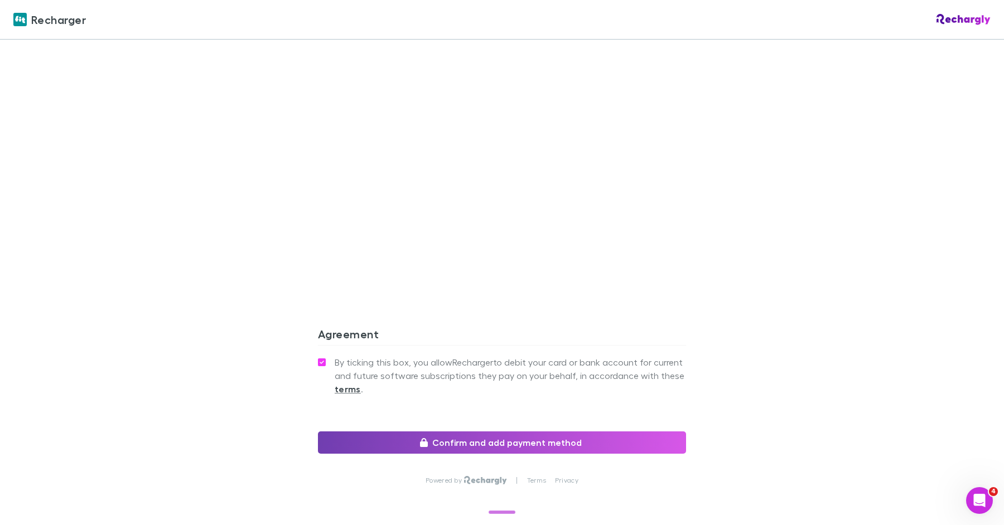
click at [449, 437] on button "Confirm and add payment method" at bounding box center [502, 443] width 368 height 22
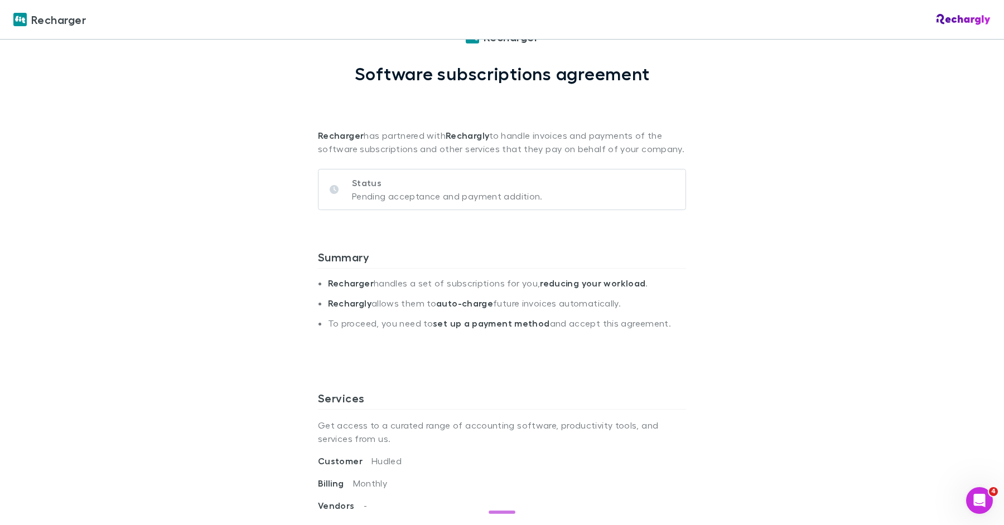
scroll to position [62, 0]
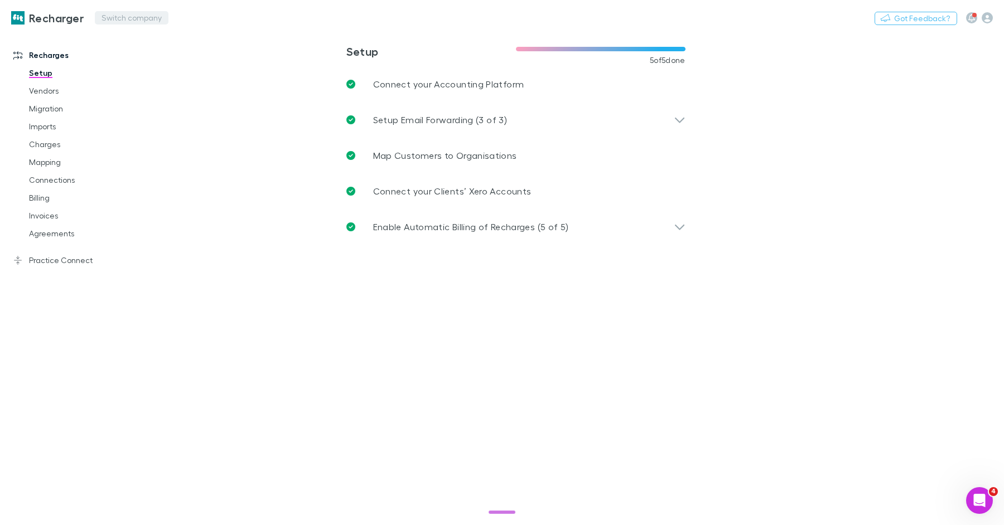
click at [147, 18] on button "Switch company" at bounding box center [132, 17] width 74 height 13
type input "*****"
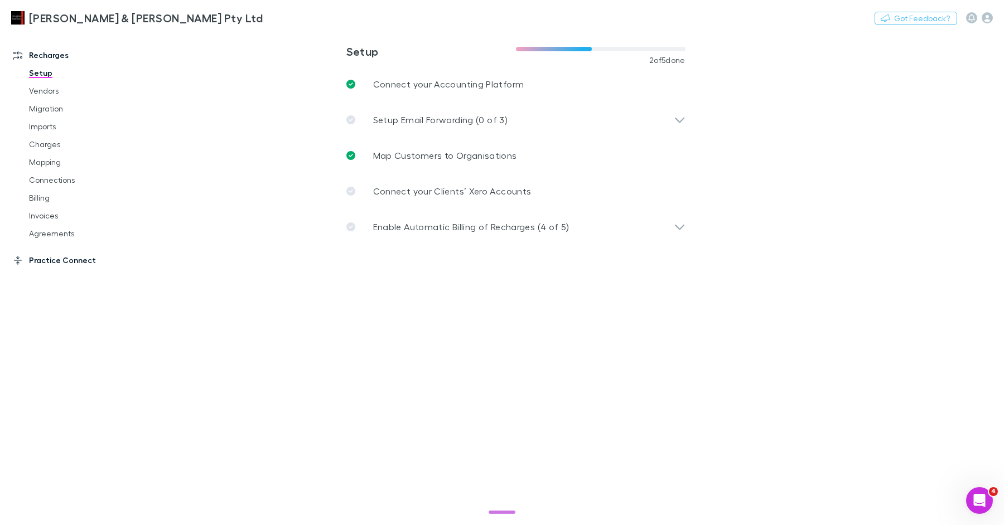
click at [59, 260] on link "Practice Connect" at bounding box center [71, 260] width 139 height 18
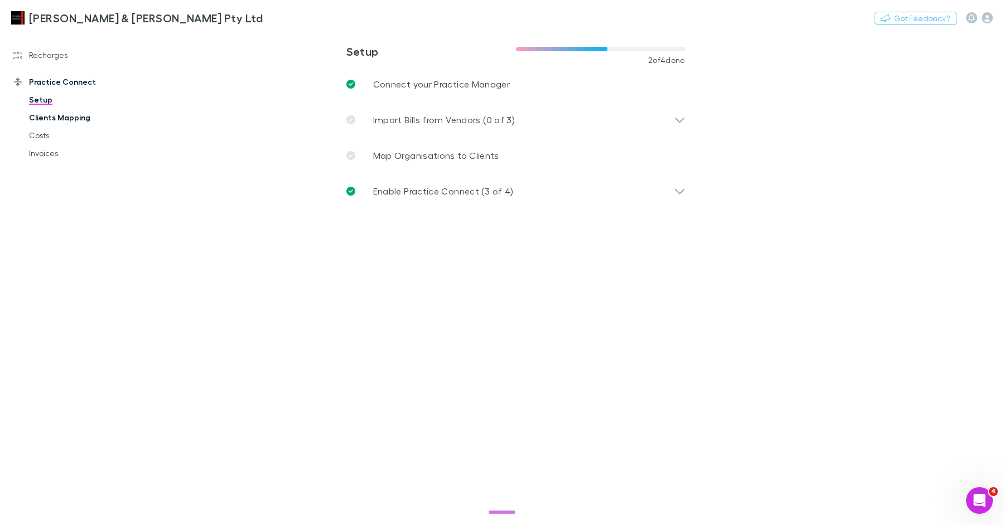
click at [93, 115] on link "Clients Mapping" at bounding box center [79, 118] width 123 height 18
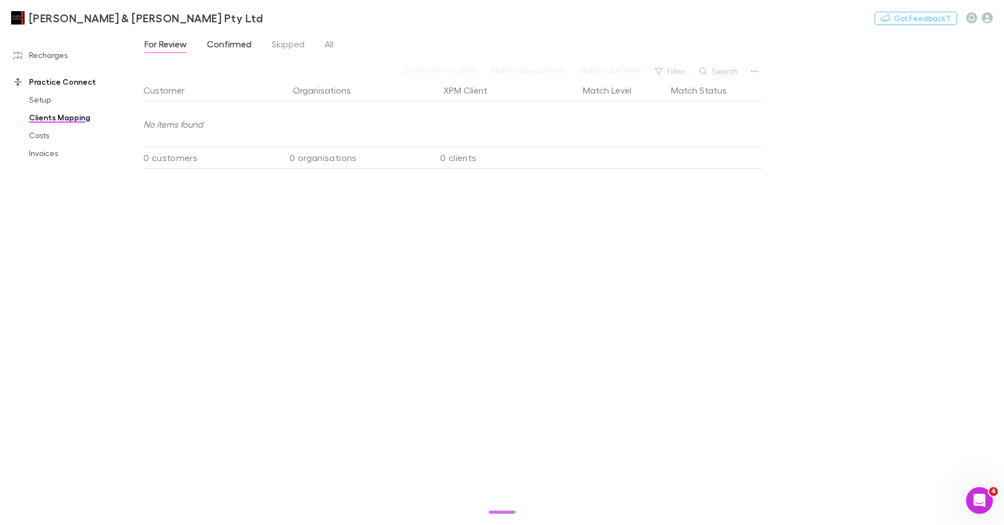
click at [238, 47] on span "Confirmed" at bounding box center [229, 45] width 45 height 14
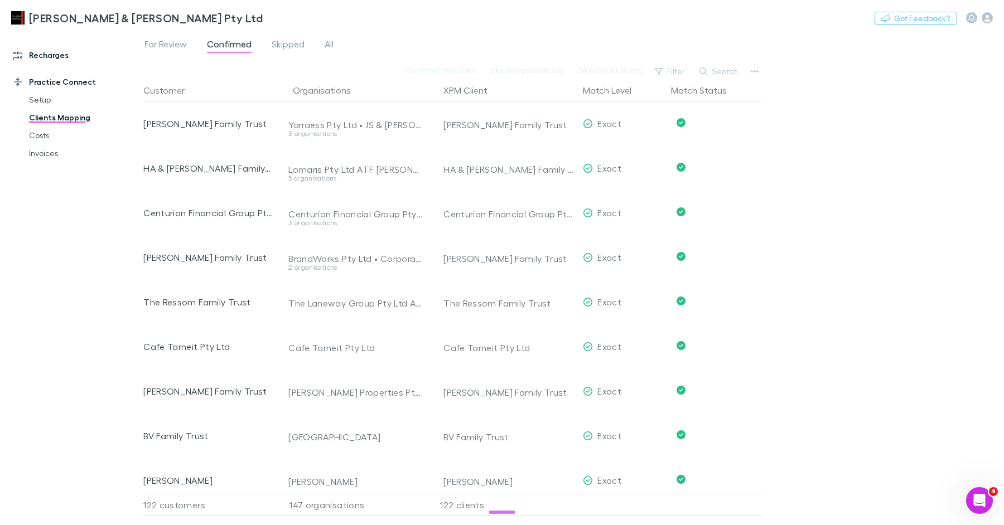
click at [57, 59] on link "Recharges" at bounding box center [71, 55] width 139 height 18
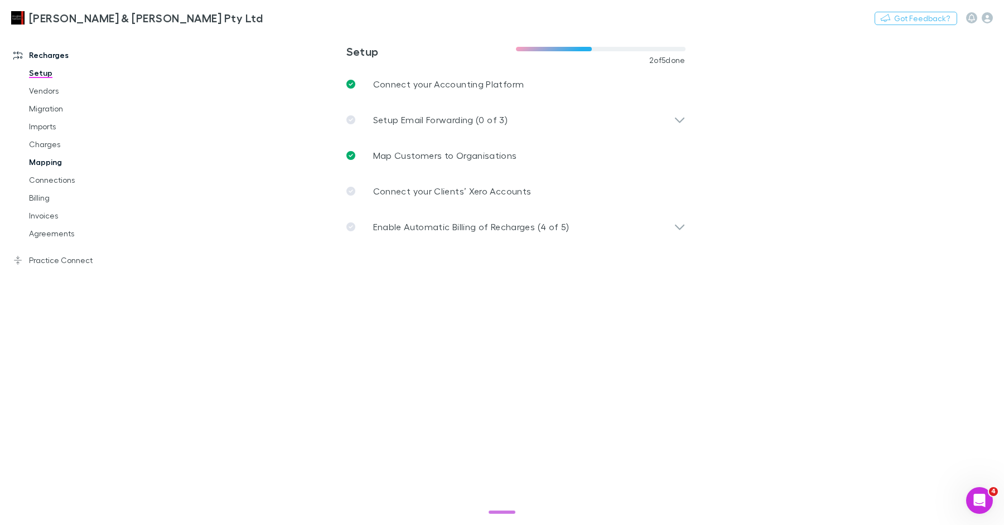
click at [59, 164] on link "Mapping" at bounding box center [79, 162] width 123 height 18
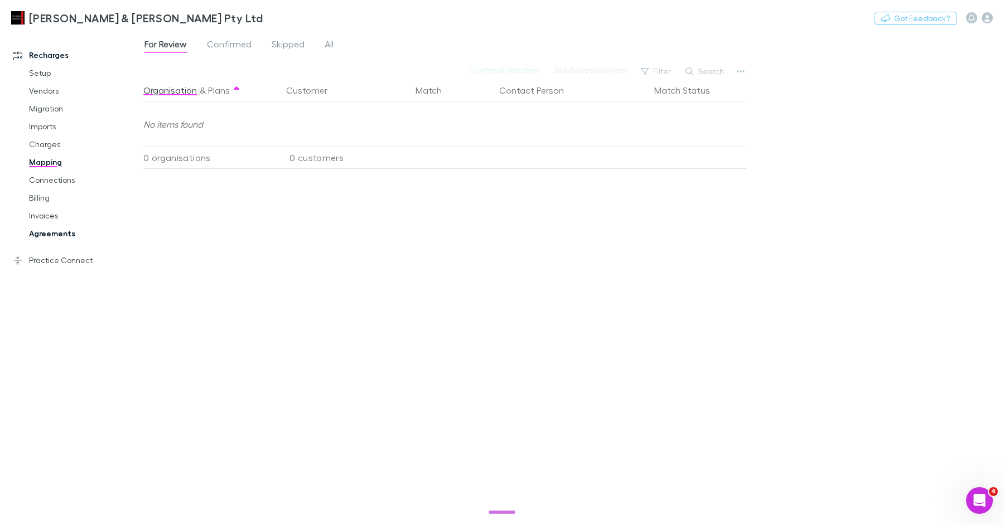
click at [56, 231] on link "Agreements" at bounding box center [79, 234] width 123 height 18
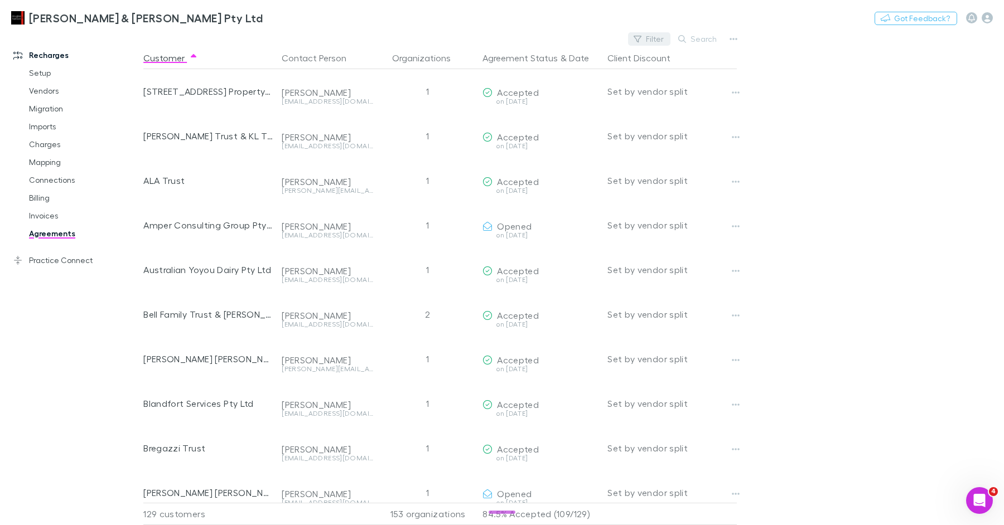
click at [653, 40] on button "Filter" at bounding box center [649, 38] width 42 height 13
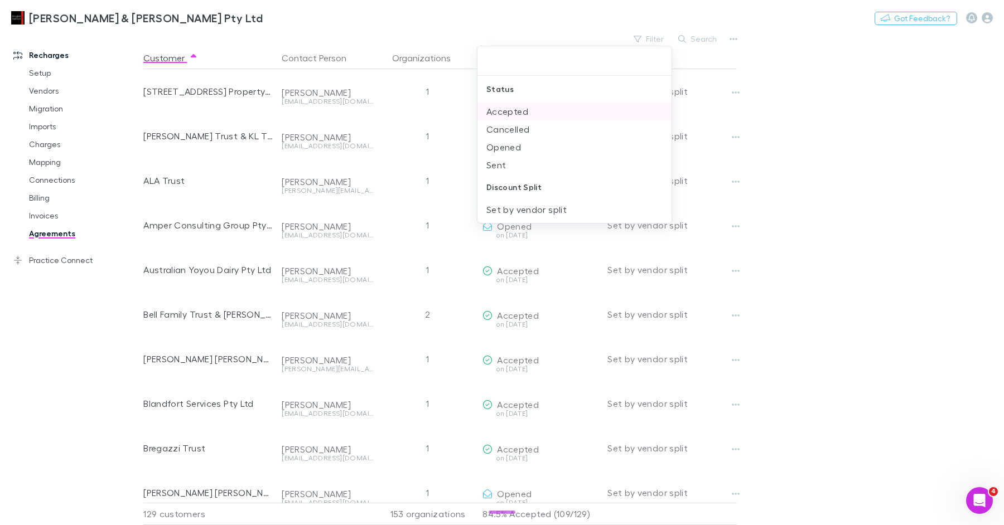
drag, startPoint x: 501, startPoint y: 115, endPoint x: 511, endPoint y: 120, distance: 10.5
click at [501, 115] on li "Accepted" at bounding box center [574, 112] width 195 height 18
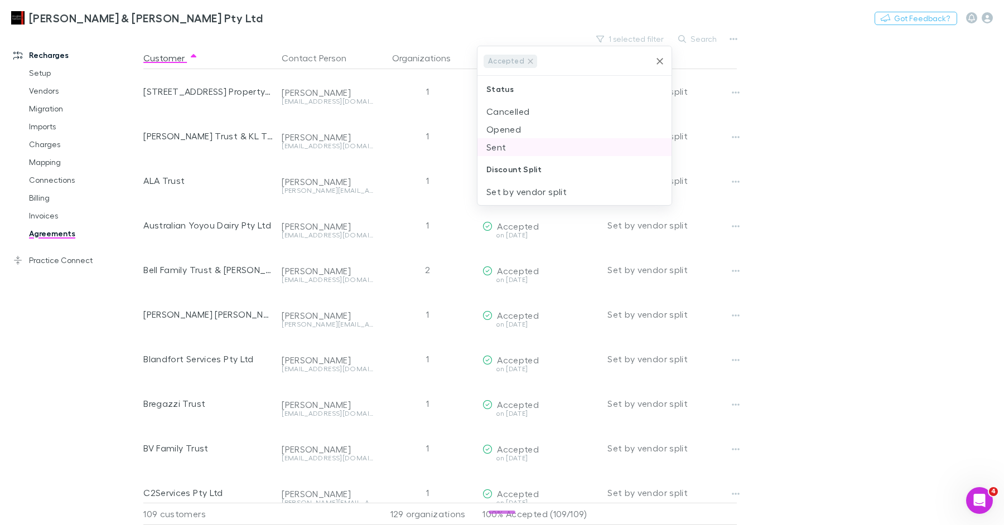
click at [514, 129] on li "Opened" at bounding box center [574, 129] width 195 height 18
click at [514, 132] on li "Sent" at bounding box center [574, 129] width 195 height 18
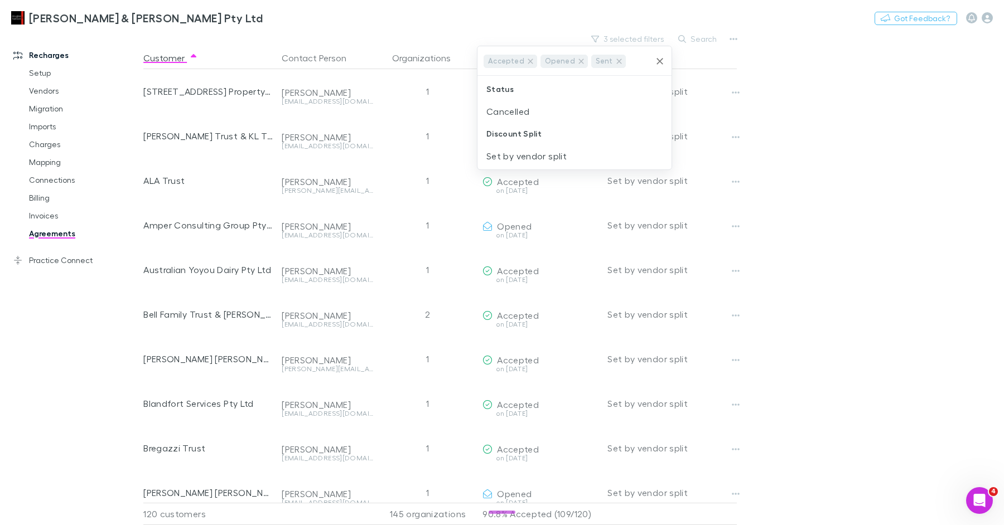
click at [814, 170] on div at bounding box center [502, 262] width 1004 height 525
